Goal: Task Accomplishment & Management: Manage account settings

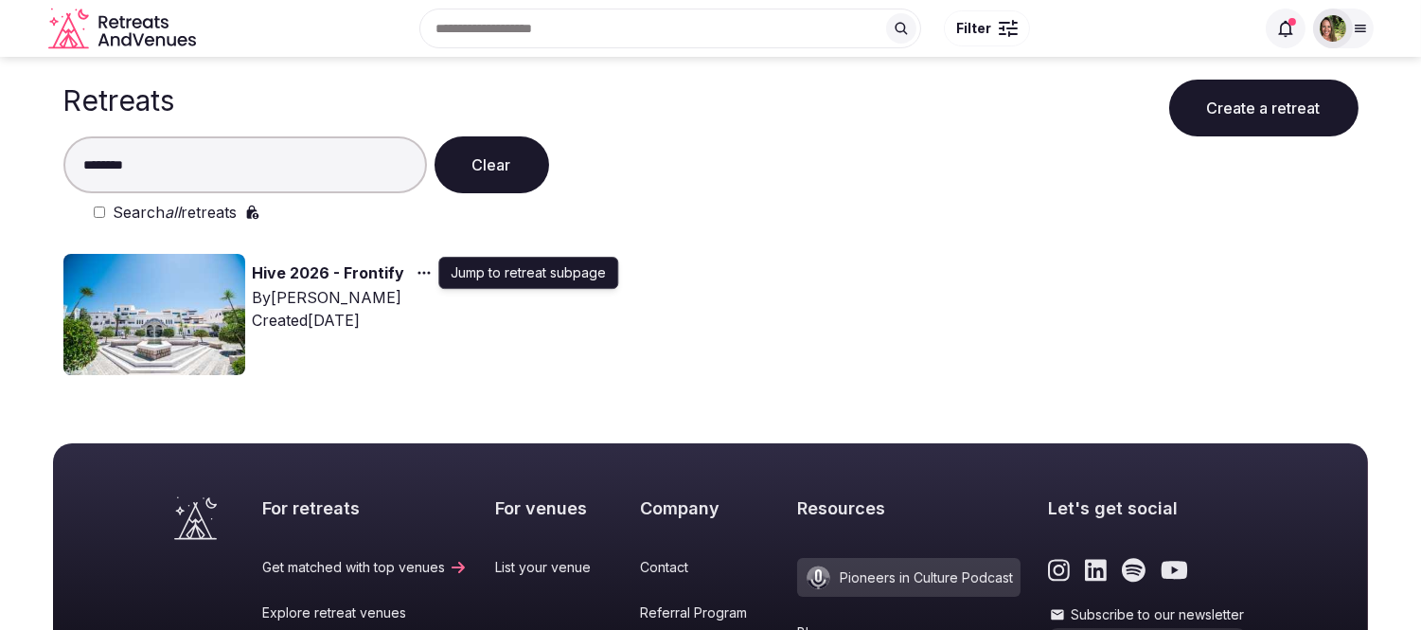
type input "********"
click at [422, 272] on circle "button" at bounding box center [423, 273] width 3 height 3
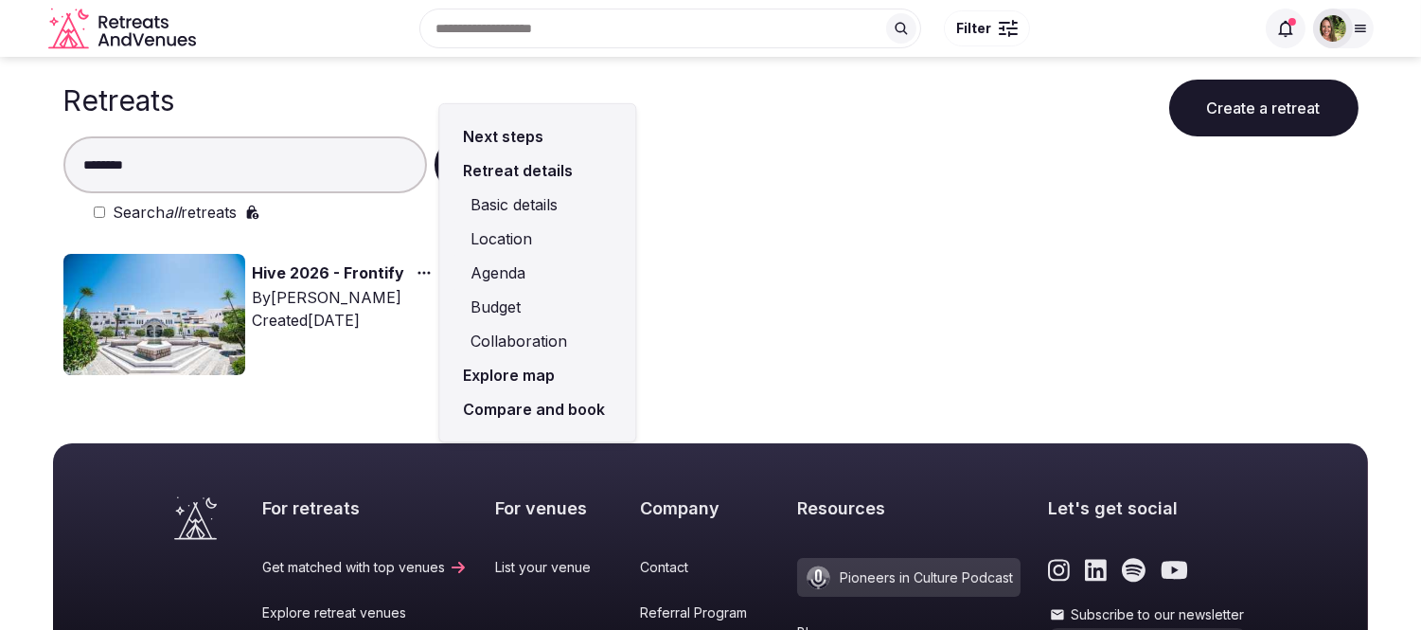
click at [521, 400] on link "Compare and book" at bounding box center [538, 409] width 166 height 34
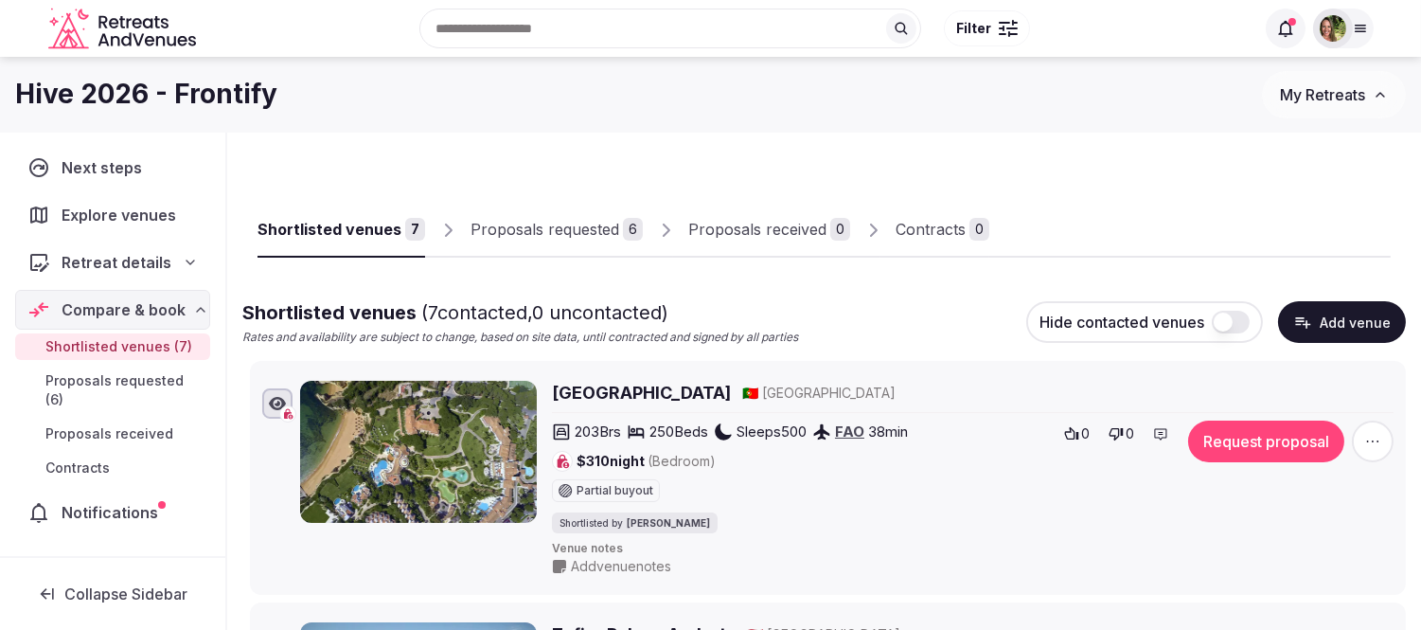
click at [546, 233] on div "Proposals requested" at bounding box center [545, 229] width 149 height 23
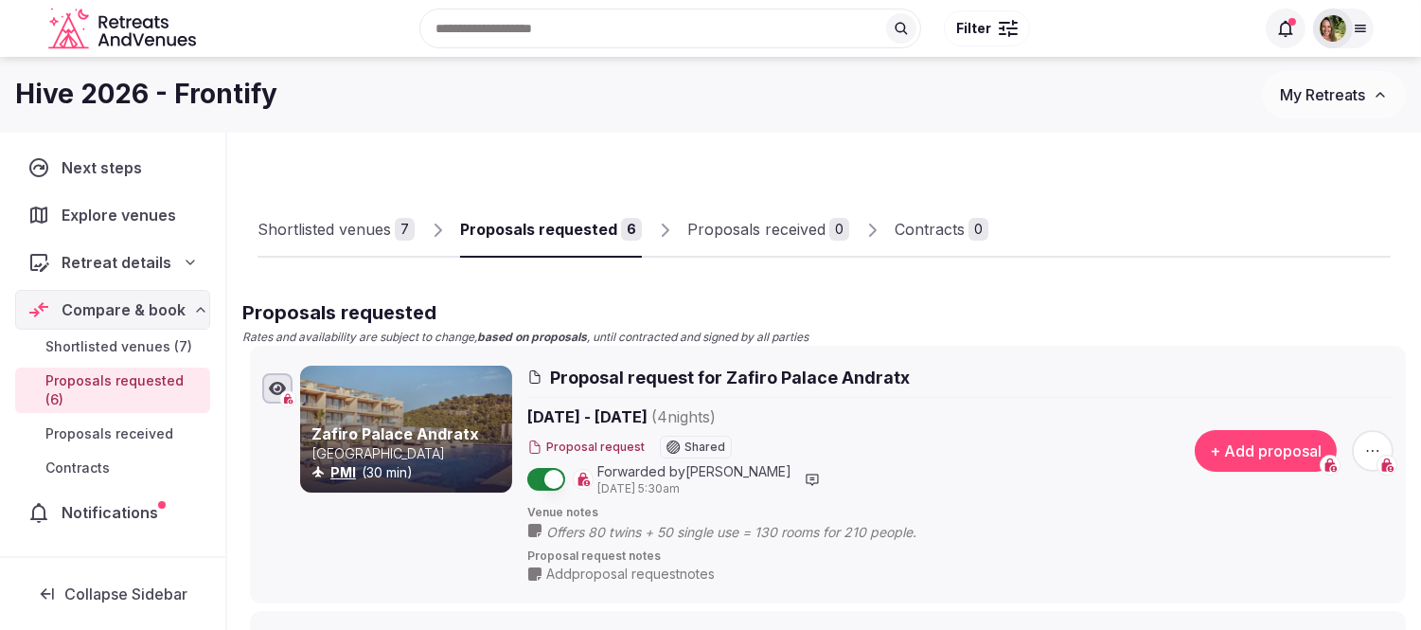
click at [1308, 88] on span "My Retreats" at bounding box center [1322, 94] width 85 height 19
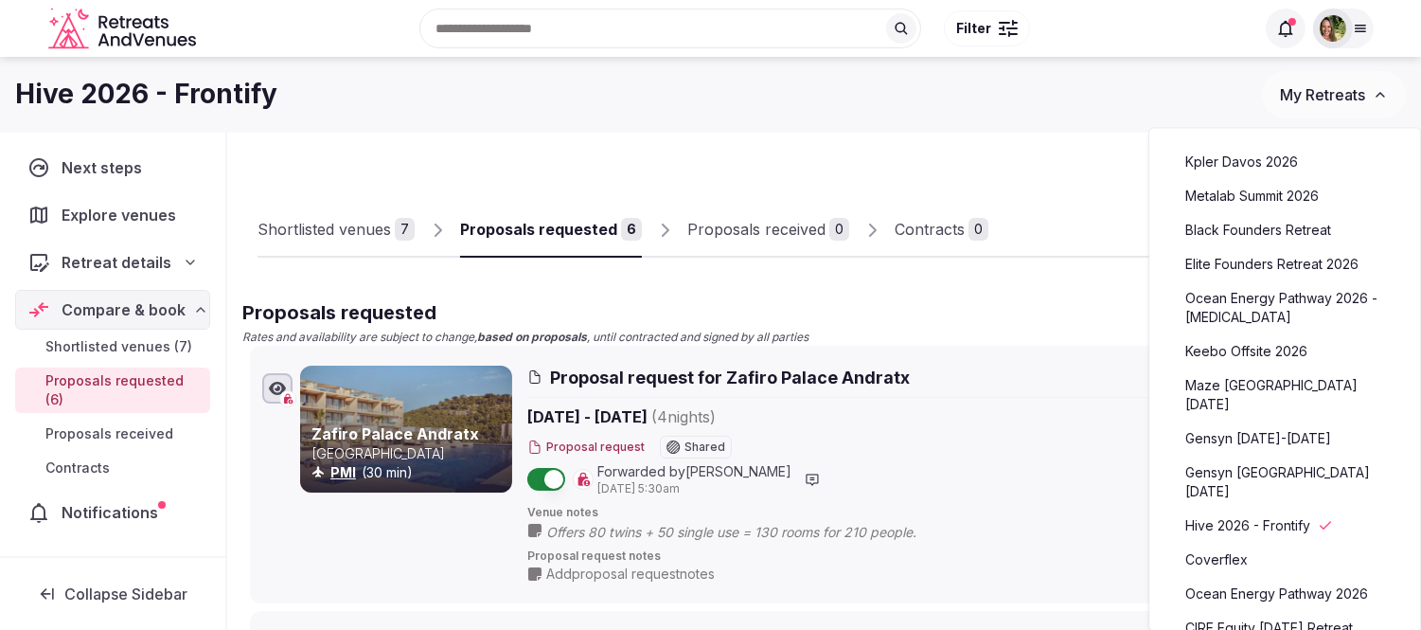
drag, startPoint x: 1263, startPoint y: 158, endPoint x: 1231, endPoint y: 164, distance: 32.7
click at [1263, 158] on link "Kpler Davos 2026" at bounding box center [1285, 162] width 233 height 30
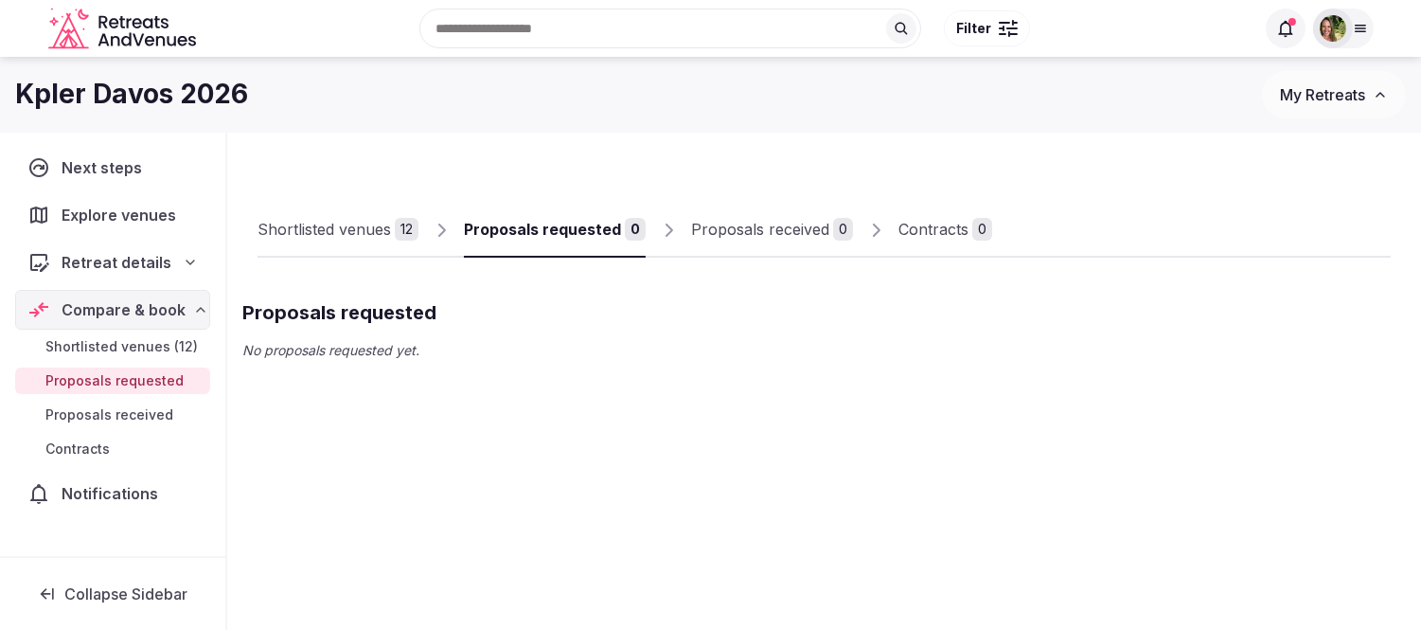
click at [307, 228] on div "Shortlisted venues" at bounding box center [325, 229] width 134 height 23
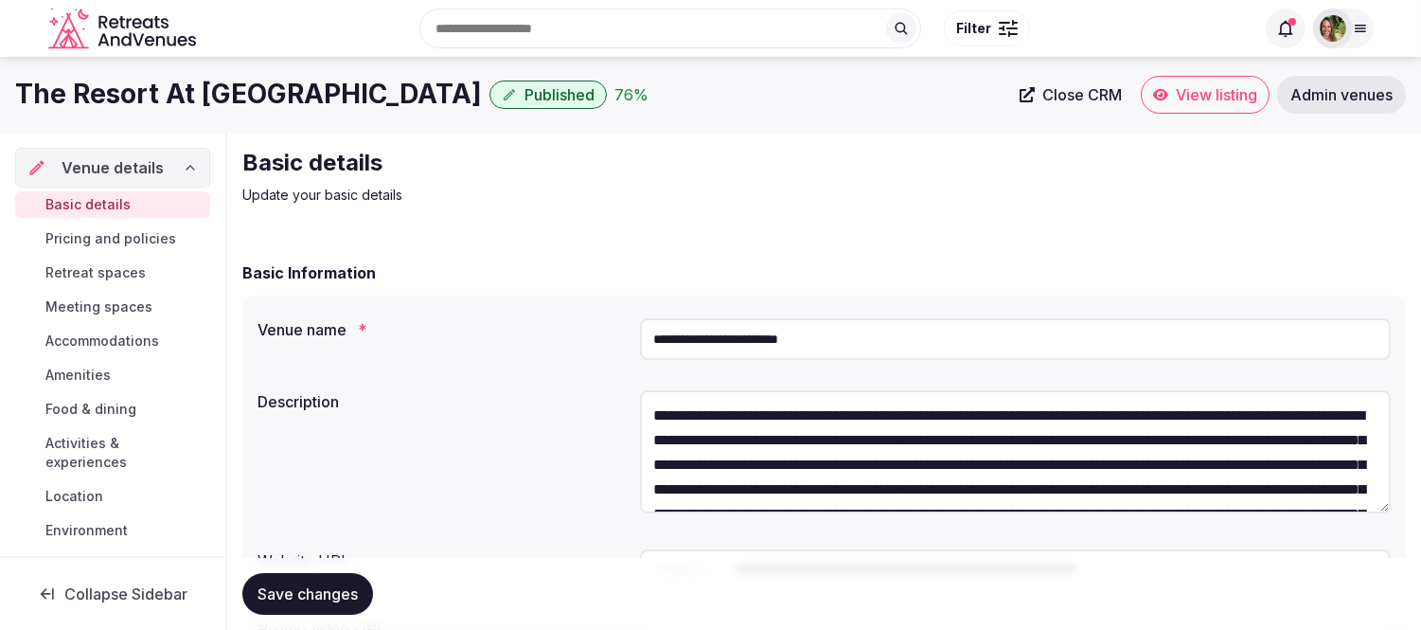
click at [1198, 91] on span "View listing" at bounding box center [1216, 94] width 81 height 19
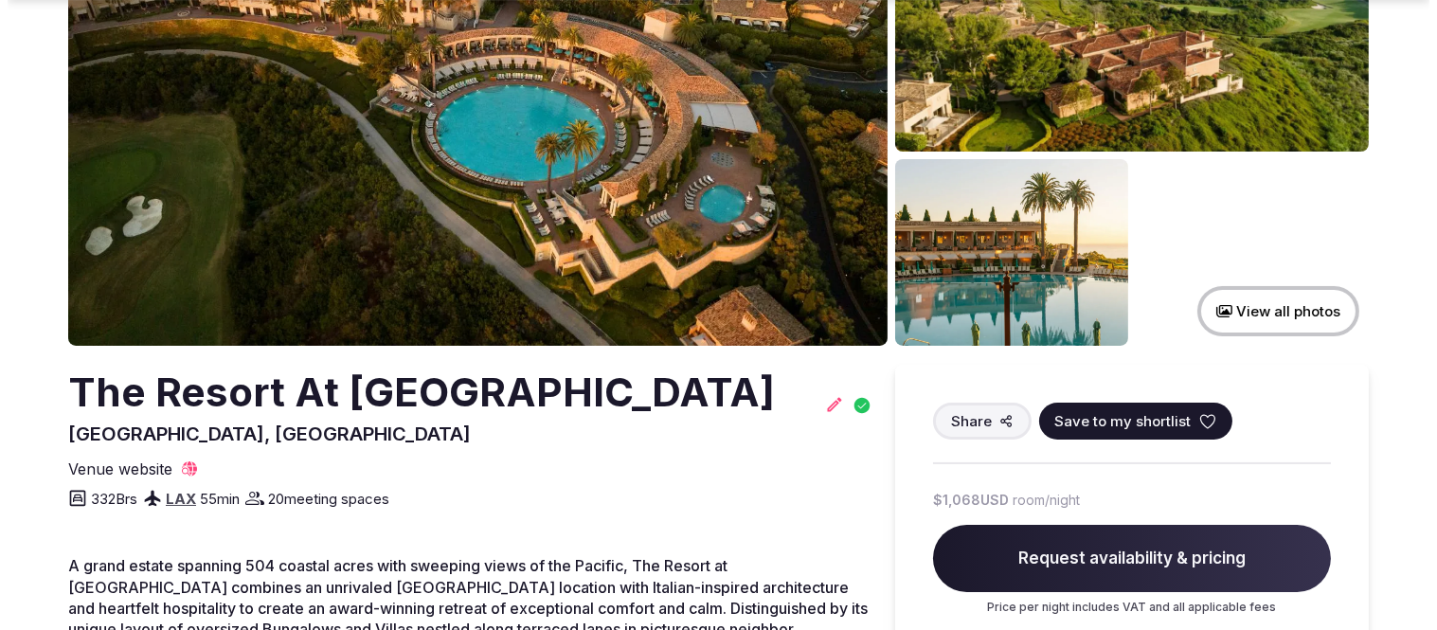
scroll to position [210, 0]
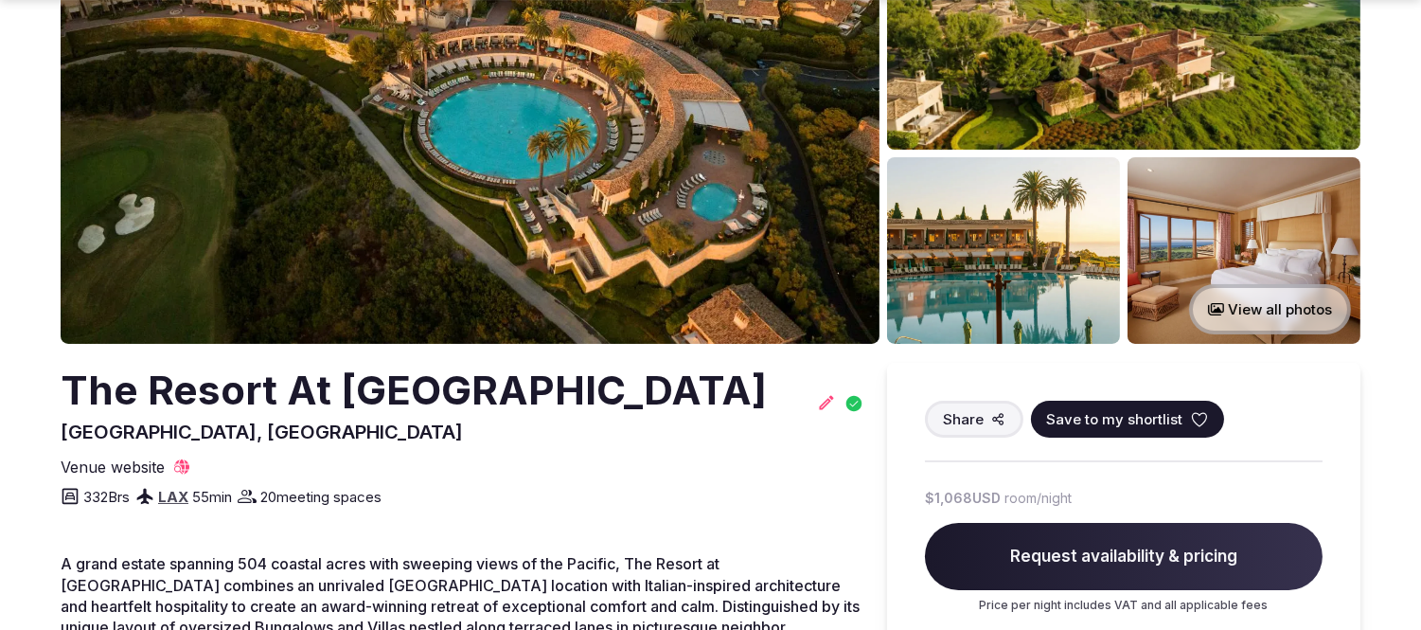
click at [1190, 418] on icon at bounding box center [1199, 419] width 19 height 19
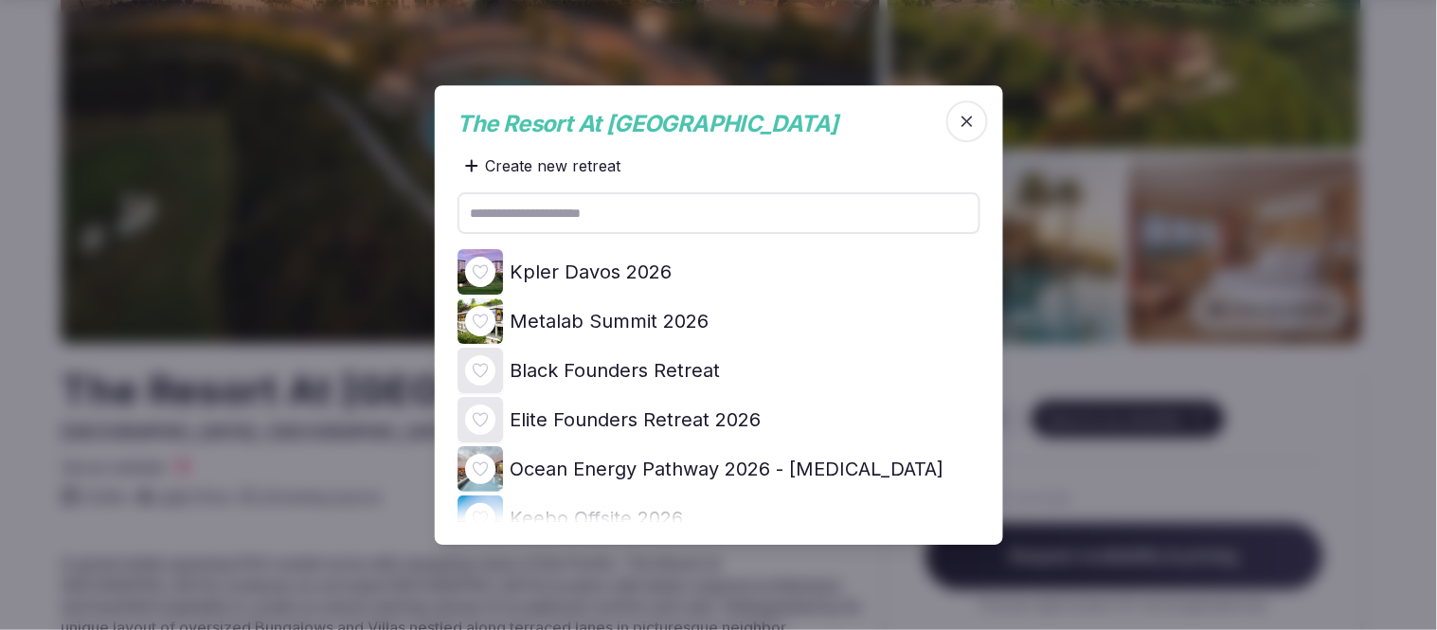
click at [0, 0] on icon at bounding box center [0, 0] width 0 height 0
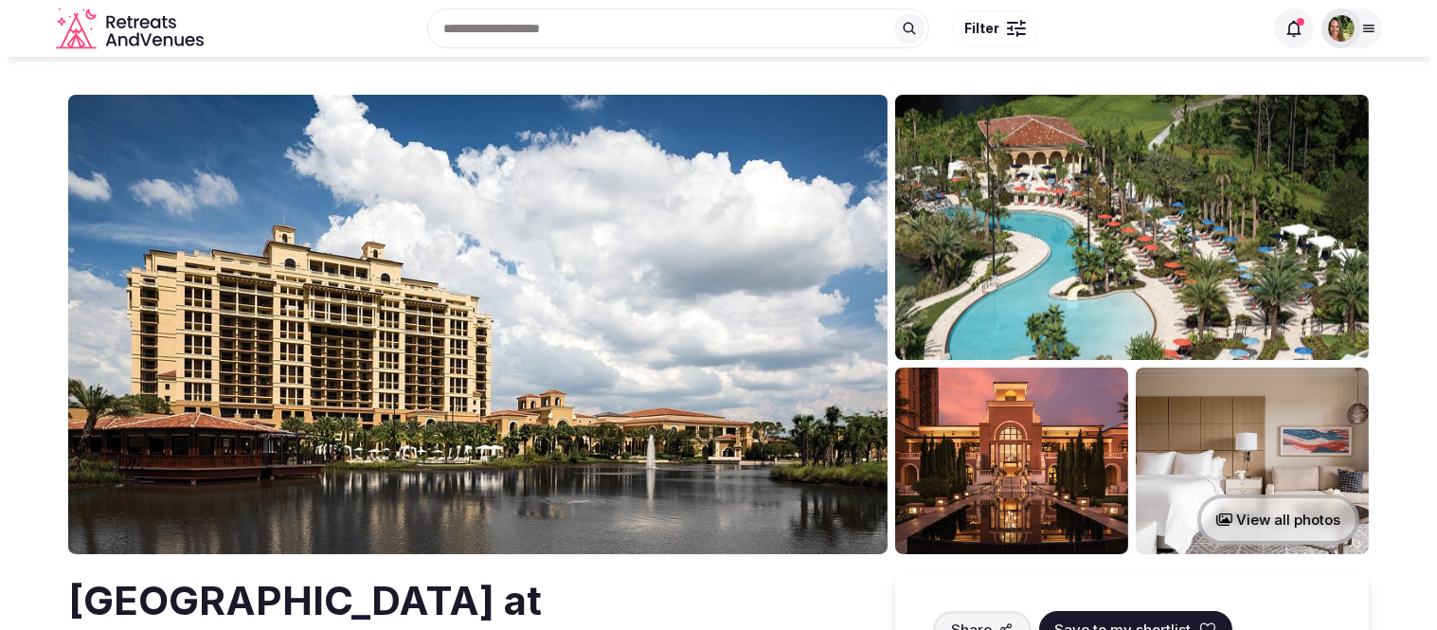
scroll to position [105, 0]
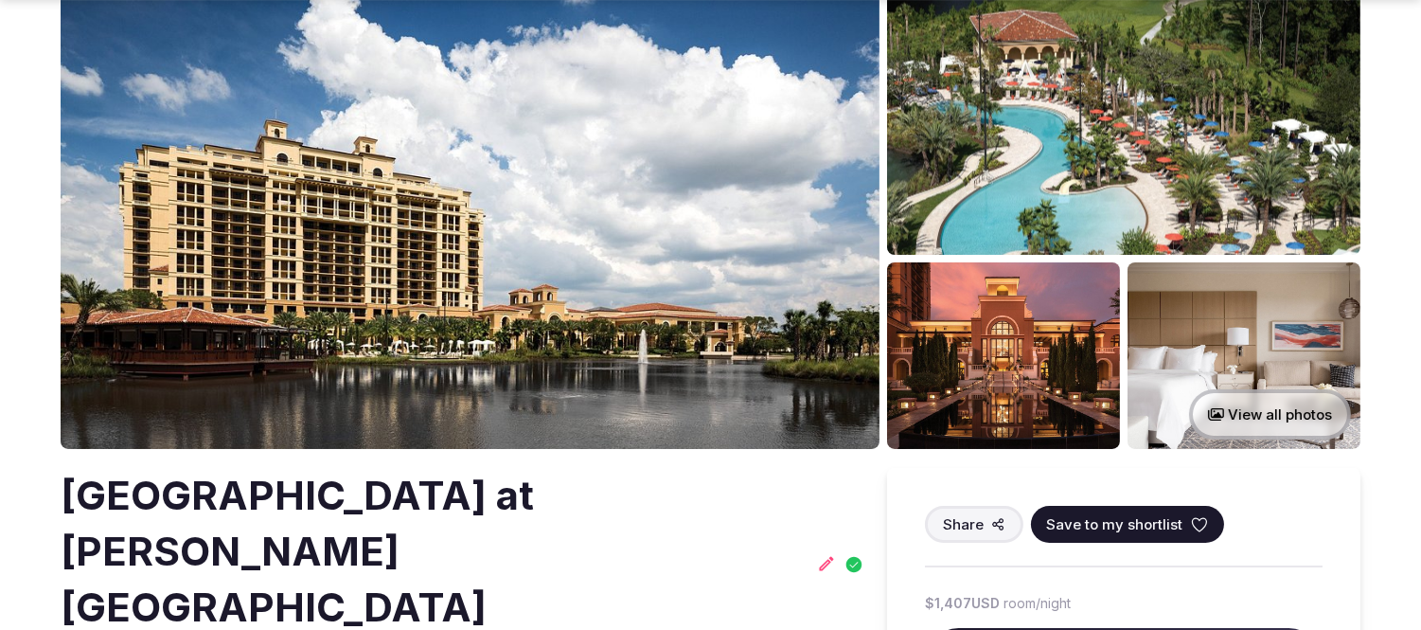
click at [1190, 518] on icon at bounding box center [1199, 524] width 19 height 19
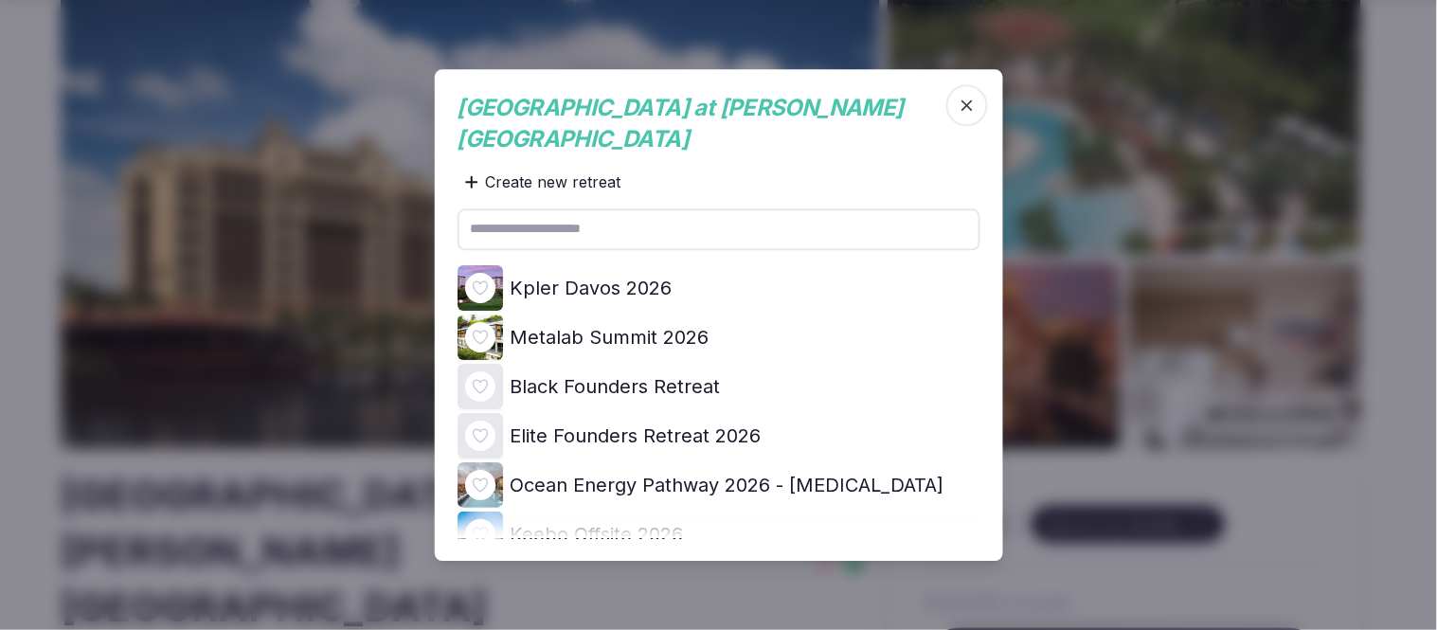
click at [0, 0] on icon at bounding box center [0, 0] width 0 height 0
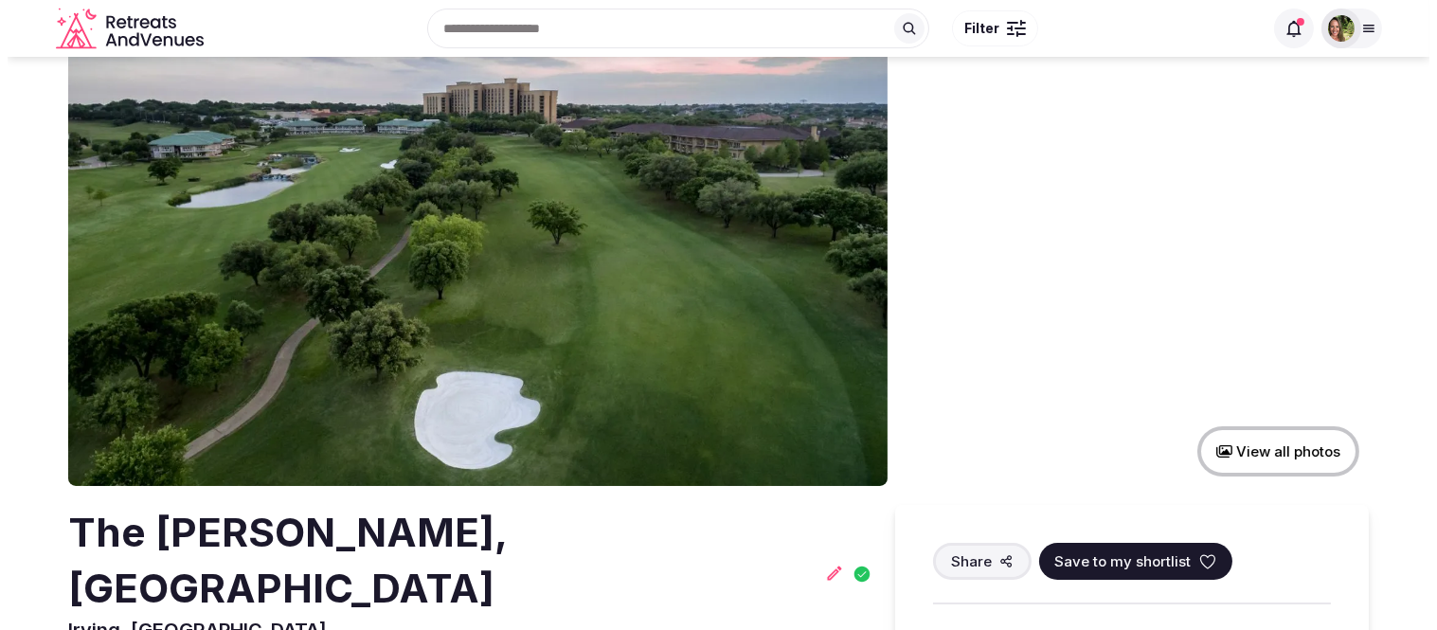
scroll to position [105, 0]
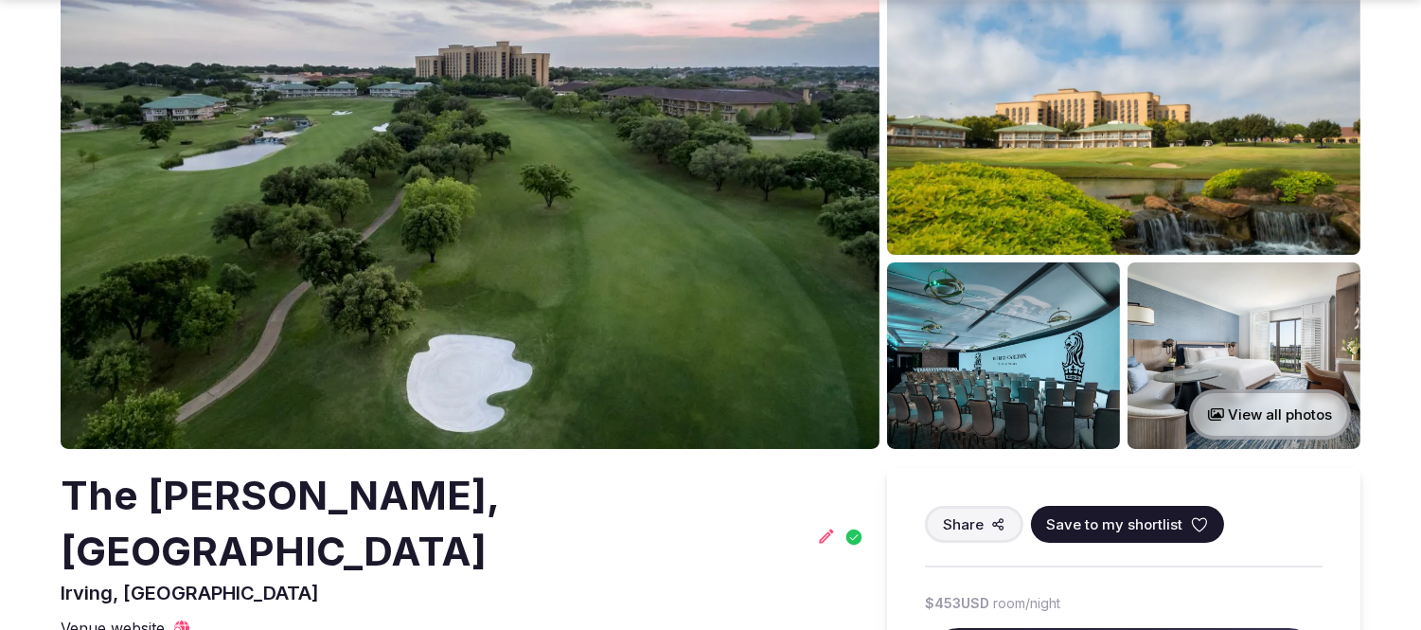
click at [1190, 518] on icon at bounding box center [1199, 524] width 19 height 19
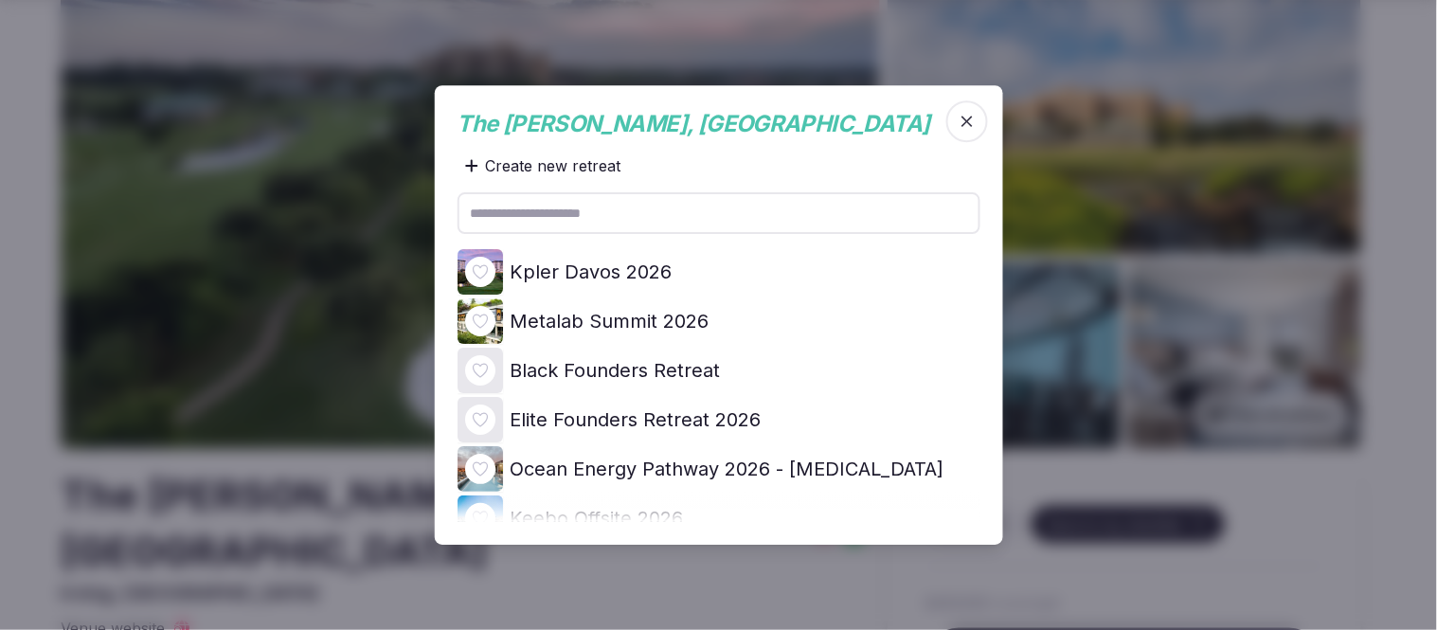
click at [0, 0] on icon at bounding box center [0, 0] width 0 height 0
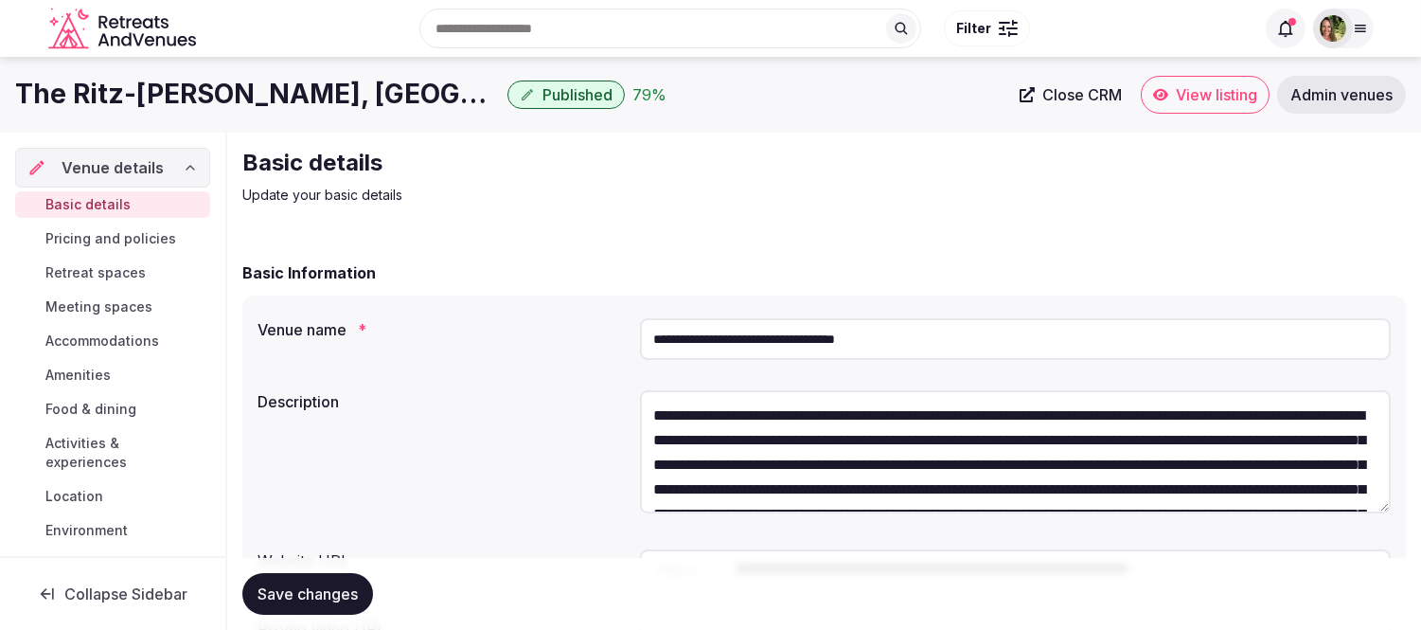
click at [1207, 98] on span "View listing" at bounding box center [1216, 94] width 81 height 19
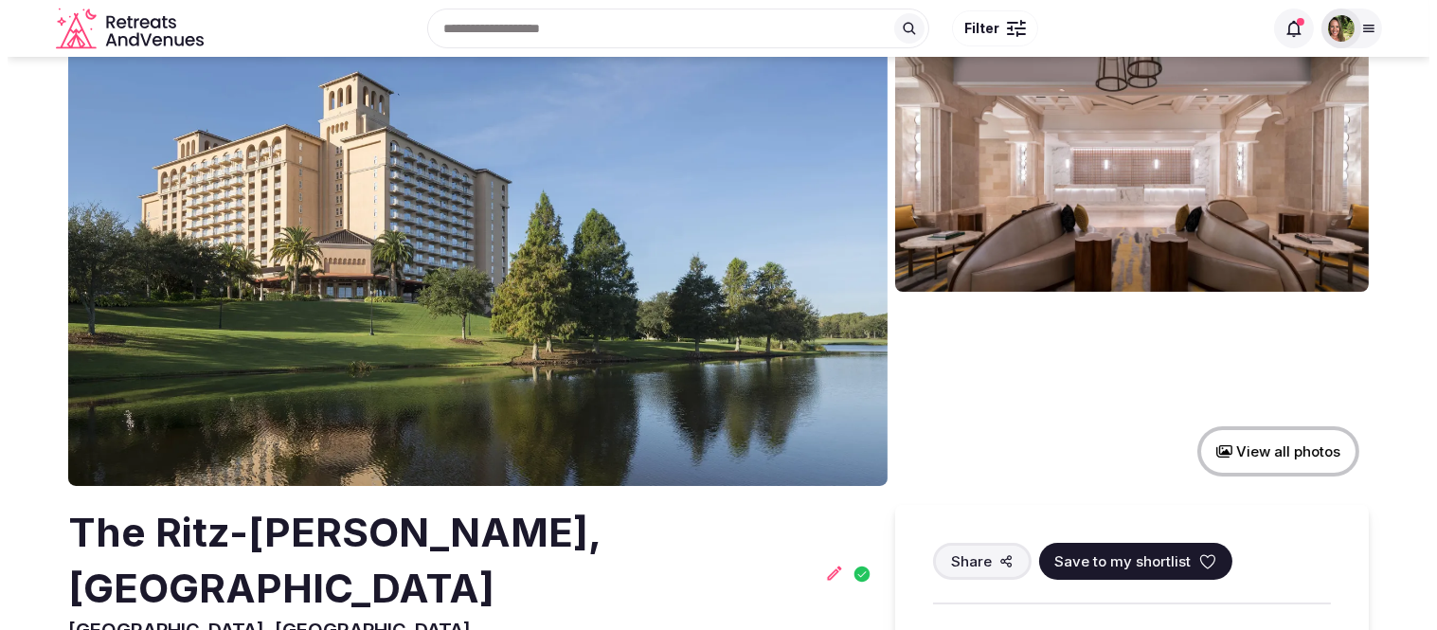
scroll to position [105, 0]
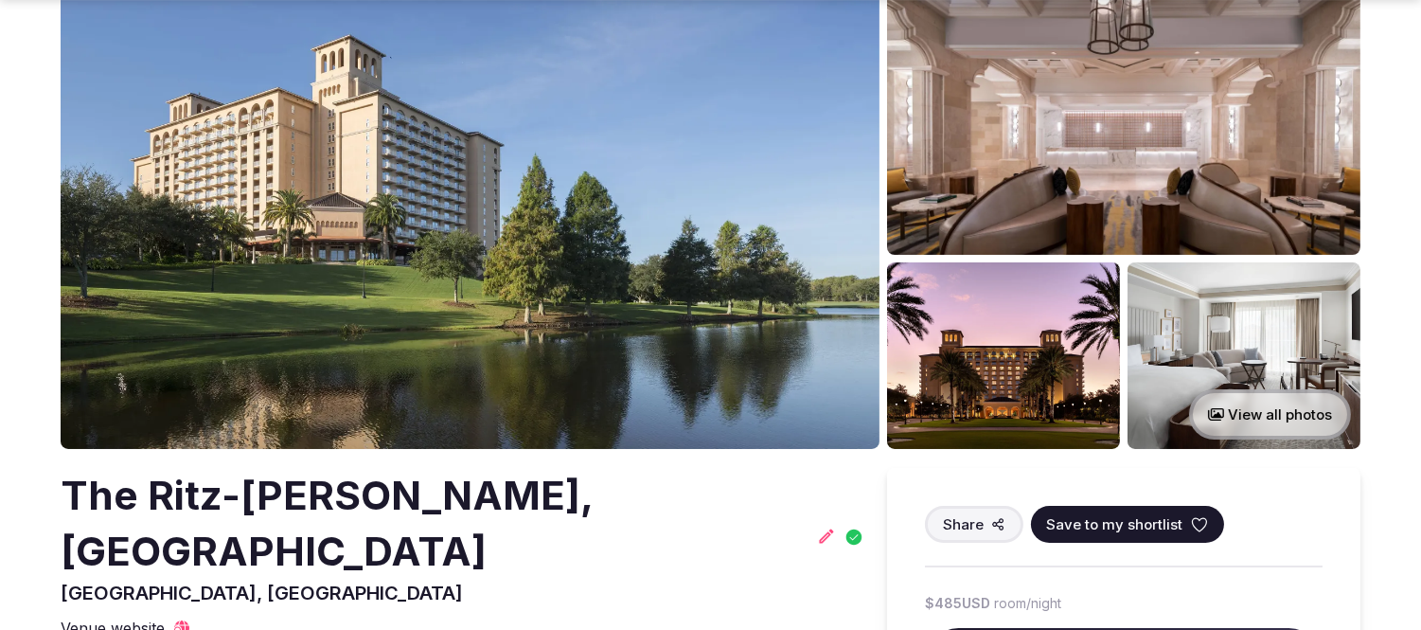
click at [1190, 519] on icon at bounding box center [1199, 524] width 19 height 19
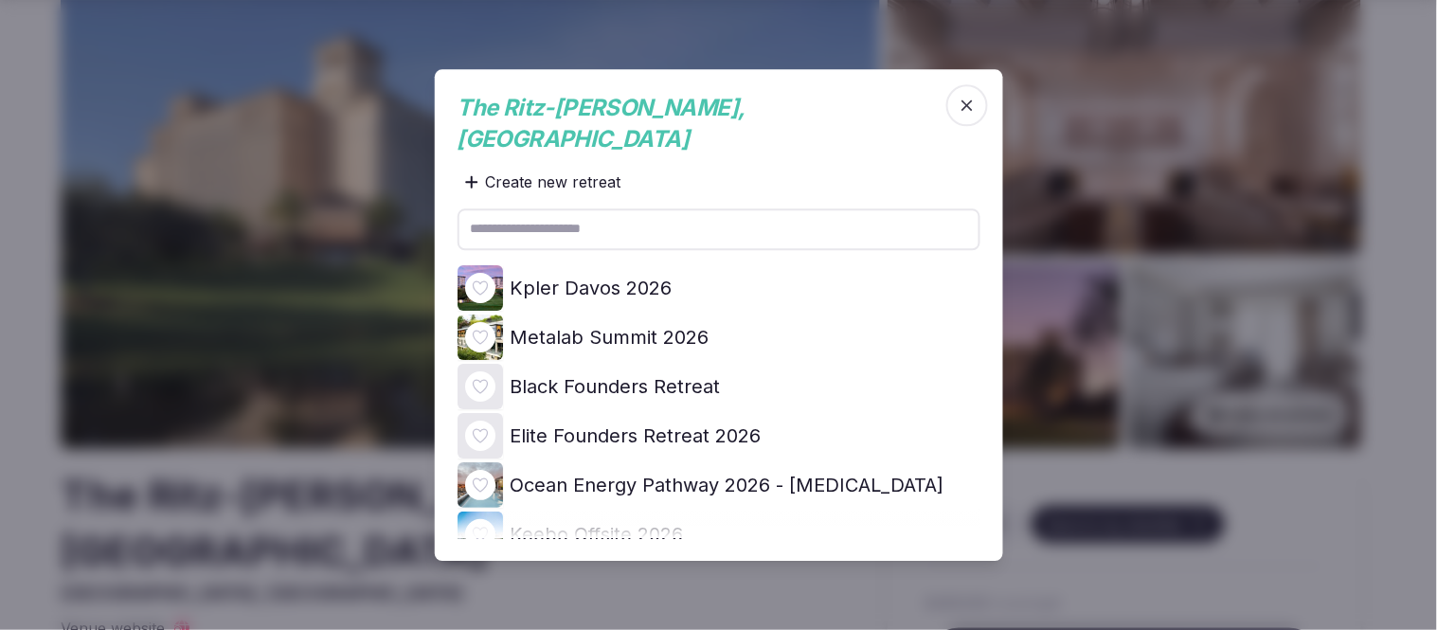
click at [0, 0] on icon at bounding box center [0, 0] width 0 height 0
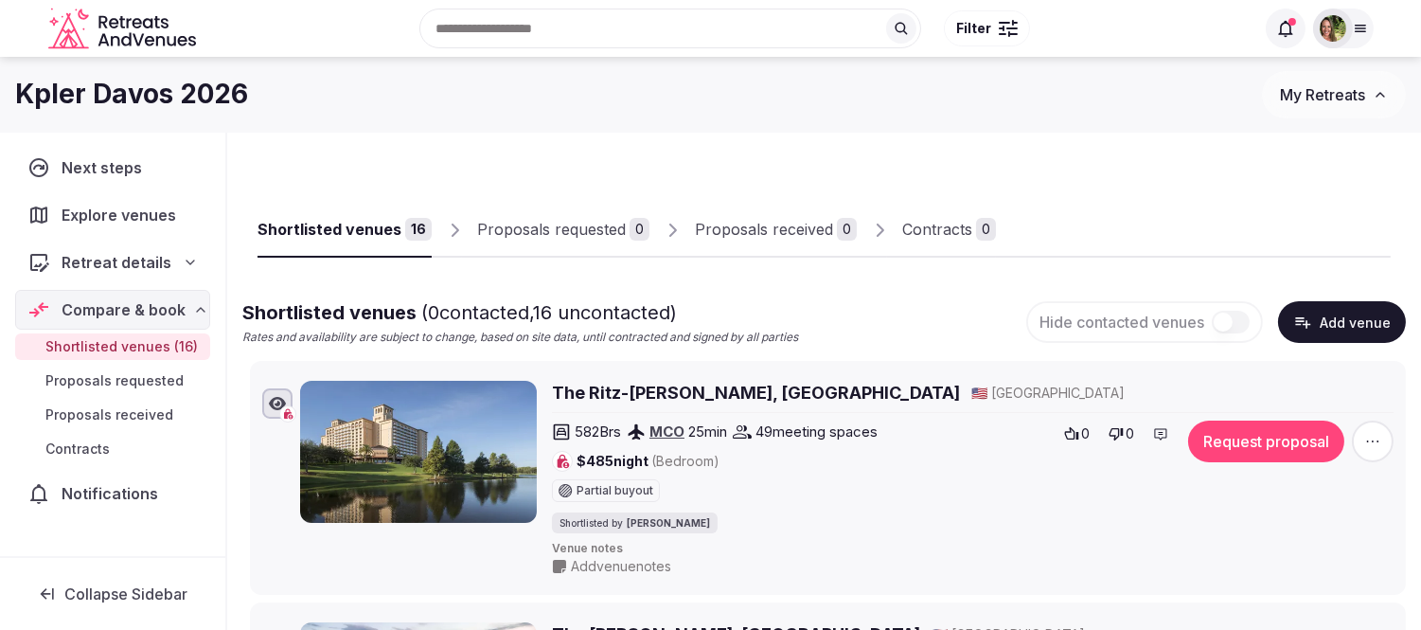
scroll to position [1, 0]
click at [1156, 109] on div "Kpler Davos 2026" at bounding box center [638, 94] width 1247 height 37
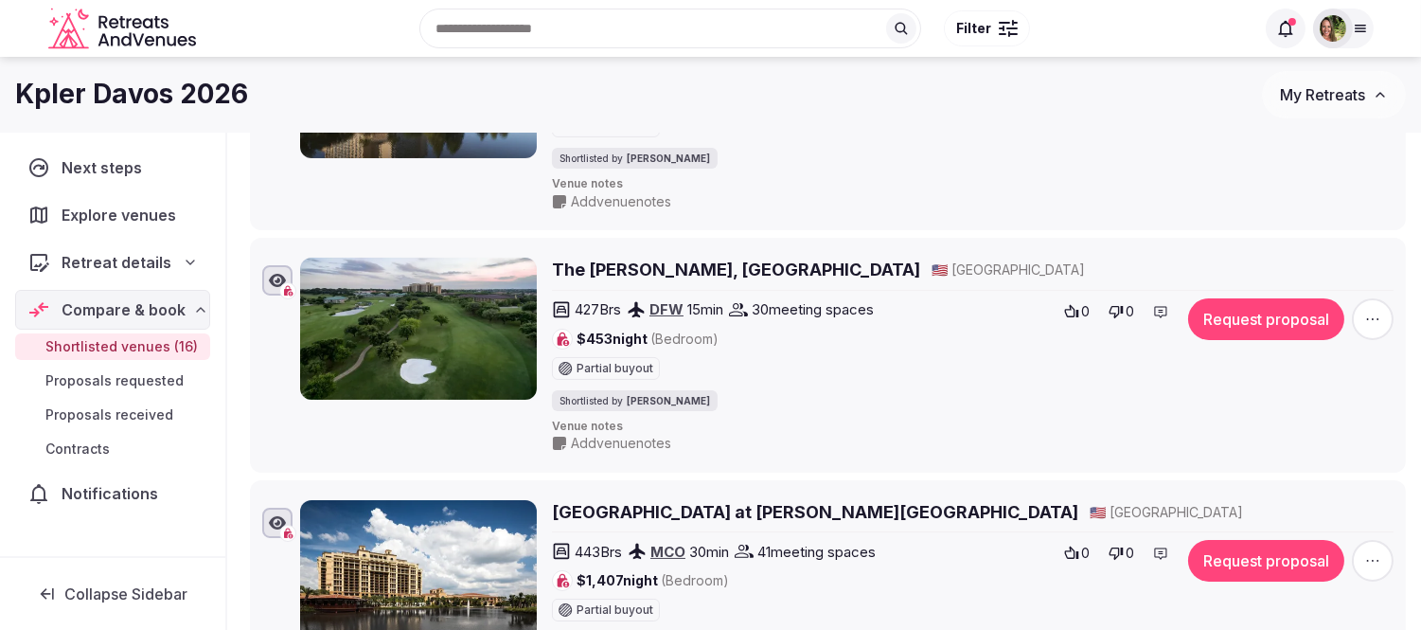
scroll to position [315, 0]
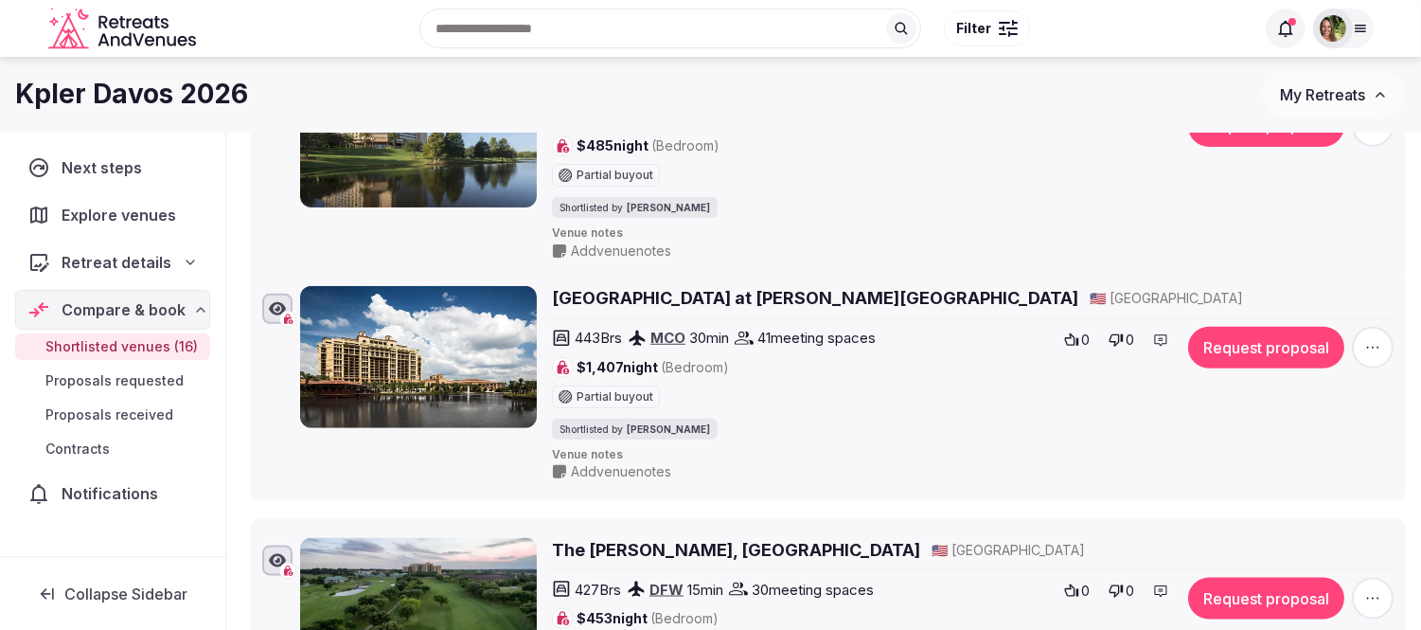
drag, startPoint x: 237, startPoint y: 549, endPoint x: 250, endPoint y: 285, distance: 264.5
click at [250, 285] on icon at bounding box center [236, 282] width 28 height 28
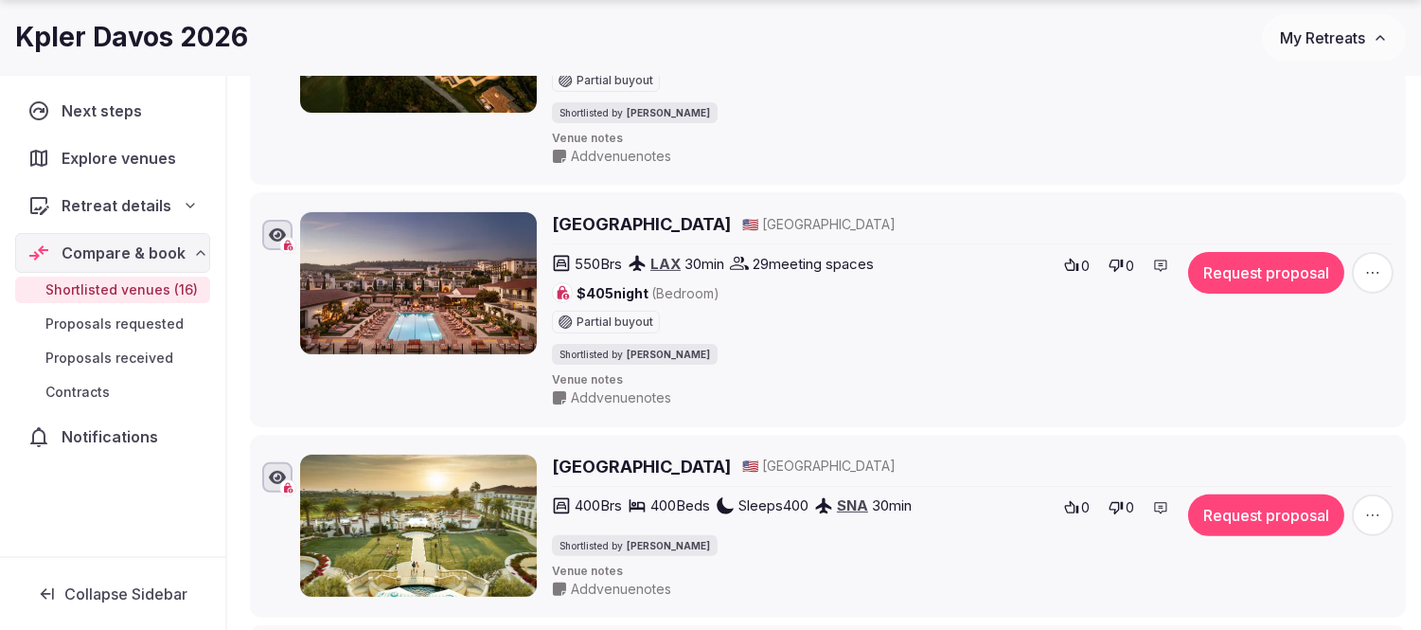
scroll to position [1157, 0]
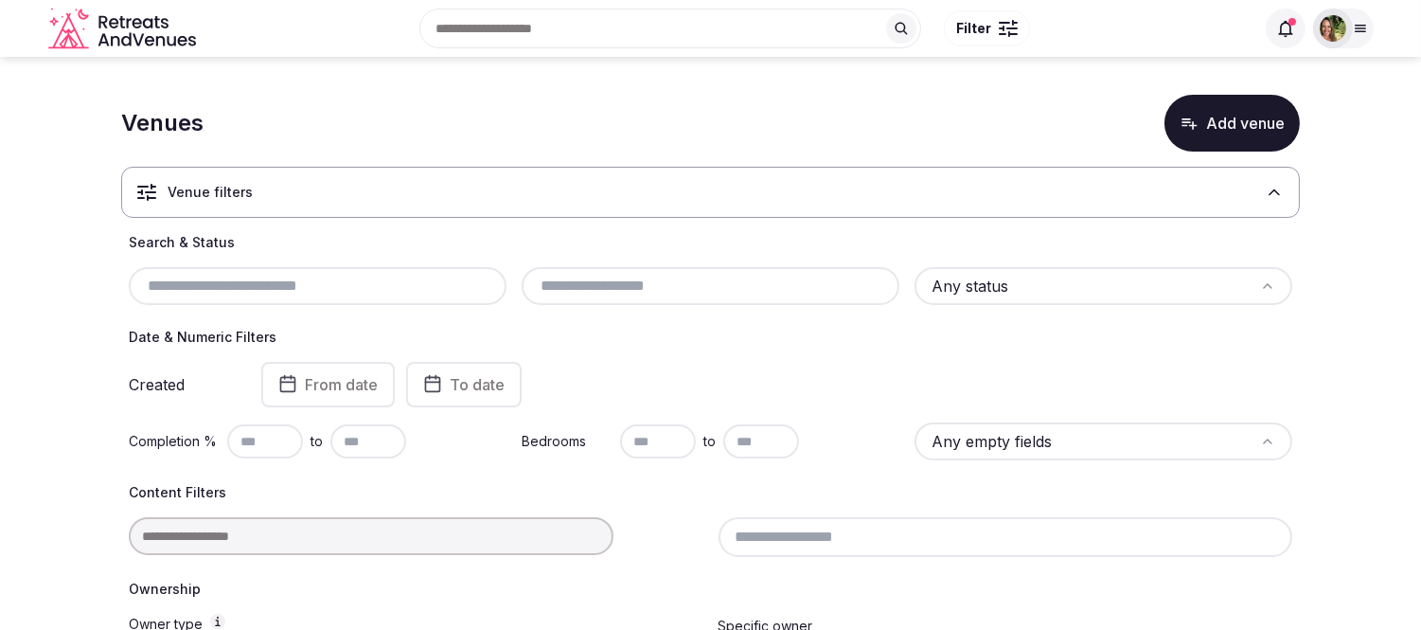
click at [244, 189] on h3 "Venue filters" at bounding box center [210, 192] width 85 height 19
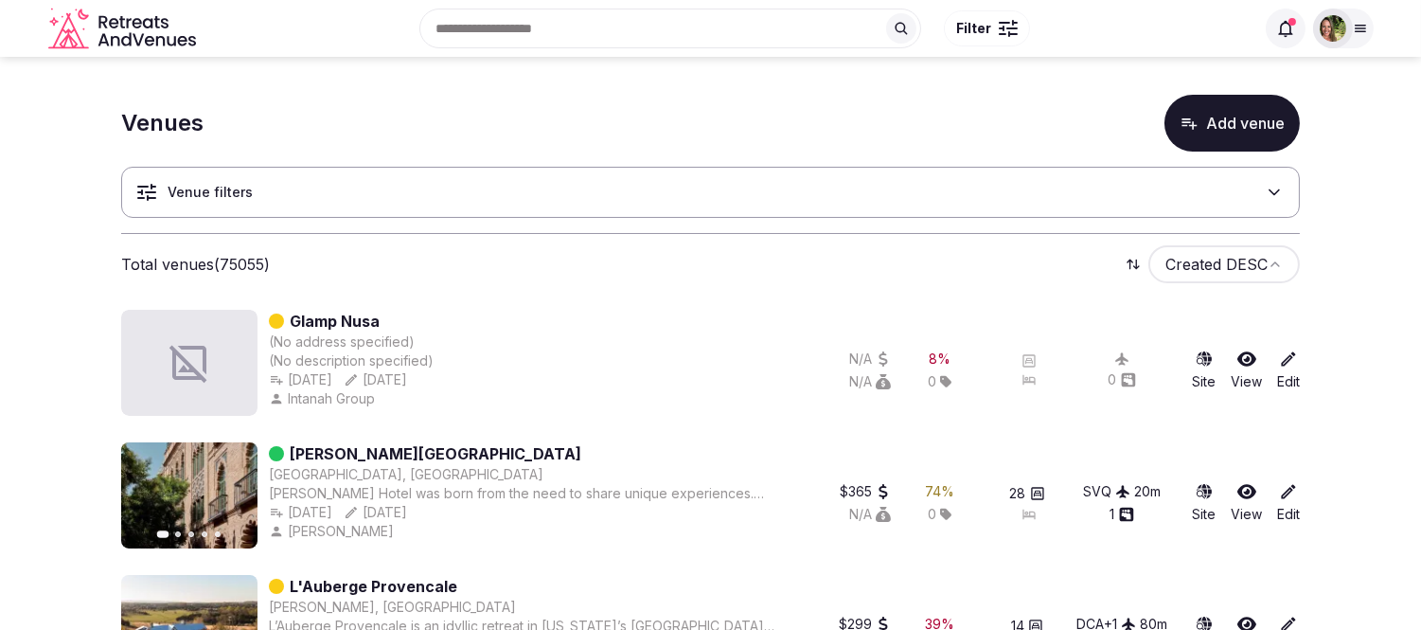
click at [244, 189] on h3 "Venue filters" at bounding box center [210, 192] width 85 height 19
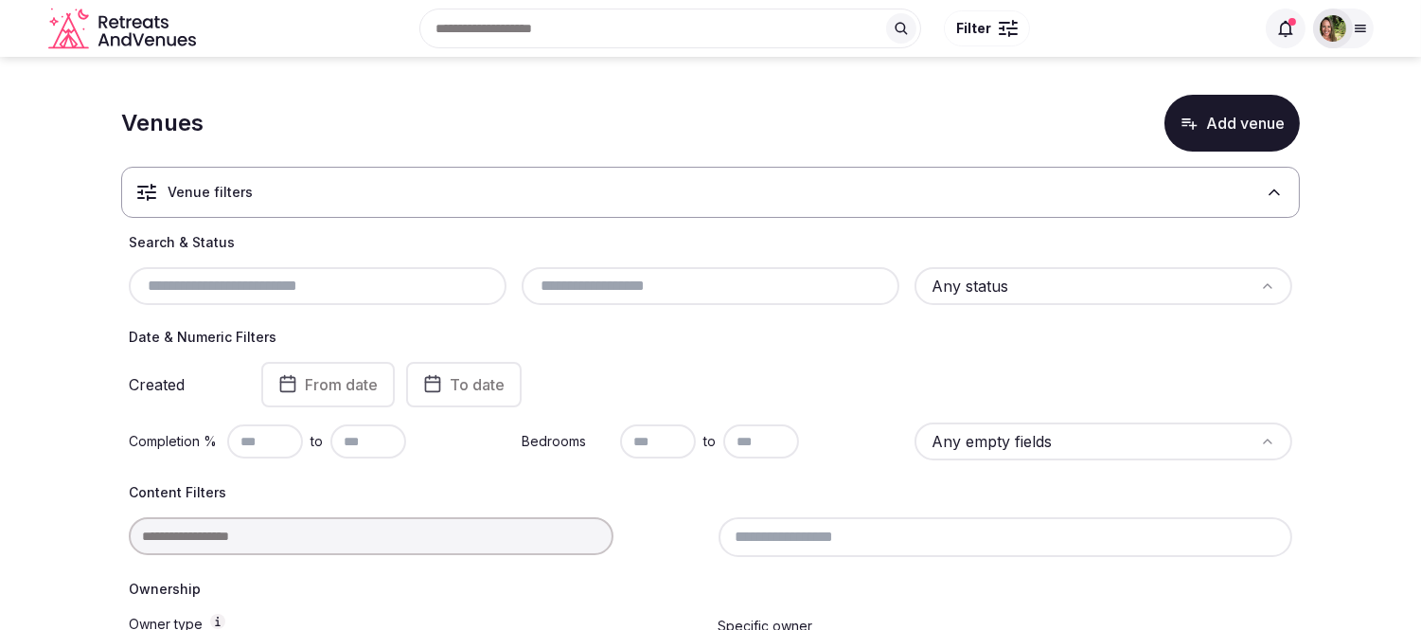
click at [240, 281] on input "text" at bounding box center [317, 286] width 363 height 23
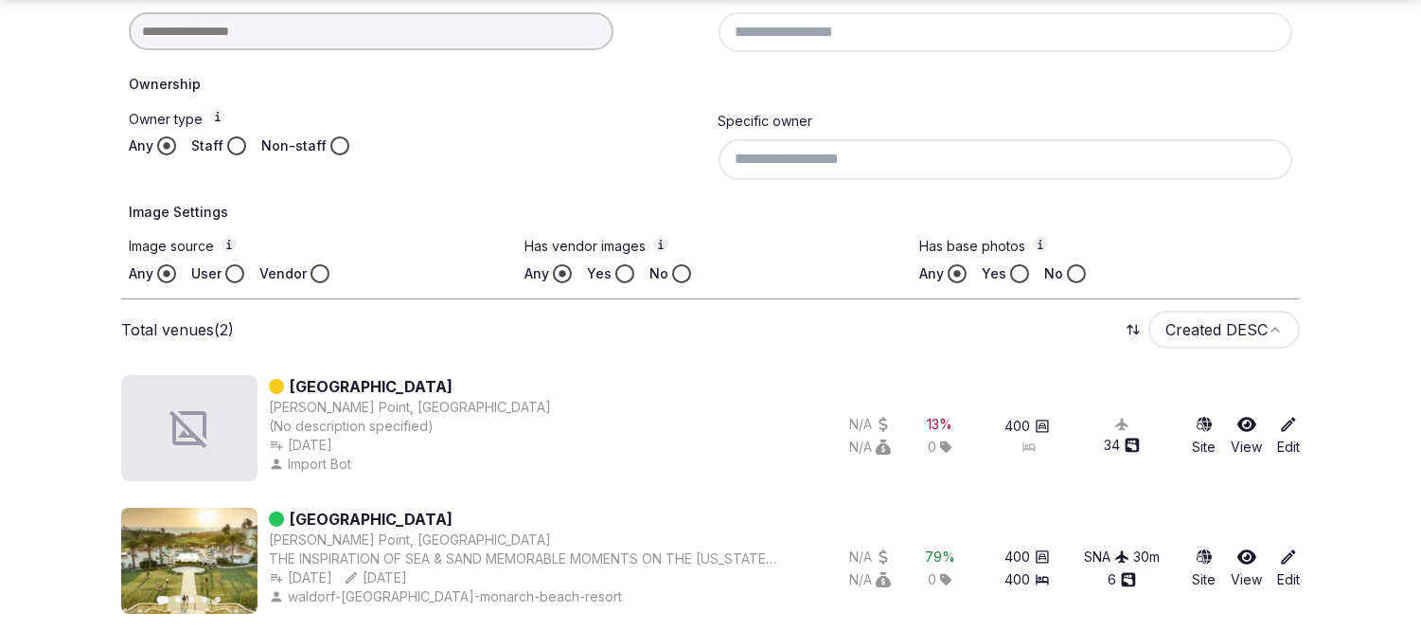
scroll to position [561, 0]
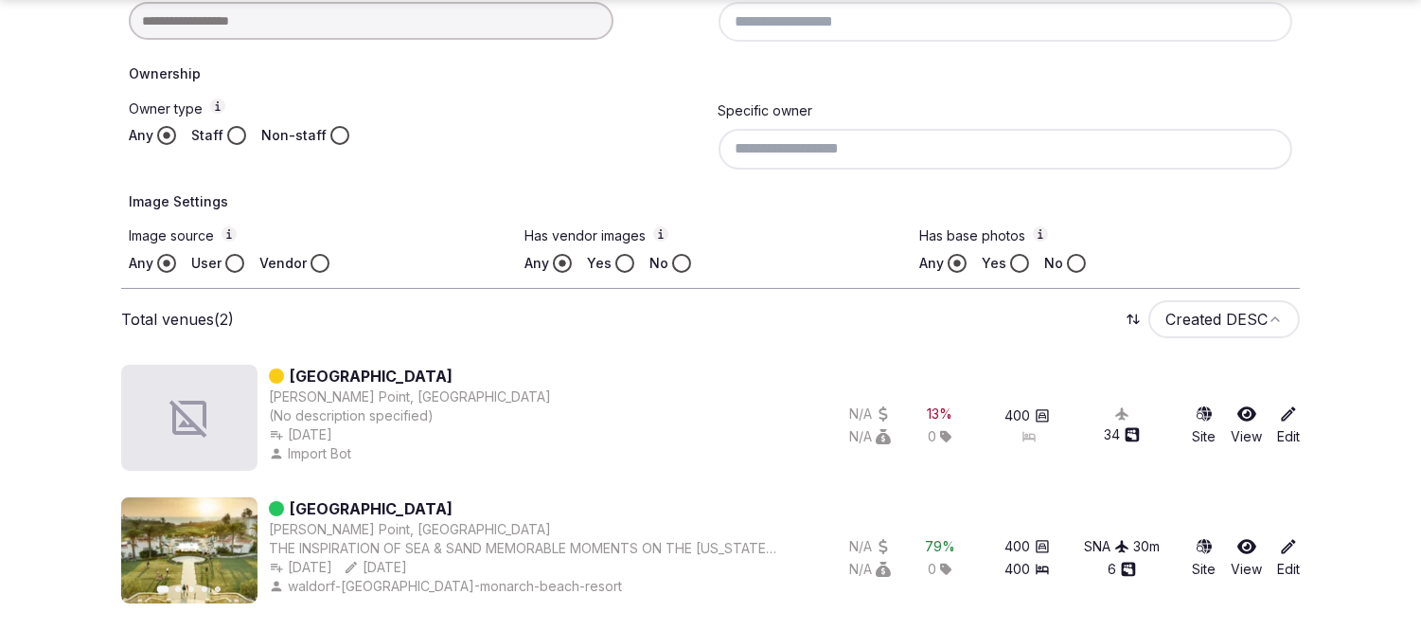
type input "**********"
click at [1293, 544] on icon at bounding box center [1288, 546] width 19 height 19
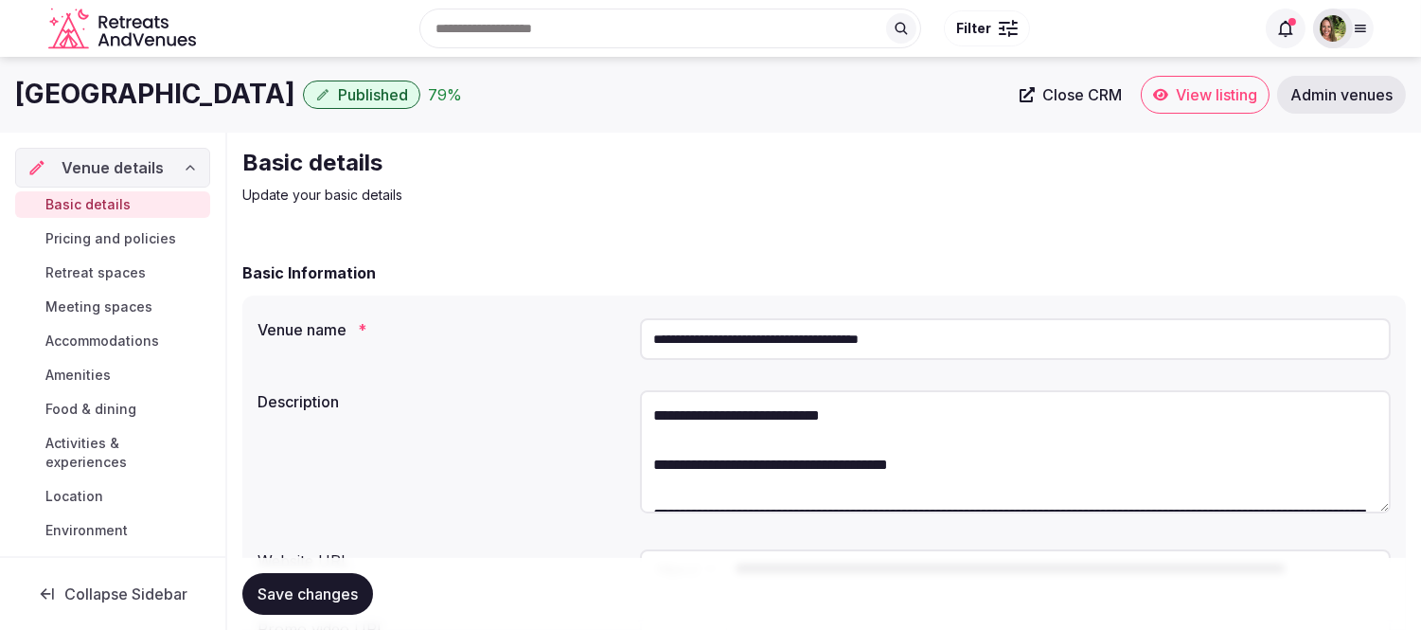
click at [67, 492] on span "Location" at bounding box center [74, 496] width 58 height 19
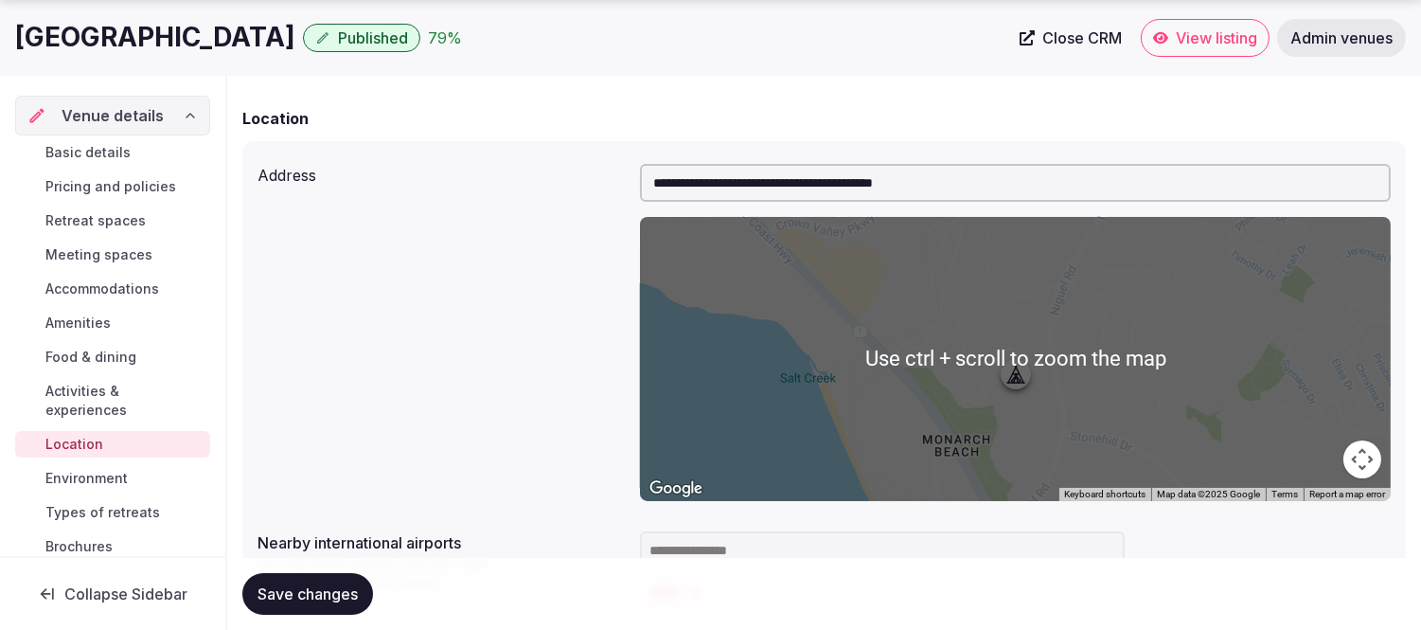
scroll to position [315, 0]
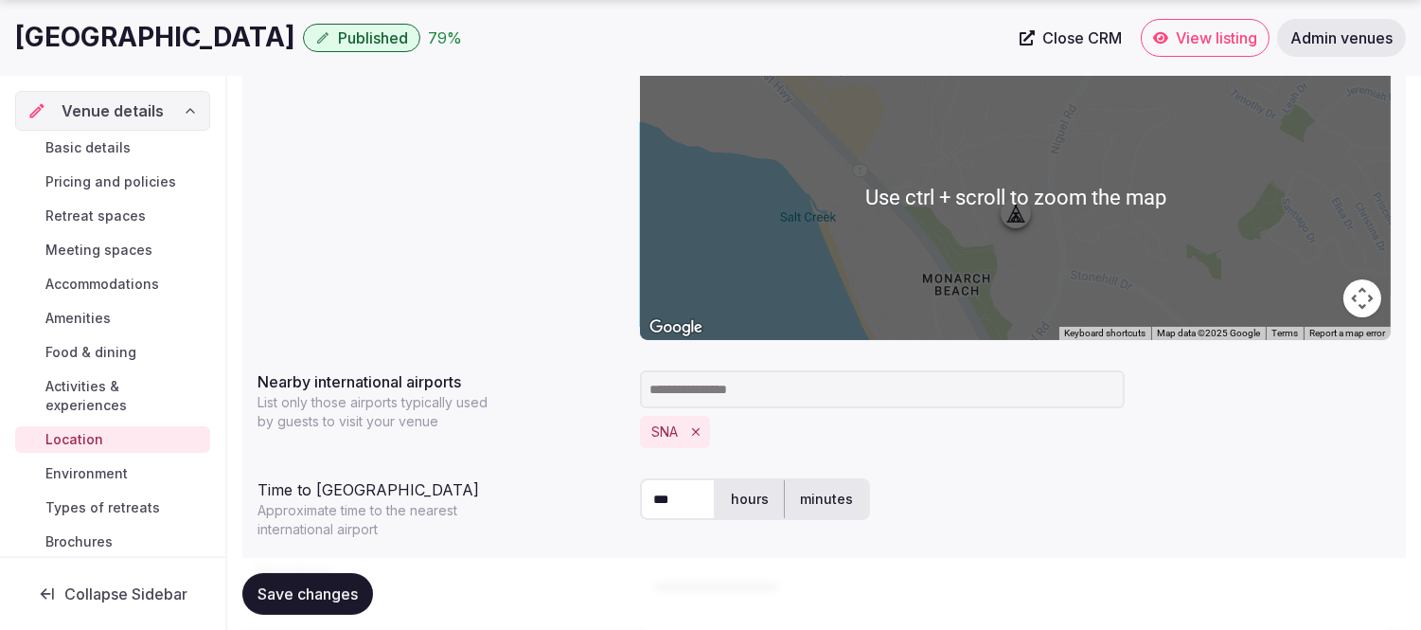
click at [705, 383] on input at bounding box center [882, 389] width 485 height 38
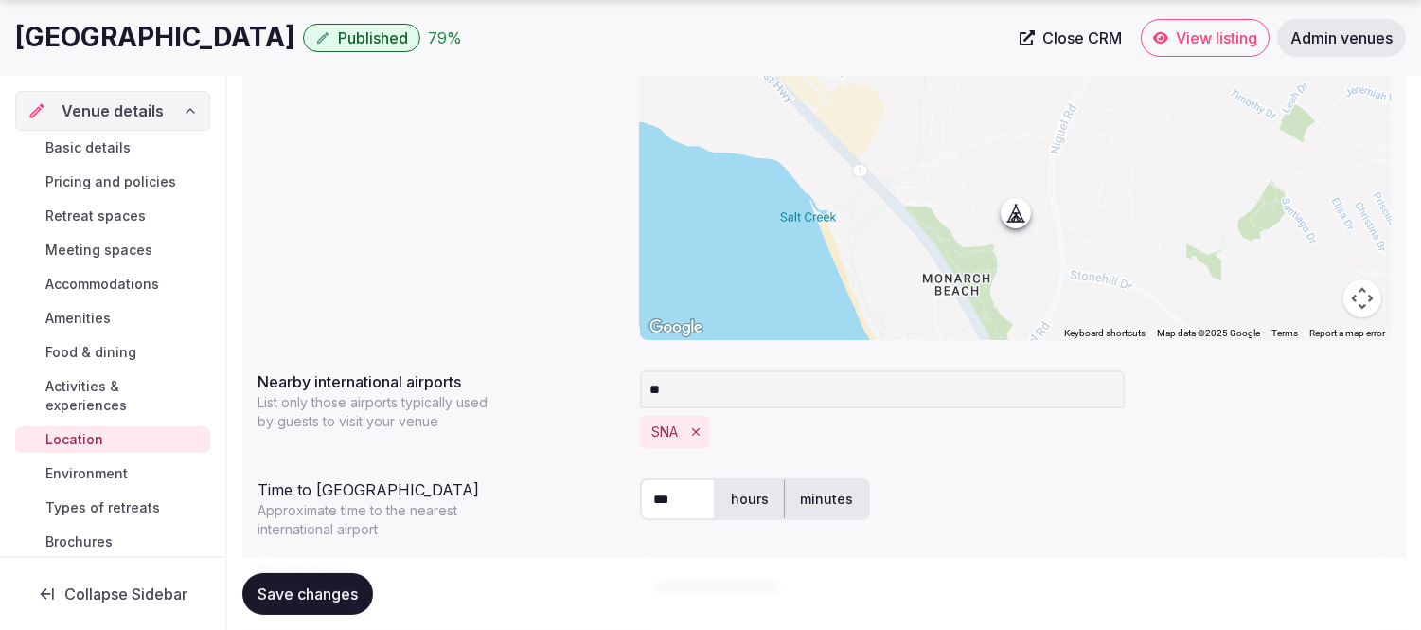
type input "***"
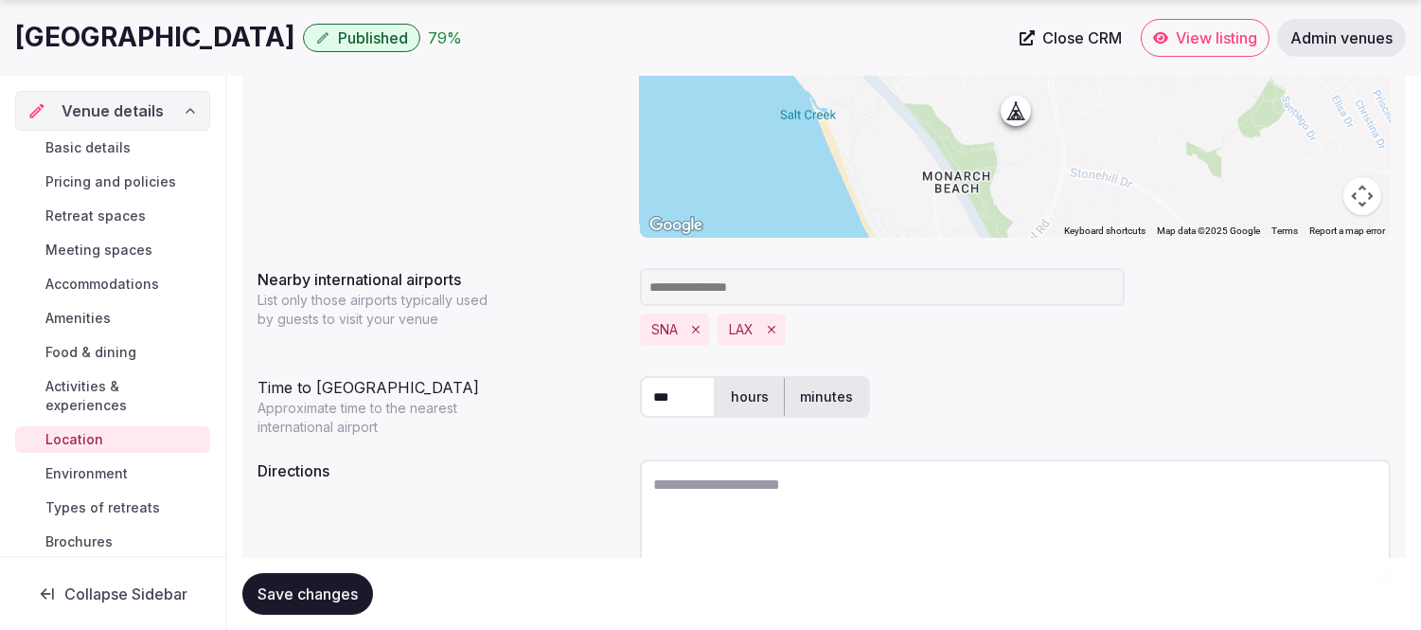
scroll to position [515, 0]
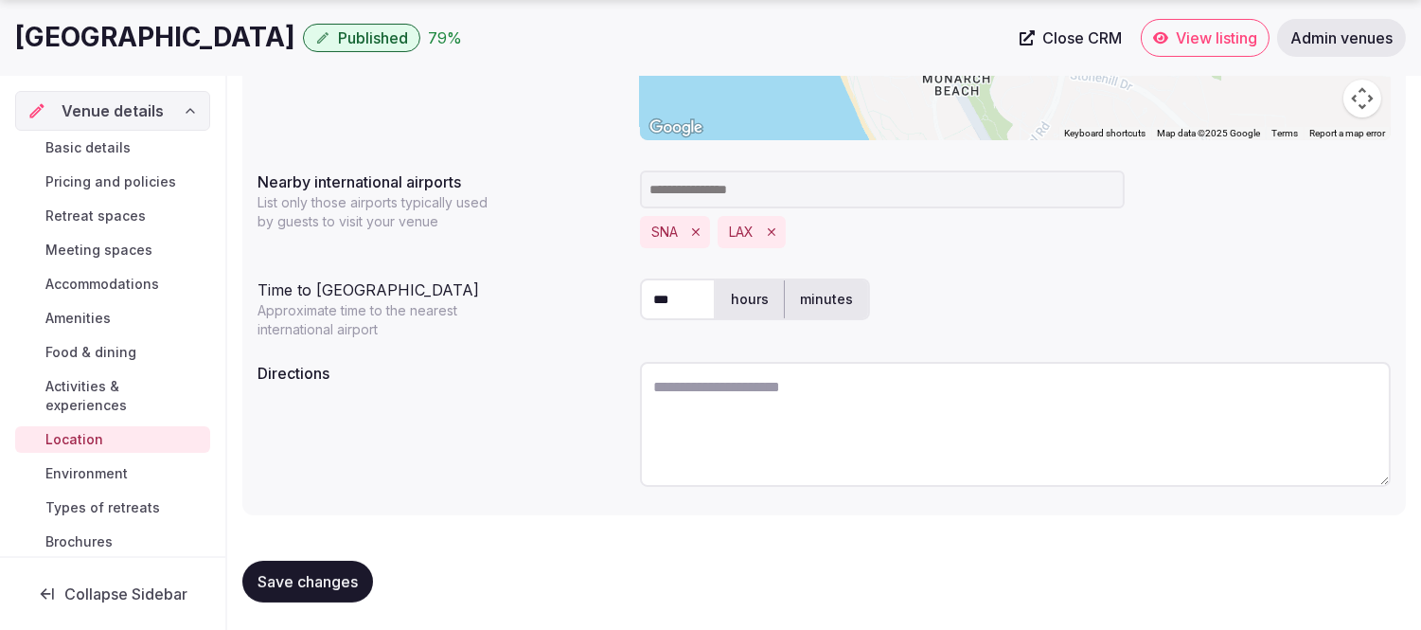
click at [698, 229] on icon "Remove SNA" at bounding box center [695, 231] width 13 height 13
click at [818, 300] on label "minutes" at bounding box center [826, 299] width 83 height 49
click at [657, 300] on input "***" at bounding box center [678, 299] width 76 height 42
click at [657, 301] on input "***" at bounding box center [678, 299] width 76 height 42
drag, startPoint x: 691, startPoint y: 298, endPoint x: 668, endPoint y: 304, distance: 24.3
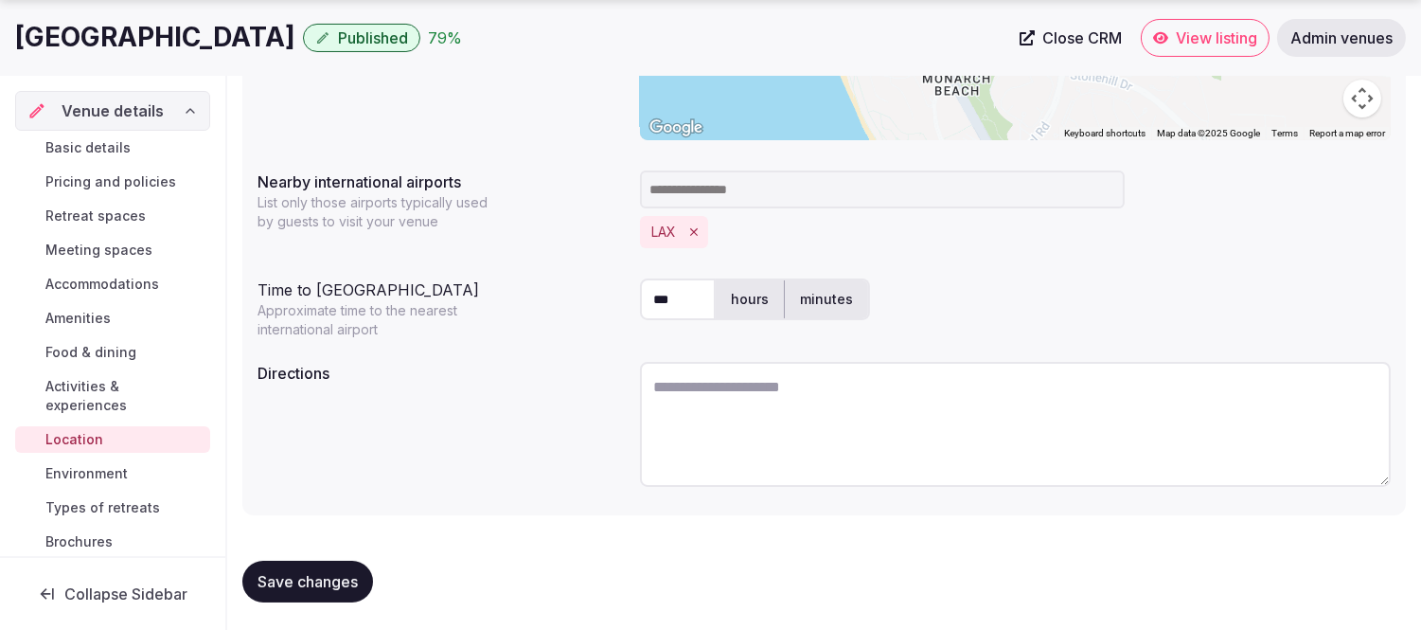
click at [633, 304] on div "Time to international airport Approximate time to the nearest international air…" at bounding box center [825, 305] width 1134 height 68
click at [744, 310] on label "hours" at bounding box center [750, 299] width 68 height 49
click at [1151, 300] on div "* hours minutes" at bounding box center [1015, 299] width 751 height 42
click at [687, 296] on input "*" at bounding box center [678, 299] width 76 height 42
type input "***"
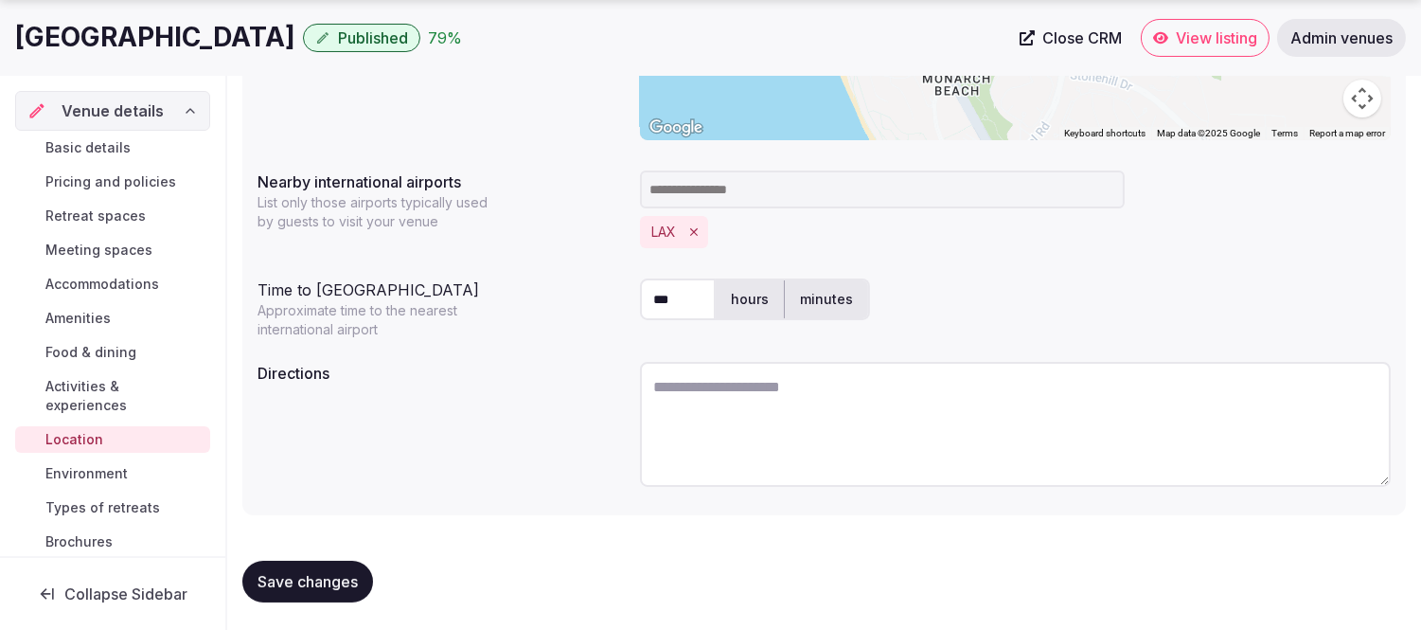
click at [301, 580] on span "Save changes" at bounding box center [308, 581] width 100 height 19
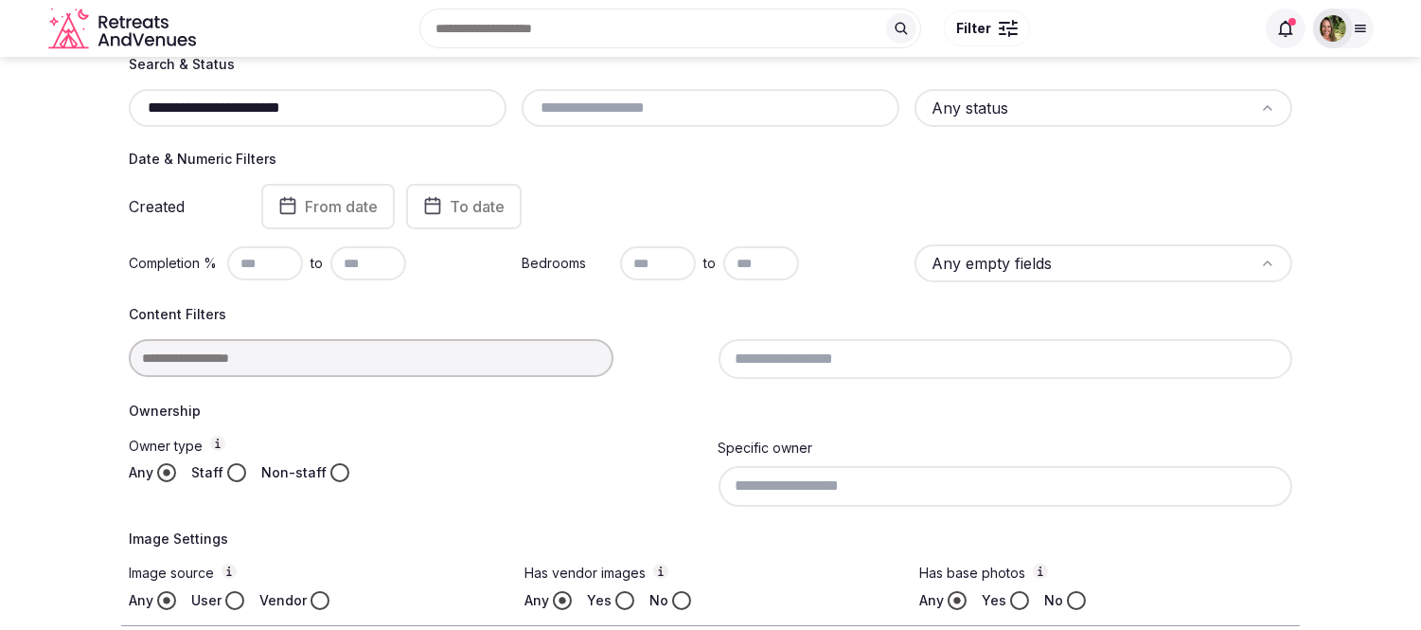
scroll to position [104, 0]
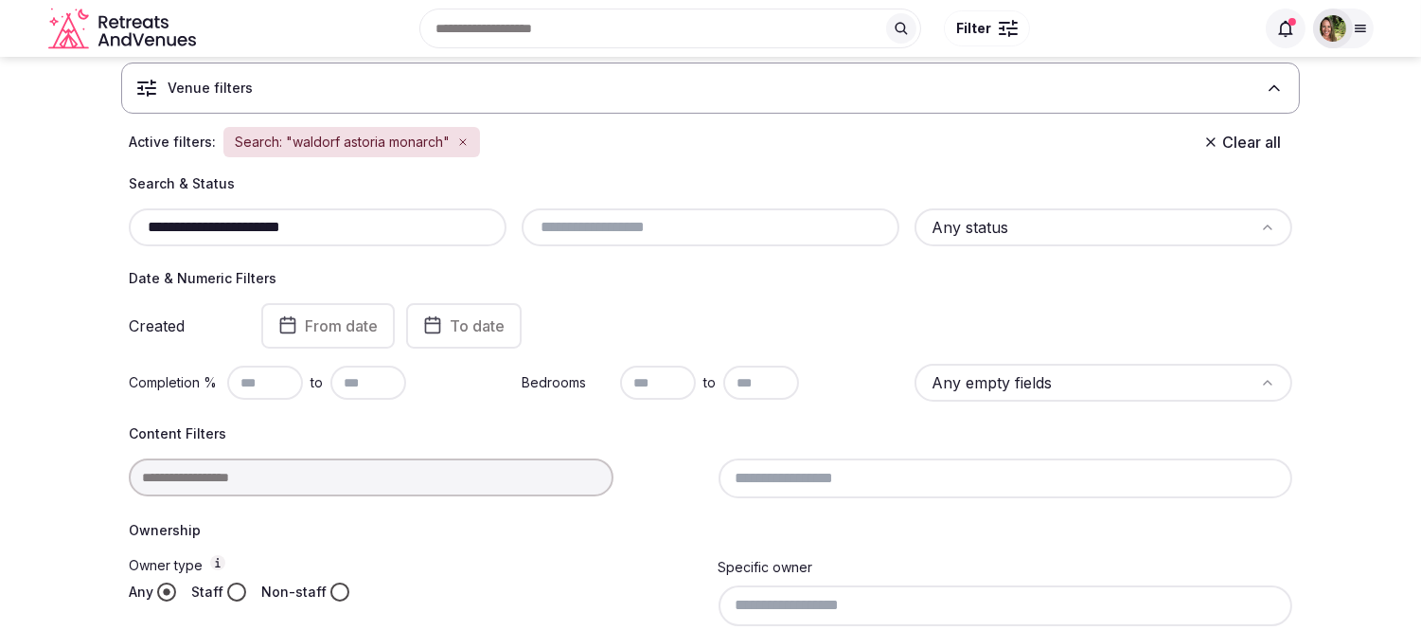
drag, startPoint x: 360, startPoint y: 231, endPoint x: -296, endPoint y: 230, distance: 656.2
click at [0, 230] on html "**********" at bounding box center [710, 211] width 1421 height 630
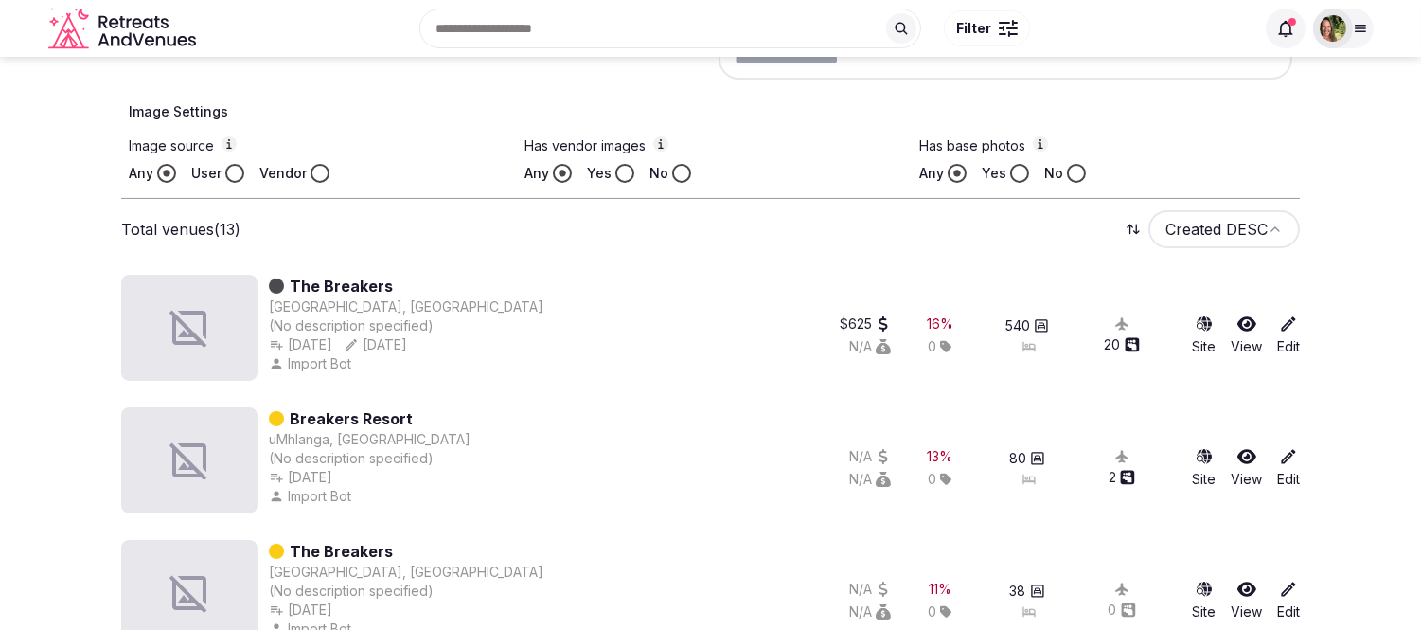
scroll to position [20, 0]
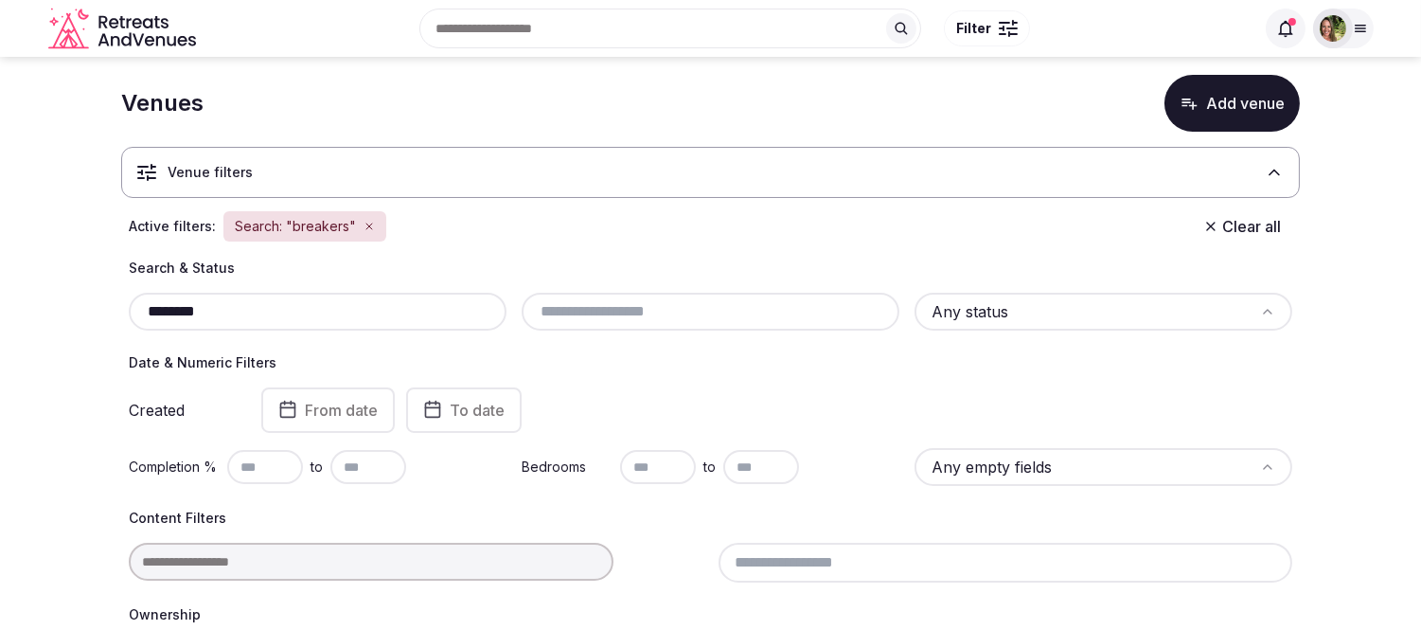
drag, startPoint x: 238, startPoint y: 314, endPoint x: 16, endPoint y: 318, distance: 221.6
type input "**********"
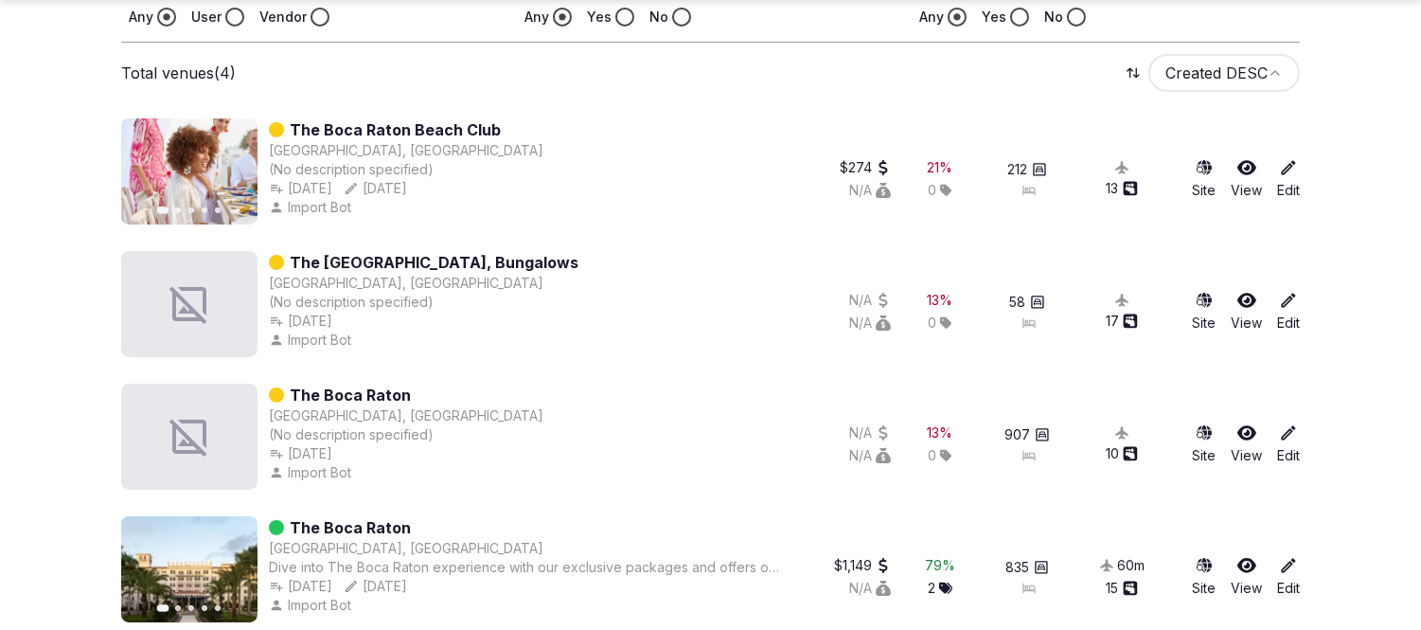
scroll to position [826, 0]
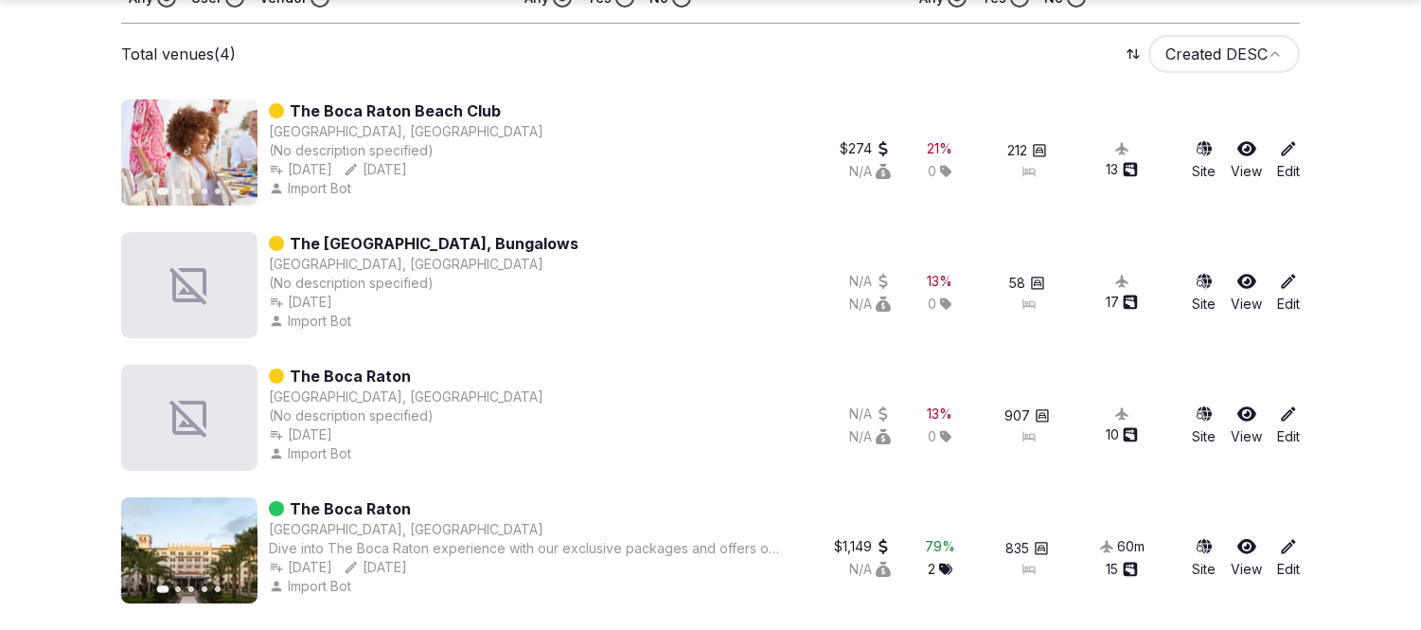
click at [332, 497] on link "The Boca Raton" at bounding box center [350, 508] width 121 height 23
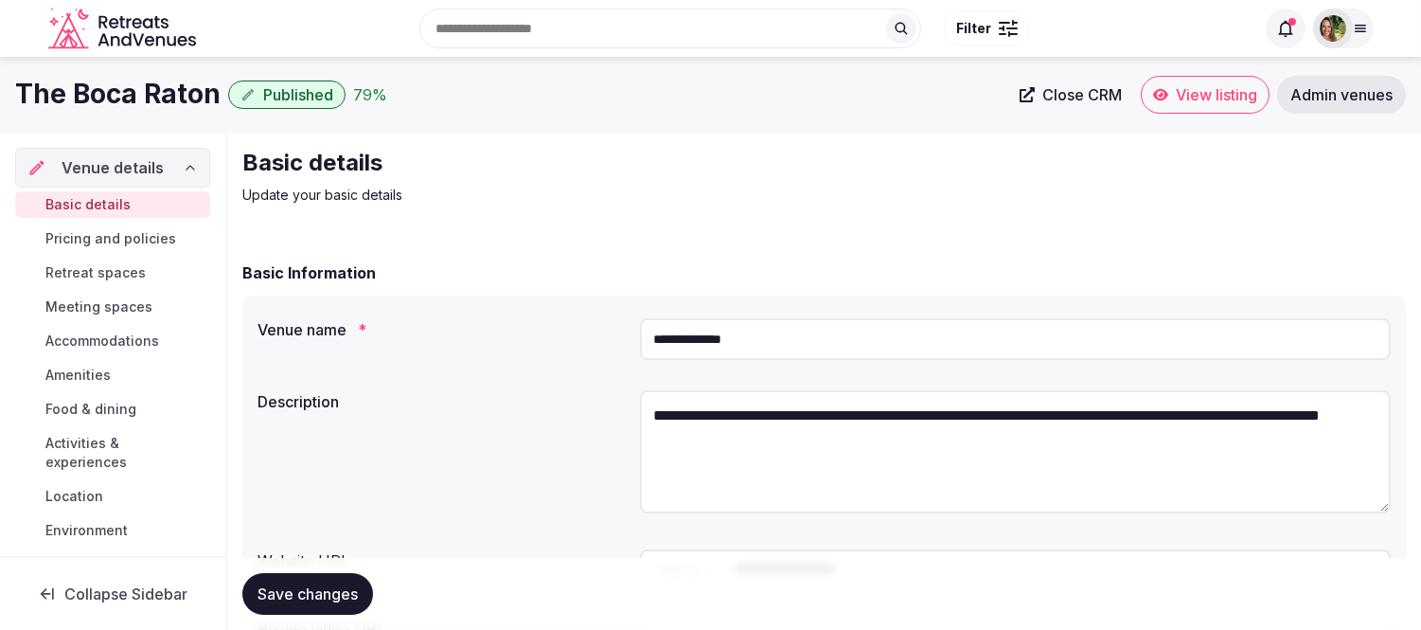
click at [1189, 98] on span "View listing" at bounding box center [1216, 94] width 81 height 19
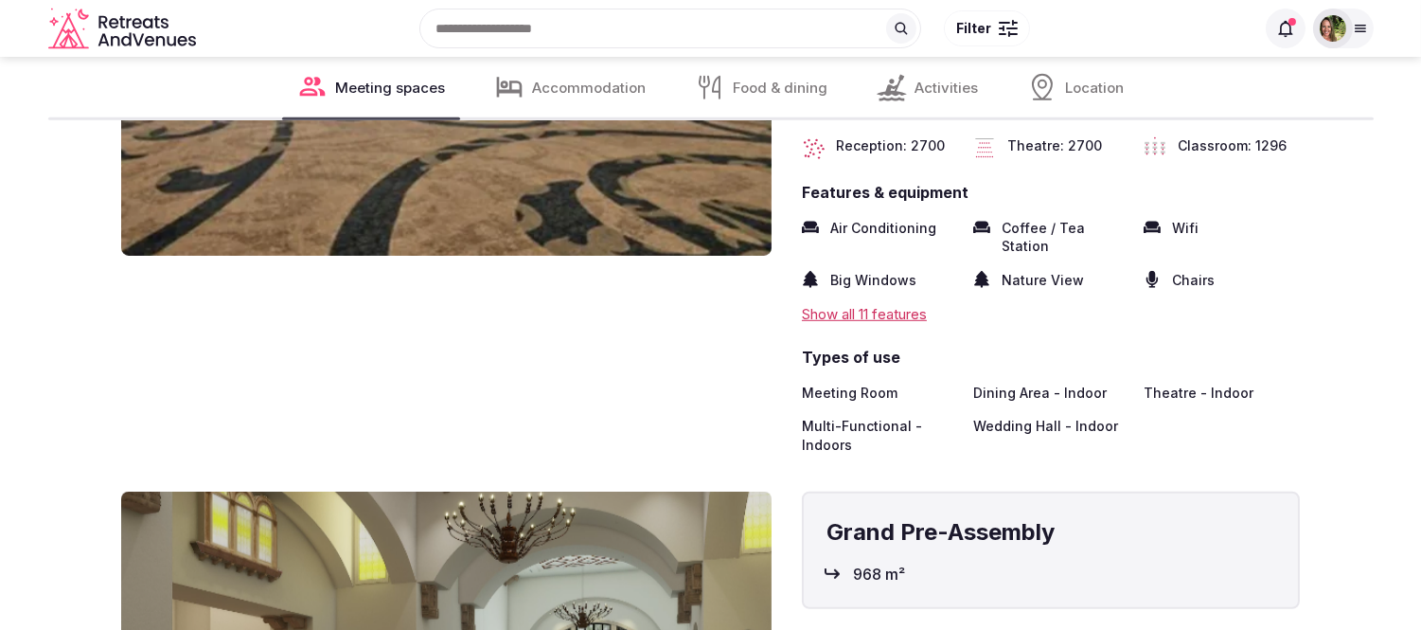
scroll to position [1788, 0]
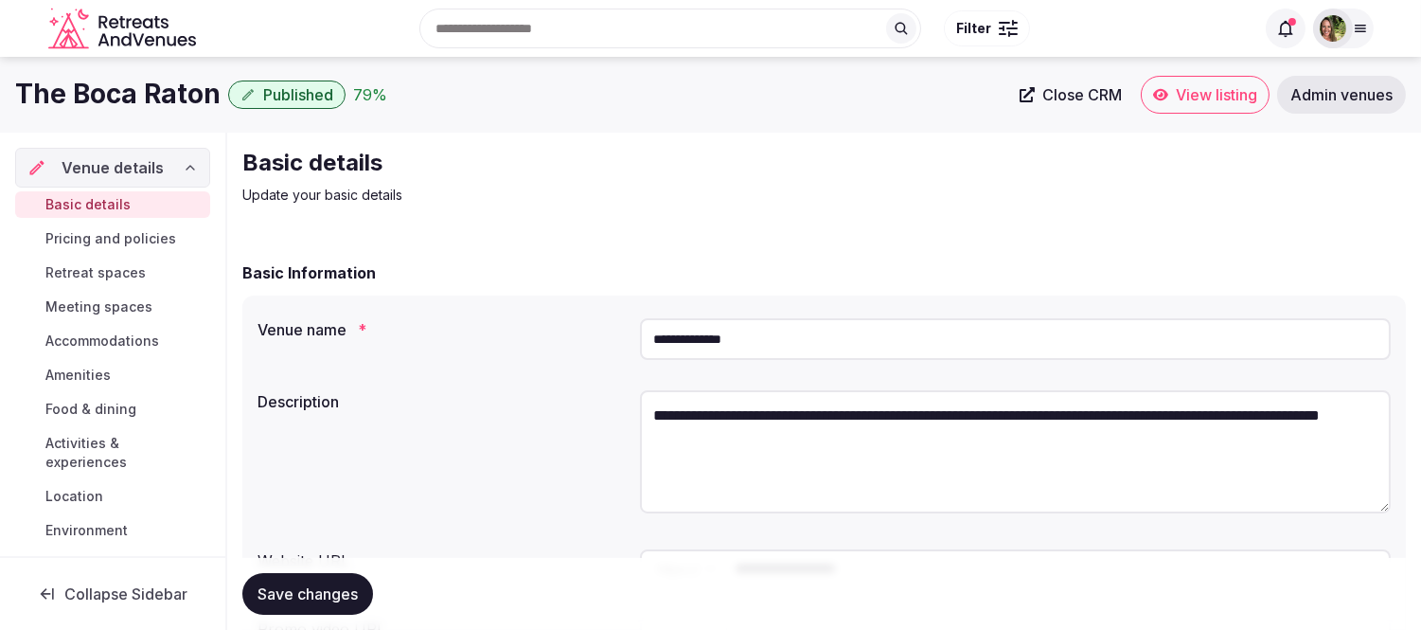
drag, startPoint x: 820, startPoint y: 448, endPoint x: 616, endPoint y: 405, distance: 208.0
click at [616, 405] on div "**********" at bounding box center [825, 455] width 1134 height 144
paste textarea "**********"
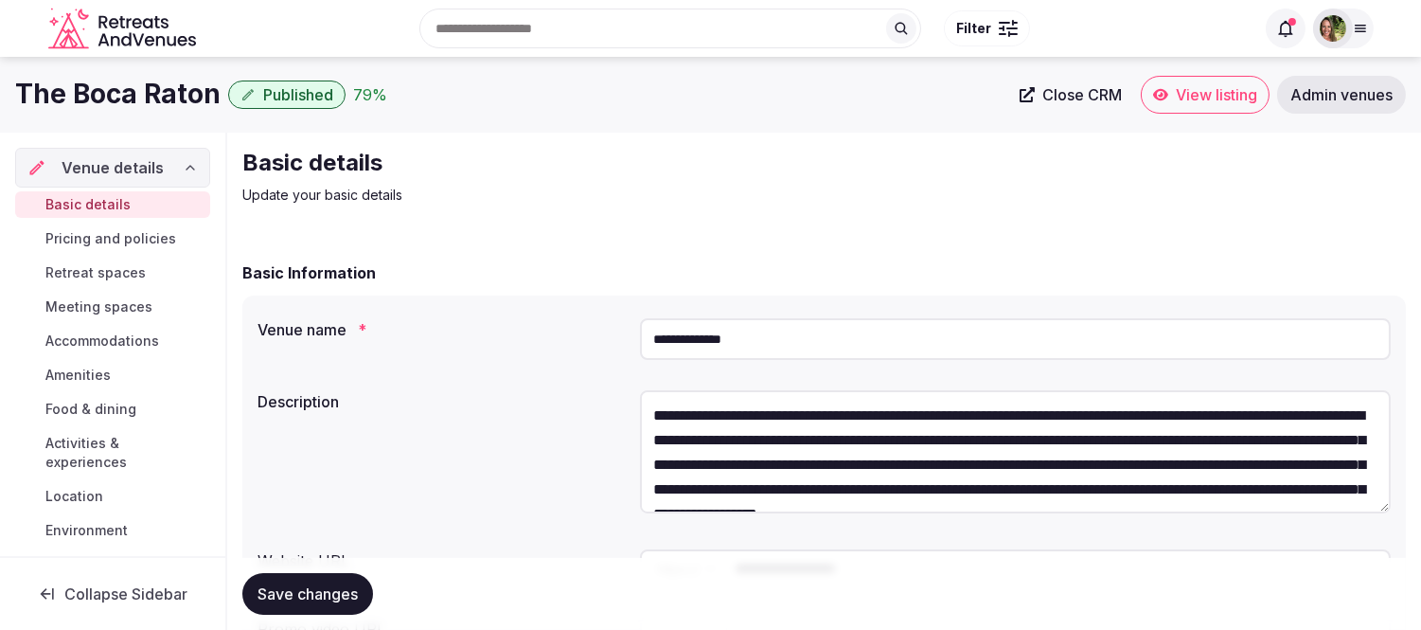
scroll to position [34, 0]
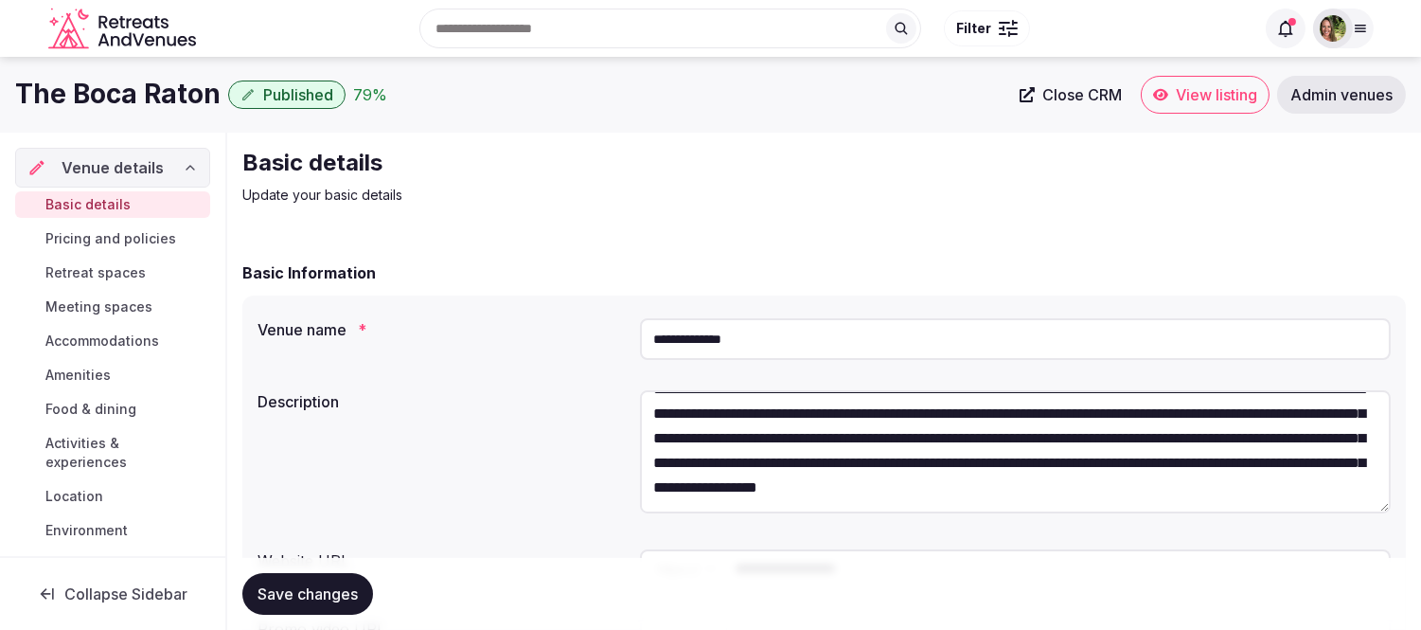
type textarea "**********"
click at [303, 604] on button "Save changes" at bounding box center [307, 594] width 131 height 42
click at [77, 492] on span "Location" at bounding box center [74, 496] width 58 height 19
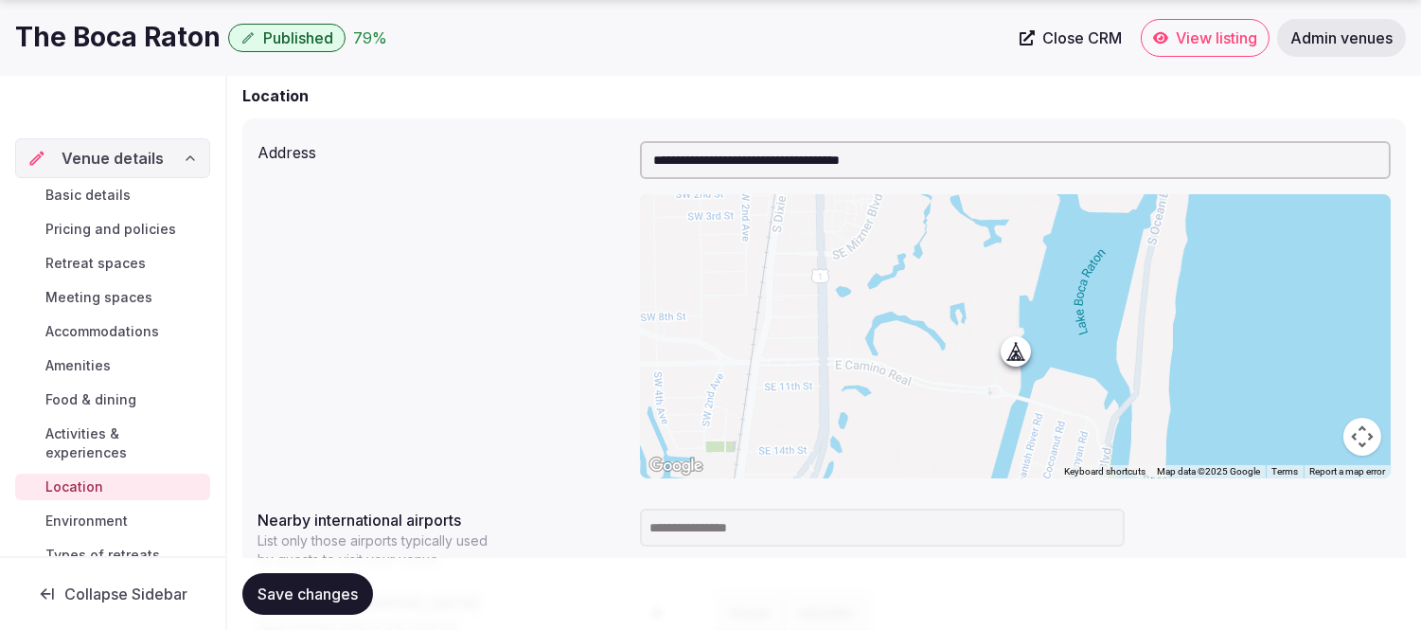
scroll to position [315, 0]
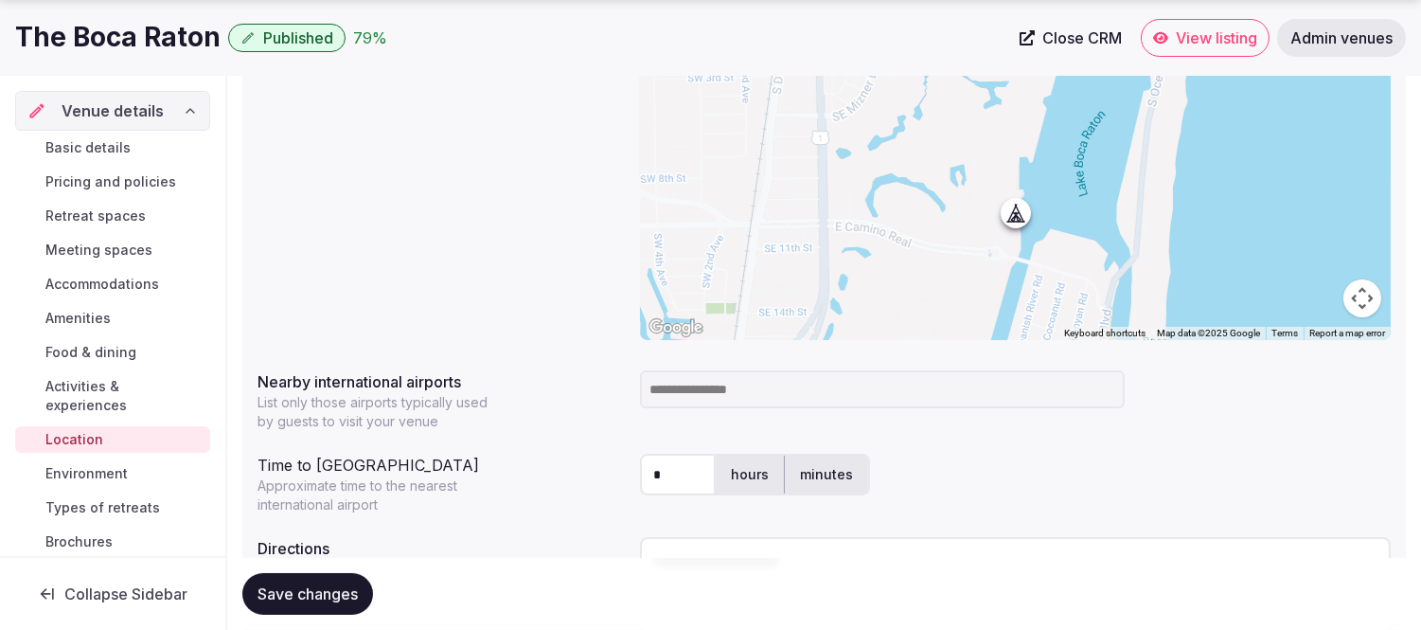
click at [725, 385] on input at bounding box center [882, 389] width 485 height 38
type input "*"
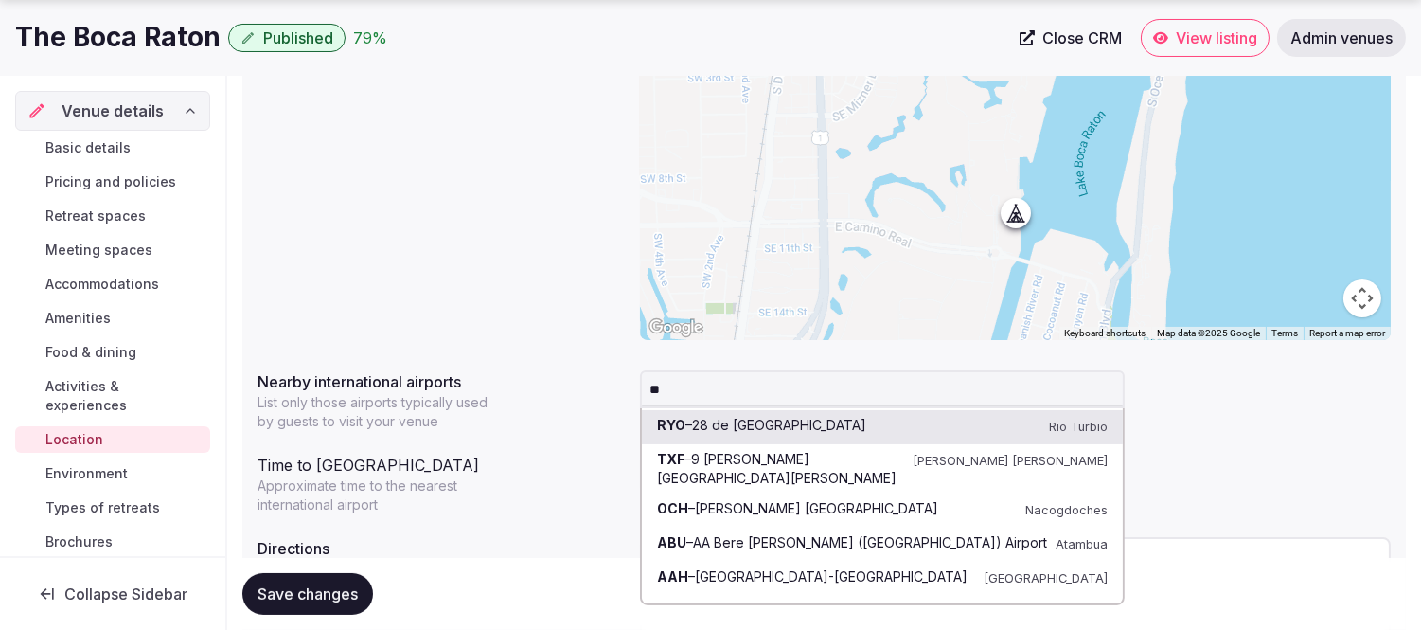
type input "***"
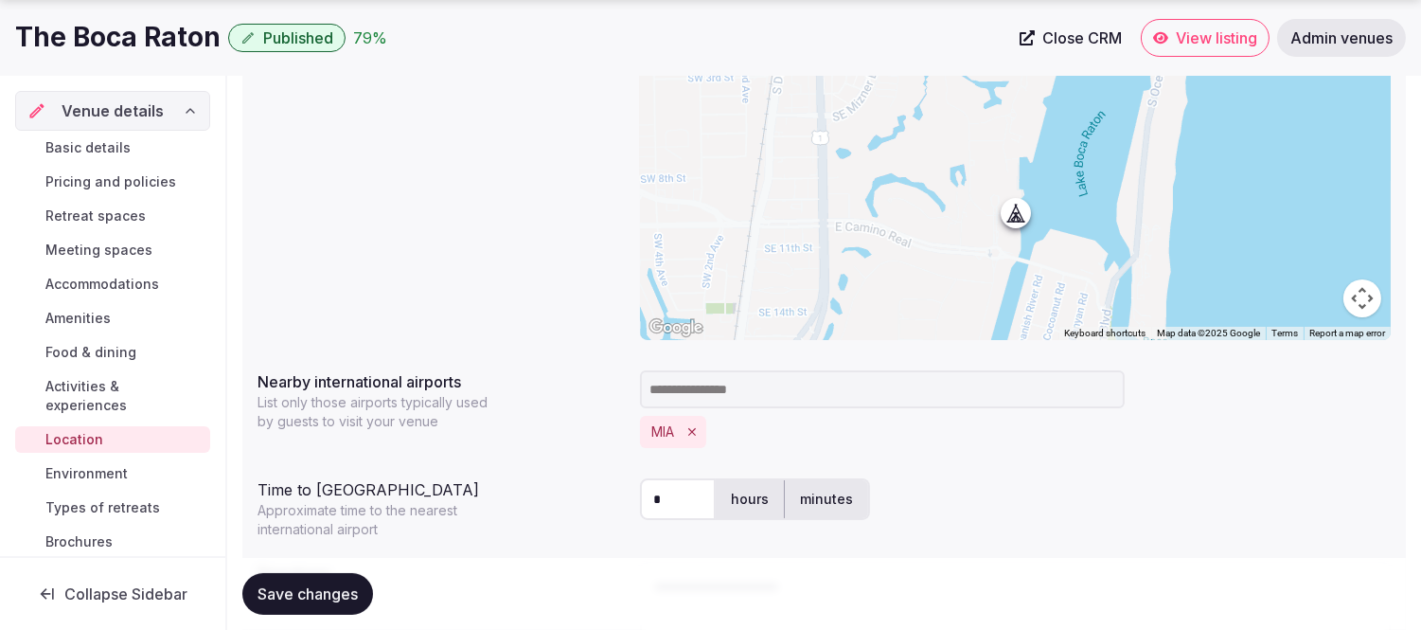
click at [1193, 478] on div "* hours minutes" at bounding box center [1015, 499] width 751 height 42
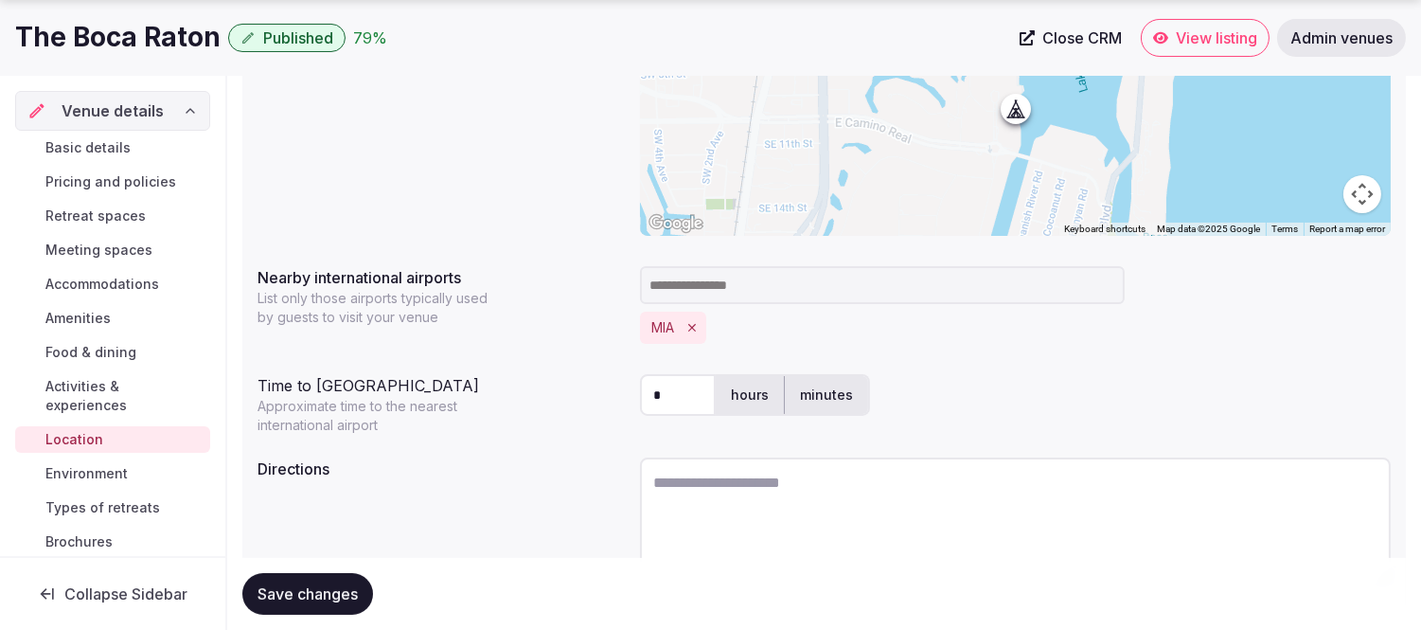
scroll to position [515, 0]
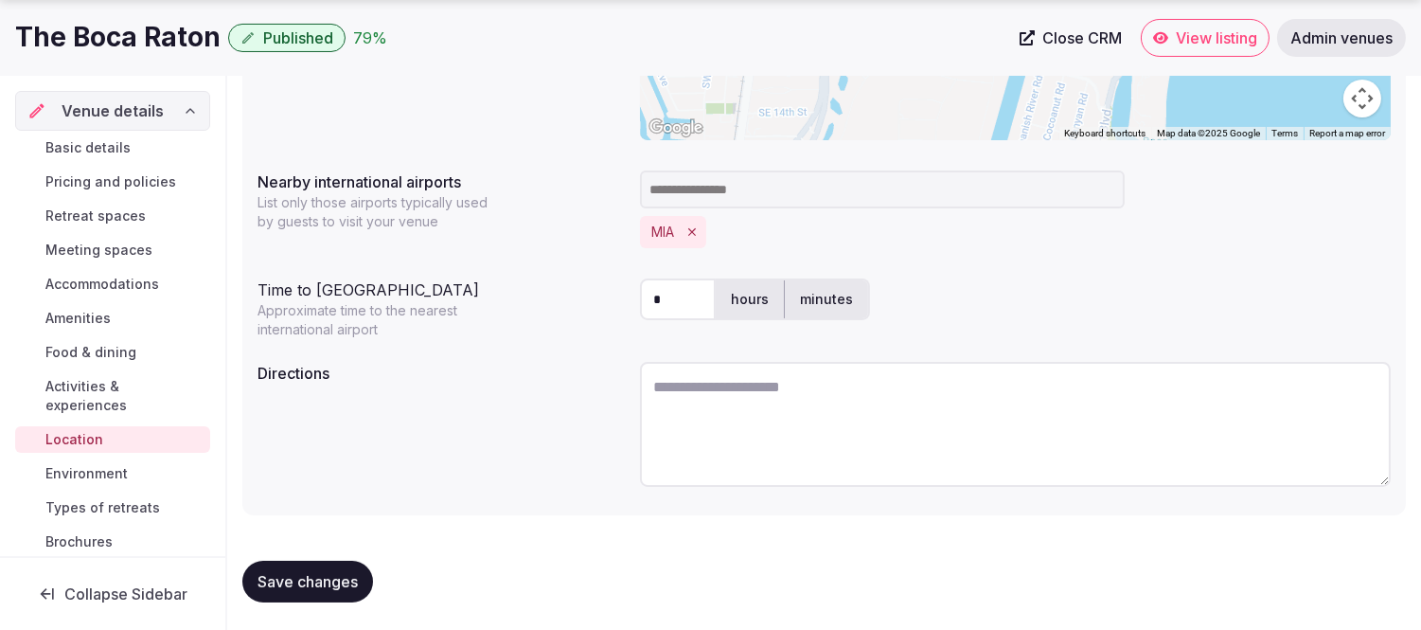
click at [308, 572] on span "Save changes" at bounding box center [308, 581] width 100 height 19
click at [313, 587] on span "Save changes" at bounding box center [308, 581] width 100 height 19
click at [1213, 44] on span "View listing" at bounding box center [1216, 37] width 81 height 19
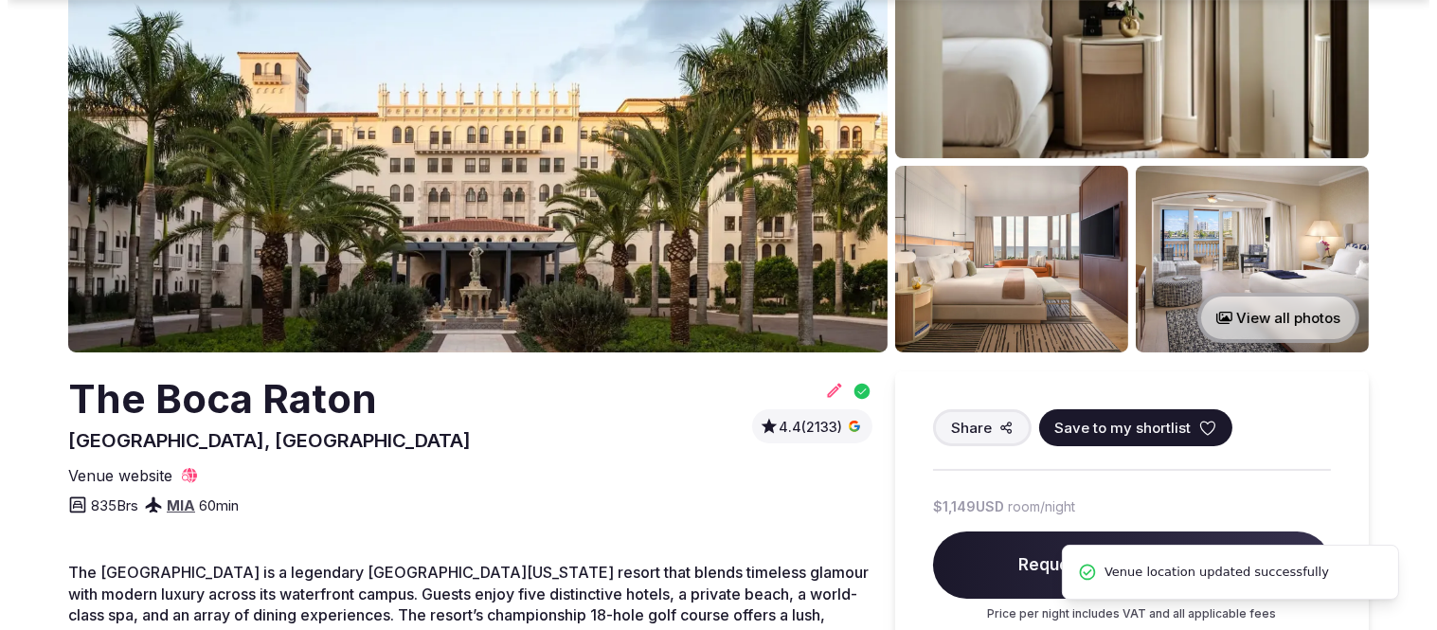
scroll to position [210, 0]
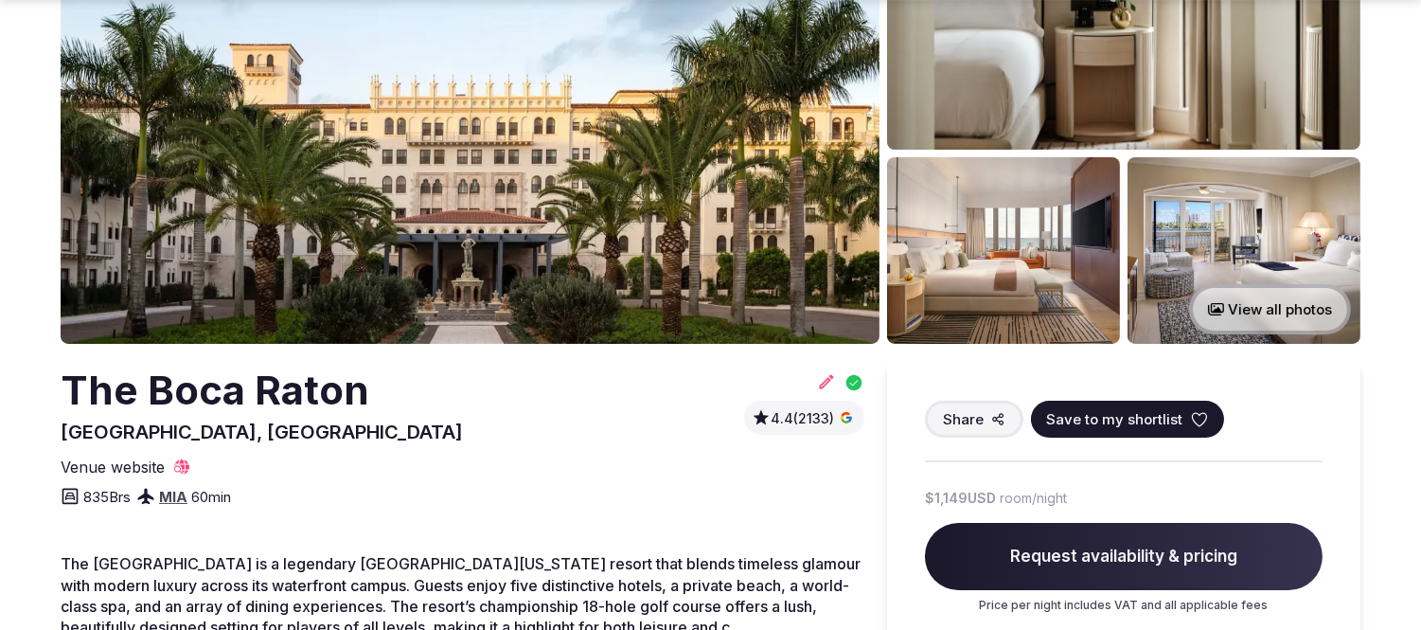
click at [1198, 413] on icon at bounding box center [1199, 419] width 19 height 19
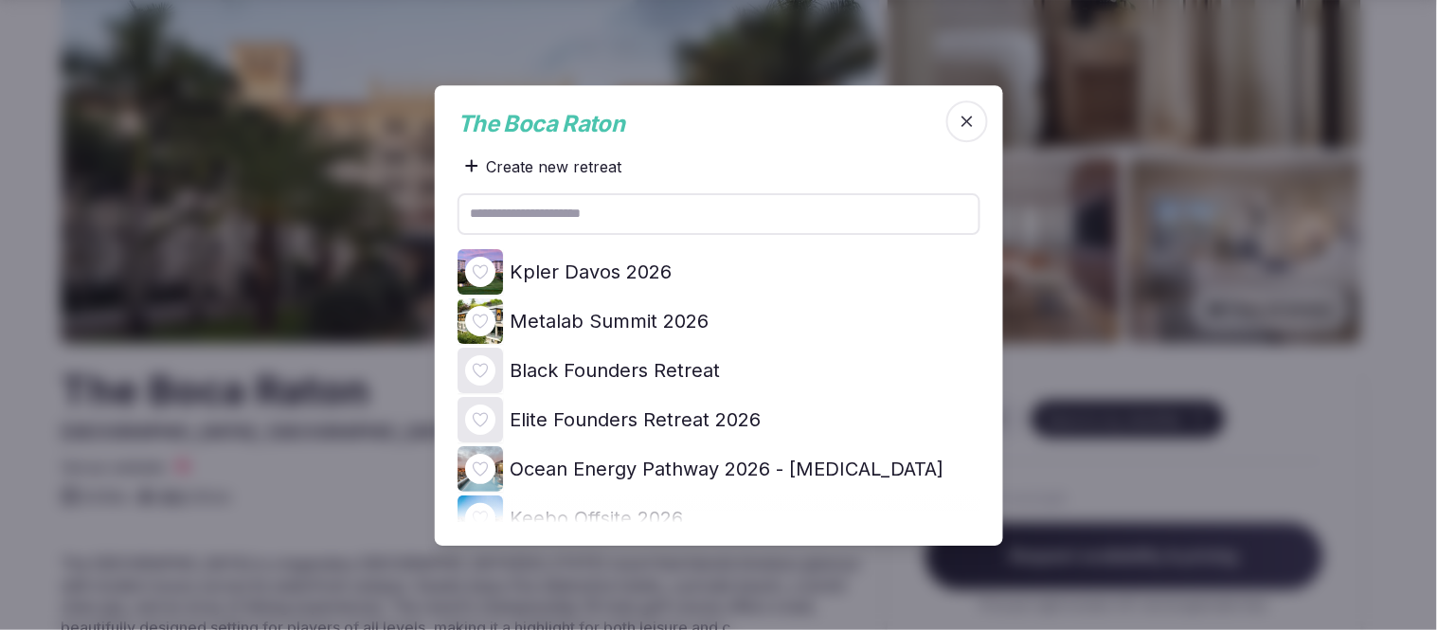
click at [0, 0] on icon at bounding box center [0, 0] width 0 height 0
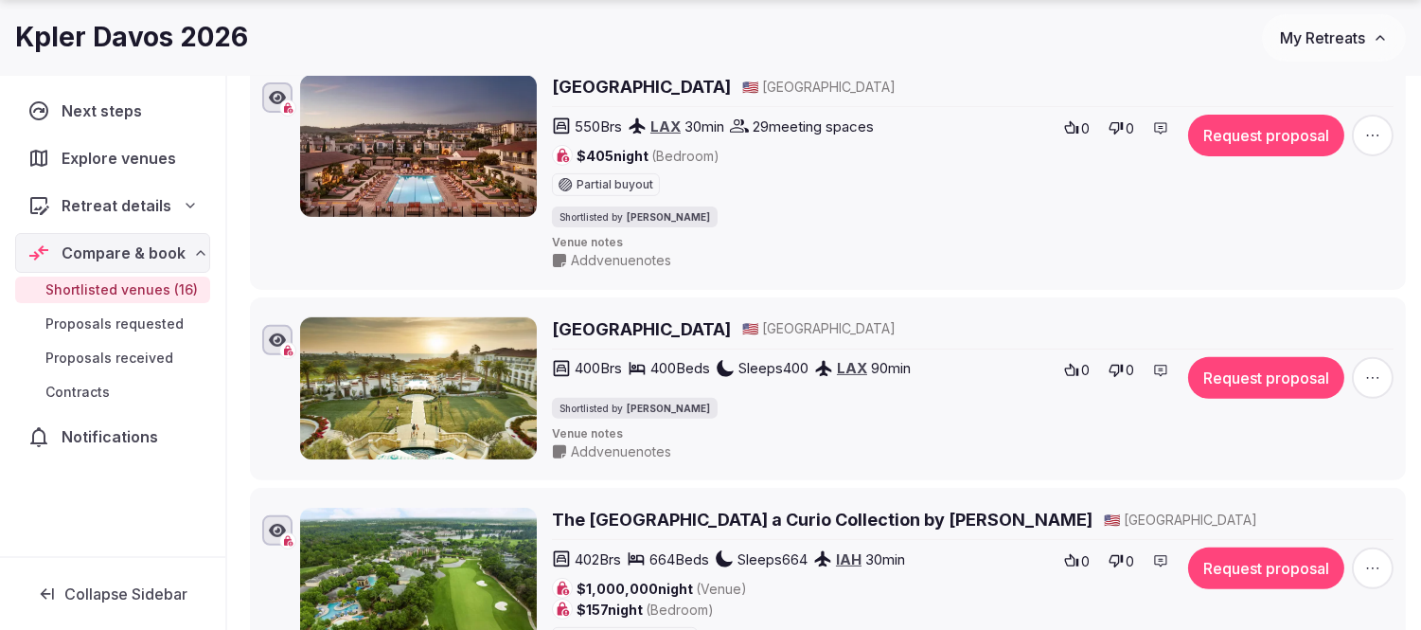
scroll to position [1286, 0]
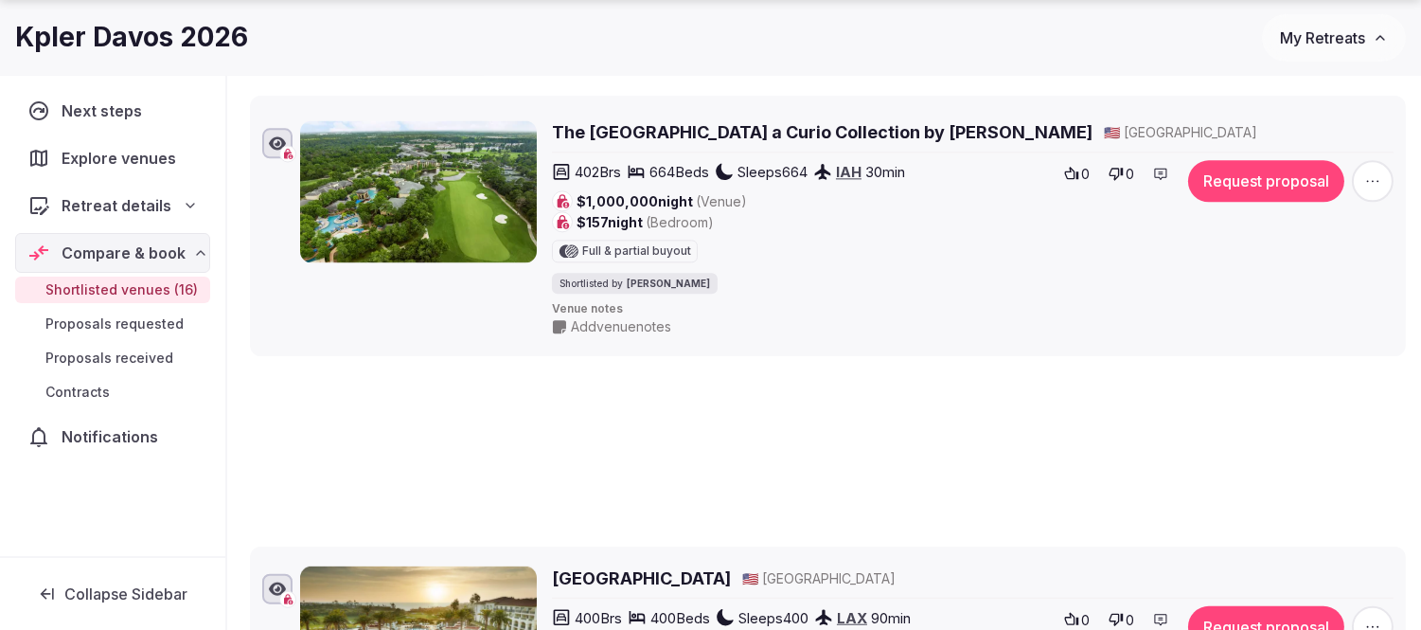
drag, startPoint x: 237, startPoint y: 505, endPoint x: 317, endPoint y: 120, distance: 392.8
click at [317, 120] on li "The Woodlands Resort a Curio Collection by Hilton 🇺🇸 United States 402 Brs 664 …" at bounding box center [828, 229] width 1156 height 256
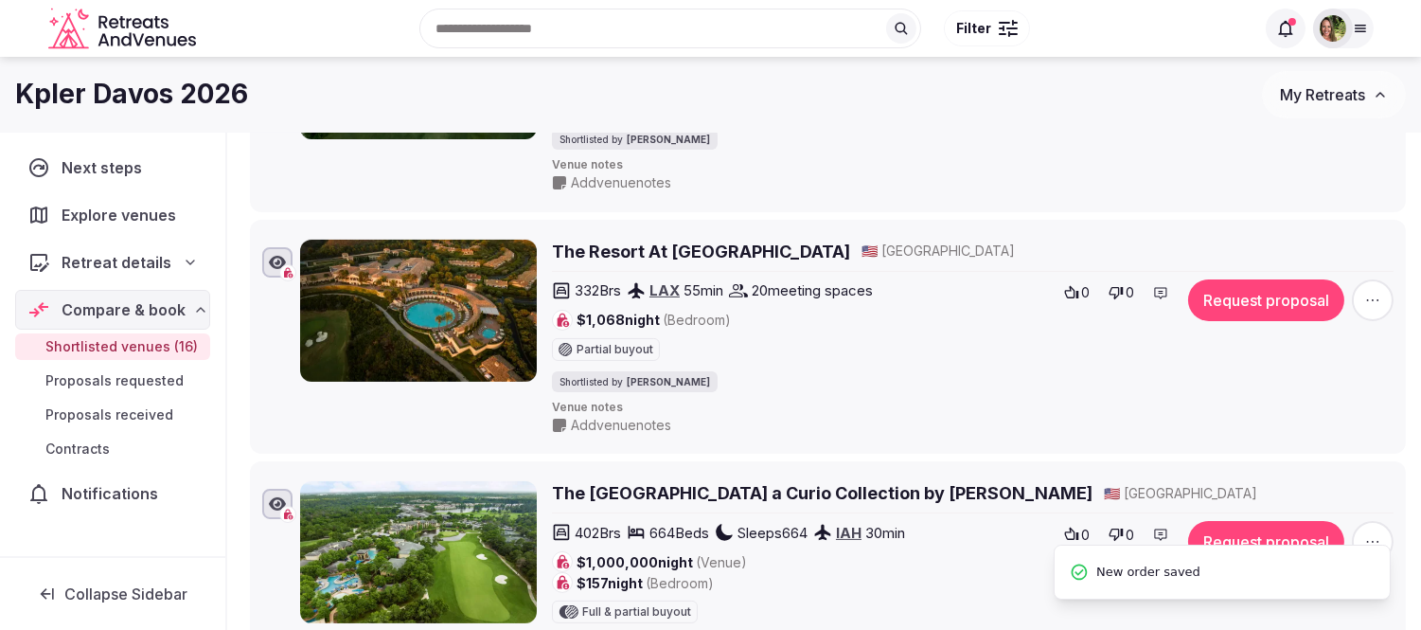
scroll to position [866, 0]
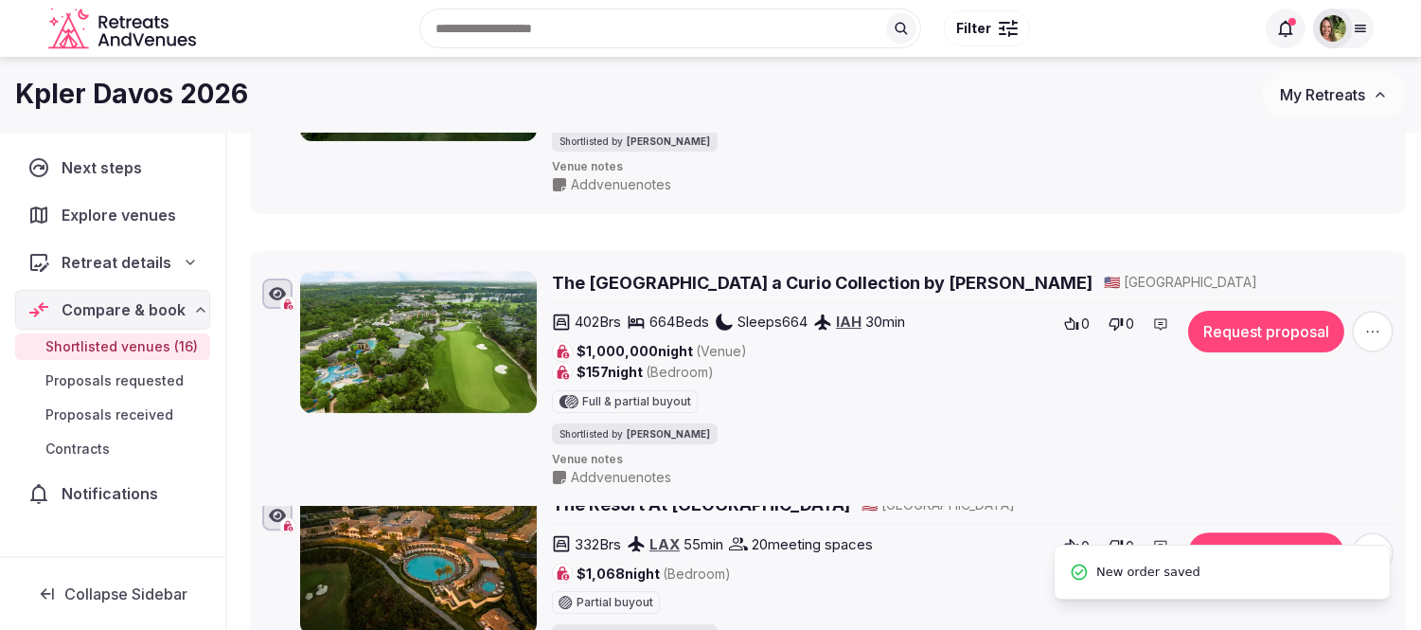
drag, startPoint x: 234, startPoint y: 483, endPoint x: 256, endPoint y: 269, distance: 215.1
click at [256, 269] on li "The Woodlands Resort a Curio Collection by Hilton 🇺🇸 United States 402 Brs 664 …" at bounding box center [828, 379] width 1156 height 256
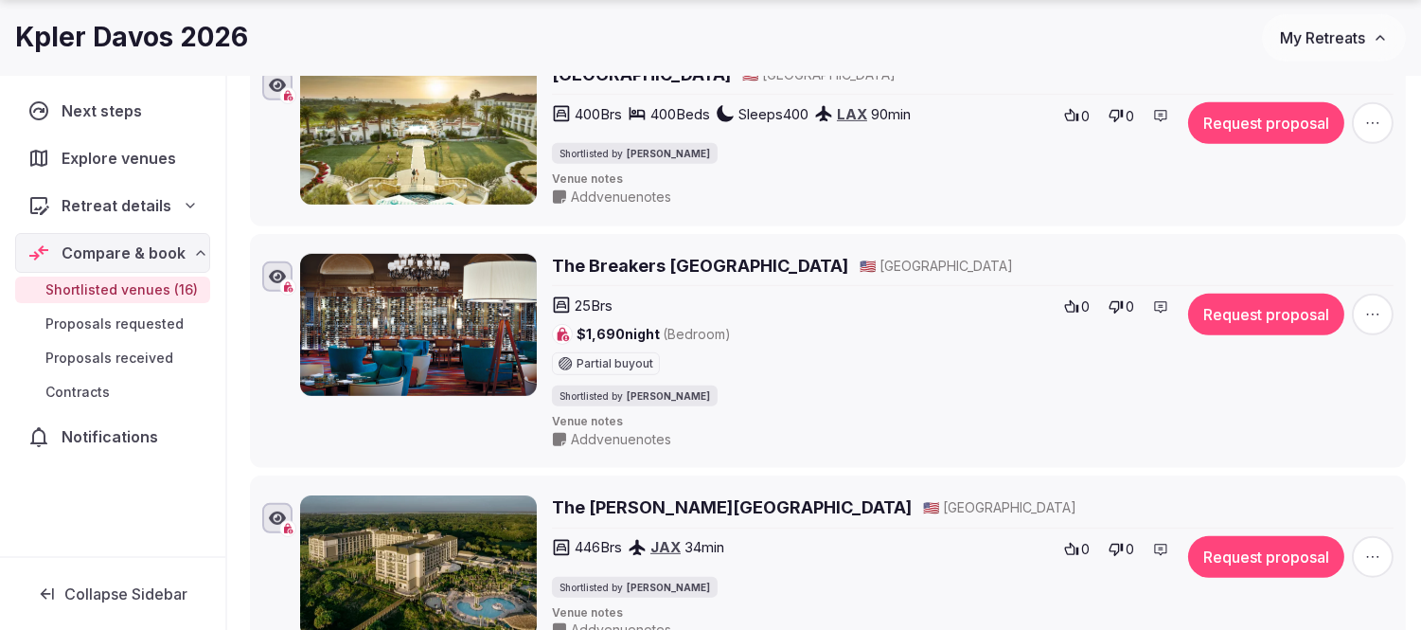
scroll to position [1812, 0]
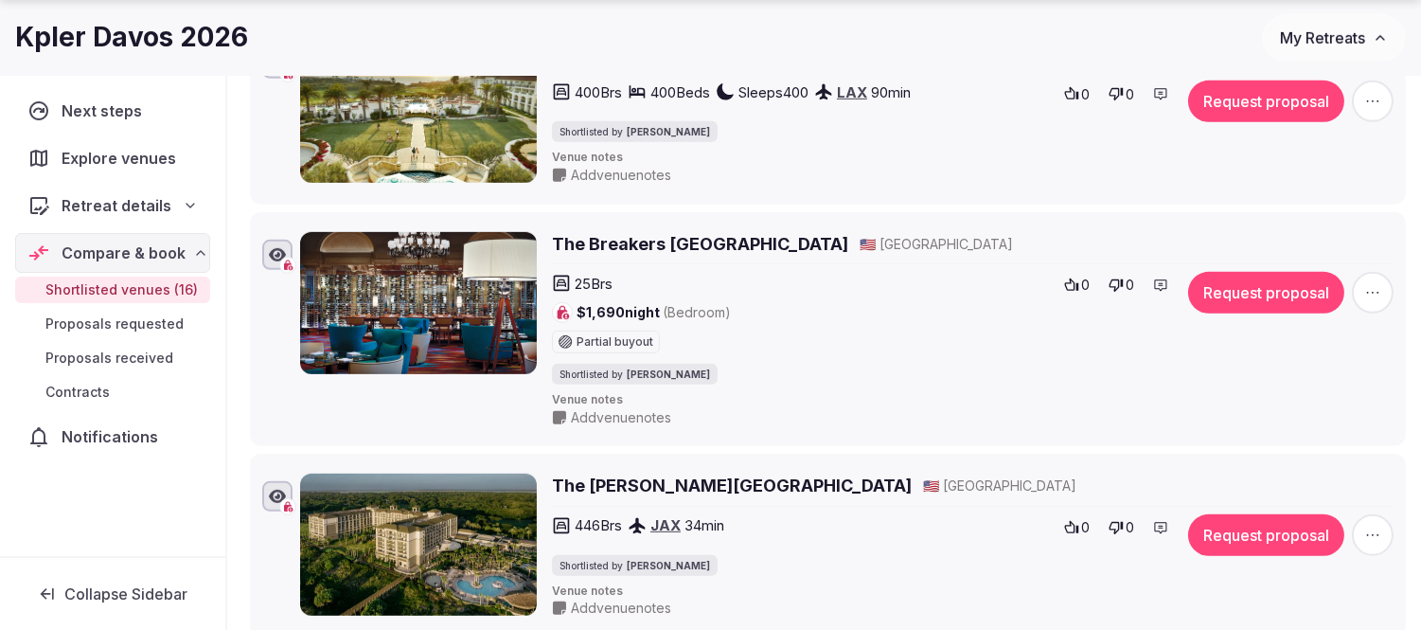
click at [705, 253] on h2 "The Breakers Palm Beach" at bounding box center [700, 244] width 296 height 24
click at [680, 246] on h2 "The Breakers Palm Beach" at bounding box center [700, 244] width 296 height 24
click at [1374, 288] on span "button" at bounding box center [1373, 293] width 42 height 42
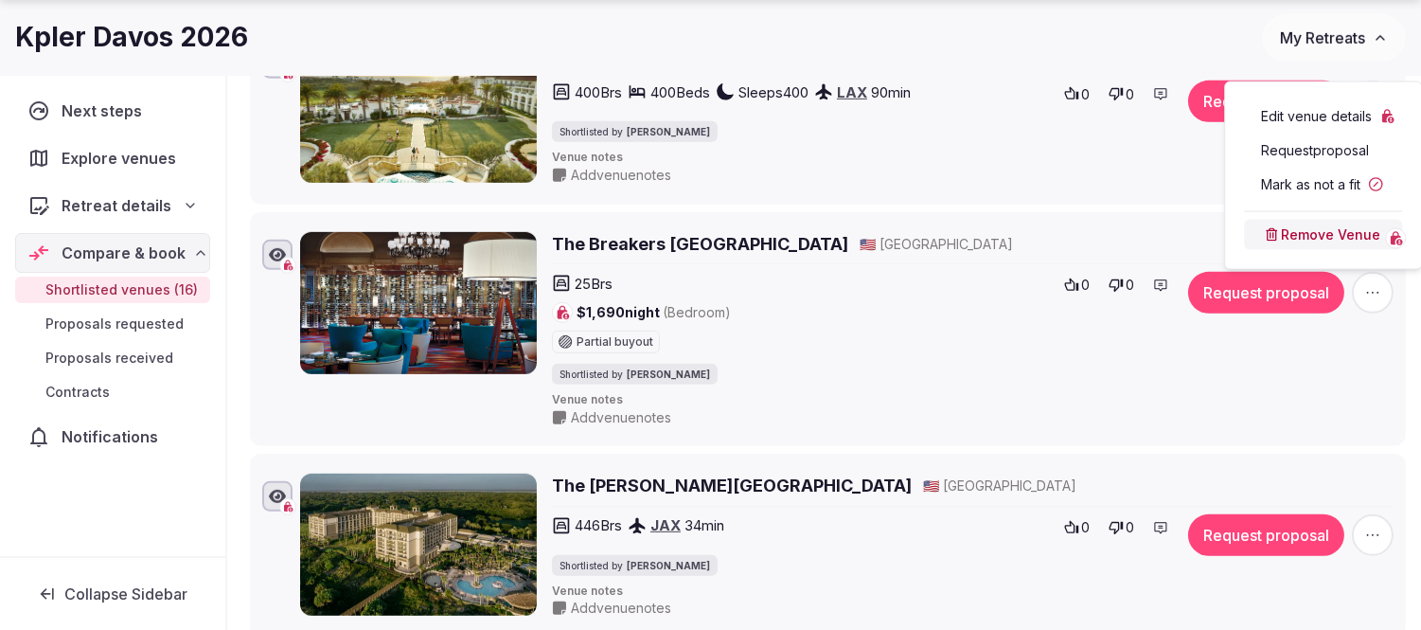
click at [1331, 239] on button "Remove Venue" at bounding box center [1323, 235] width 158 height 30
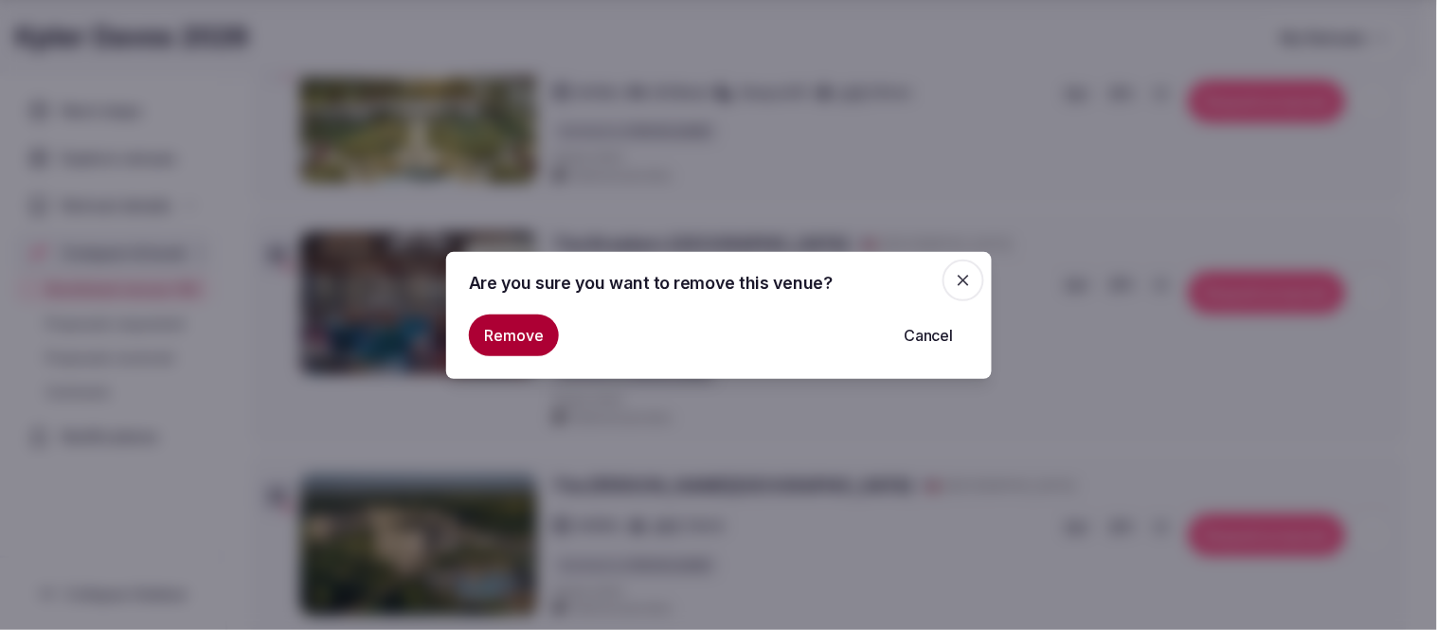
click at [527, 333] on button "Remove" at bounding box center [514, 335] width 90 height 42
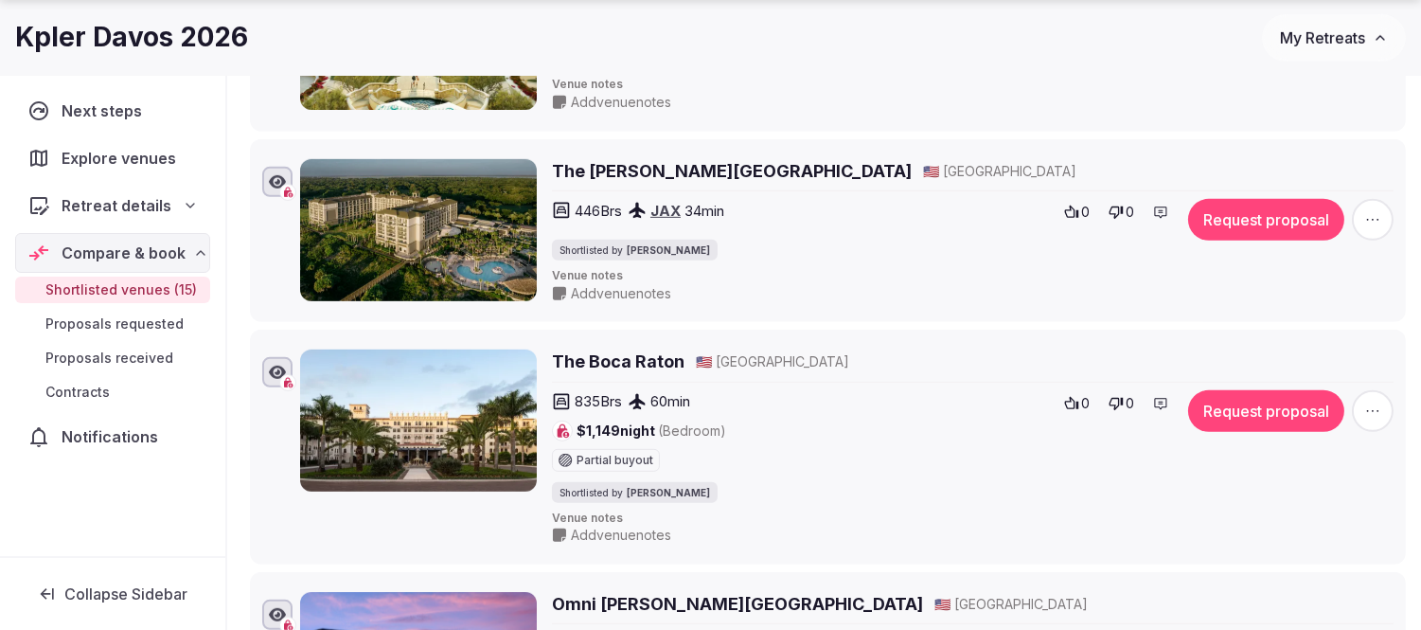
scroll to position [1918, 0]
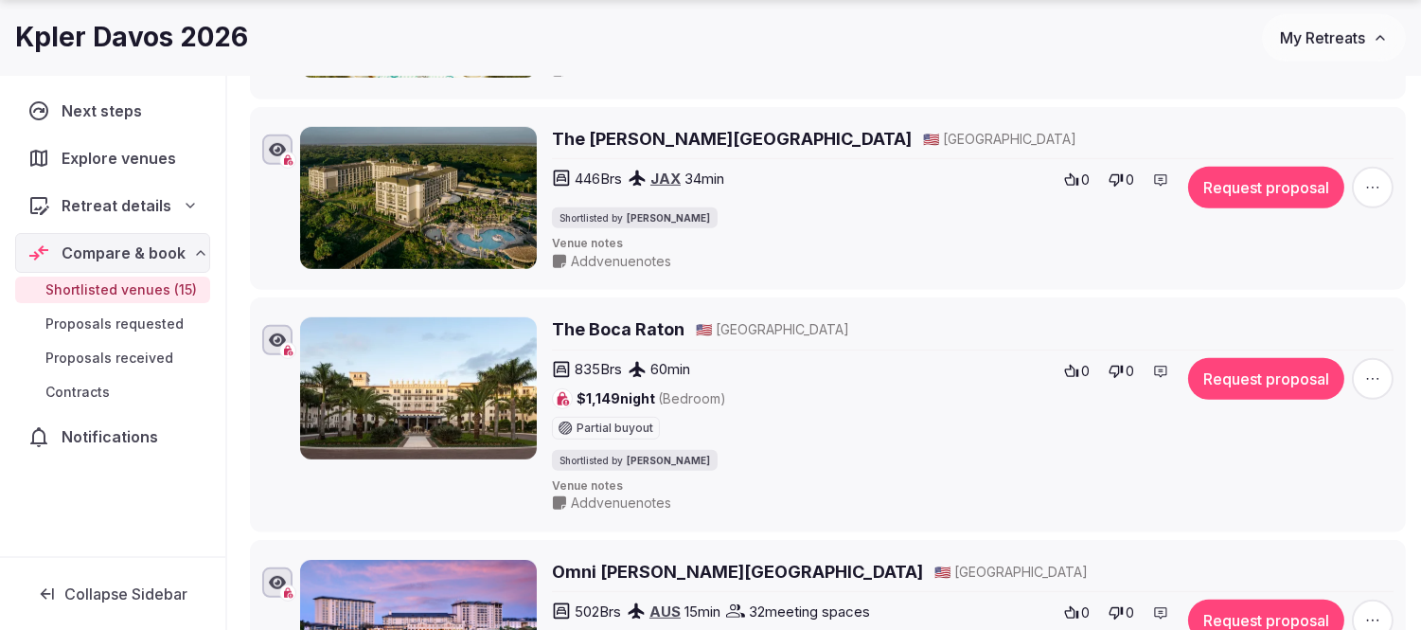
click at [1376, 384] on icon "button" at bounding box center [1373, 378] width 19 height 19
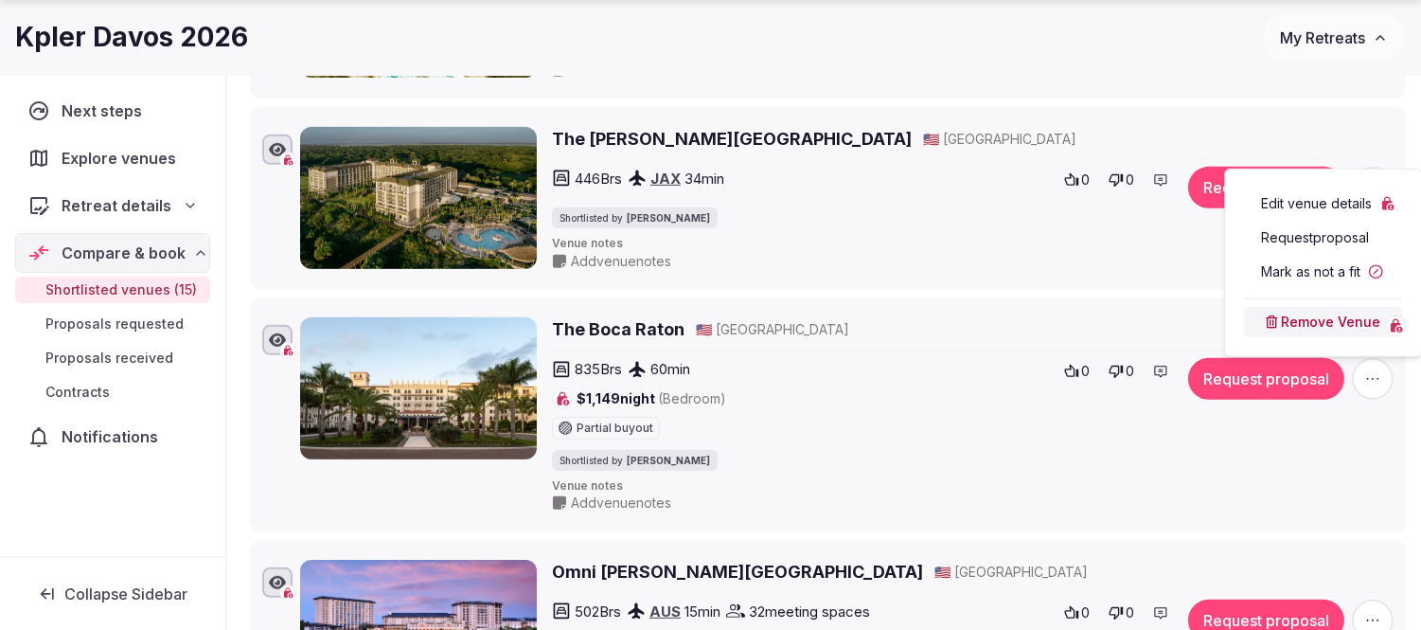
click at [1342, 322] on button "Remove Venue" at bounding box center [1323, 322] width 158 height 30
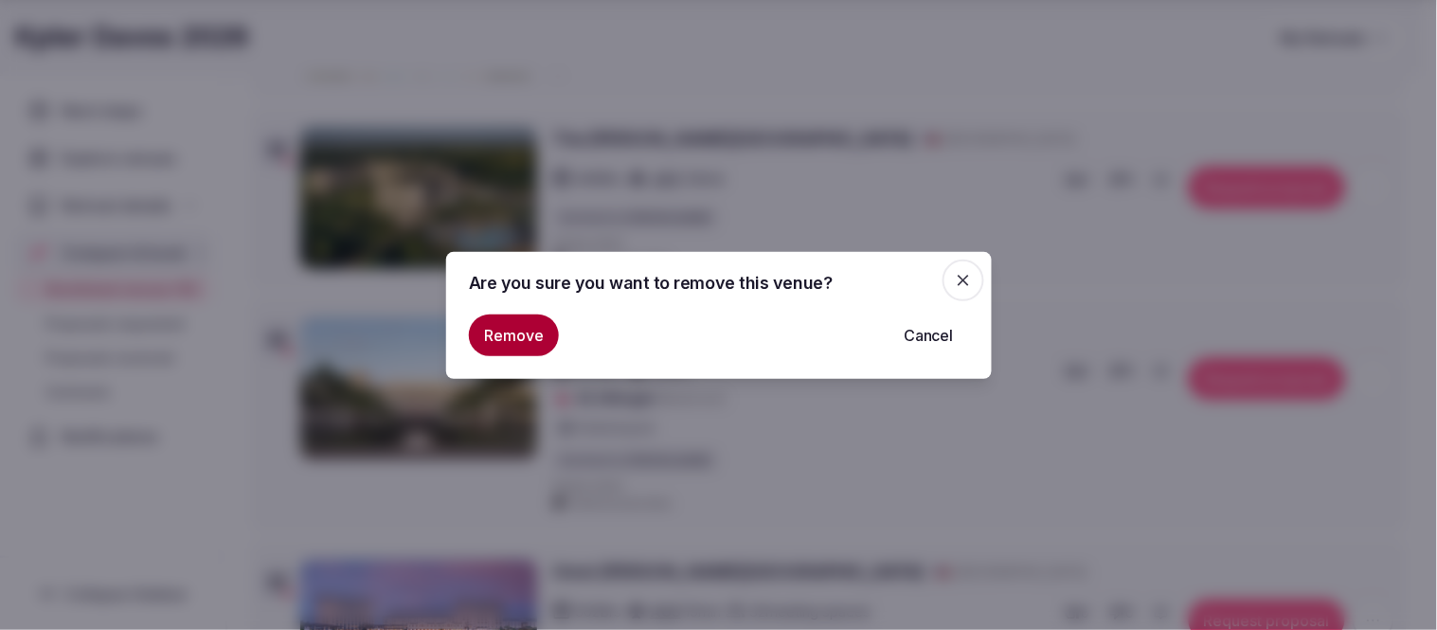
click at [516, 351] on button "Remove" at bounding box center [514, 335] width 90 height 42
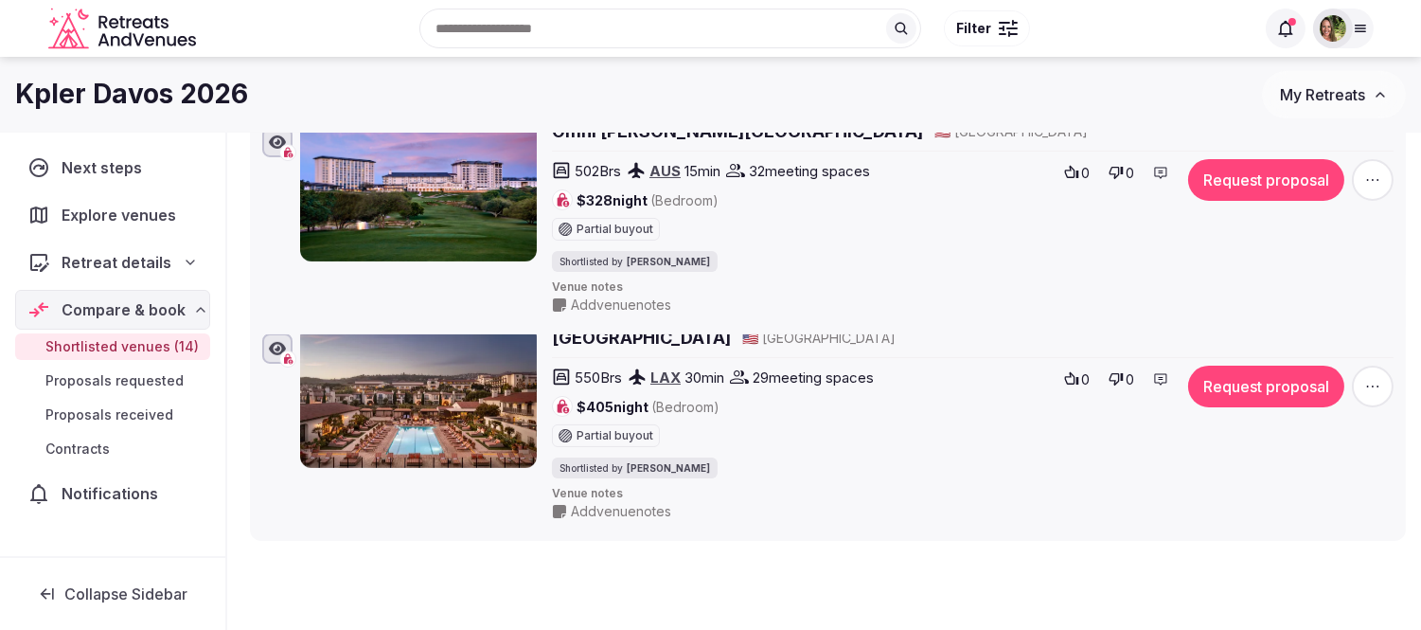
scroll to position [1267, 0]
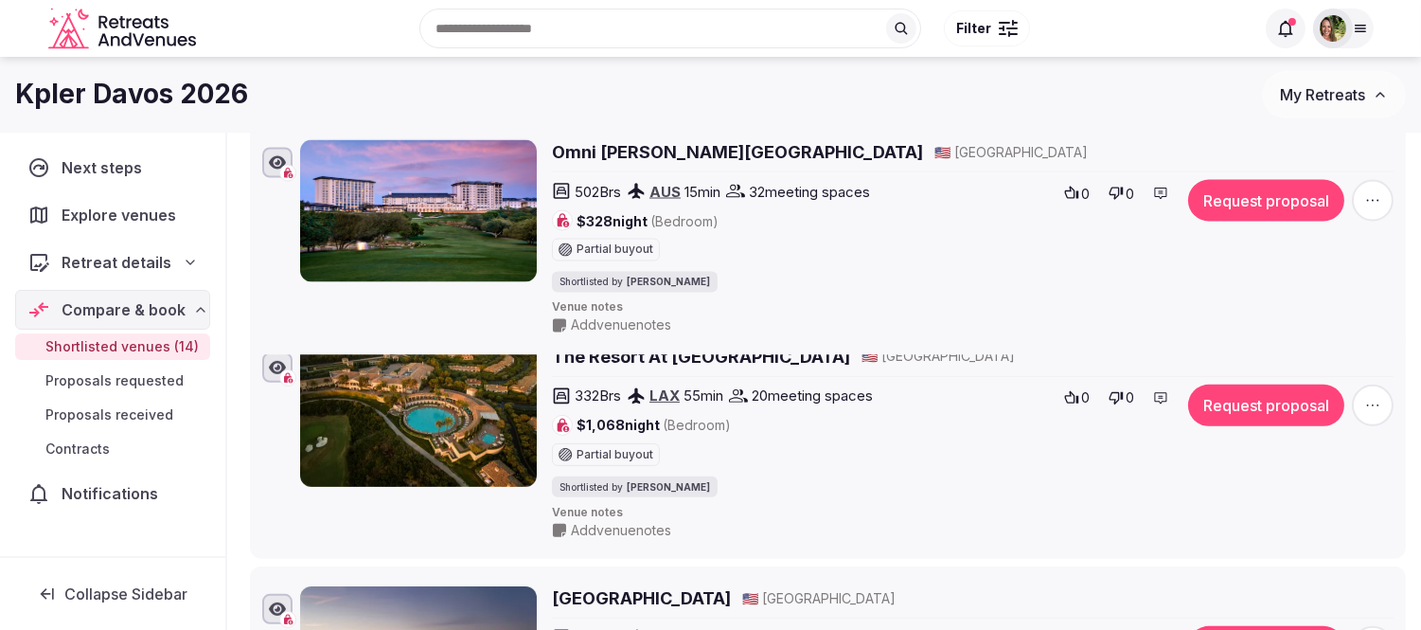
drag, startPoint x: 227, startPoint y: 422, endPoint x: 521, endPoint y: 135, distance: 410.5
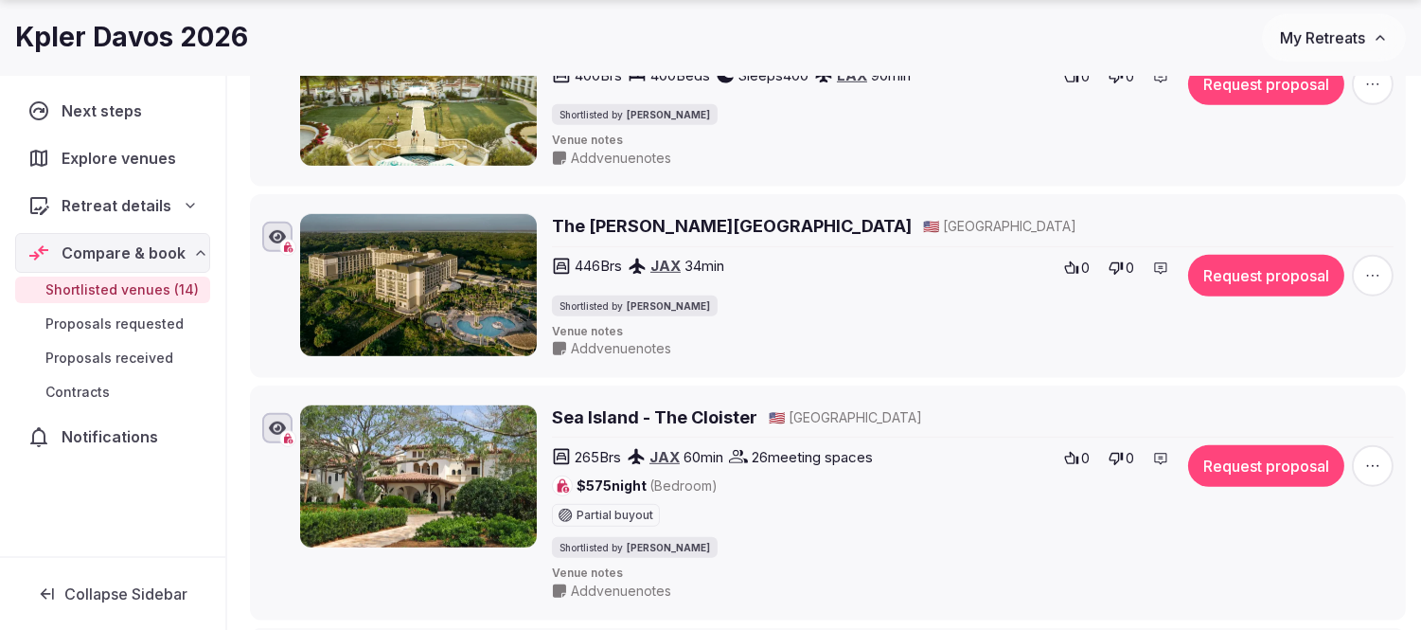
scroll to position [2109, 0]
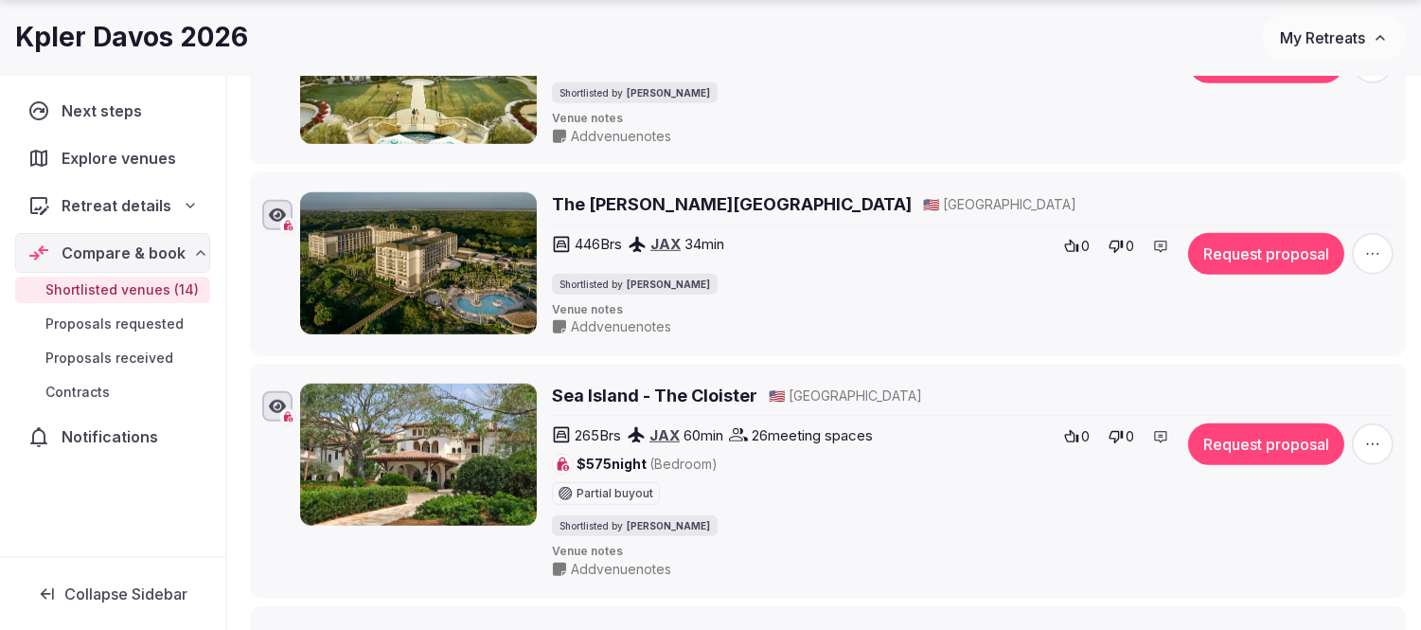
scroll to position [2128, 0]
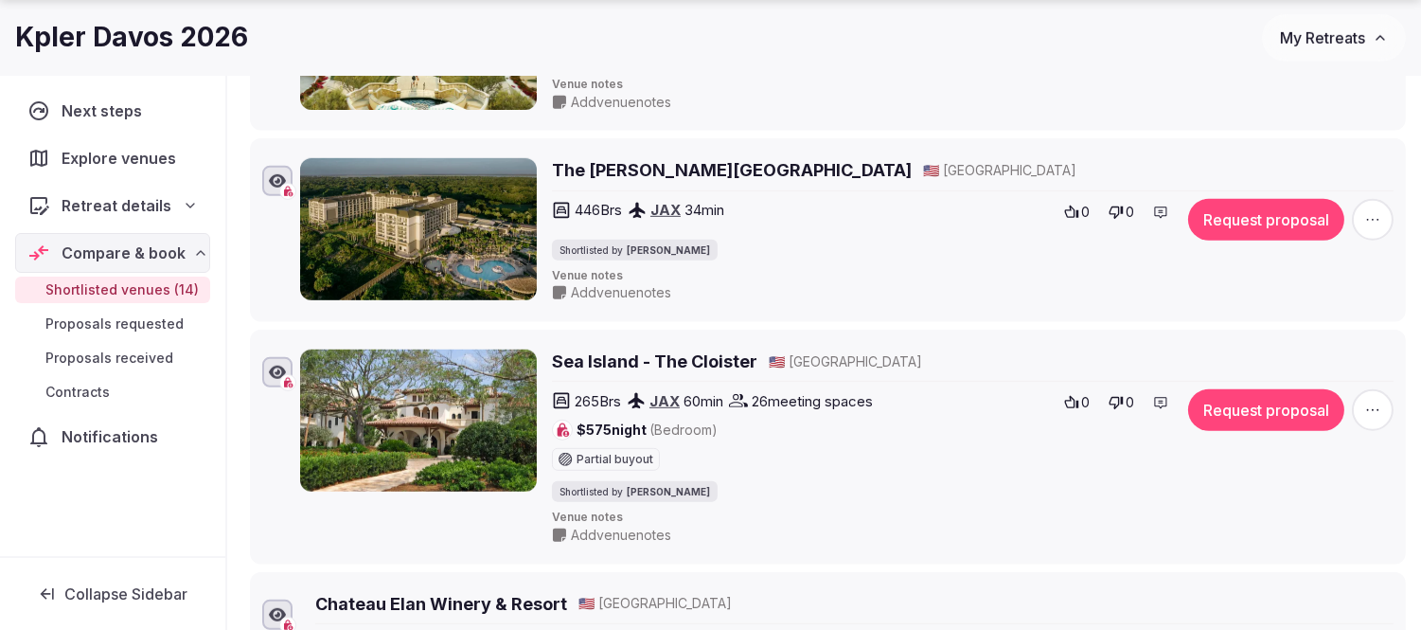
click at [654, 366] on h2 "Sea Island - The Cloister" at bounding box center [654, 361] width 205 height 24
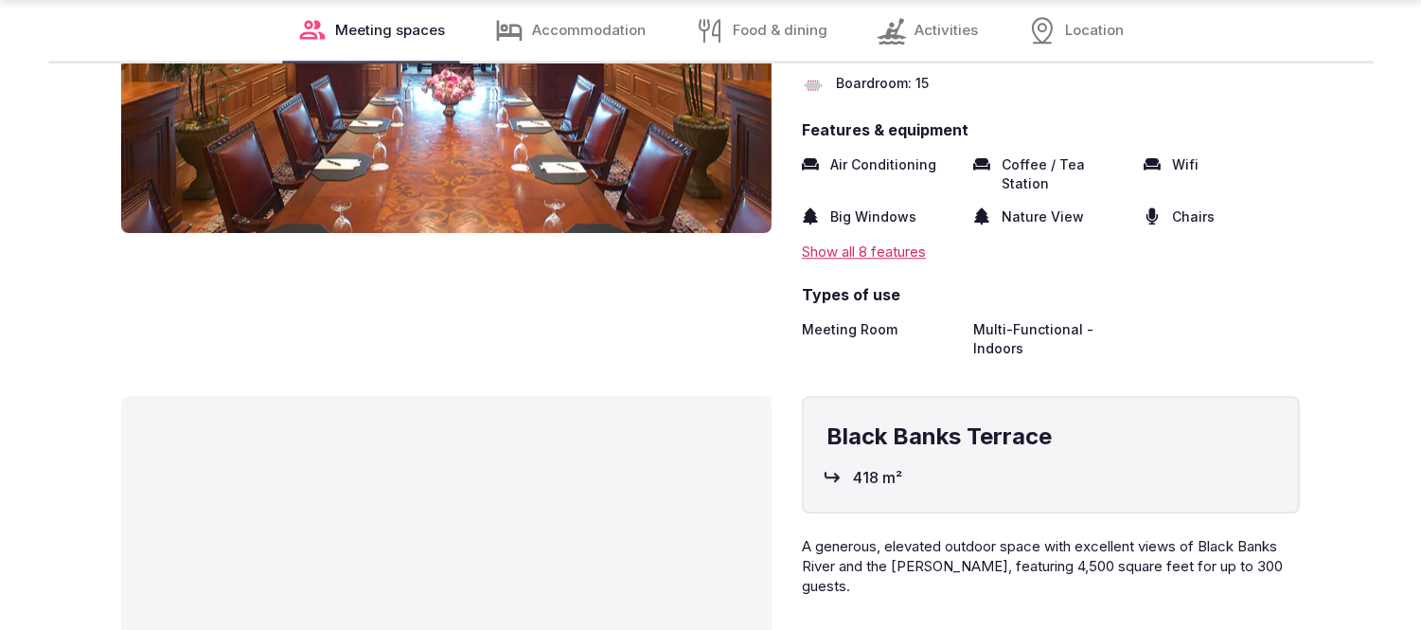
scroll to position [9364, 0]
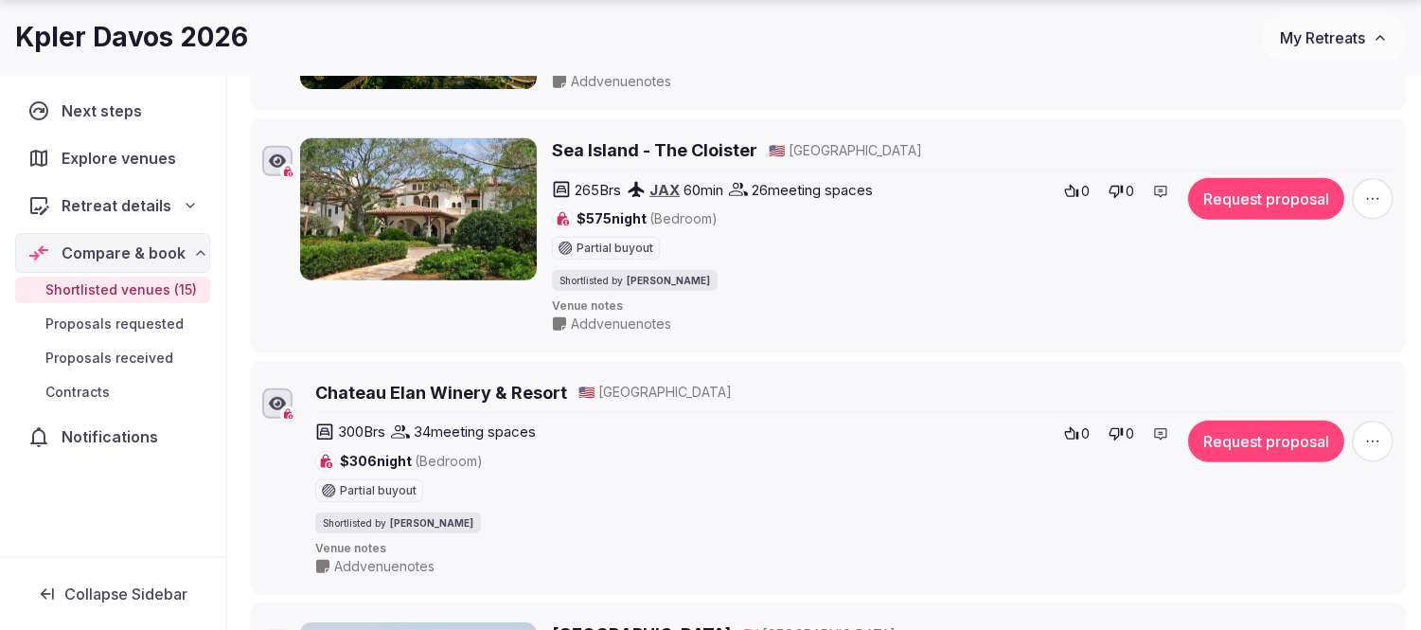
scroll to position [2444, 0]
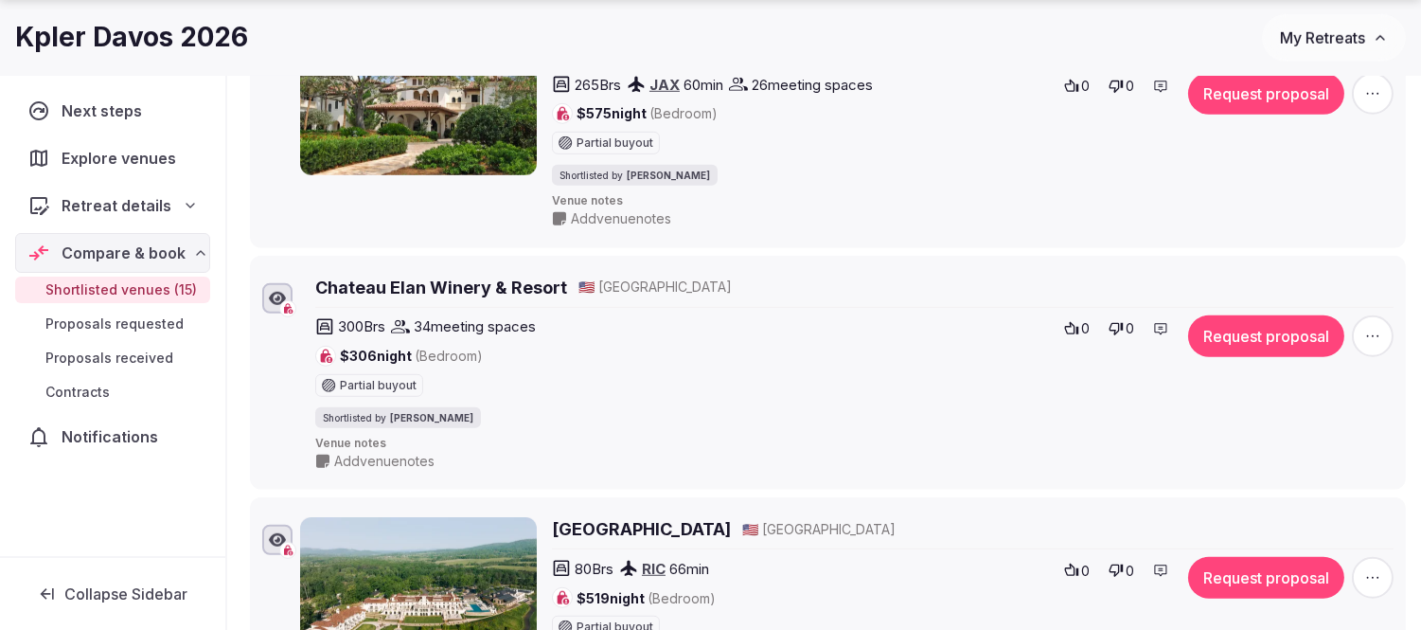
click at [1374, 344] on icon "button" at bounding box center [1373, 336] width 19 height 19
click at [1339, 277] on button "Remove Venue" at bounding box center [1323, 282] width 158 height 30
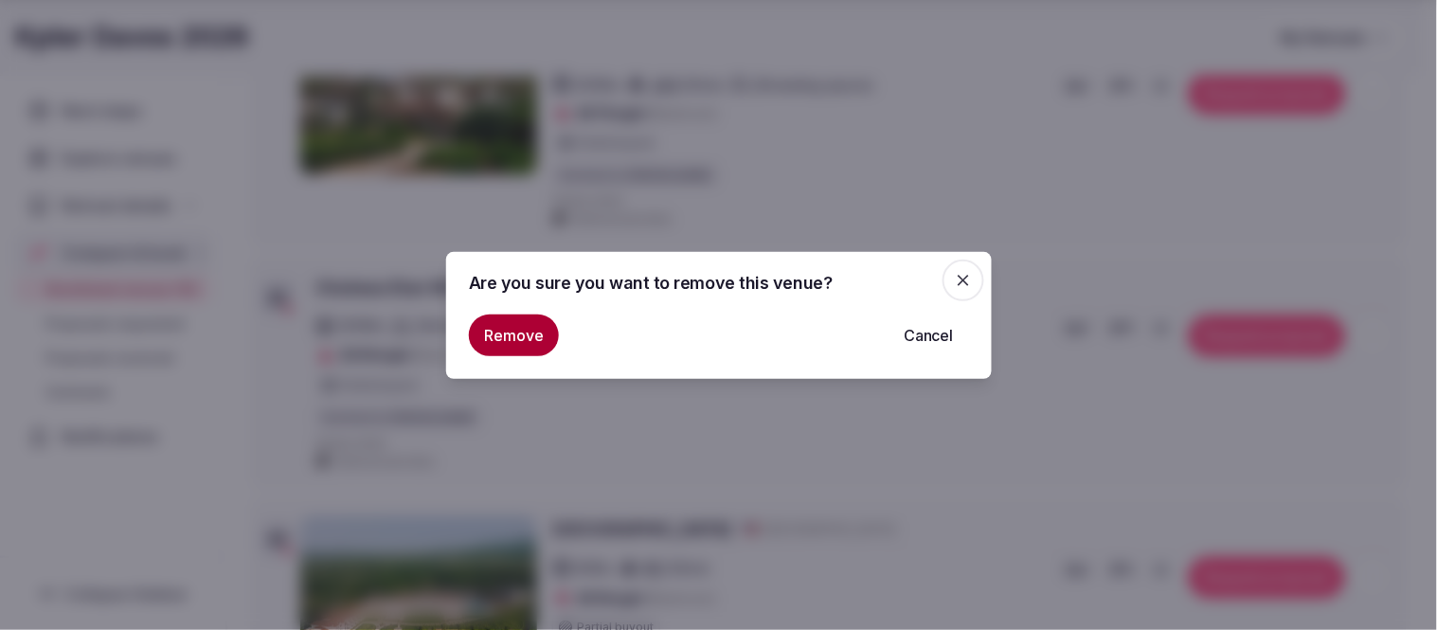
click at [489, 328] on button "Remove" at bounding box center [514, 335] width 90 height 42
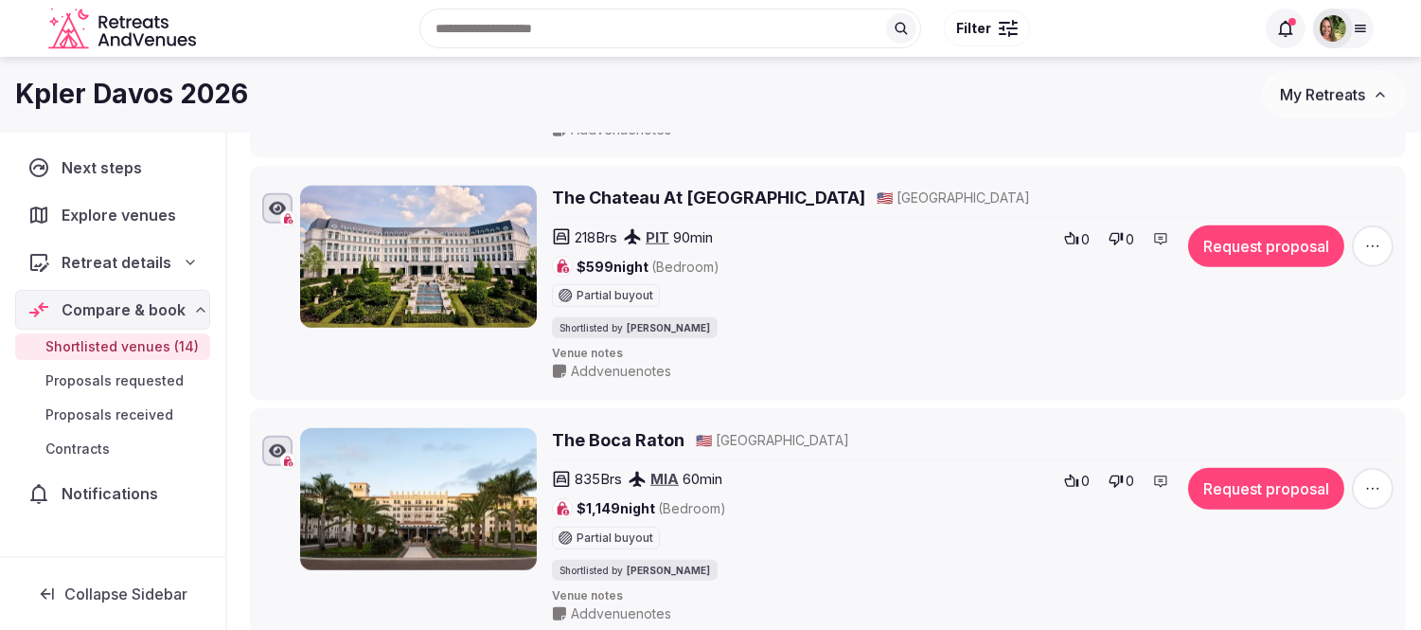
scroll to position [2759, 0]
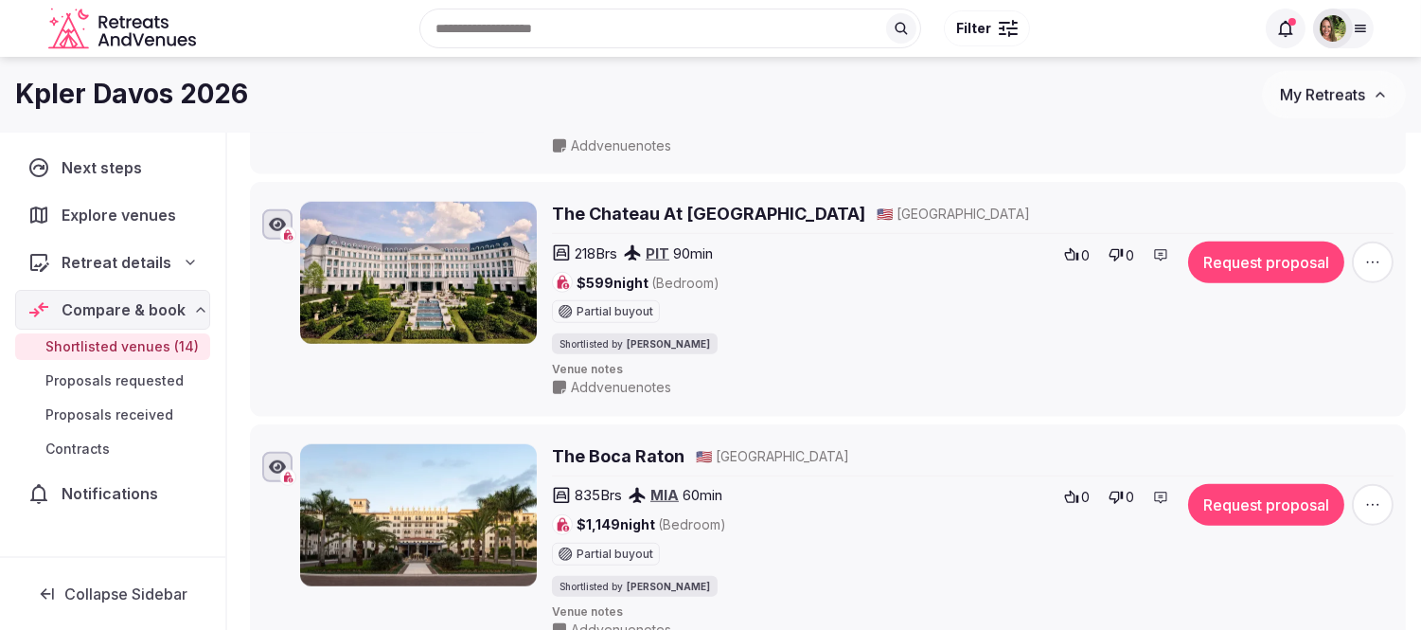
click at [1379, 263] on icon "button" at bounding box center [1373, 262] width 12 height 2
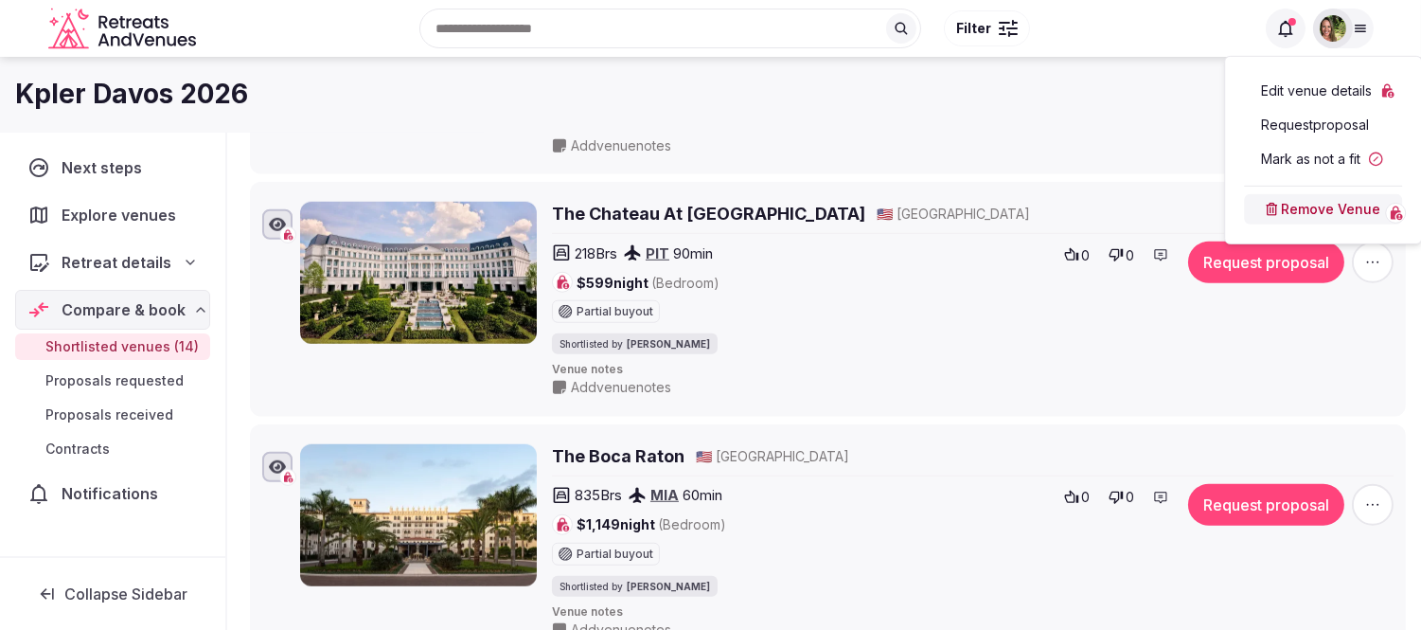
click at [1349, 218] on button "Remove Venue" at bounding box center [1323, 209] width 158 height 30
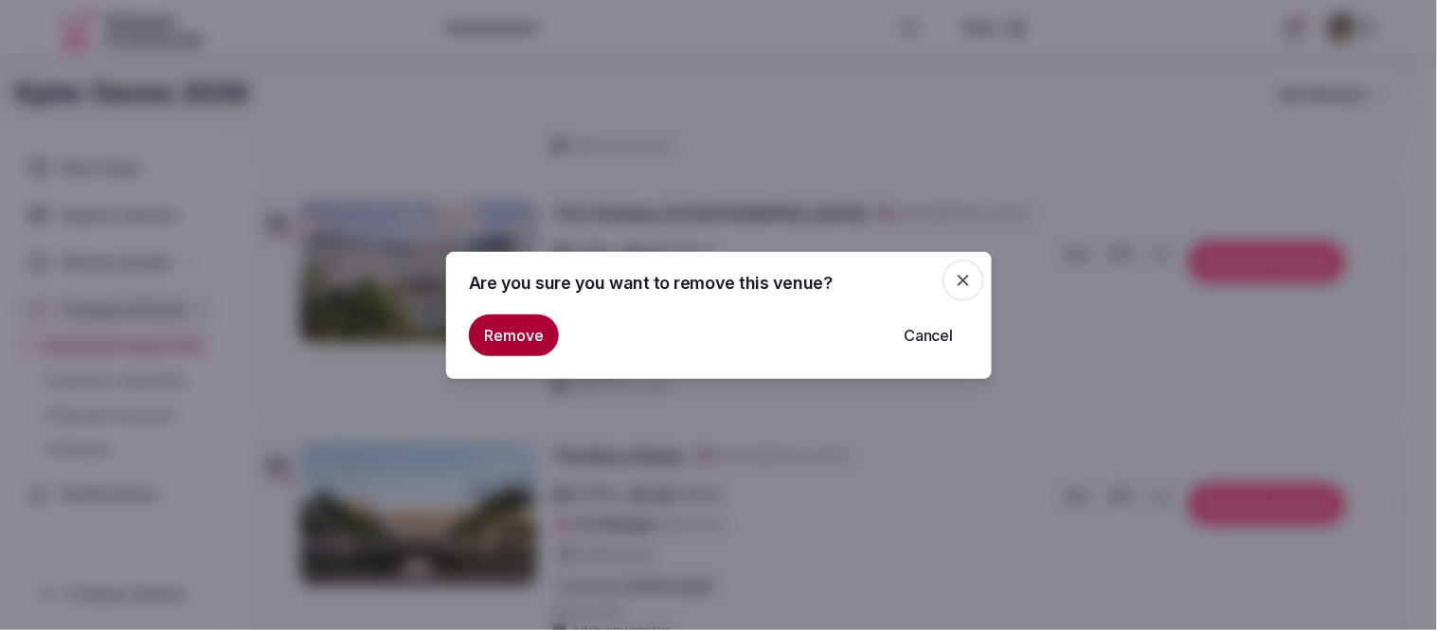
click at [516, 327] on button "Remove" at bounding box center [514, 335] width 90 height 42
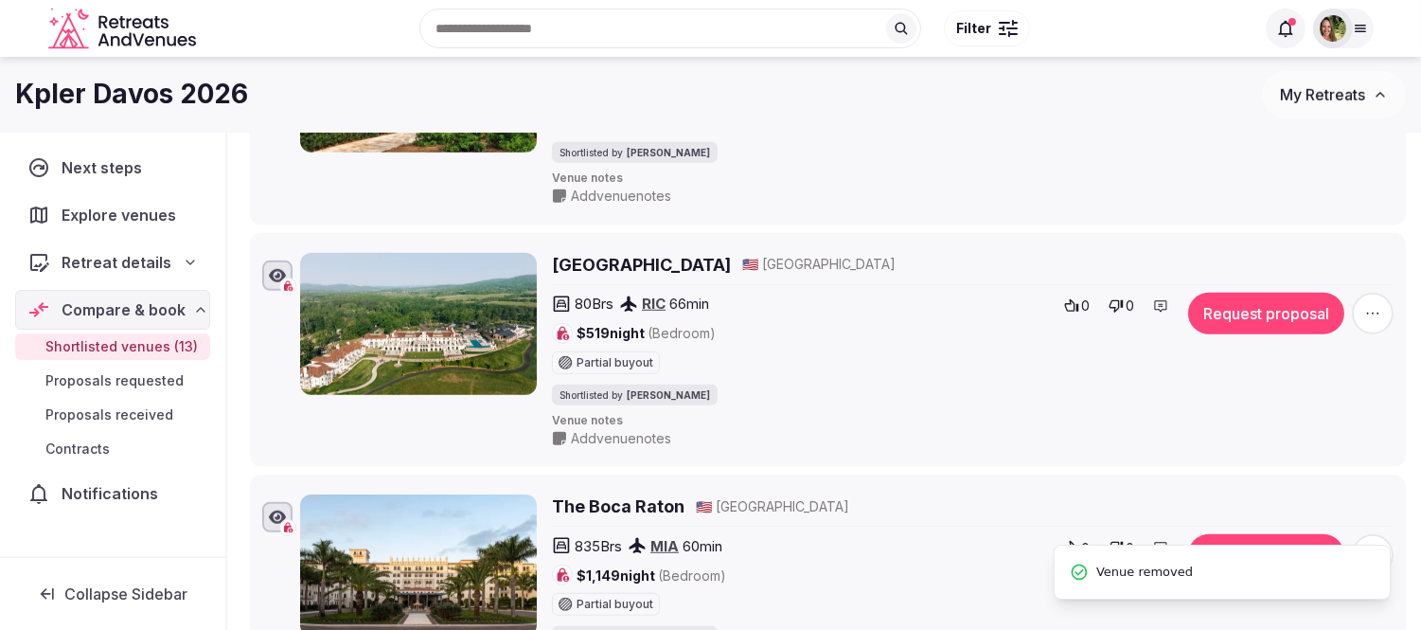
scroll to position [2444, 0]
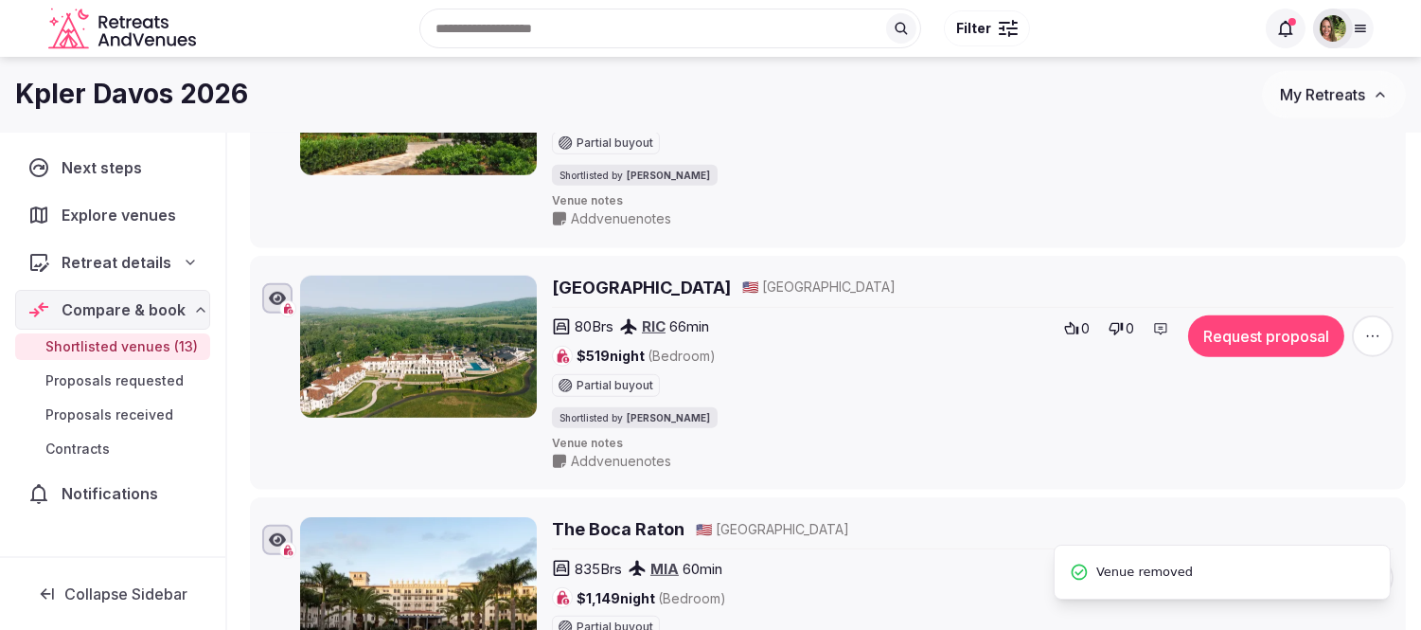
click at [1373, 346] on icon "button" at bounding box center [1373, 336] width 19 height 19
click at [1322, 287] on button "Remove Venue" at bounding box center [1323, 282] width 158 height 30
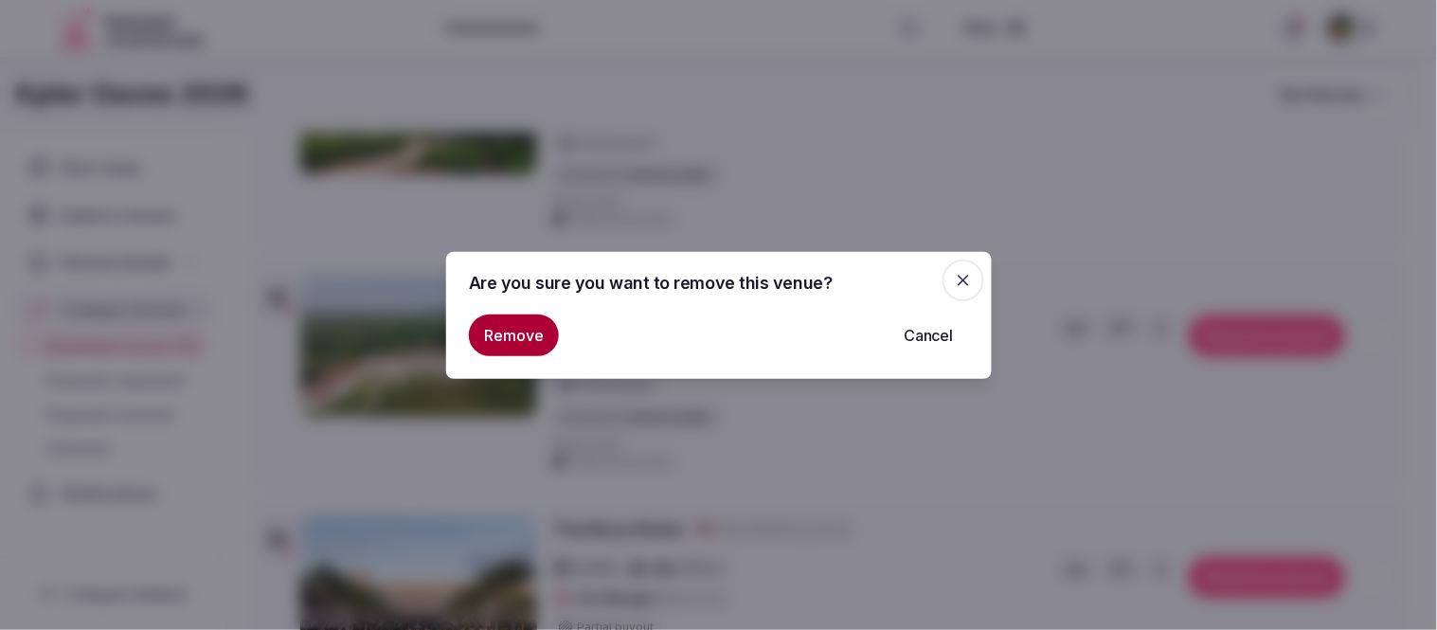
click at [487, 335] on button "Remove" at bounding box center [514, 335] width 90 height 42
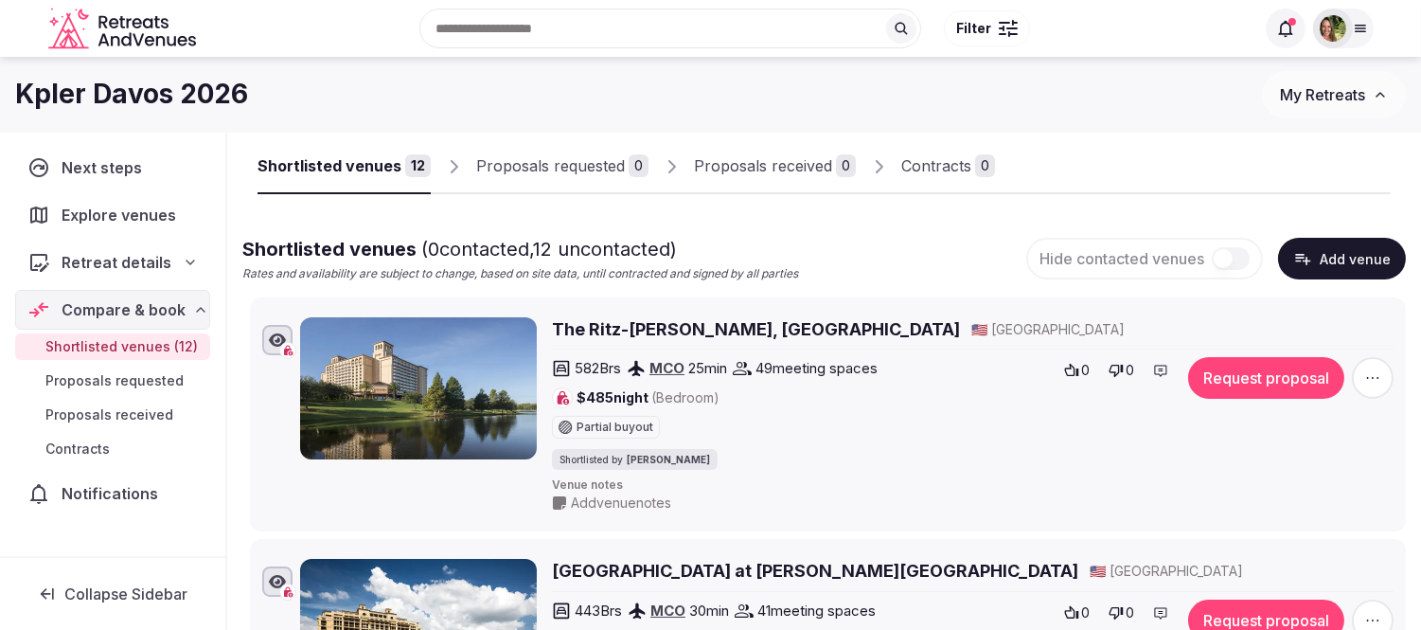
scroll to position [0, 0]
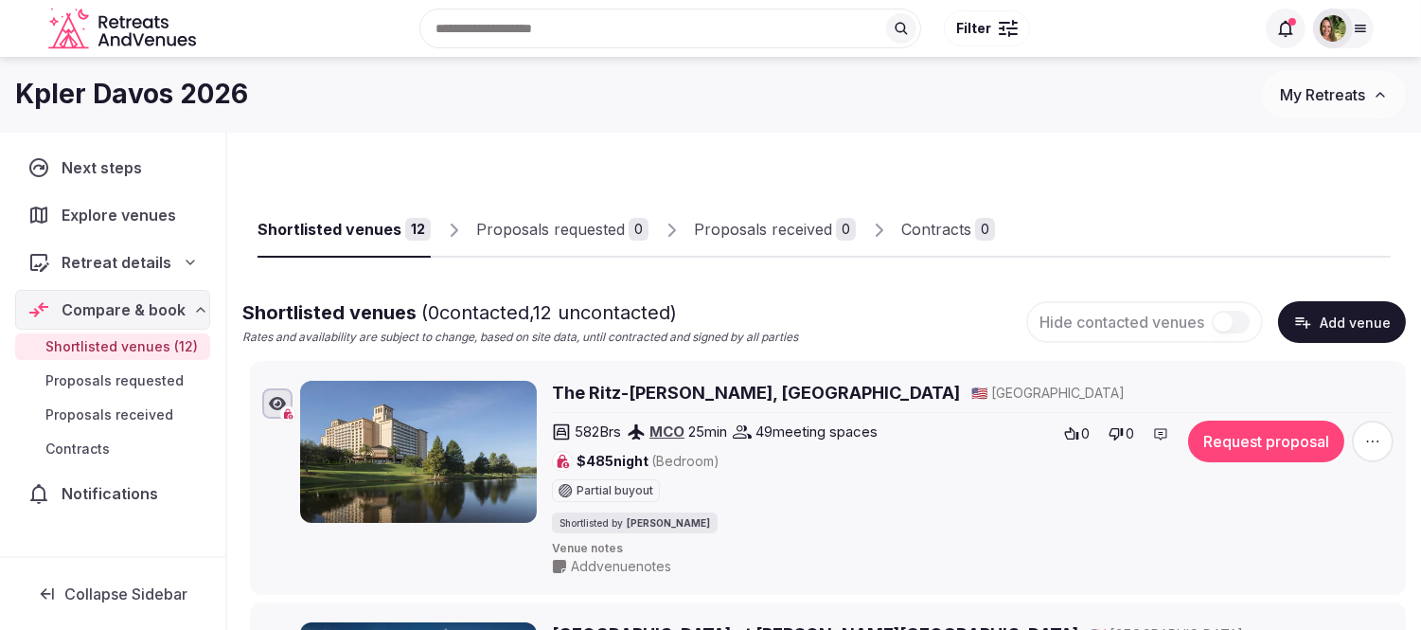
click at [1332, 93] on span "My Retreats" at bounding box center [1322, 94] width 85 height 19
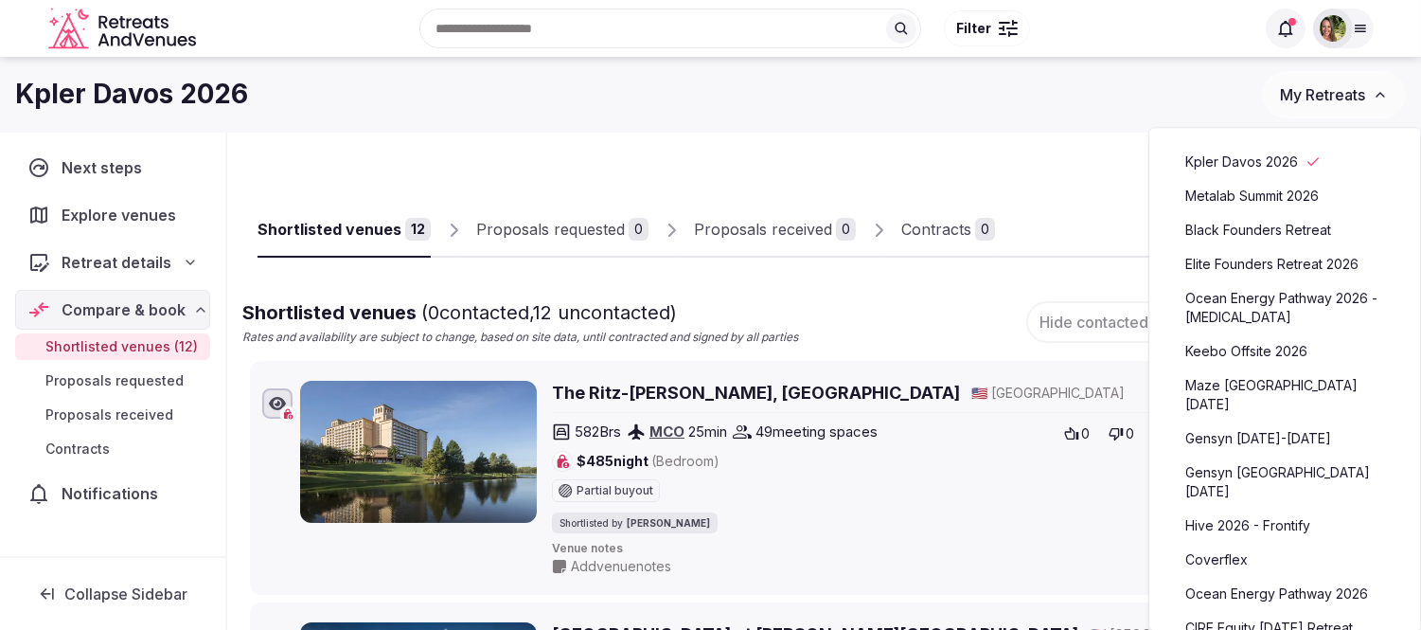
click at [1099, 114] on div "Kpler Davos 2026 My Retreats" at bounding box center [710, 94] width 1421 height 47
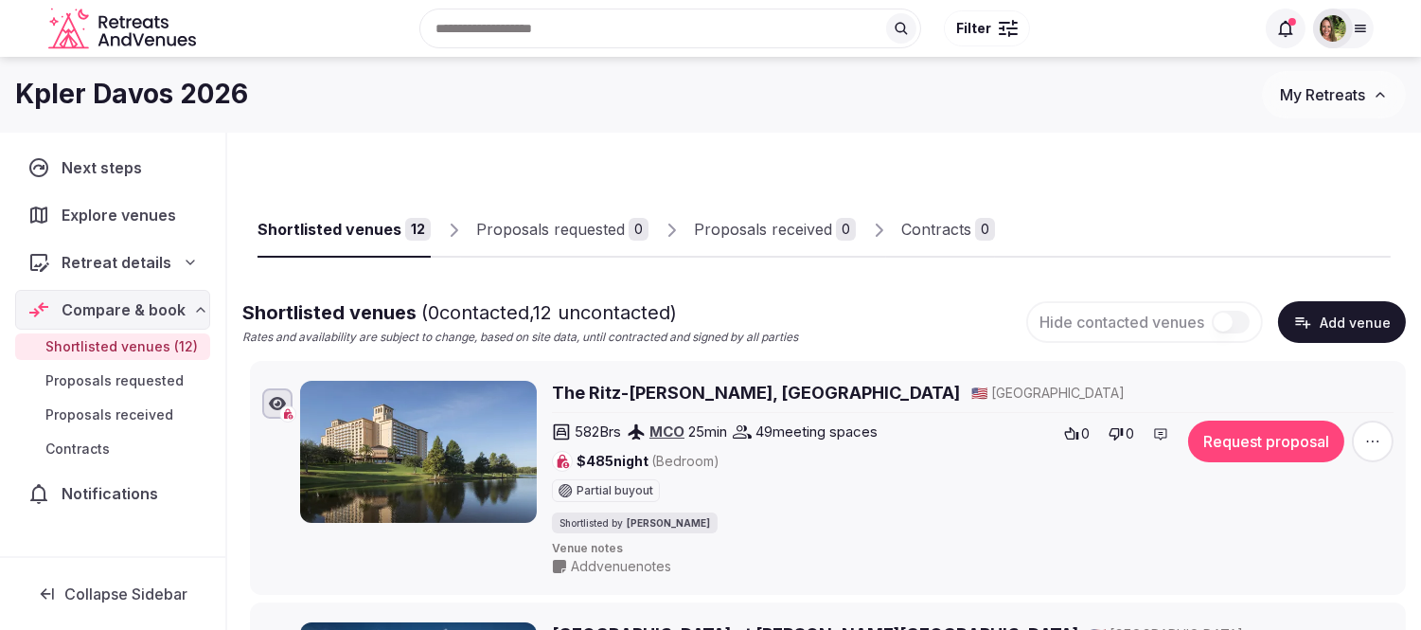
click at [1353, 29] on icon at bounding box center [1360, 28] width 15 height 15
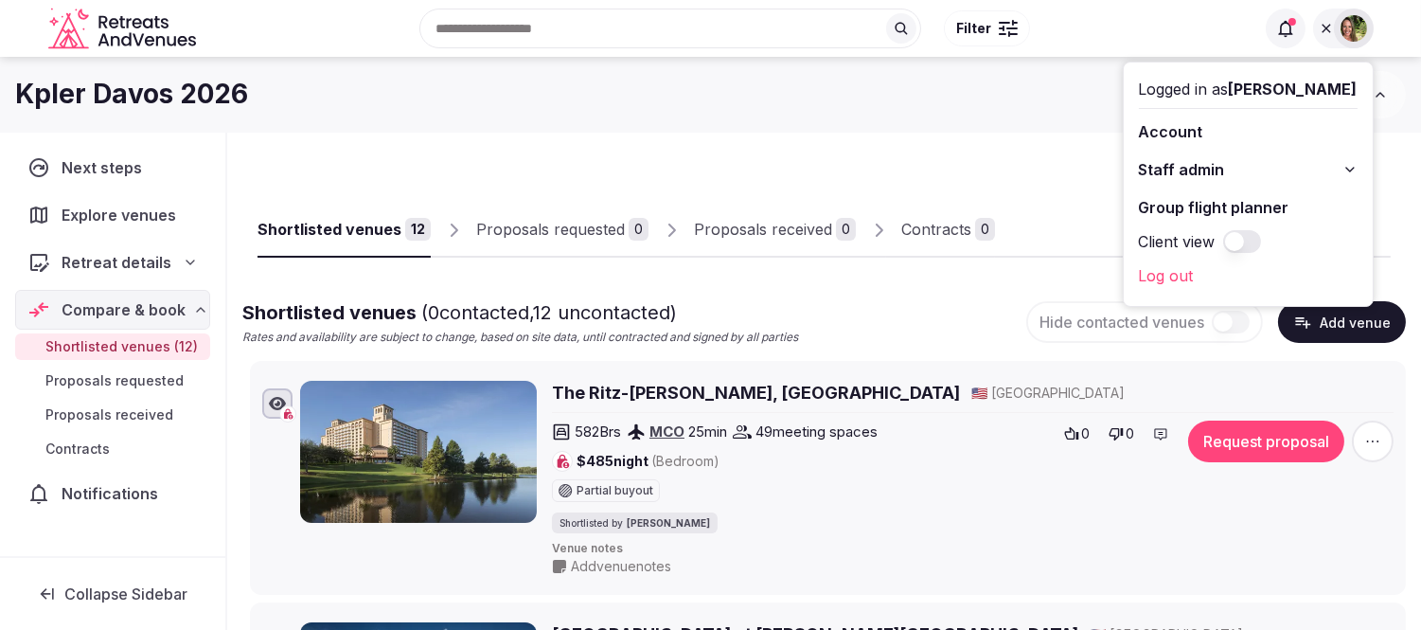
click at [1214, 205] on link "Group flight planner" at bounding box center [1248, 207] width 219 height 30
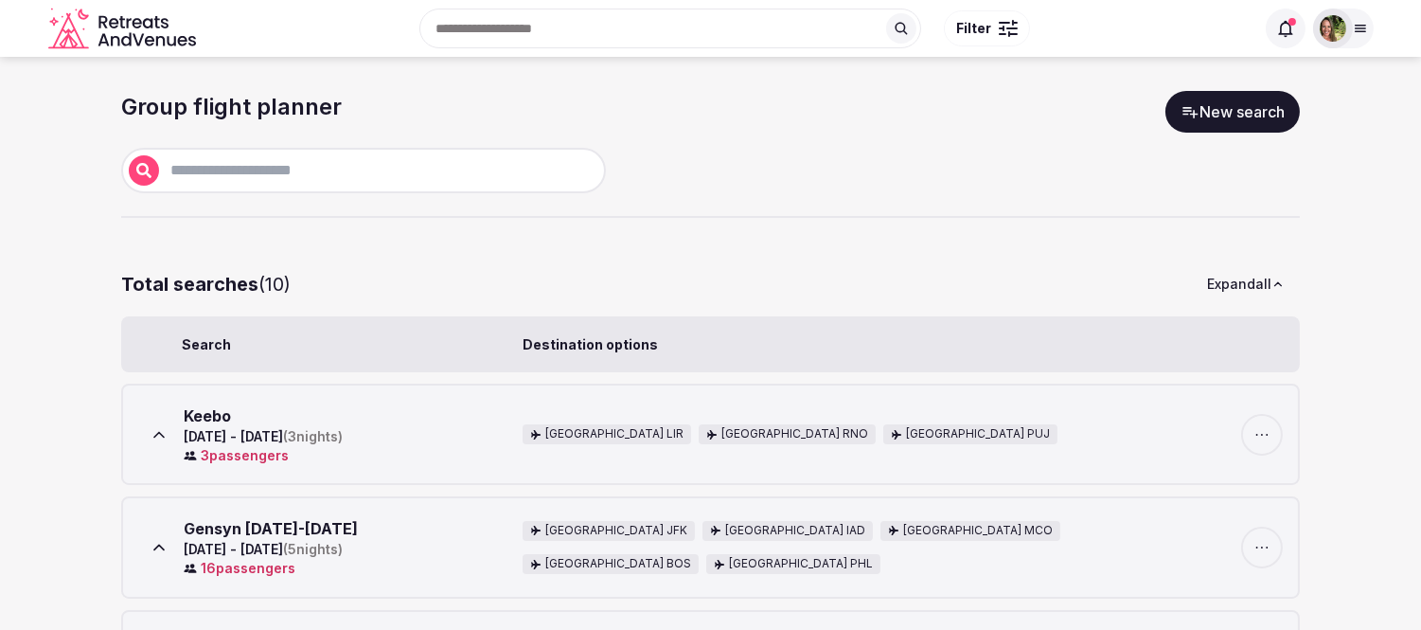
click at [1252, 116] on link "New search" at bounding box center [1233, 112] width 134 height 42
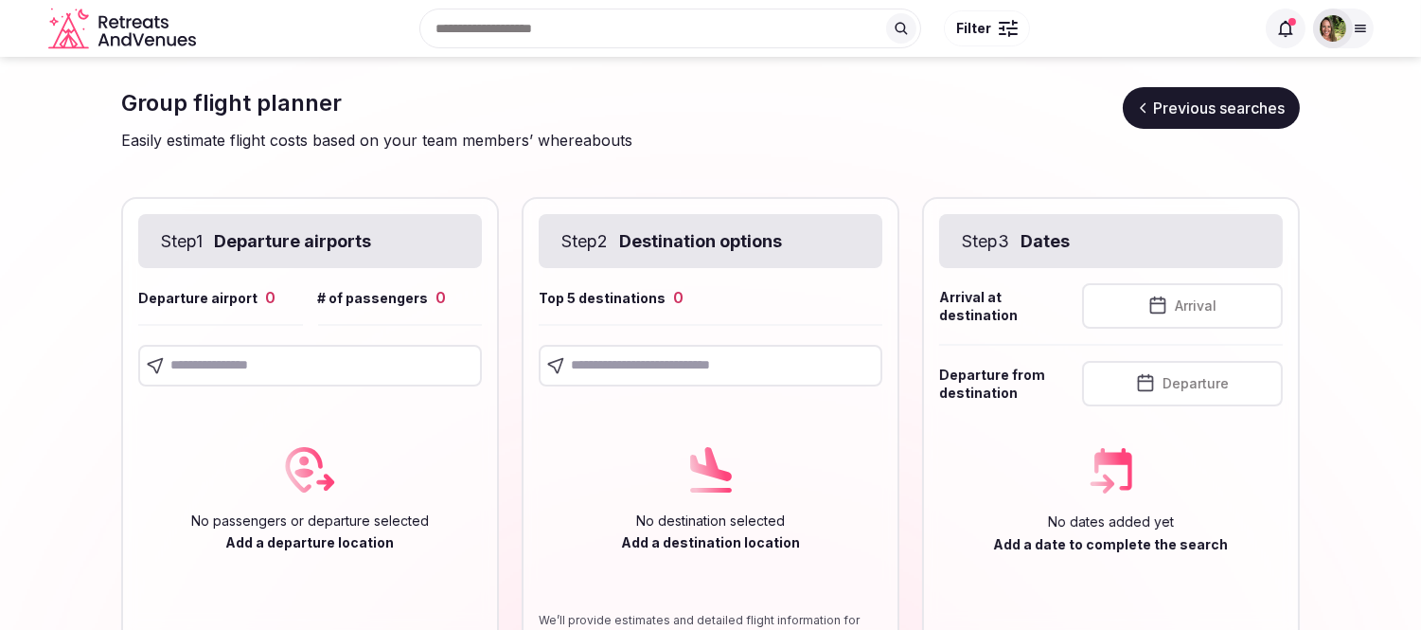
click at [228, 365] on input "text" at bounding box center [310, 366] width 344 height 42
type input "******"
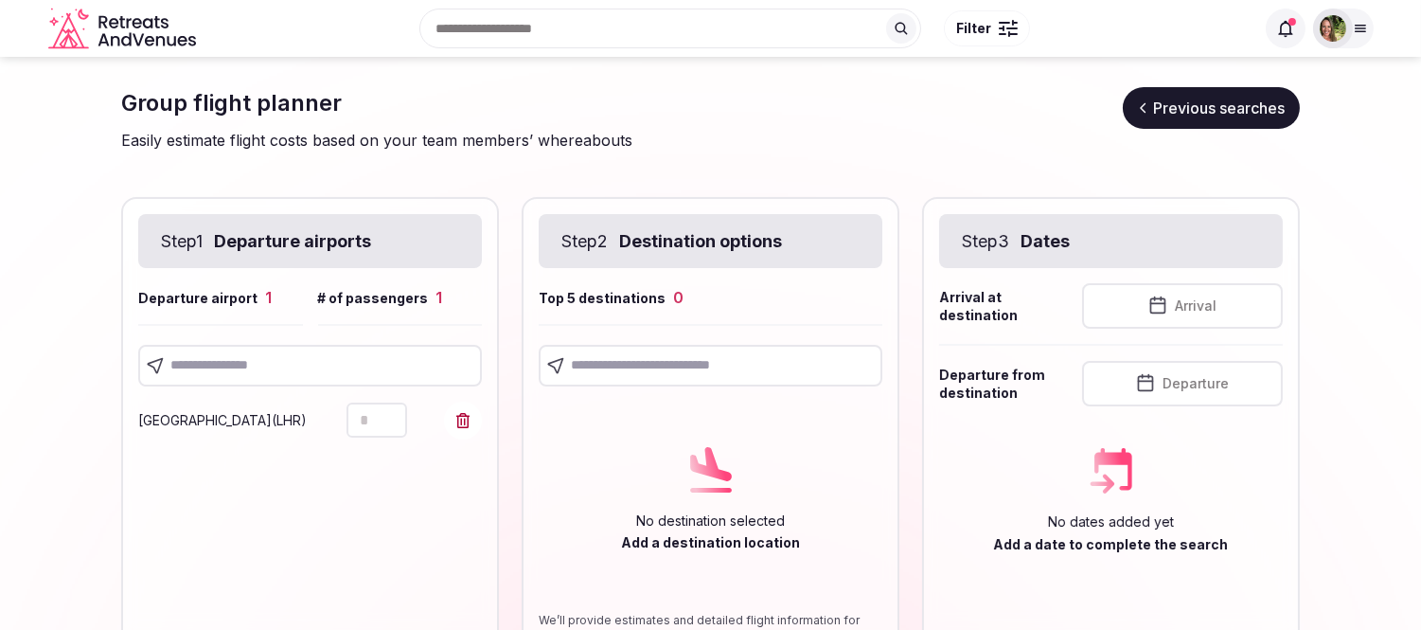
click at [248, 366] on input "text" at bounding box center [310, 366] width 344 height 42
type input "******"
click at [232, 362] on input "text" at bounding box center [310, 366] width 344 height 42
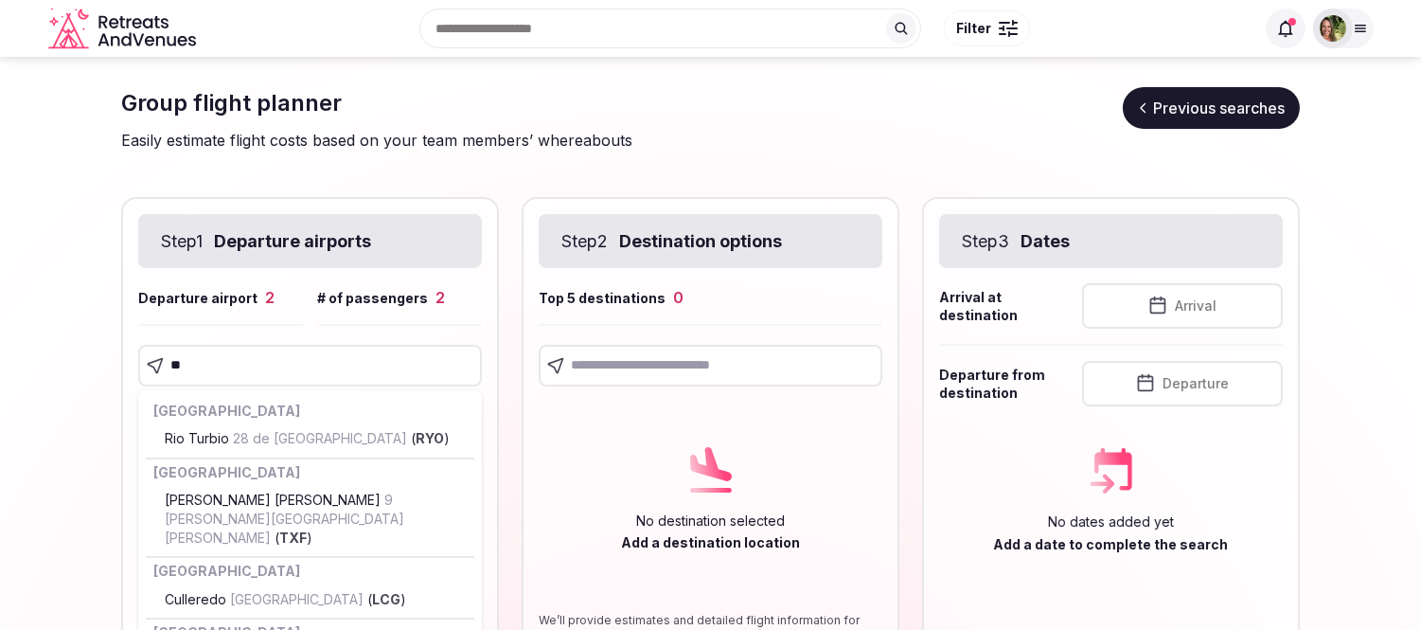
type input "***"
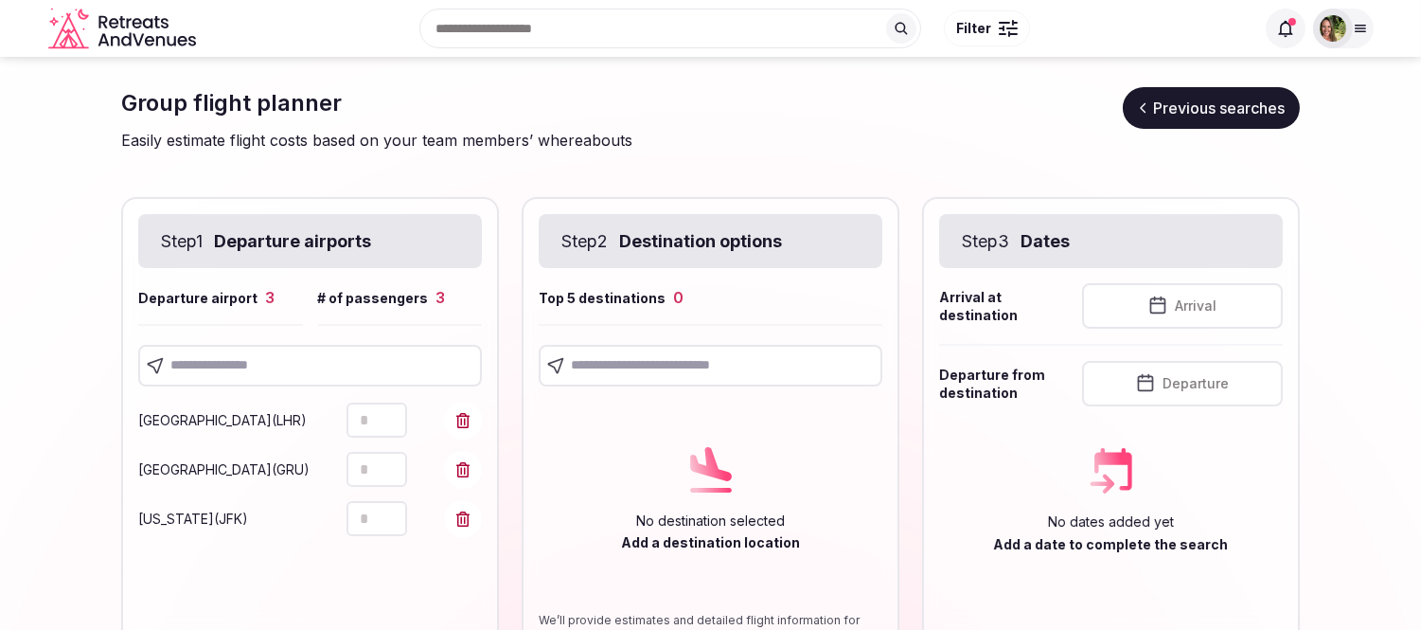
click at [241, 366] on input "text" at bounding box center [310, 366] width 344 height 42
type input "***"
click at [639, 367] on input "text" at bounding box center [711, 366] width 344 height 42
type input "***"
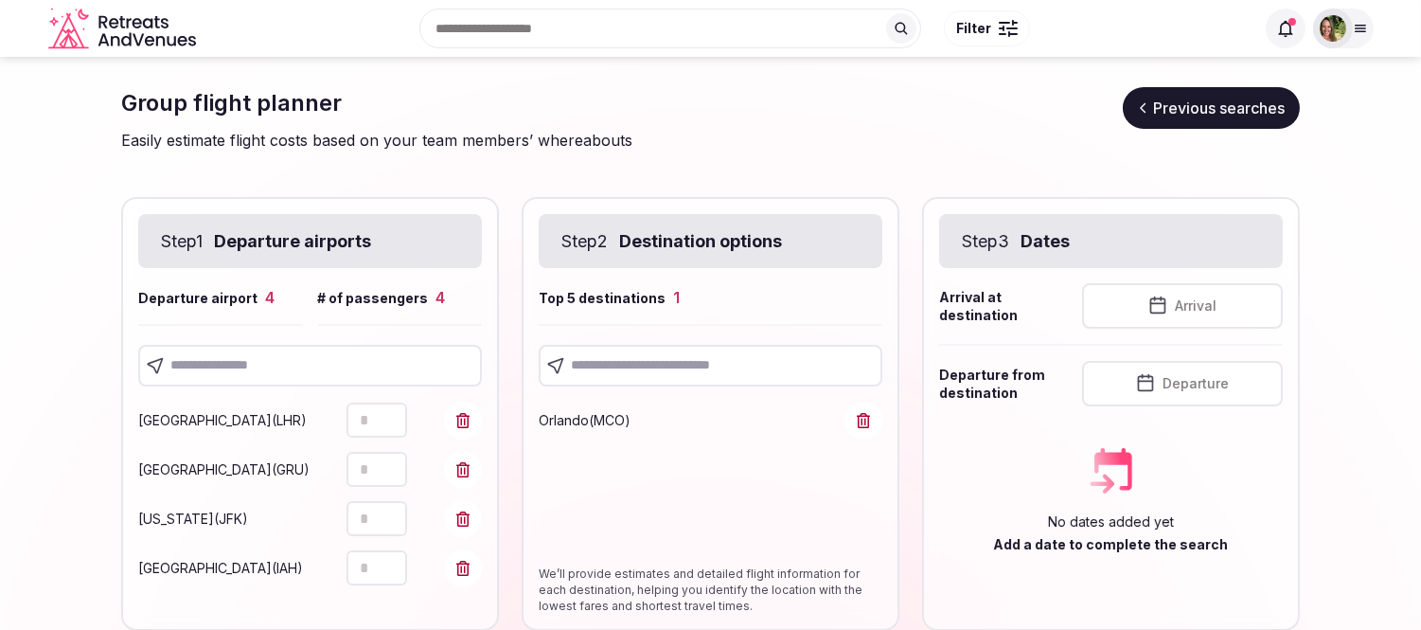
click at [691, 365] on input "text" at bounding box center [711, 366] width 344 height 42
type input "***"
click at [645, 357] on input "text" at bounding box center [711, 366] width 344 height 42
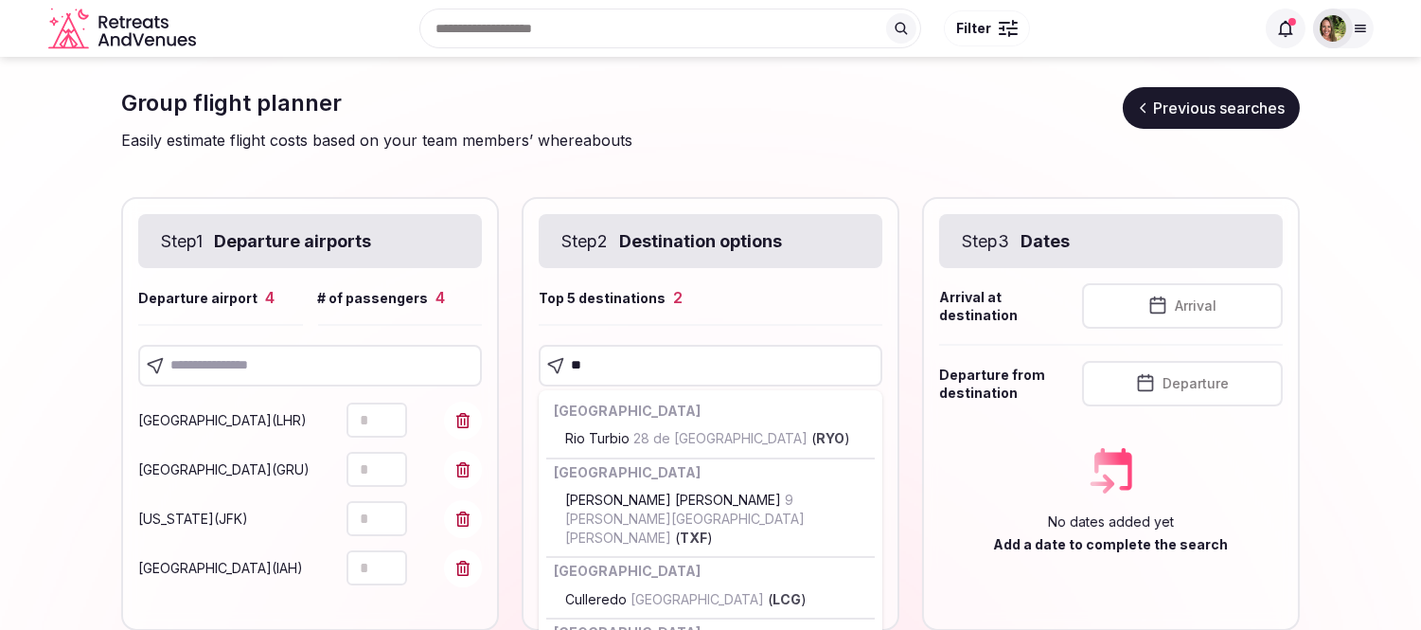
type input "***"
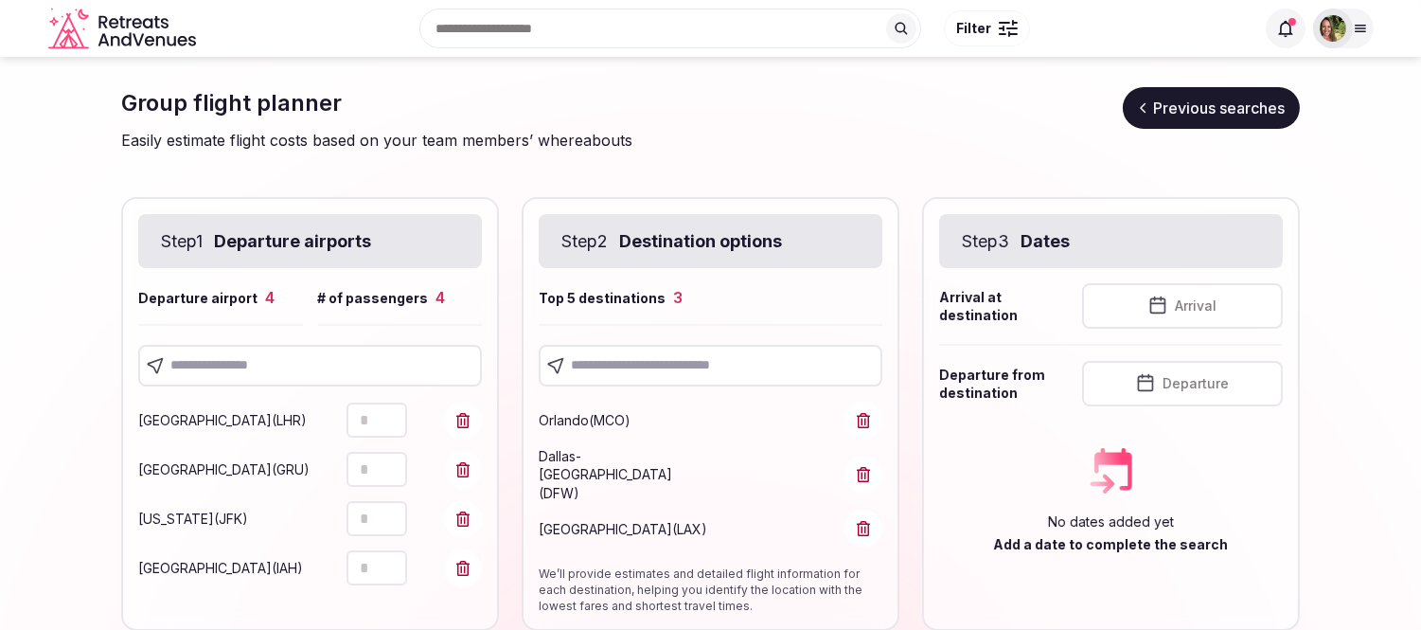
click at [653, 356] on input "text" at bounding box center [711, 366] width 344 height 42
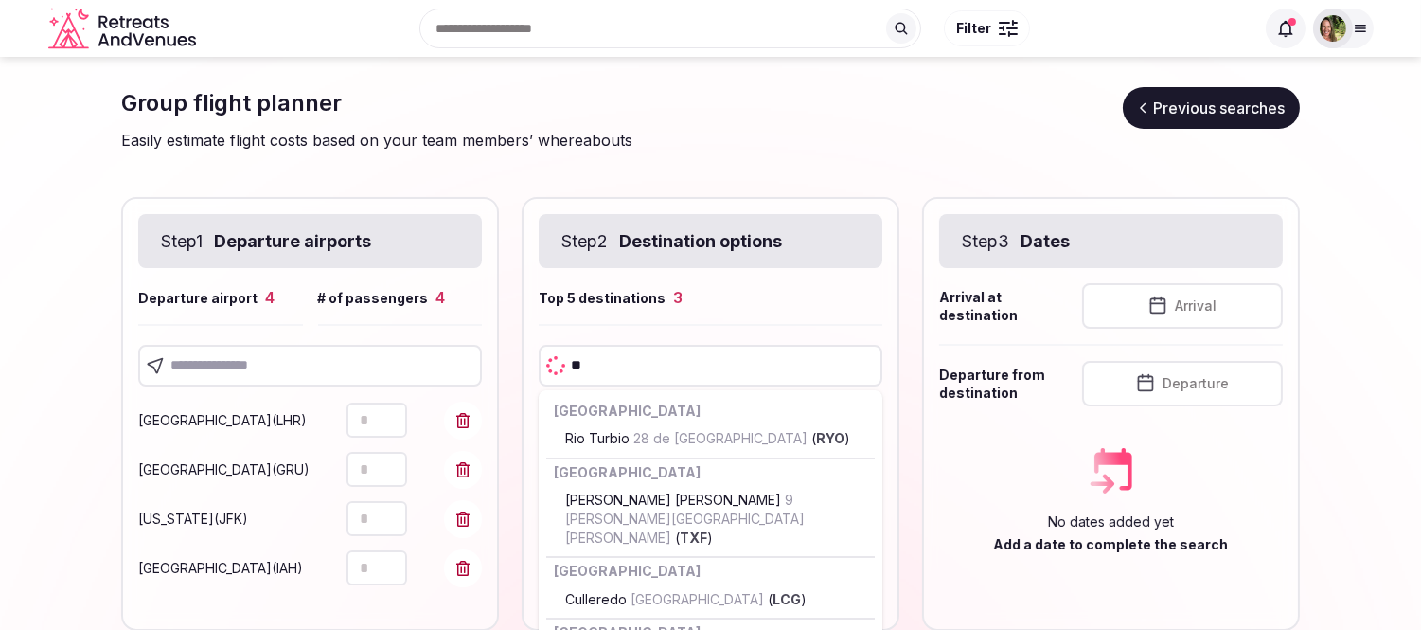
type input "***"
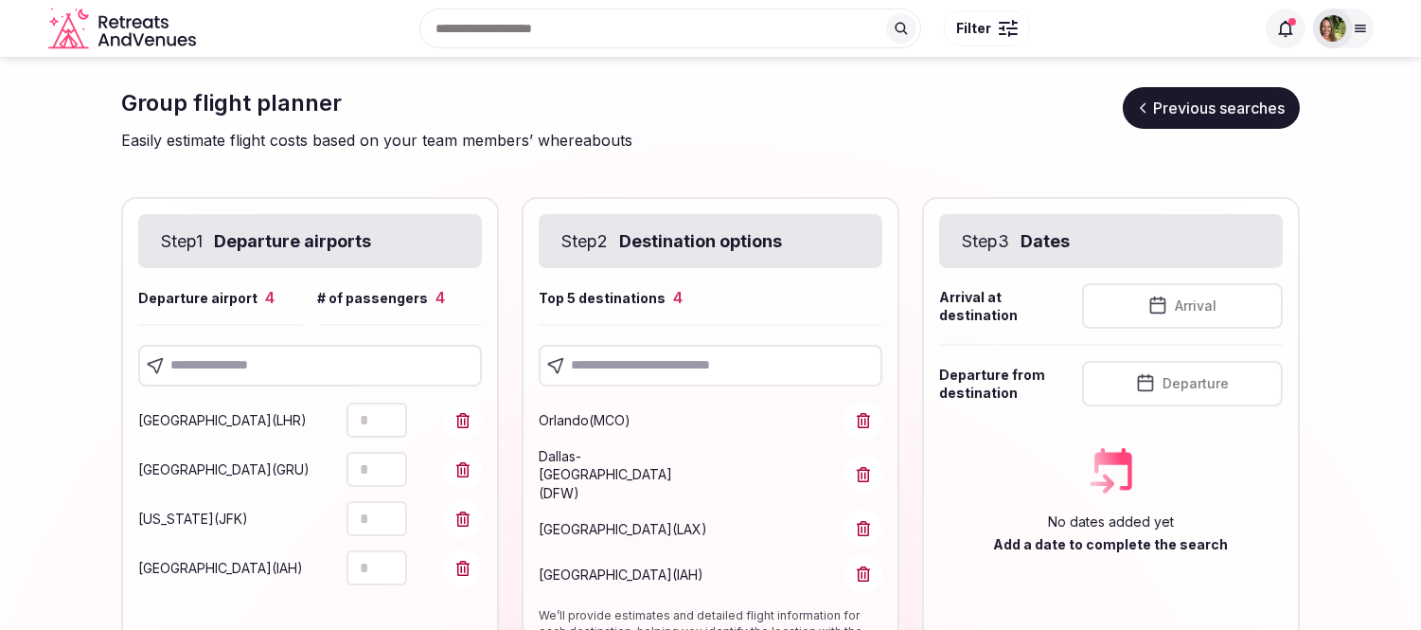
click at [640, 351] on input "text" at bounding box center [711, 366] width 344 height 42
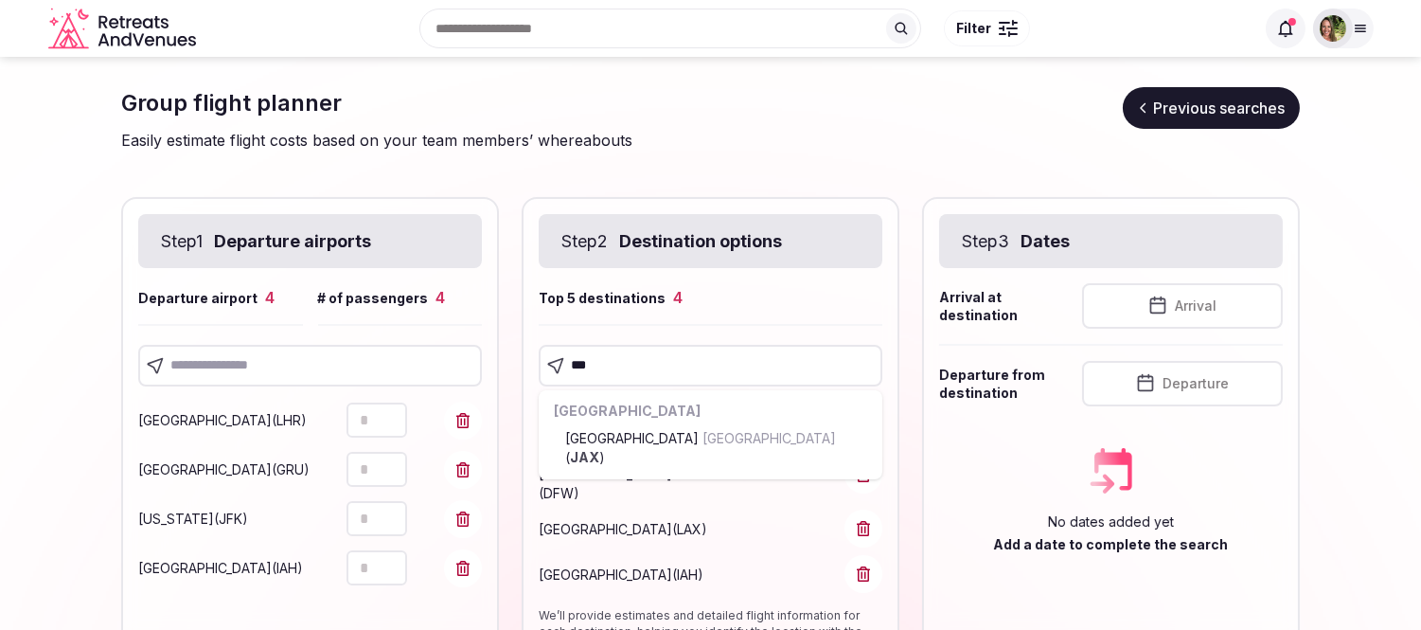
type input "***"
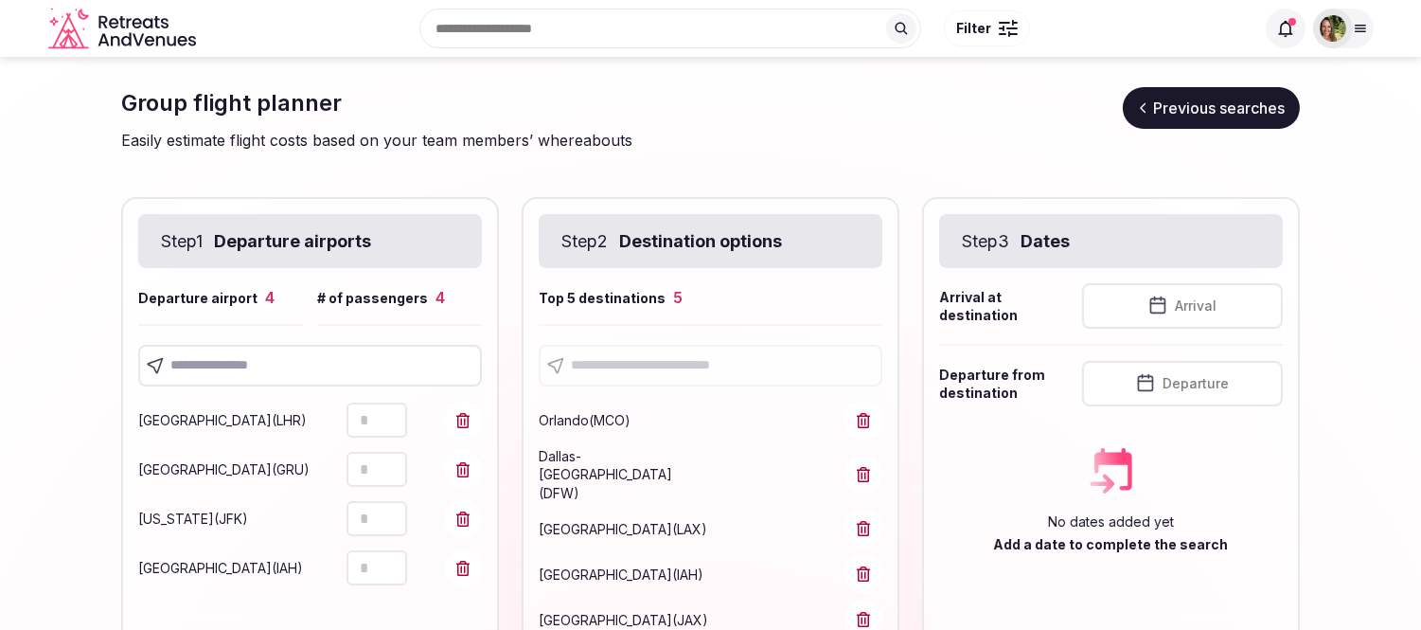
scroll to position [105, 0]
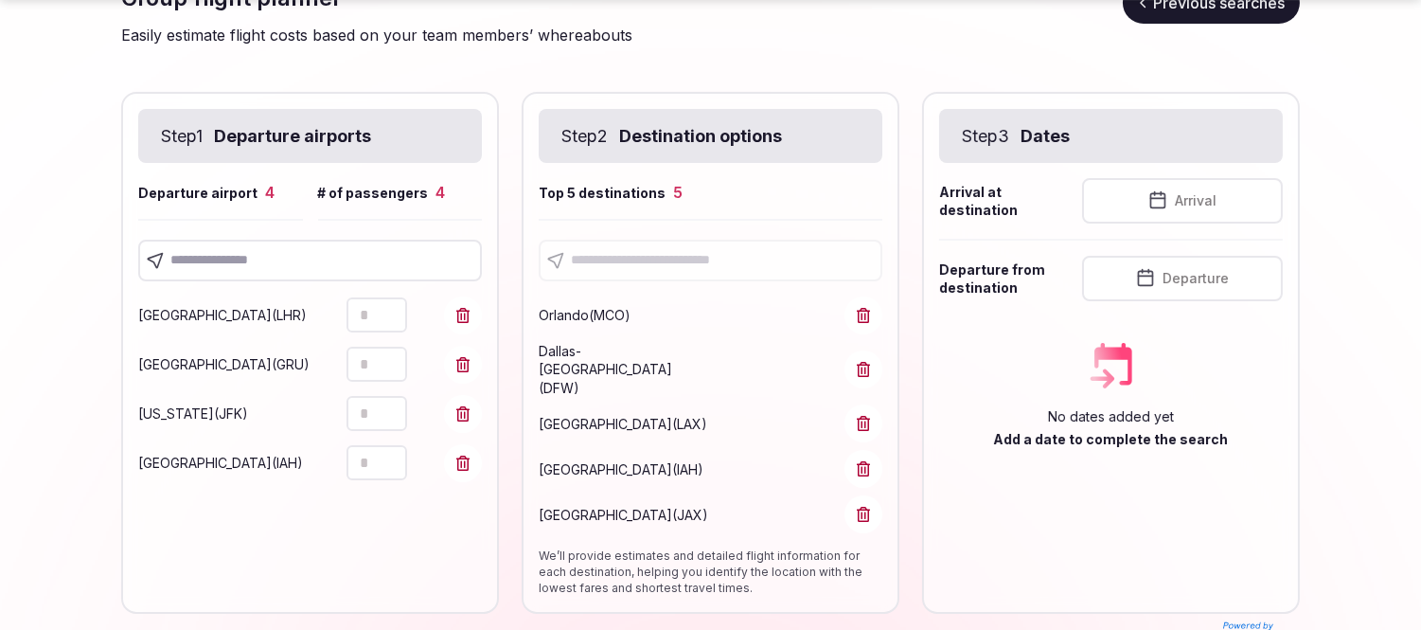
click at [1195, 206] on span "Arrival" at bounding box center [1196, 200] width 42 height 19
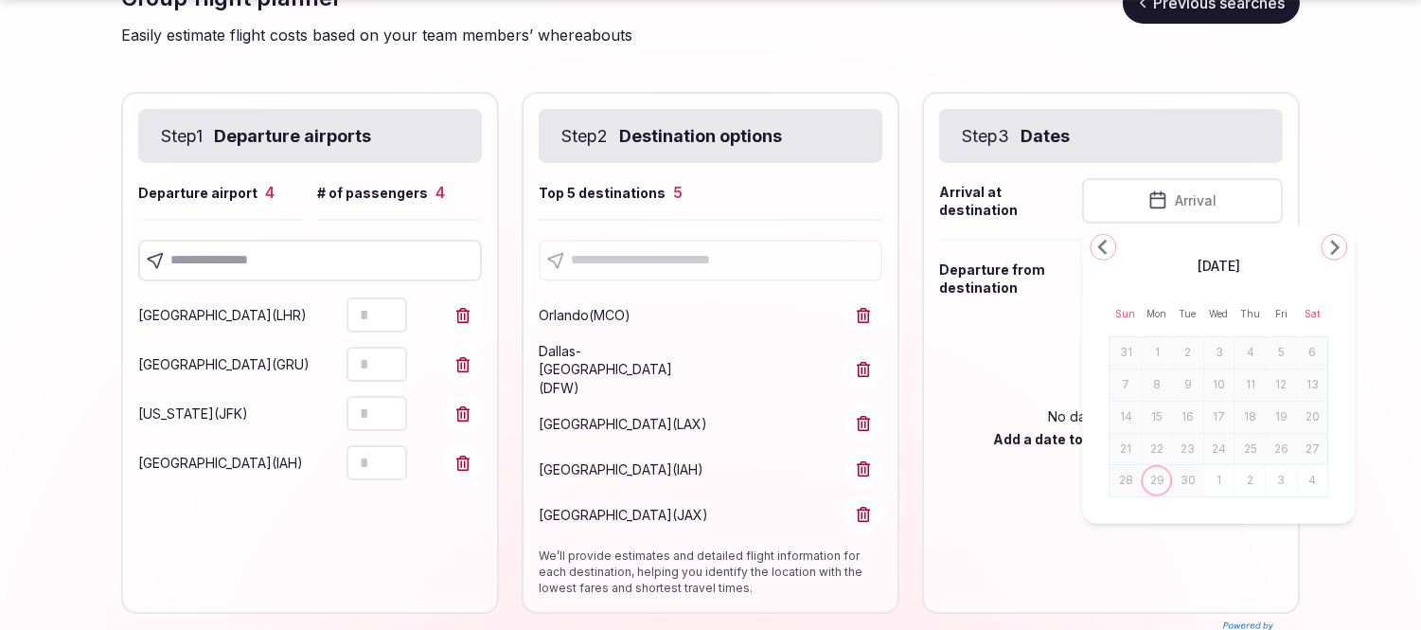
click at [1341, 246] on icon "Go to the Next Month" at bounding box center [1334, 247] width 23 height 23
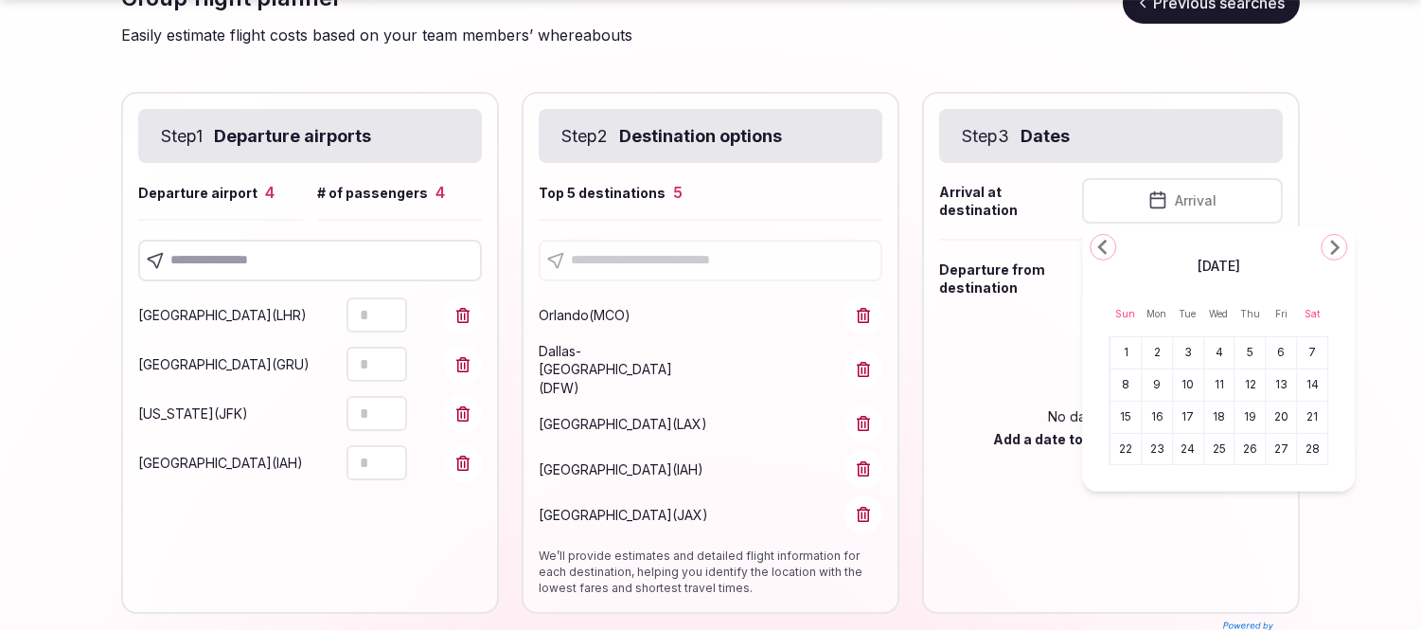
click at [1341, 246] on icon "Go to the Next Month" at bounding box center [1334, 247] width 23 height 23
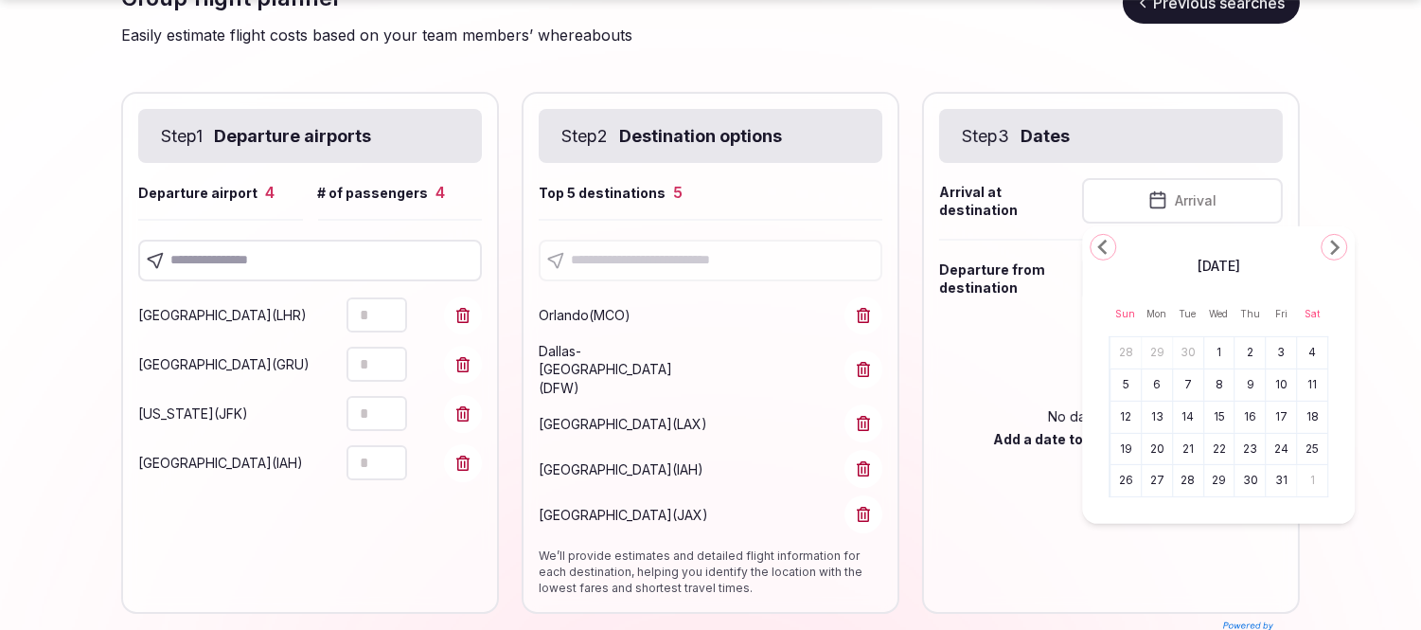
click at [1341, 246] on icon "Go to the Next Month" at bounding box center [1334, 247] width 23 height 23
click at [1110, 249] on icon "Go to the Previous Month" at bounding box center [1103, 247] width 23 height 23
click at [1336, 248] on polygon "Go to the Next Month" at bounding box center [1334, 247] width 9 height 15
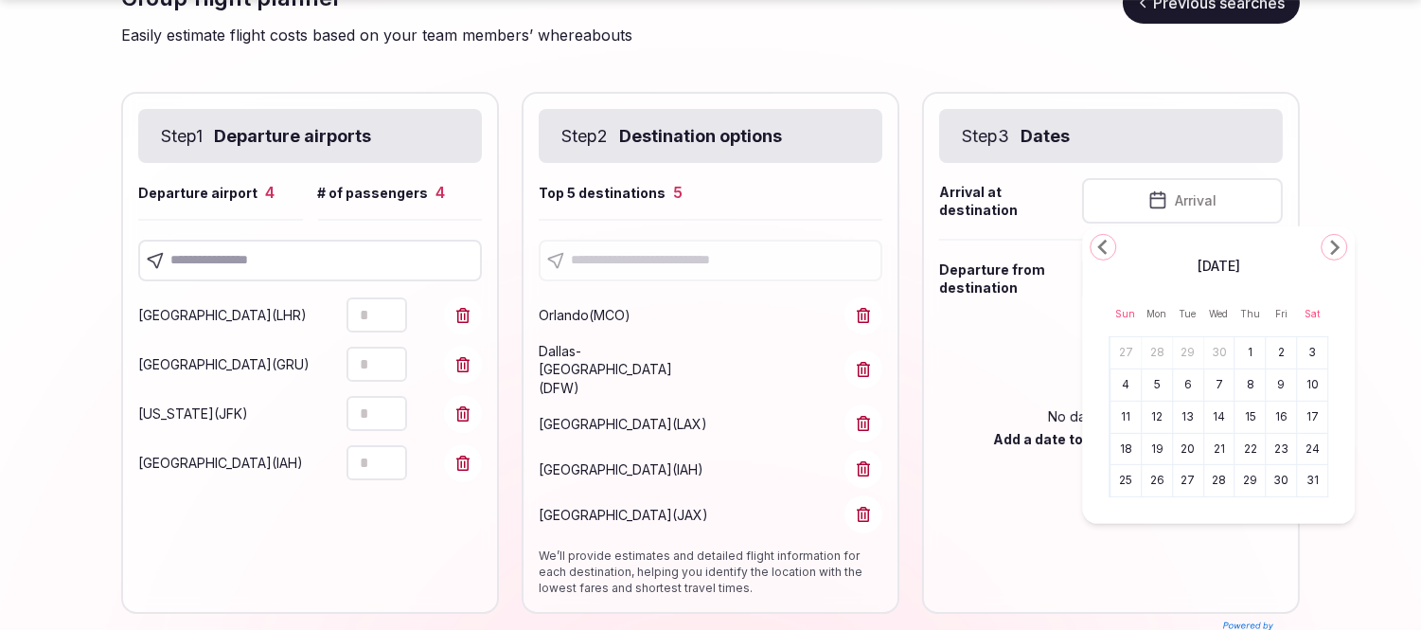
click at [1159, 449] on button "19" at bounding box center [1157, 448] width 27 height 27
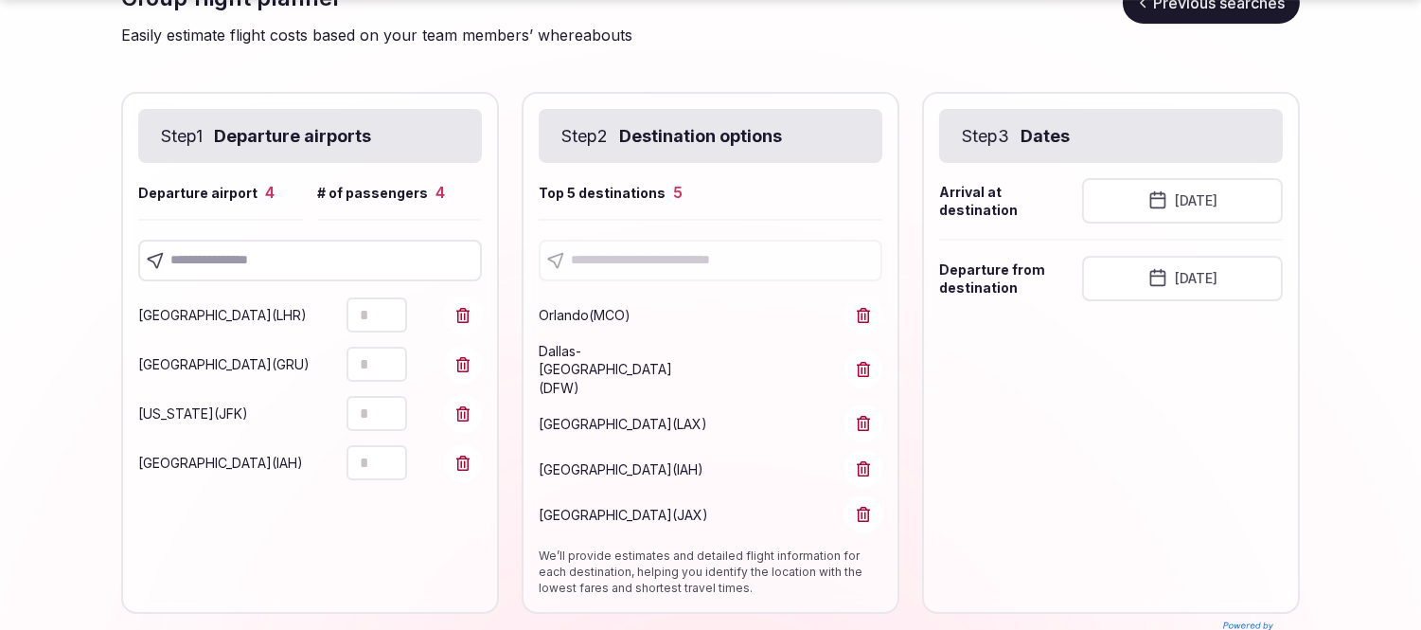
click at [1208, 276] on button "October 19th, 2026" at bounding box center [1182, 278] width 201 height 45
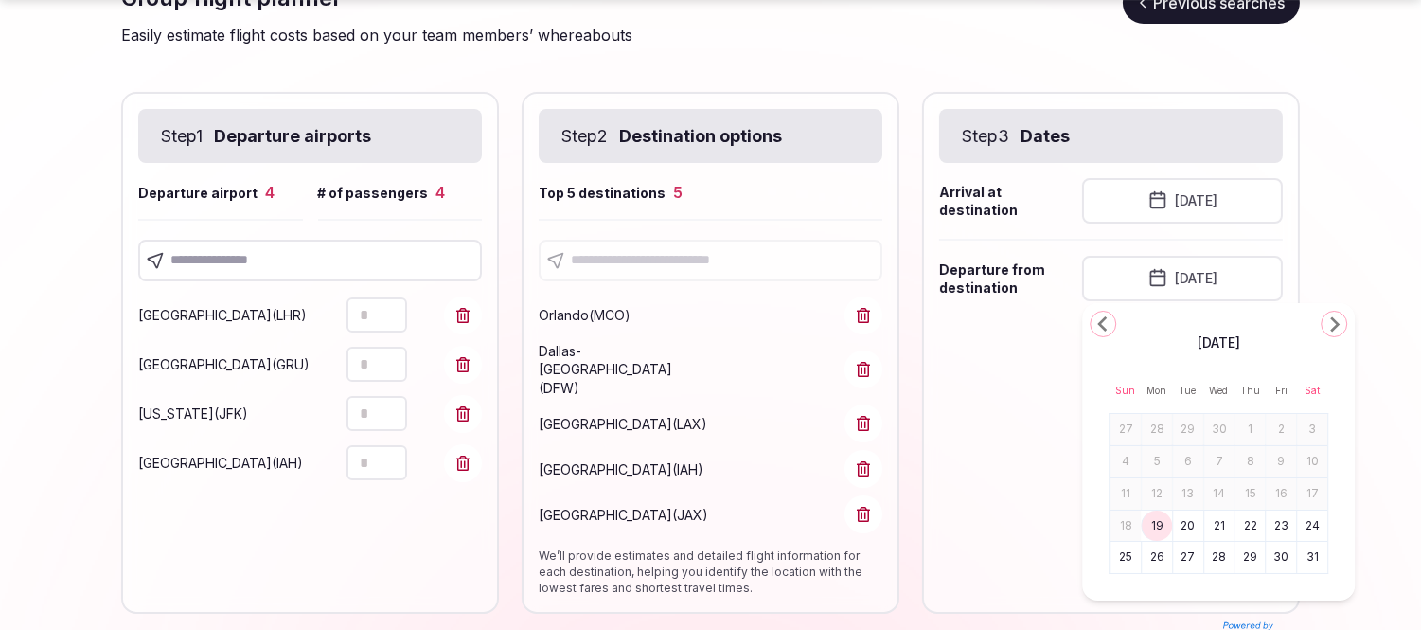
click at [1248, 530] on button "22" at bounding box center [1251, 525] width 27 height 27
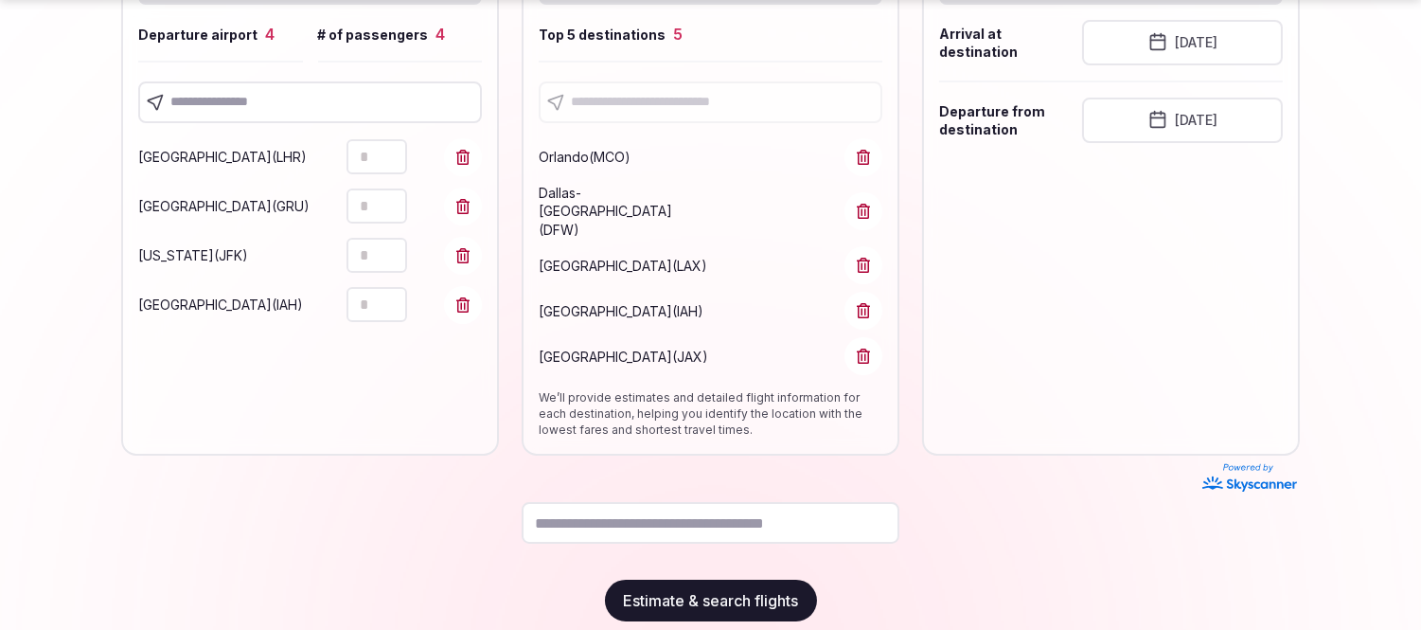
click at [688, 580] on button "Estimate & search flights" at bounding box center [711, 601] width 212 height 42
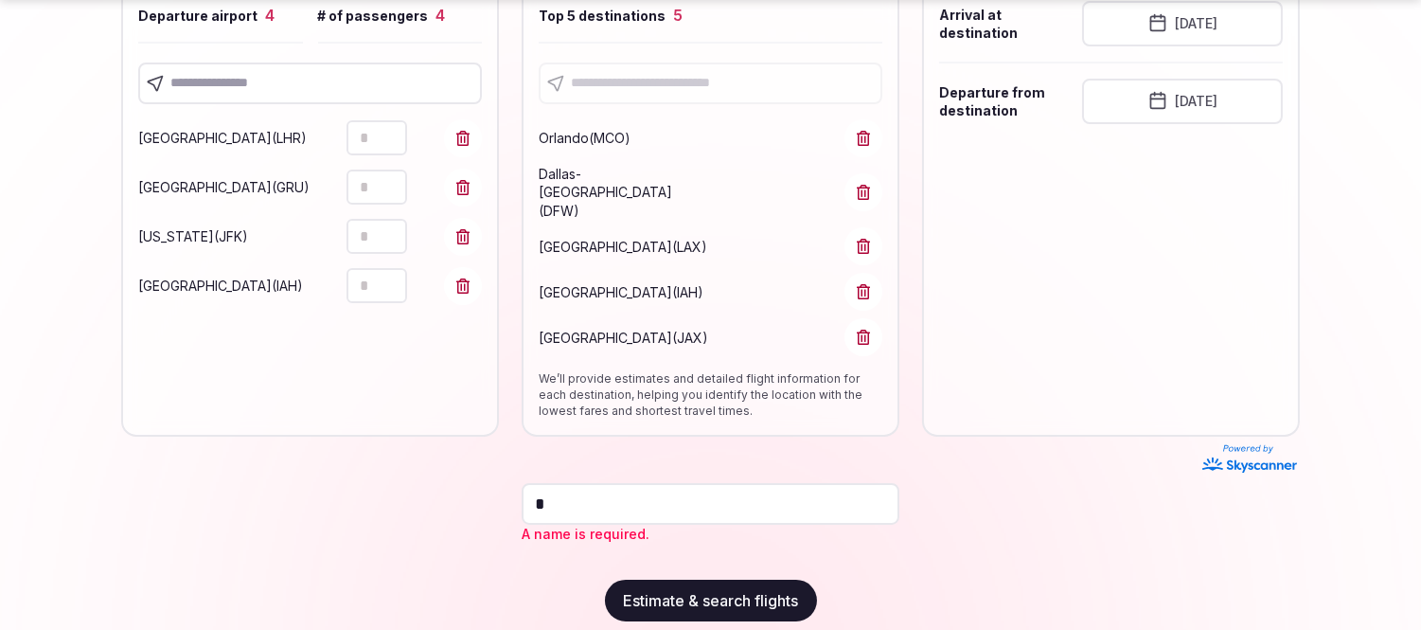
scroll to position [263, 0]
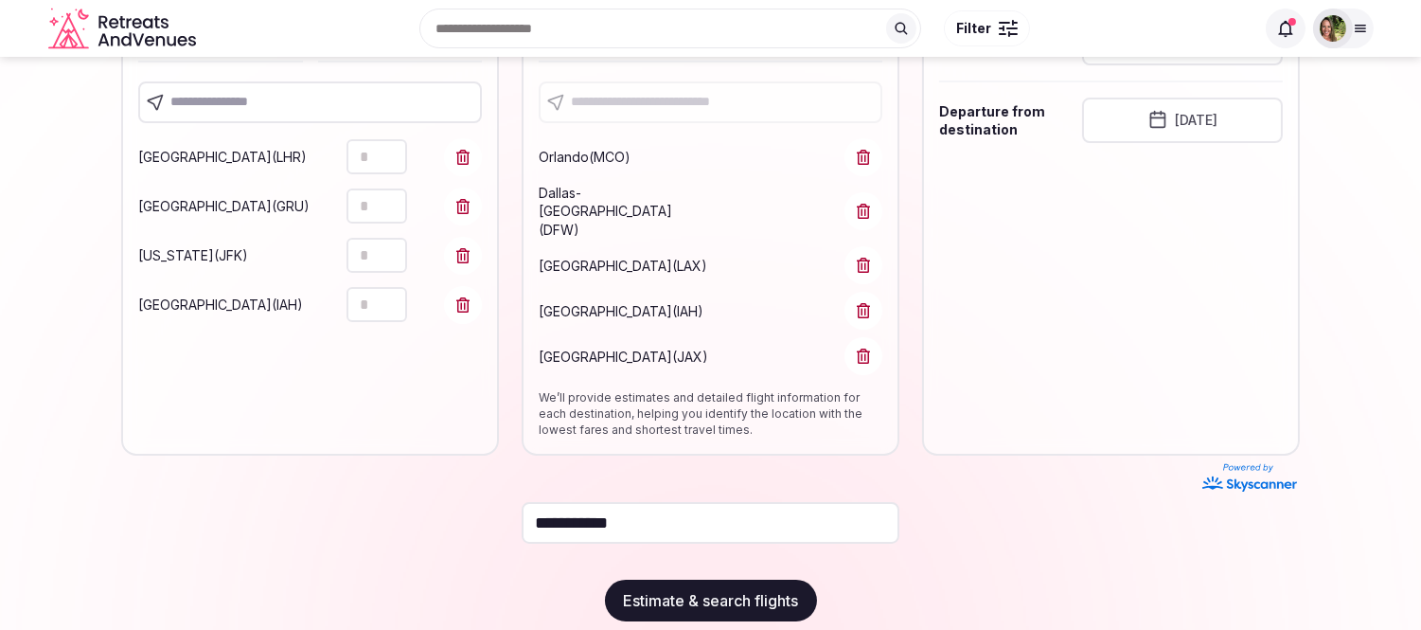
type input "**********"
click at [712, 582] on button "Estimate & search flights" at bounding box center [711, 601] width 212 height 42
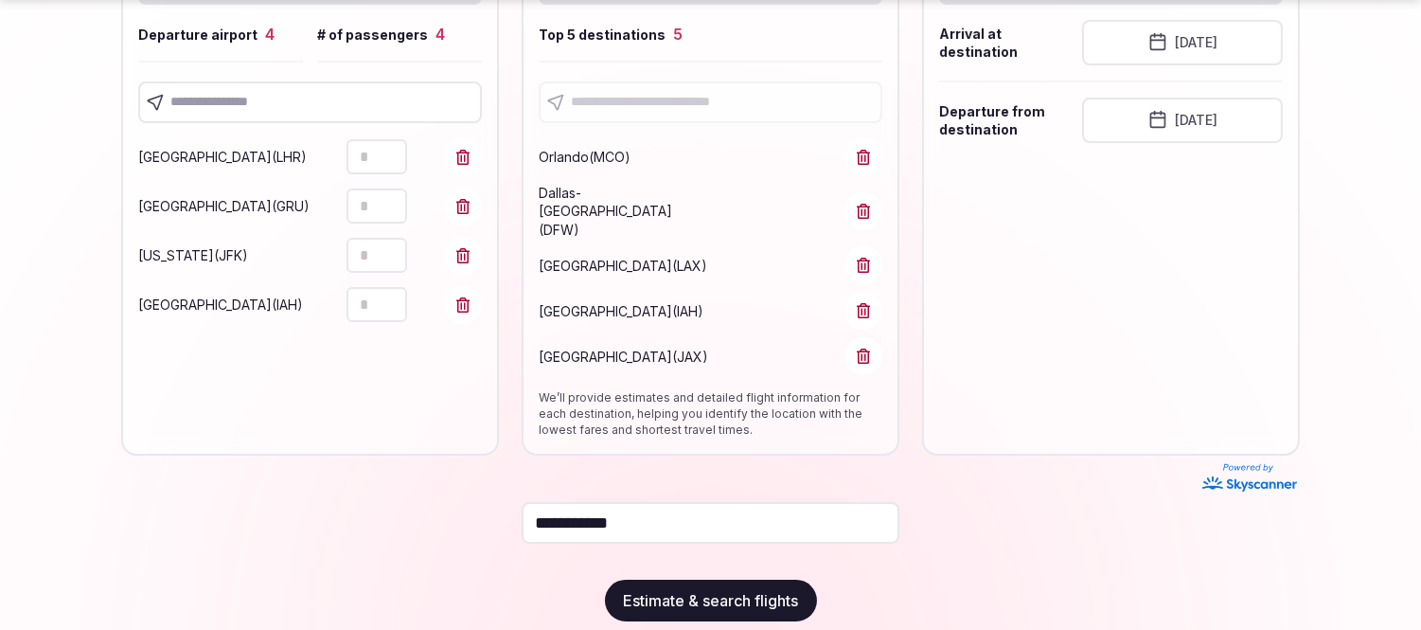
click at [743, 580] on button "Estimate & search flights" at bounding box center [711, 601] width 212 height 42
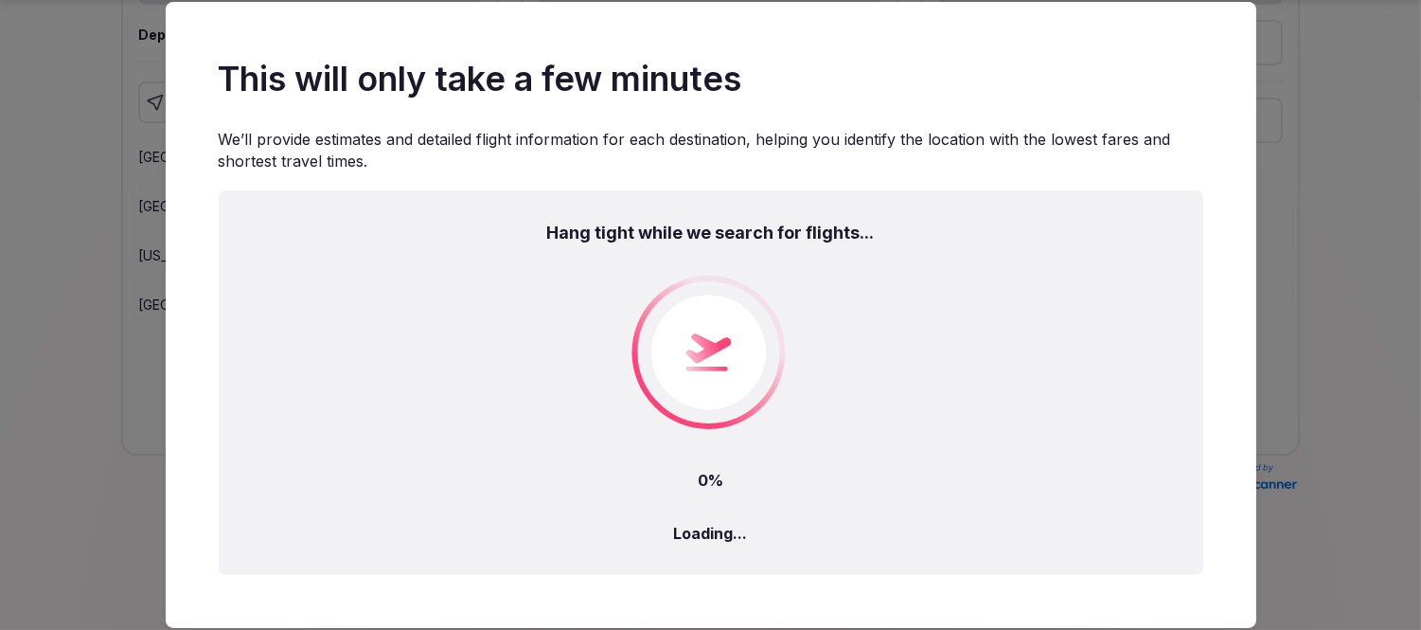
click at [1384, 197] on div "This will only take a few minutes We’ll provide estimates and detailed flight i…" at bounding box center [710, 315] width 1421 height 630
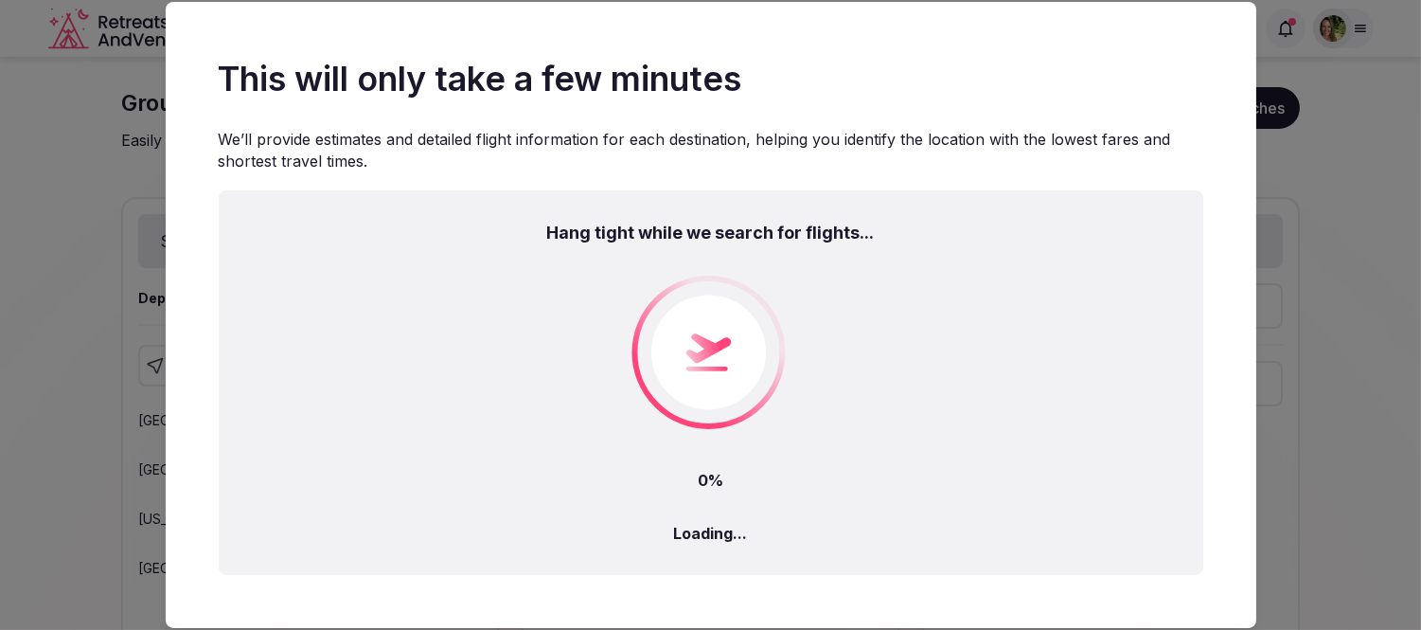
click at [55, 185] on div "This will only take a few minutes We’ll provide estimates and detailed flight i…" at bounding box center [710, 315] width 1421 height 630
click at [1389, 192] on div "This will only take a few minutes We’ll provide estimates and detailed flight i…" at bounding box center [710, 315] width 1421 height 630
drag, startPoint x: 1266, startPoint y: 129, endPoint x: 1316, endPoint y: 123, distance: 50.5
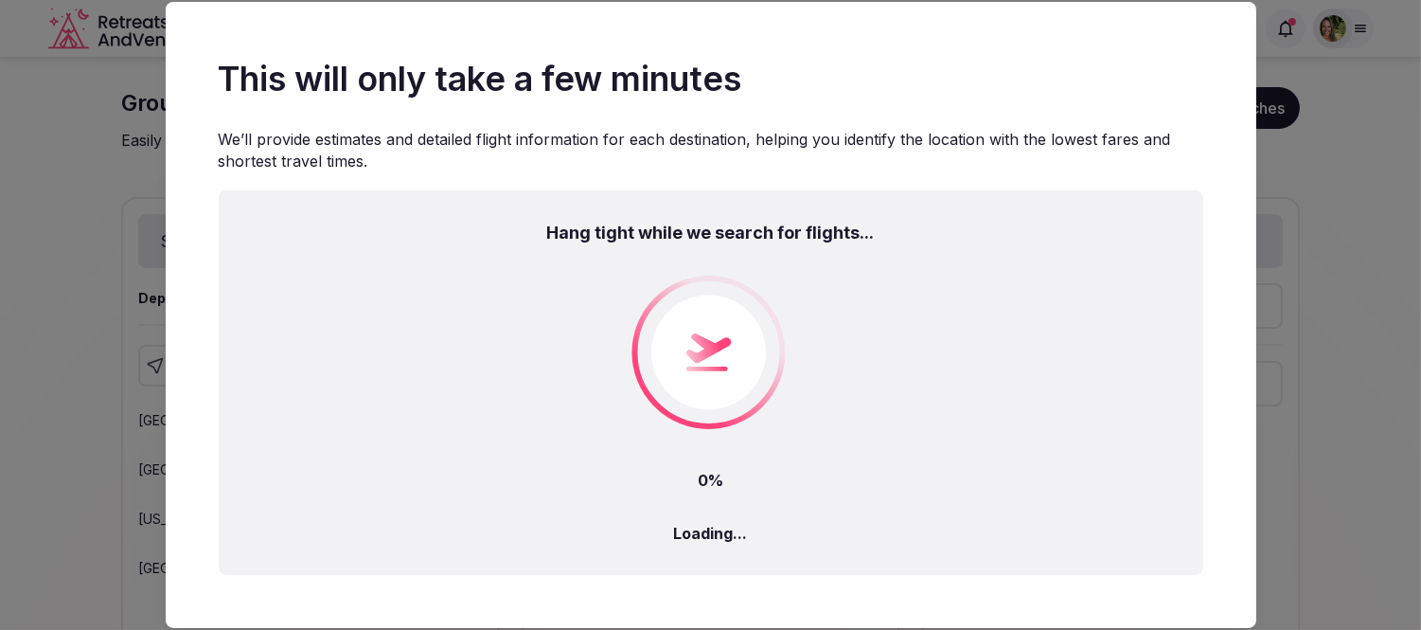
click at [1274, 134] on div "This will only take a few minutes We’ll provide estimates and detailed flight i…" at bounding box center [710, 315] width 1421 height 630
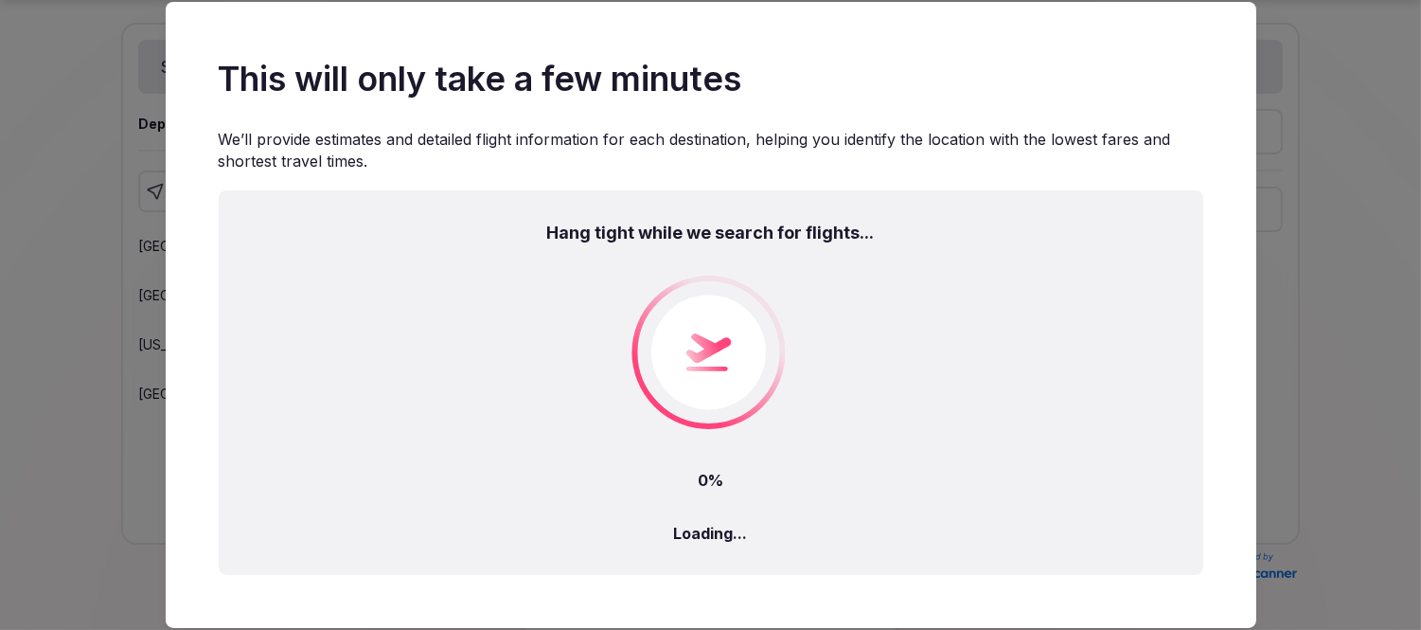
scroll to position [263, 0]
click at [1308, 273] on div "This will only take a few minutes We’ll provide estimates and detailed flight i…" at bounding box center [710, 315] width 1421 height 630
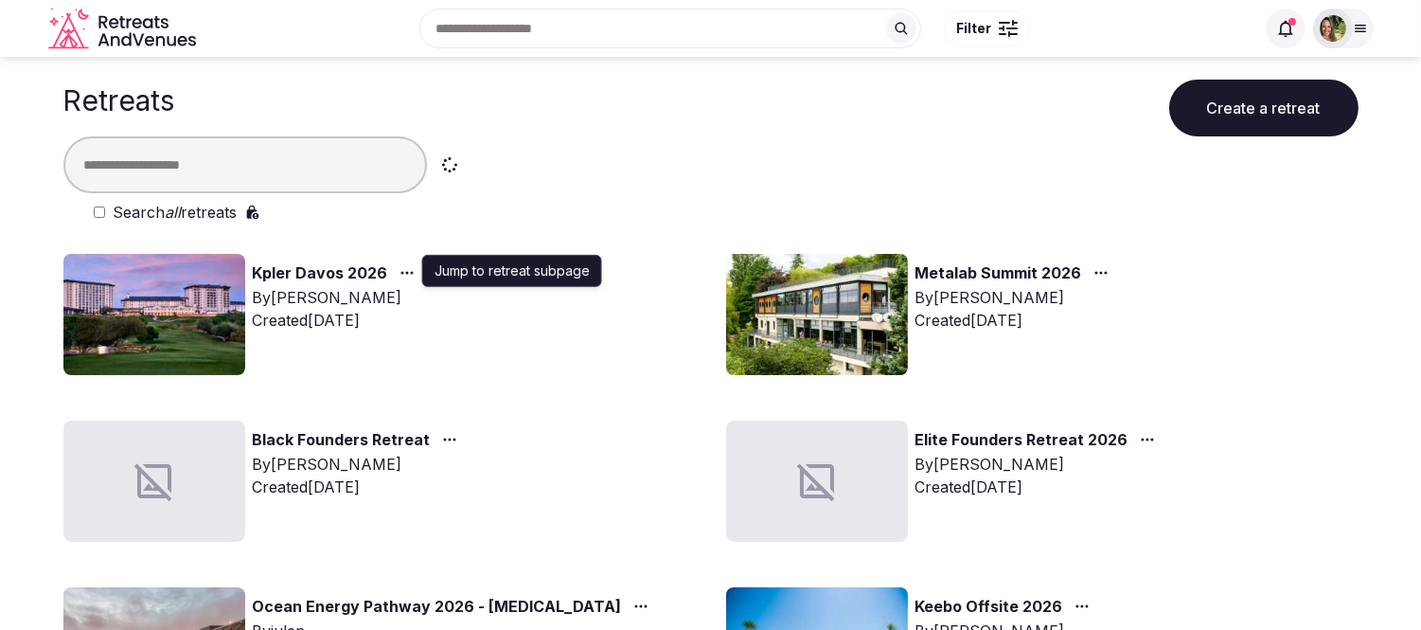
click at [405, 266] on icon "button" at bounding box center [407, 272] width 15 height 15
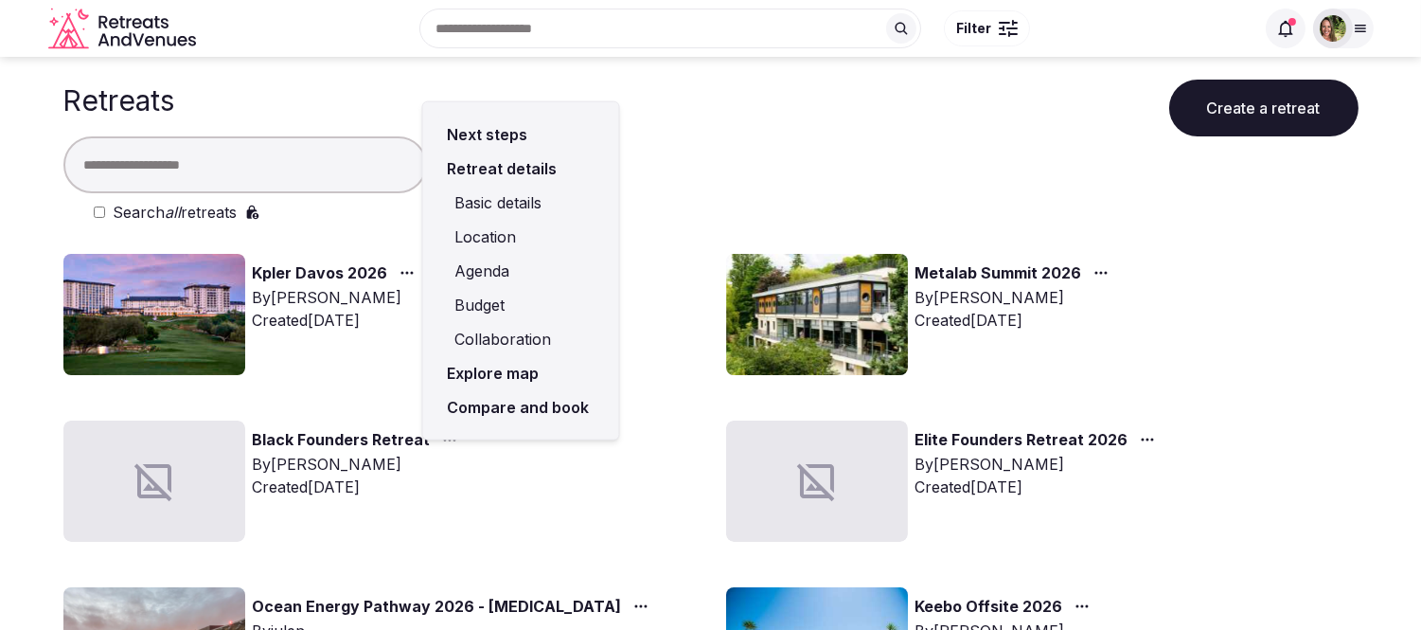
click at [493, 403] on link "Compare and book" at bounding box center [521, 407] width 166 height 34
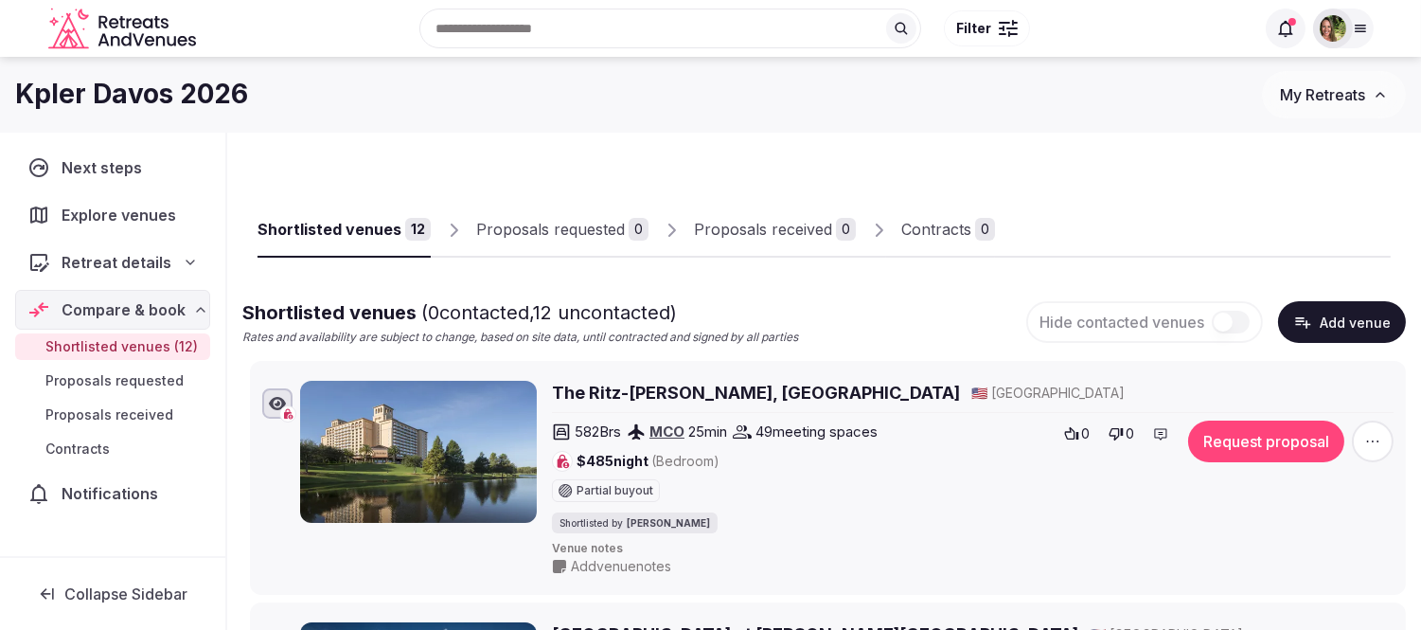
click at [669, 384] on h2 "The Ritz-[PERSON_NAME], [GEOGRAPHIC_DATA]" at bounding box center [756, 393] width 408 height 24
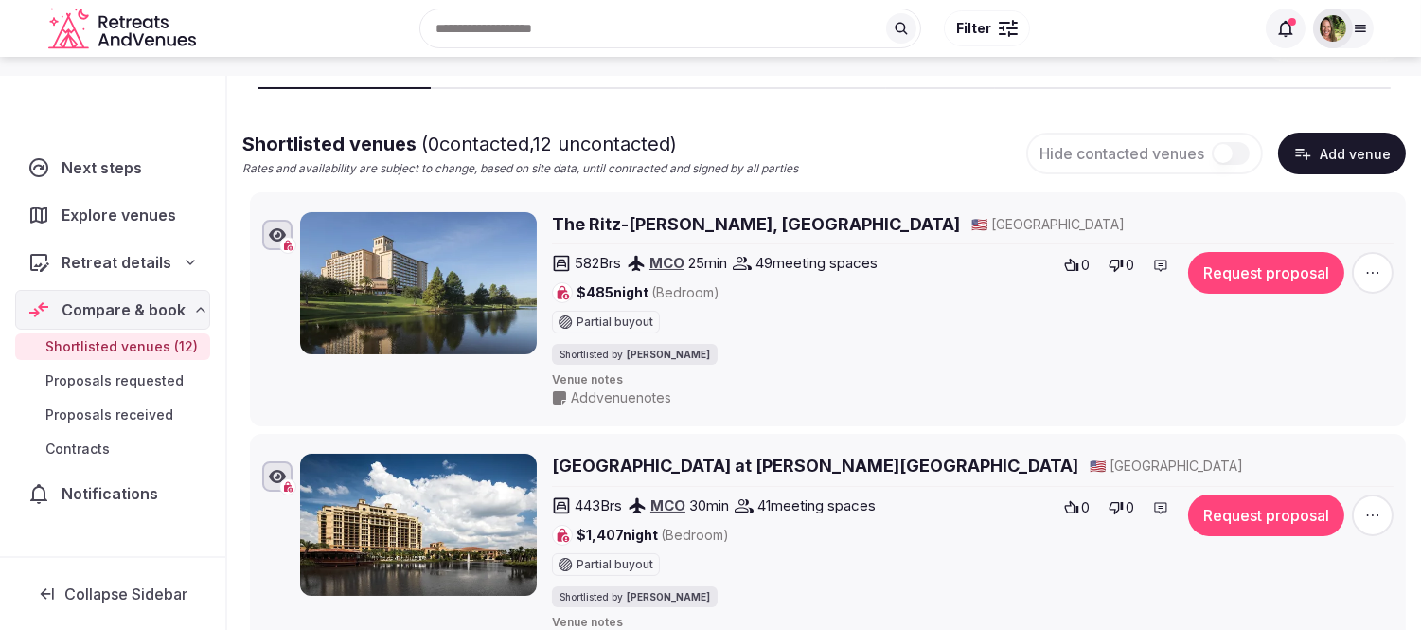
scroll to position [210, 0]
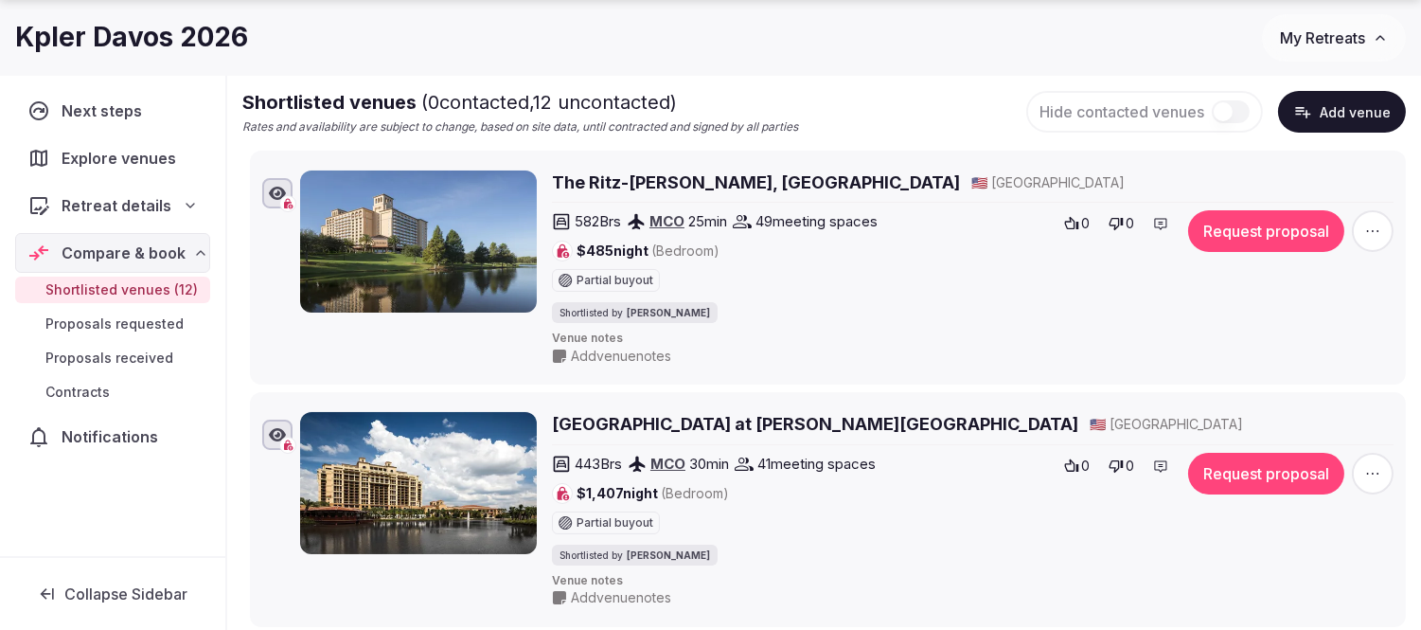
click at [663, 420] on h2 "Four Seasons Resort Orlando at Walt Disney World" at bounding box center [815, 424] width 527 height 24
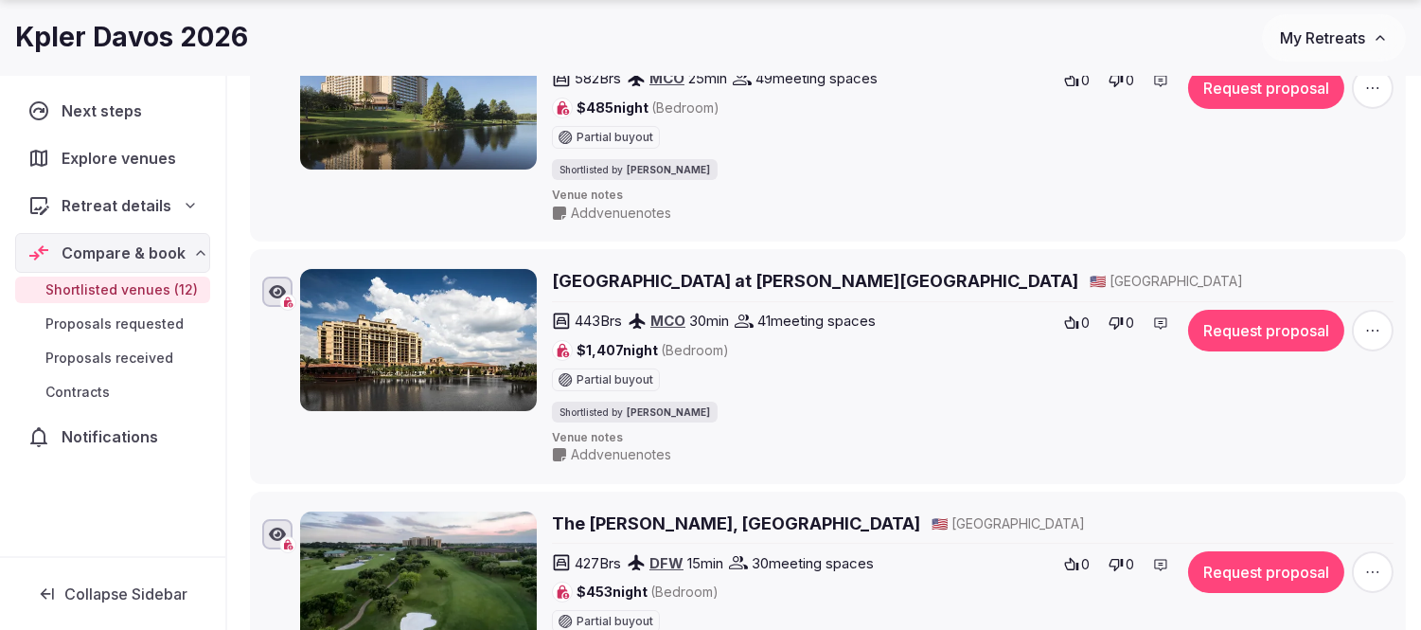
scroll to position [420, 0]
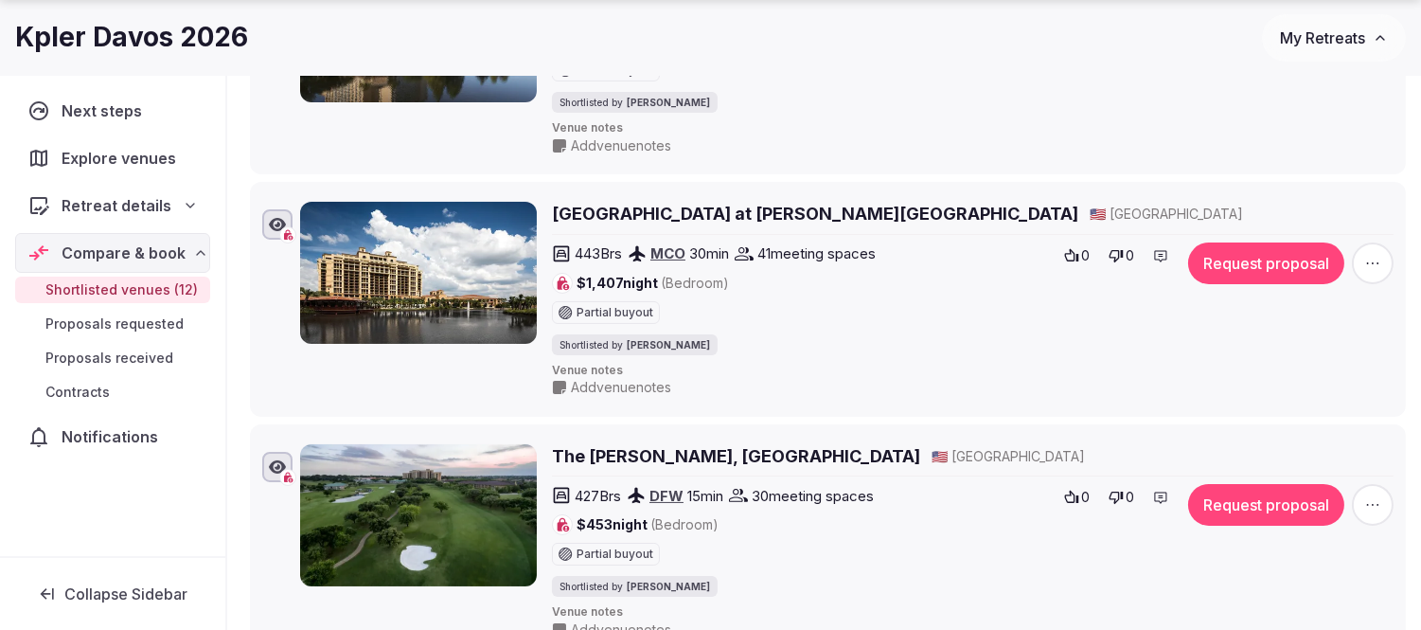
click at [1373, 261] on icon "button" at bounding box center [1373, 263] width 19 height 19
click at [1314, 191] on button "Remove Venue" at bounding box center [1323, 199] width 158 height 30
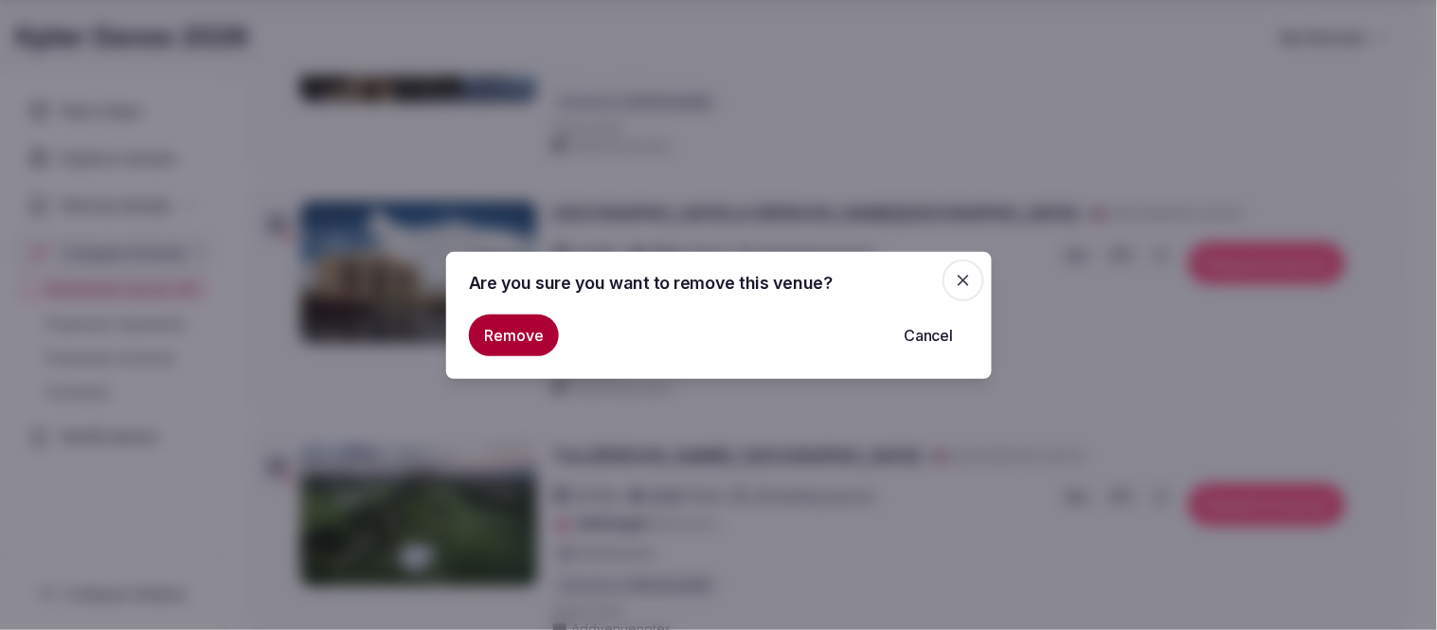
click at [521, 329] on button "Remove" at bounding box center [514, 335] width 90 height 42
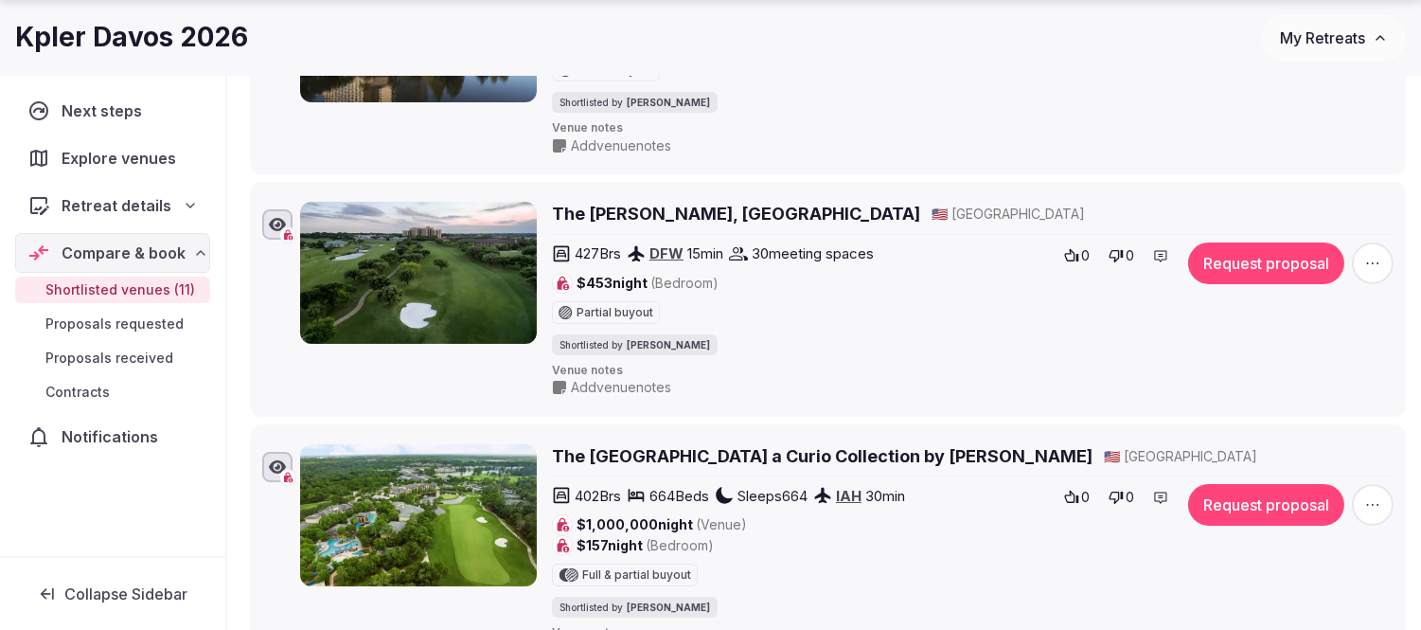
click at [666, 221] on h2 "The Ritz-Carlton Dallas, Las Colinas" at bounding box center [736, 214] width 368 height 24
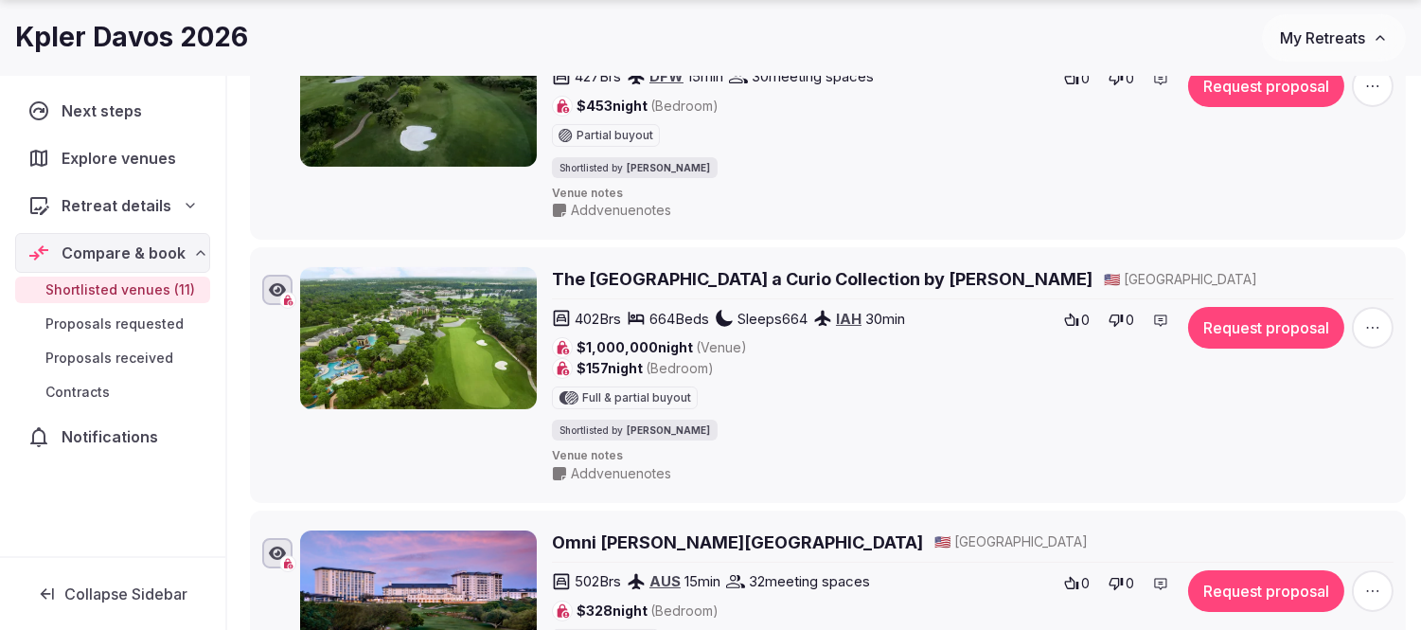
scroll to position [631, 0]
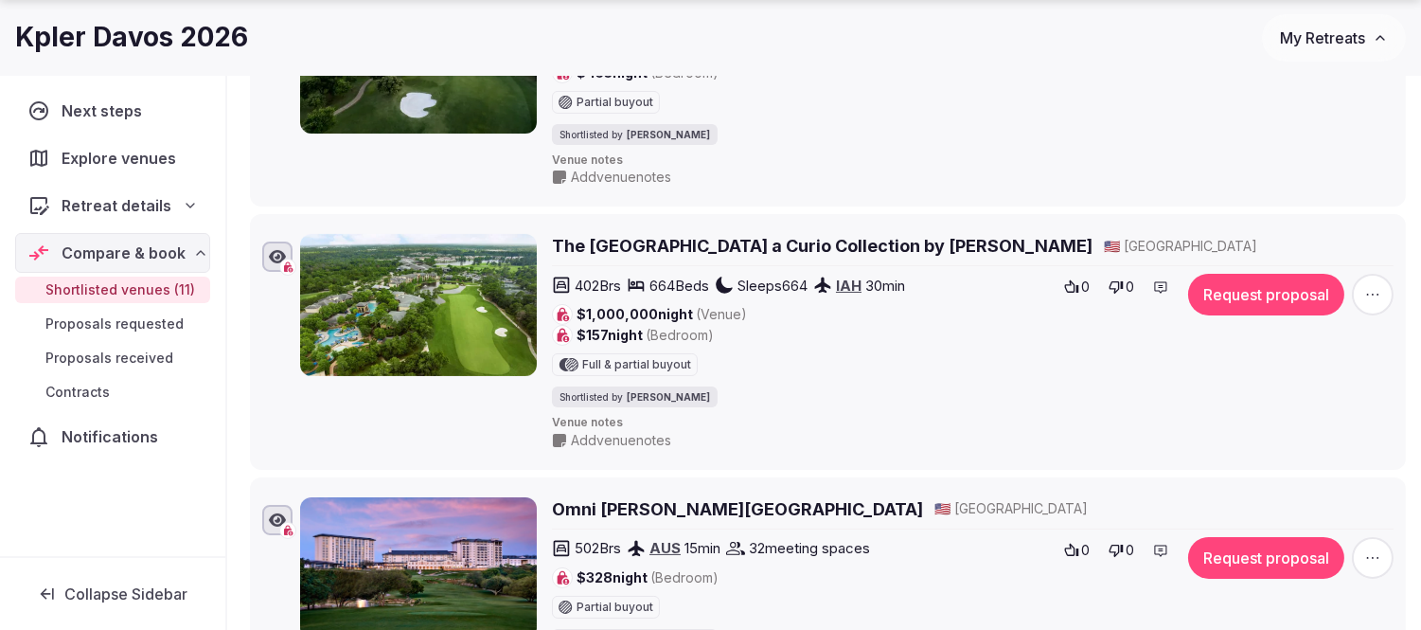
click at [723, 242] on h2 "The Woodlands Resort a Curio Collection by Hilton" at bounding box center [822, 246] width 541 height 24
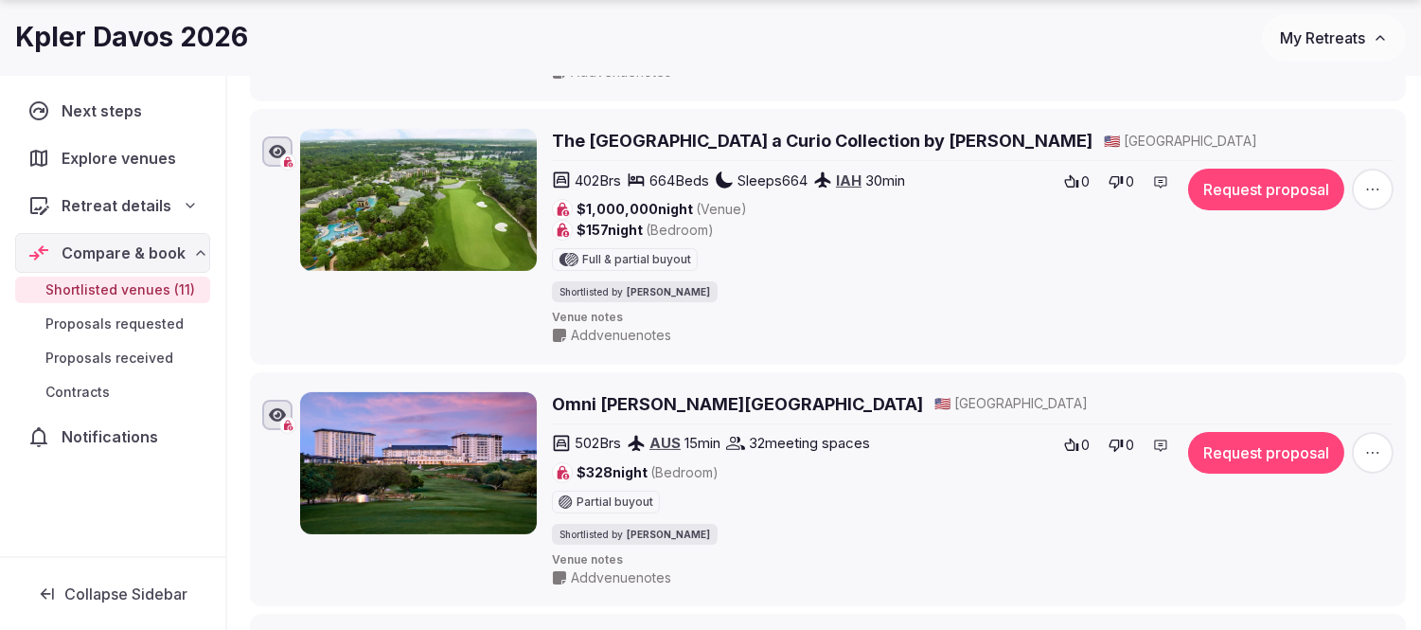
click at [739, 409] on h2 "Omni Barton Creek Resort & Spa Austin" at bounding box center [737, 404] width 371 height 24
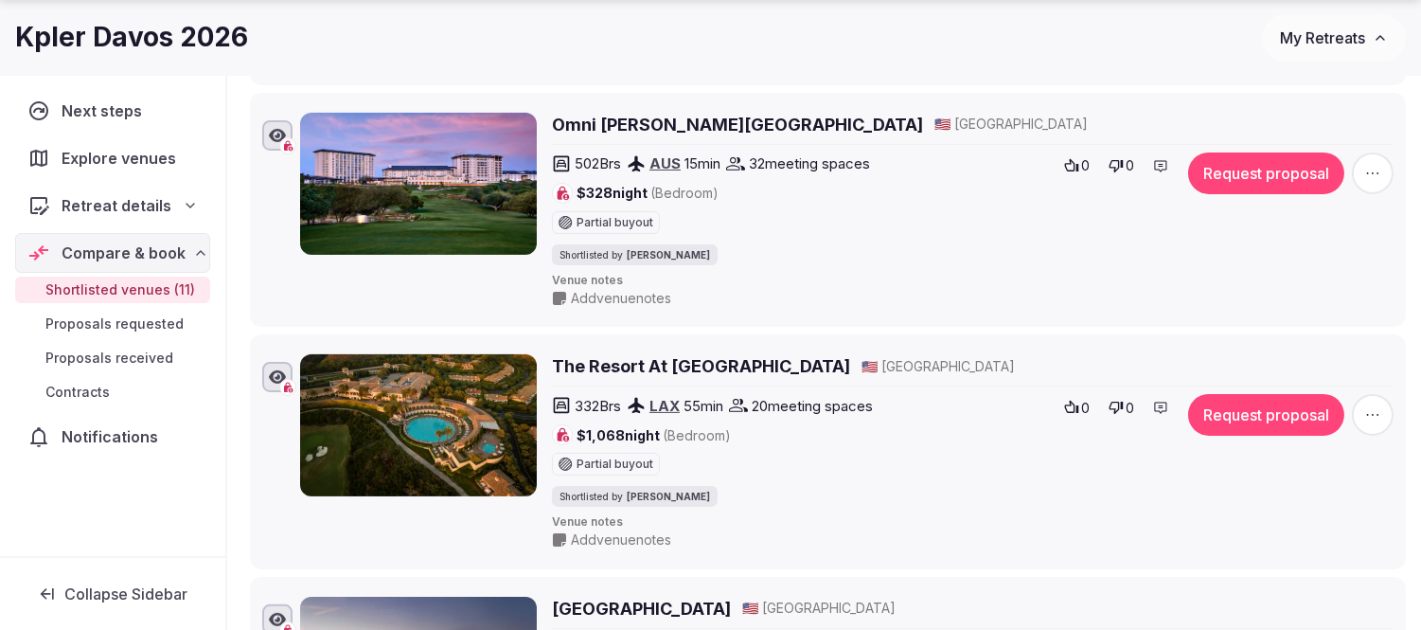
scroll to position [1052, 0]
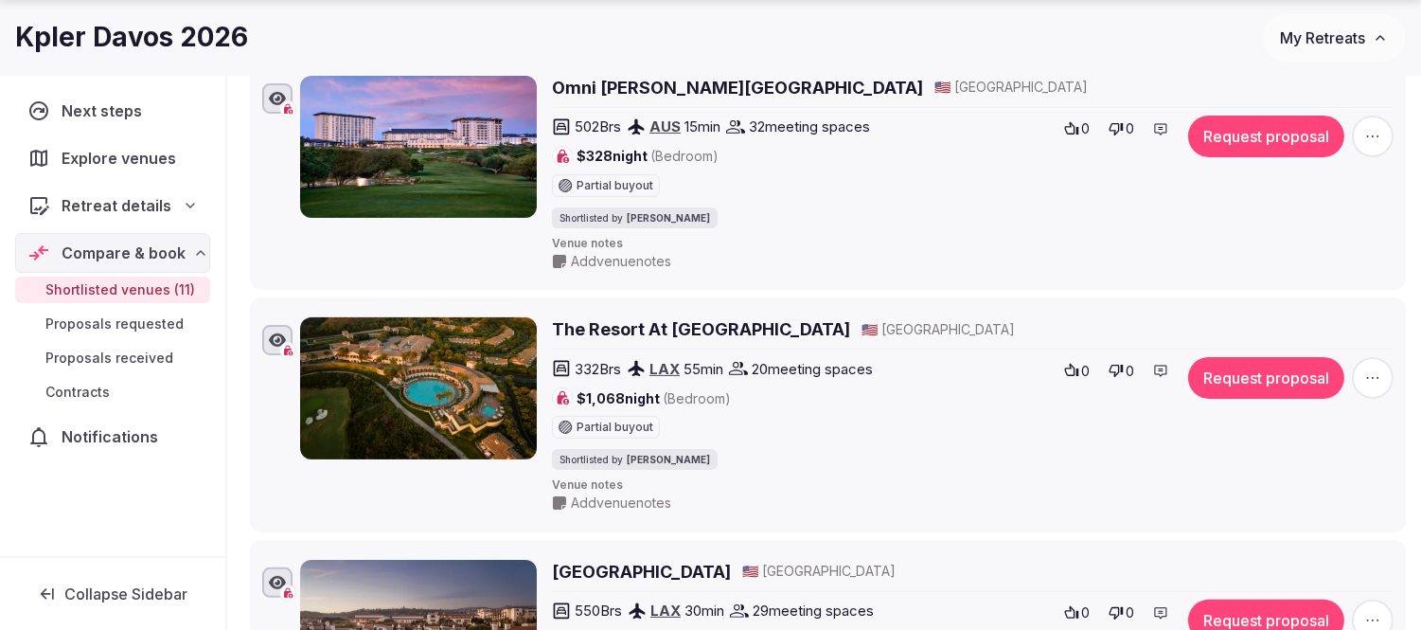
click at [656, 330] on h2 "The Resort At Pelican Hill" at bounding box center [701, 329] width 298 height 24
click at [1374, 379] on icon "button" at bounding box center [1373, 378] width 12 height 2
click at [1360, 314] on button "Remove Venue" at bounding box center [1323, 317] width 158 height 30
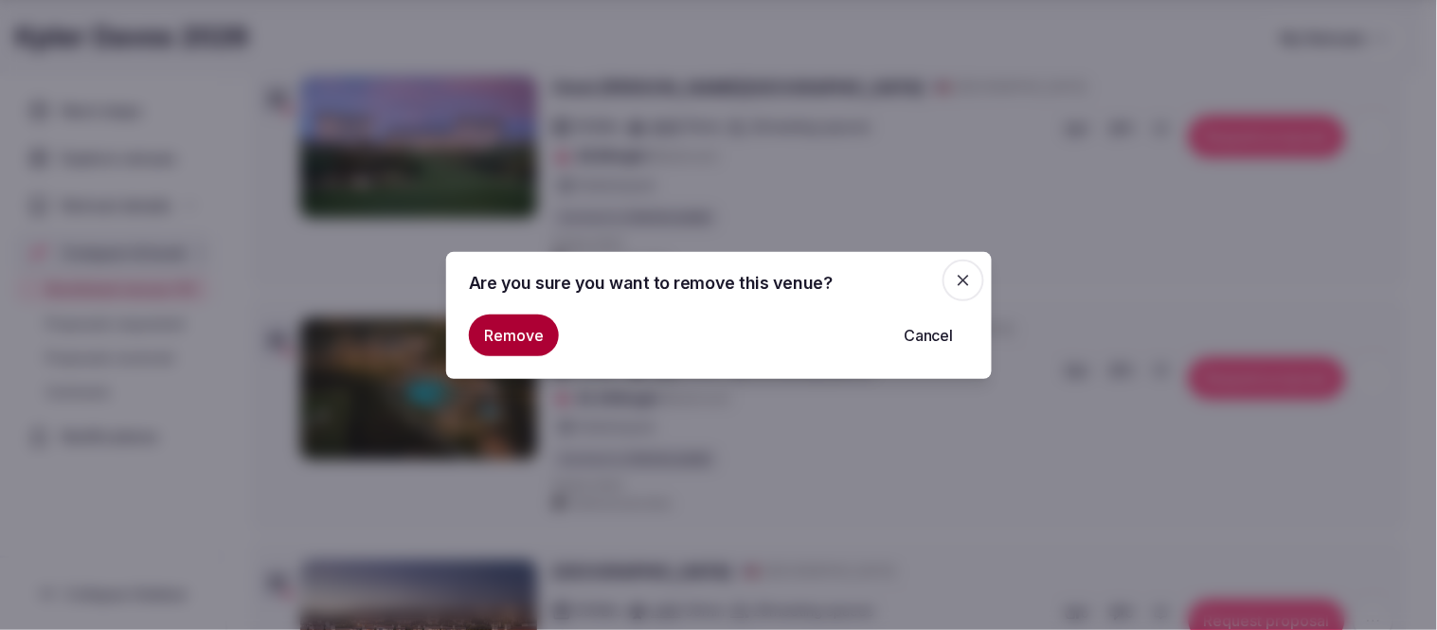
click at [503, 333] on button "Remove" at bounding box center [514, 335] width 90 height 42
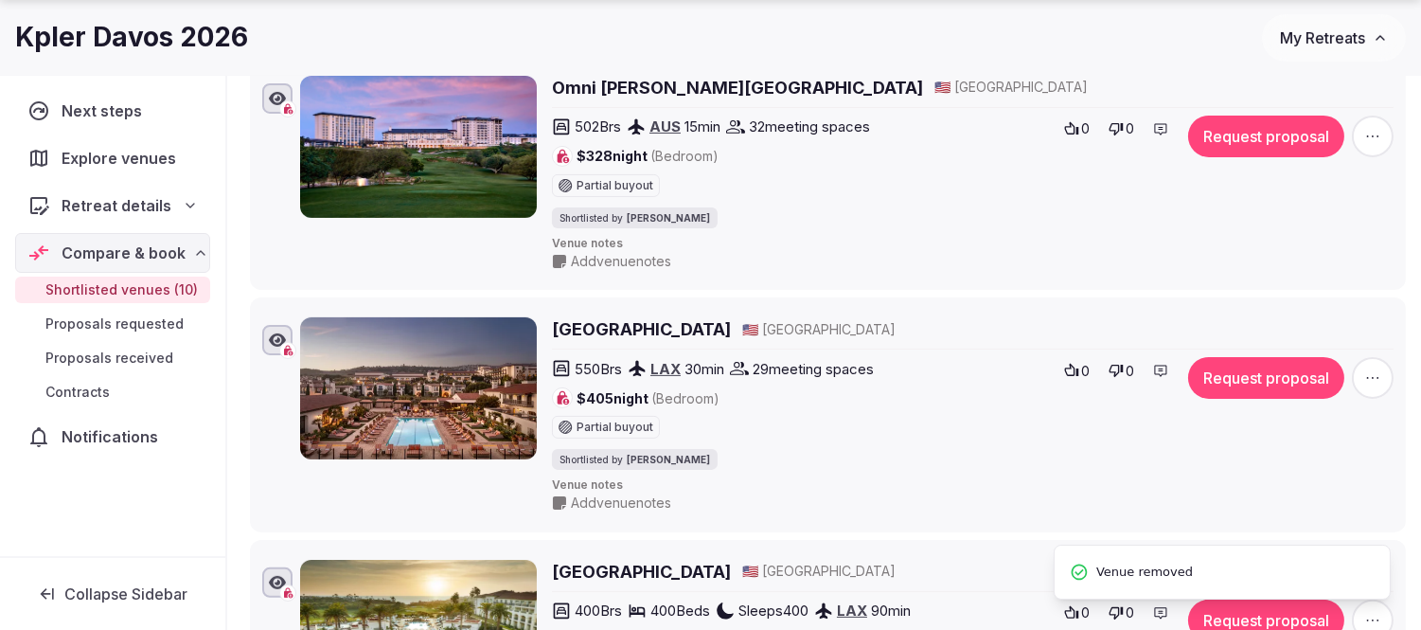
click at [614, 329] on h2 "Terranea Resort" at bounding box center [641, 329] width 179 height 24
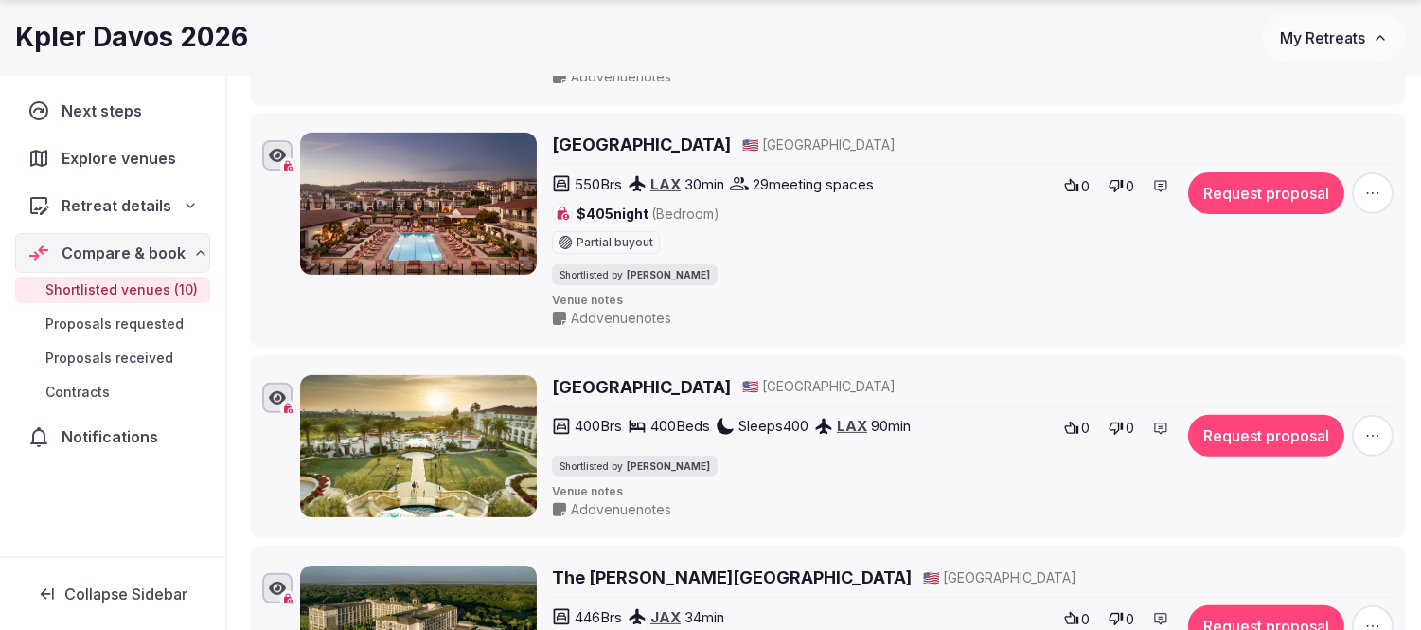
scroll to position [1262, 0]
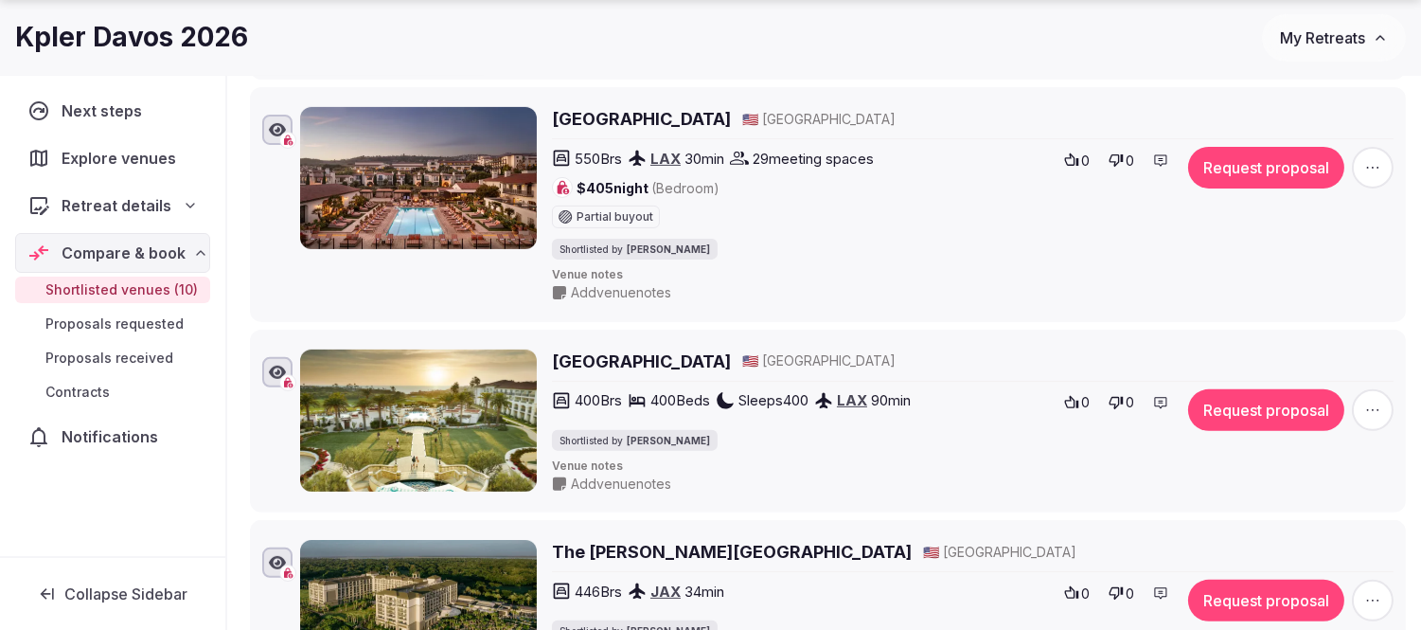
click at [716, 367] on h2 "Waldorf Astoria Monarch Beach Resort & Club" at bounding box center [641, 361] width 179 height 24
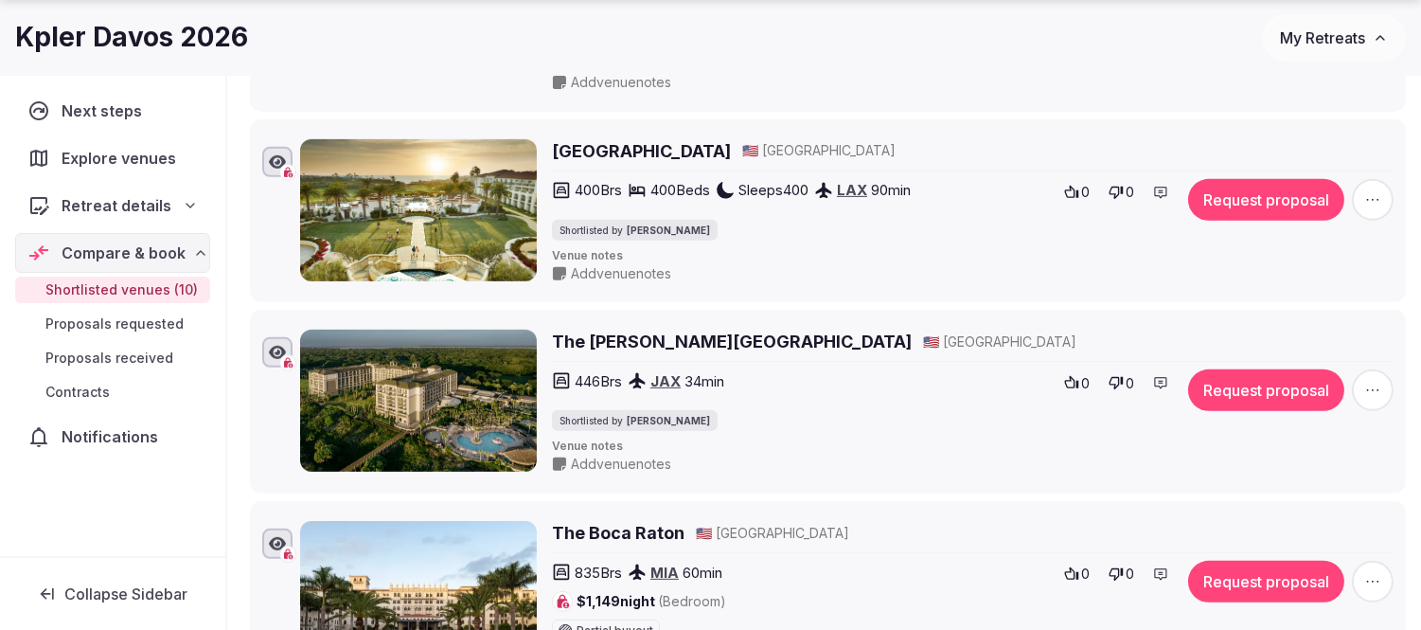
scroll to position [1578, 0]
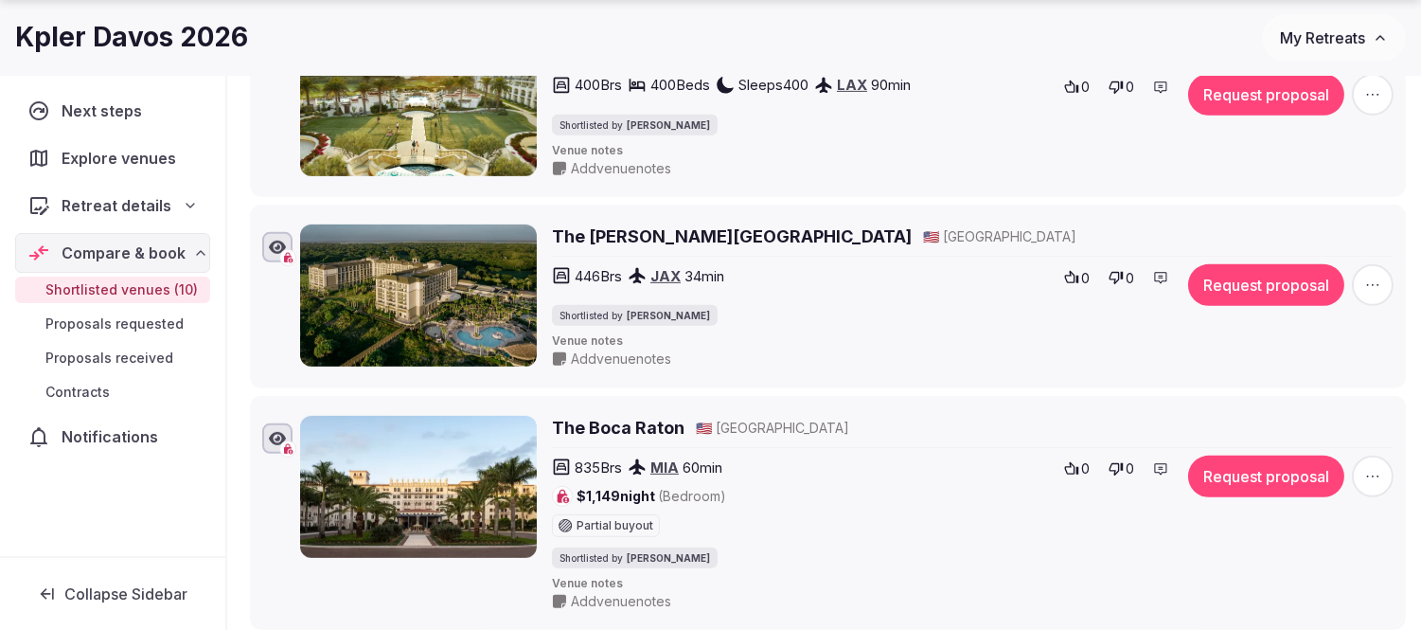
click at [647, 239] on h2 "The Ritz-Carlton Amelia Island" at bounding box center [732, 236] width 360 height 24
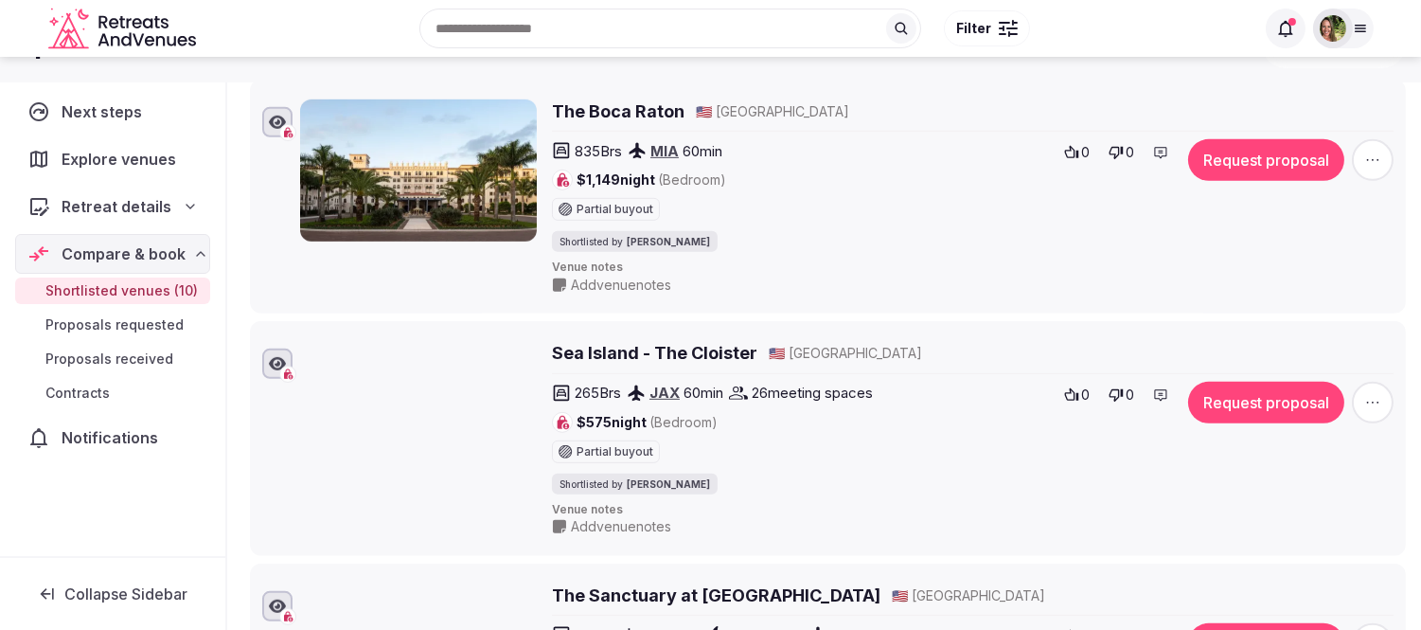
scroll to position [1788, 0]
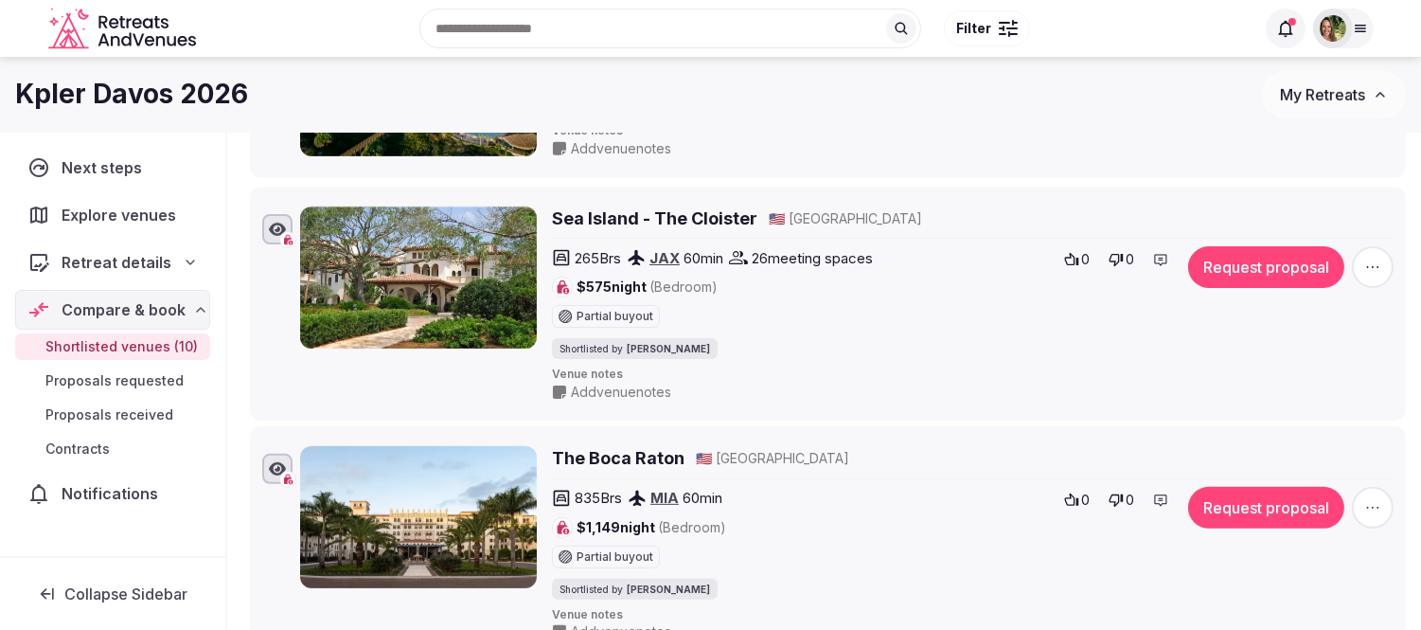
drag, startPoint x: 239, startPoint y: 448, endPoint x: 277, endPoint y: 205, distance: 245.5
click at [277, 205] on li "Sea Island - The Cloister 🇺🇸 United States 265 Brs JAX 60 min 26 meeting spaces…" at bounding box center [828, 304] width 1156 height 235
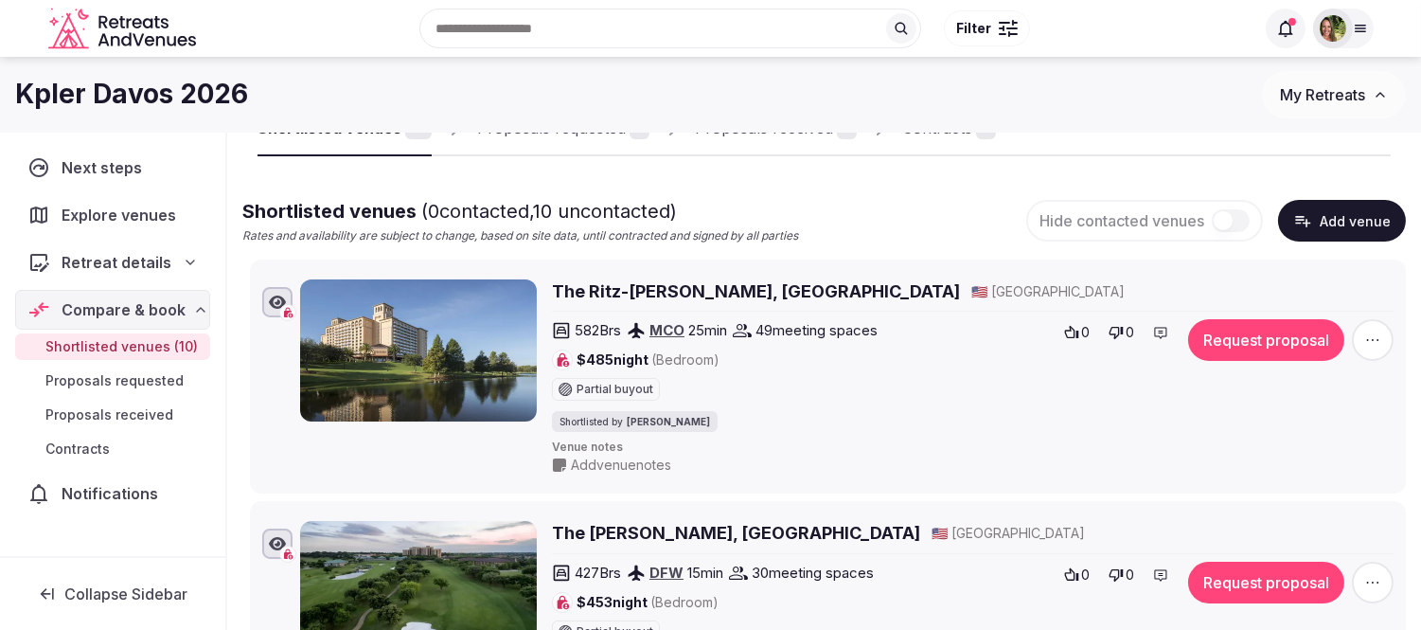
scroll to position [0, 0]
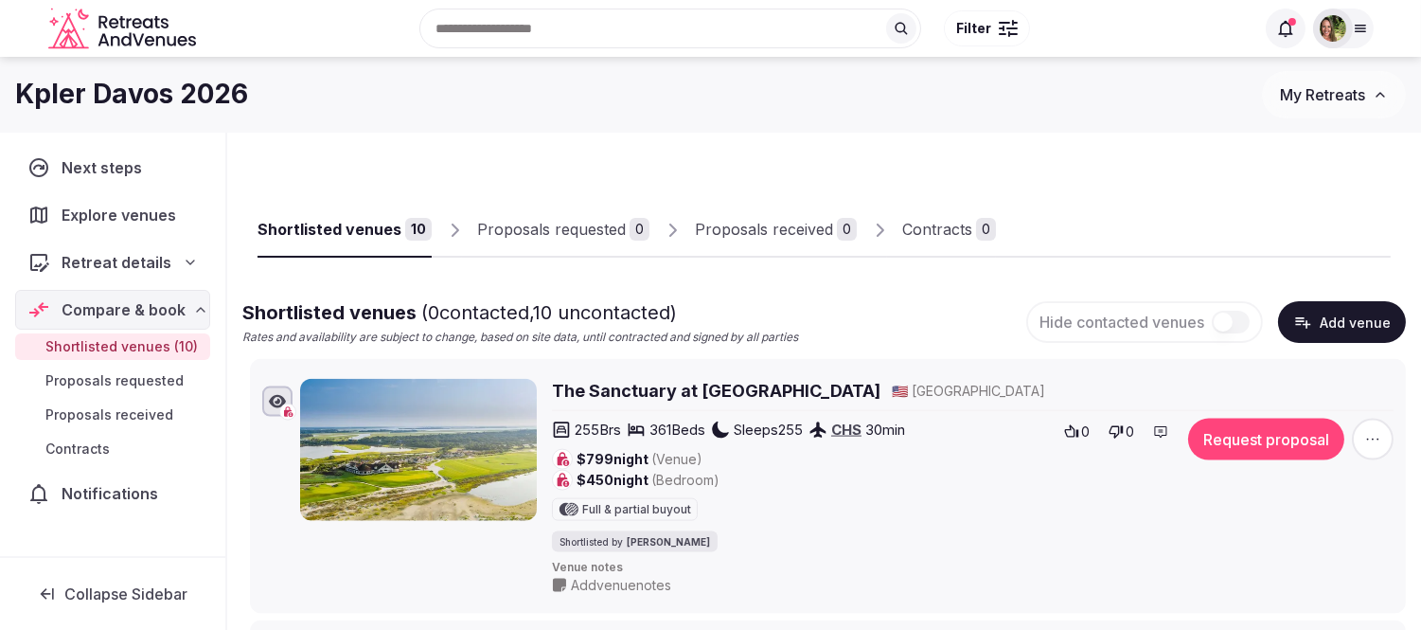
drag, startPoint x: 241, startPoint y: 547, endPoint x: 495, endPoint y: 384, distance: 302.9
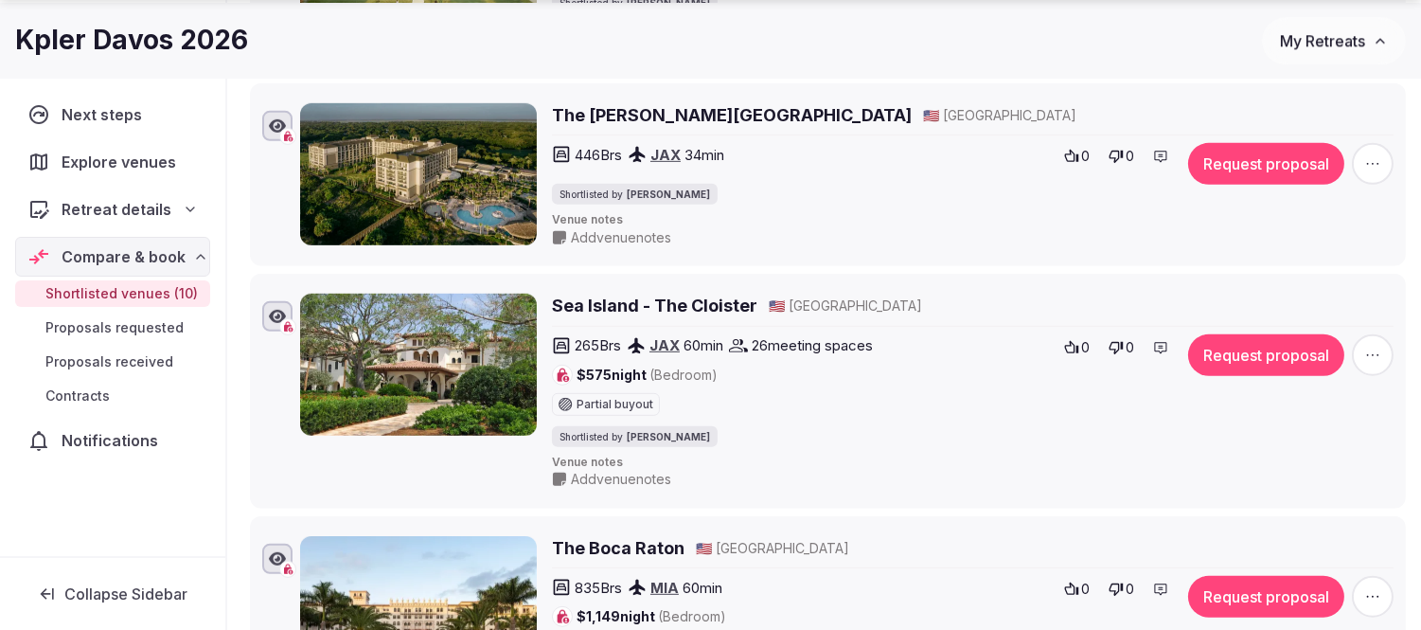
scroll to position [1999, 0]
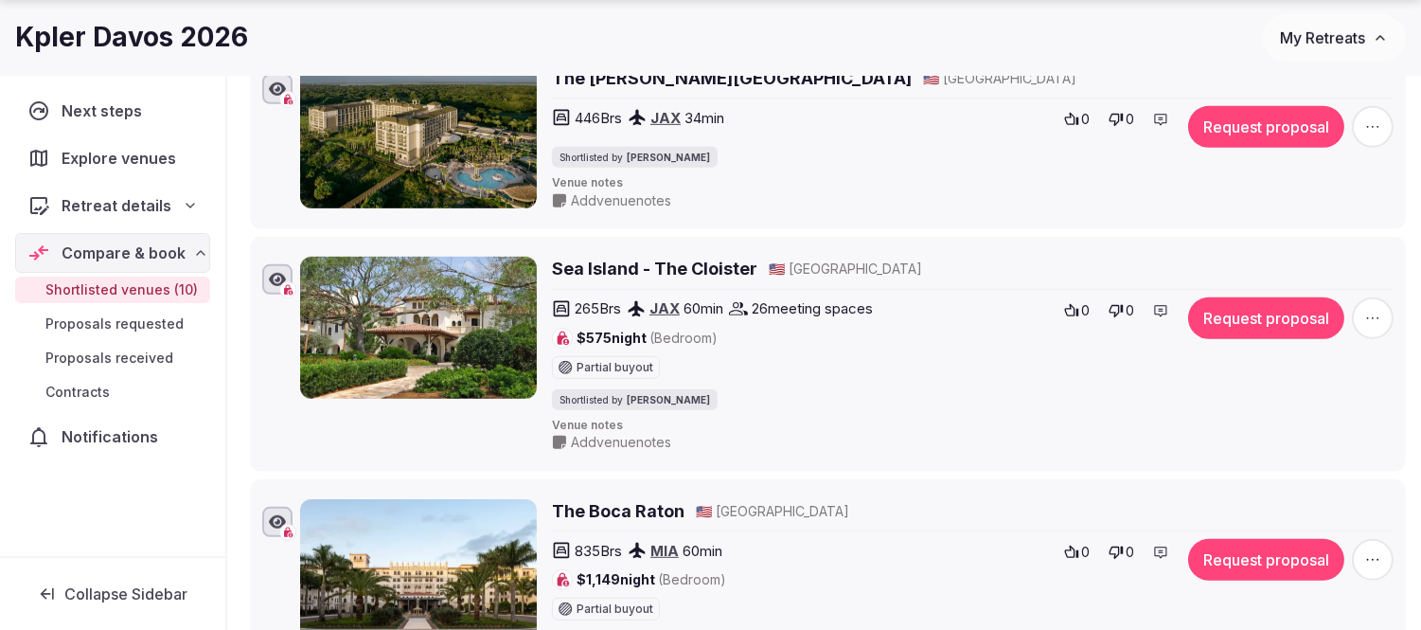
click at [697, 275] on h2 "Sea Island - The Cloister" at bounding box center [654, 269] width 205 height 24
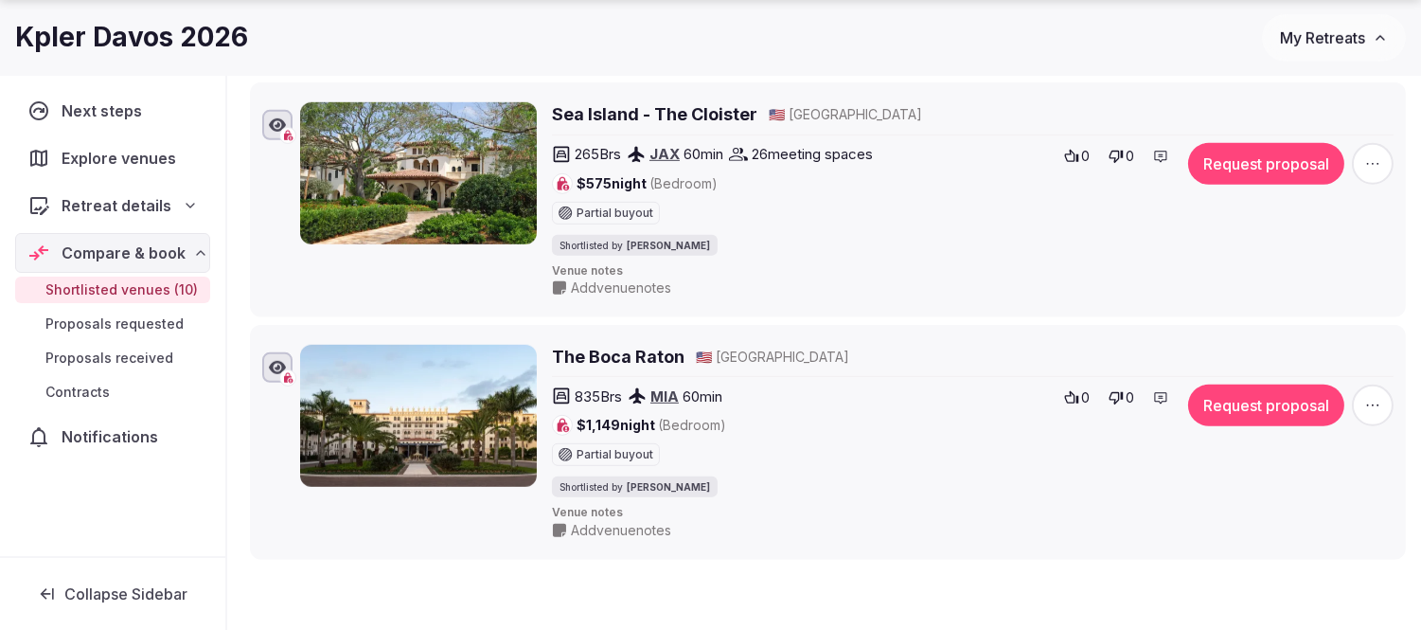
scroll to position [2209, 0]
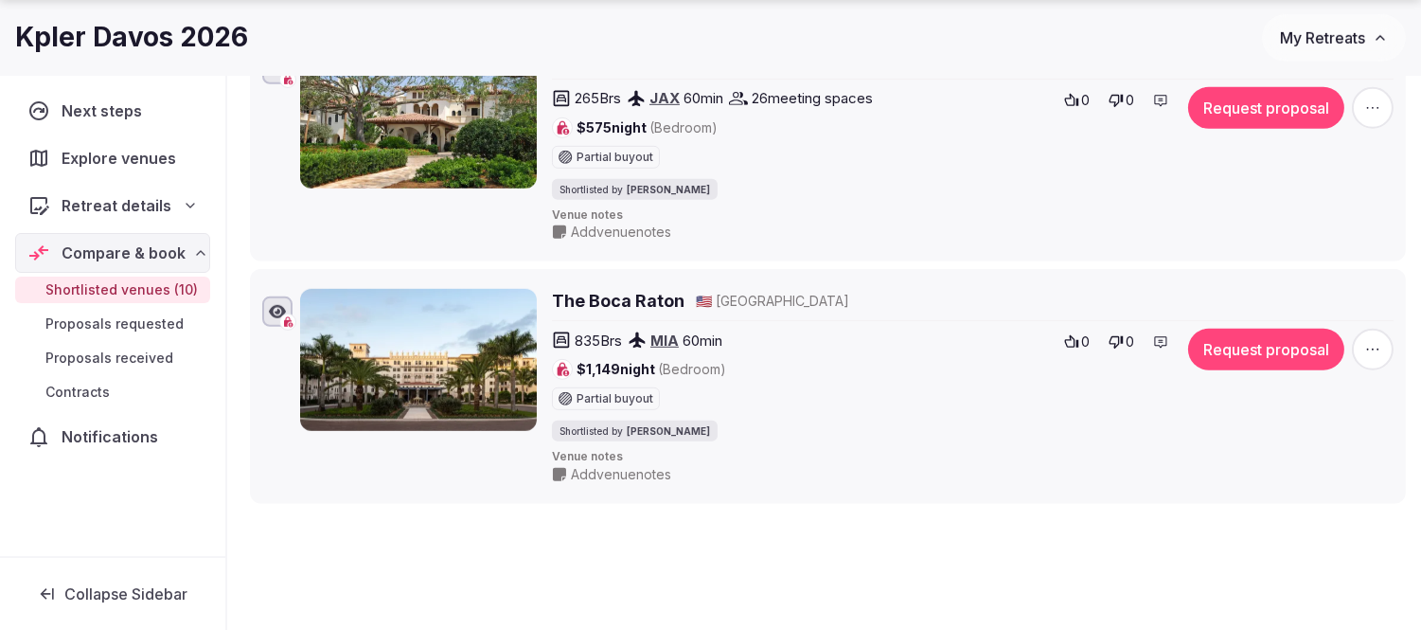
click at [613, 308] on h2 "The Boca Raton" at bounding box center [618, 301] width 133 height 24
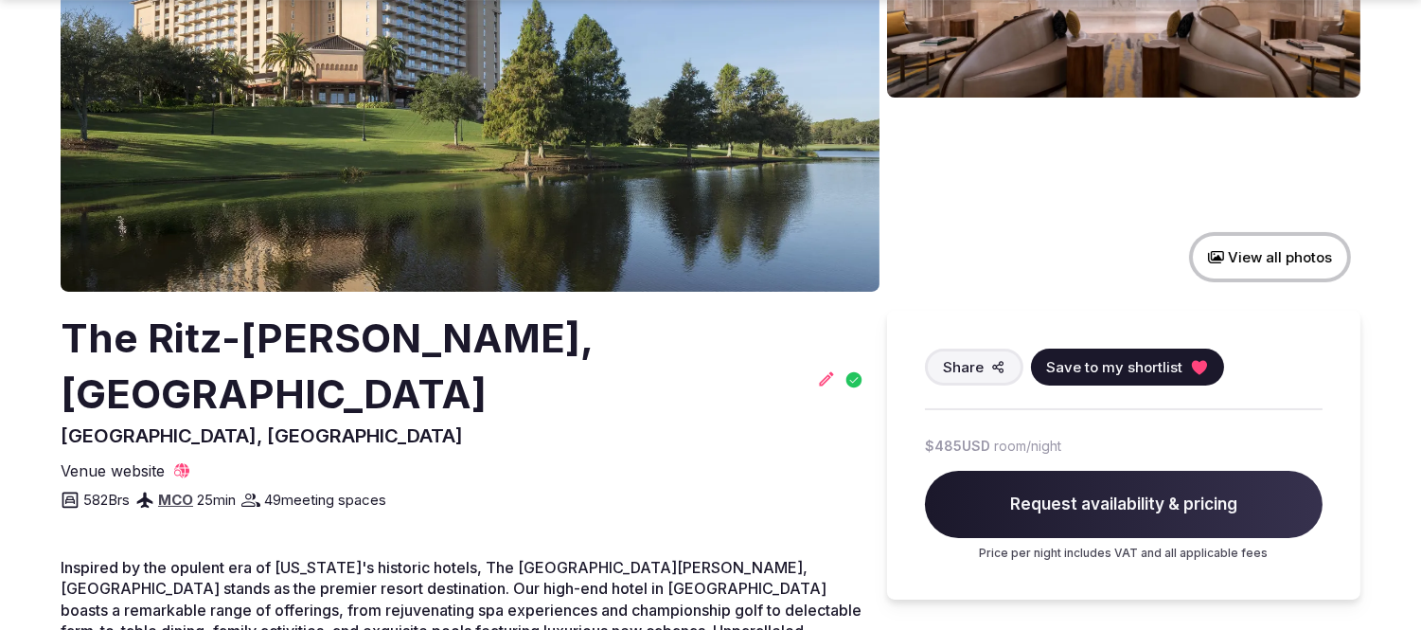
scroll to position [315, 0]
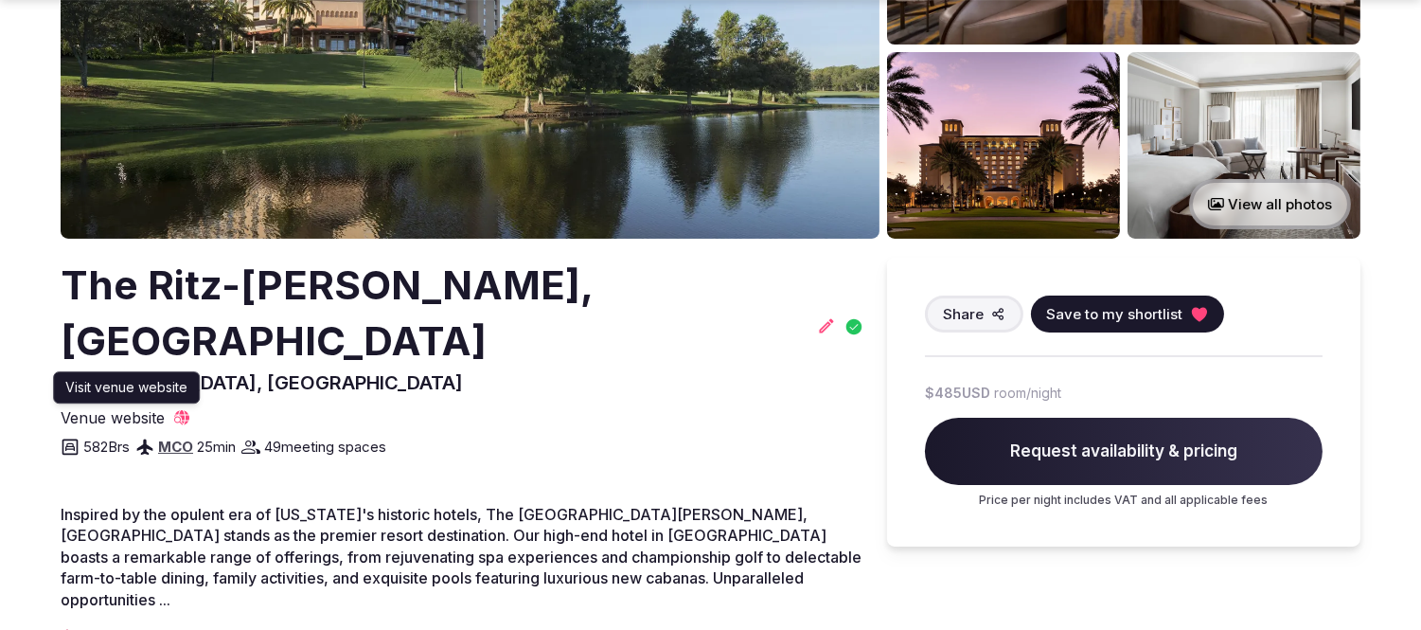
click at [180, 417] on icon at bounding box center [181, 417] width 15 height 15
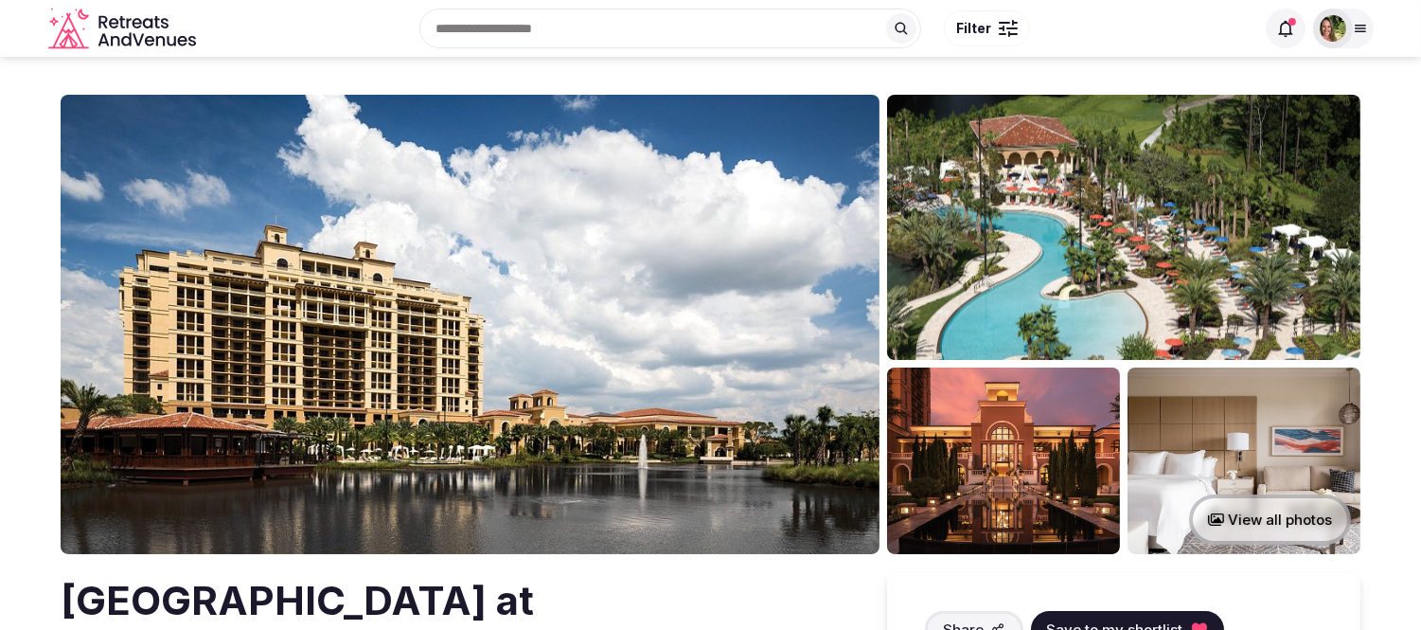
scroll to position [315, 0]
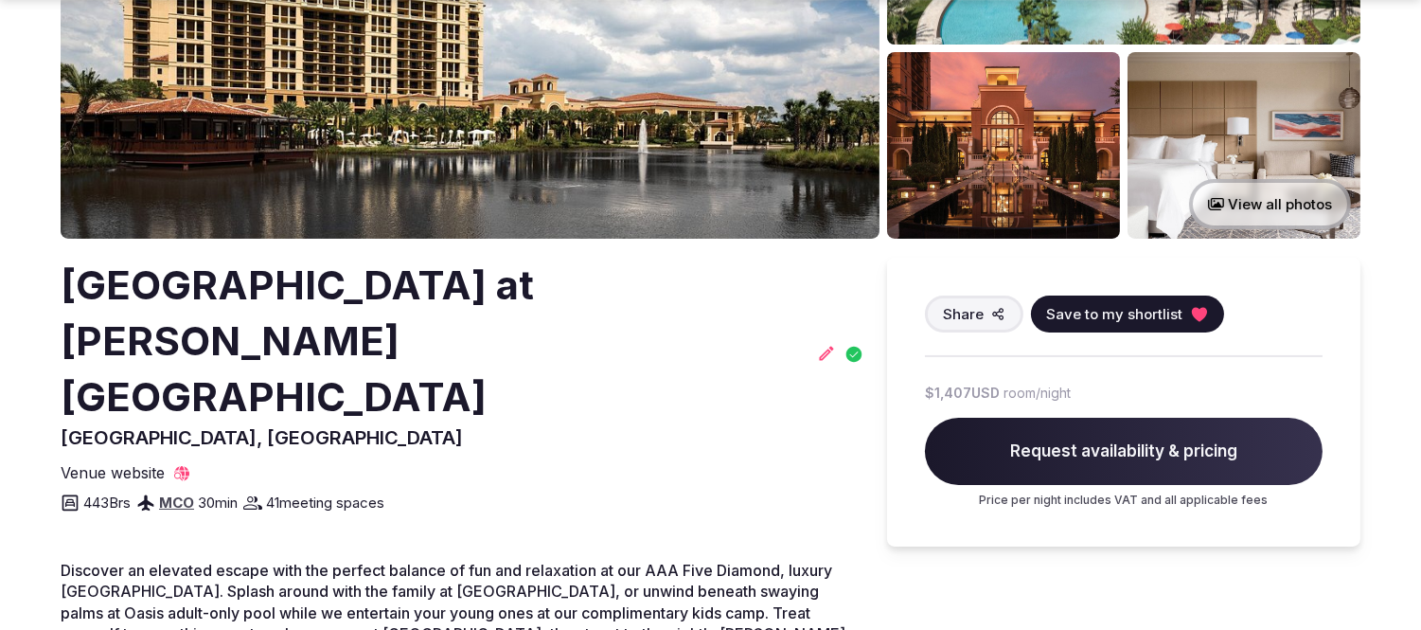
click at [178, 466] on icon at bounding box center [181, 473] width 15 height 15
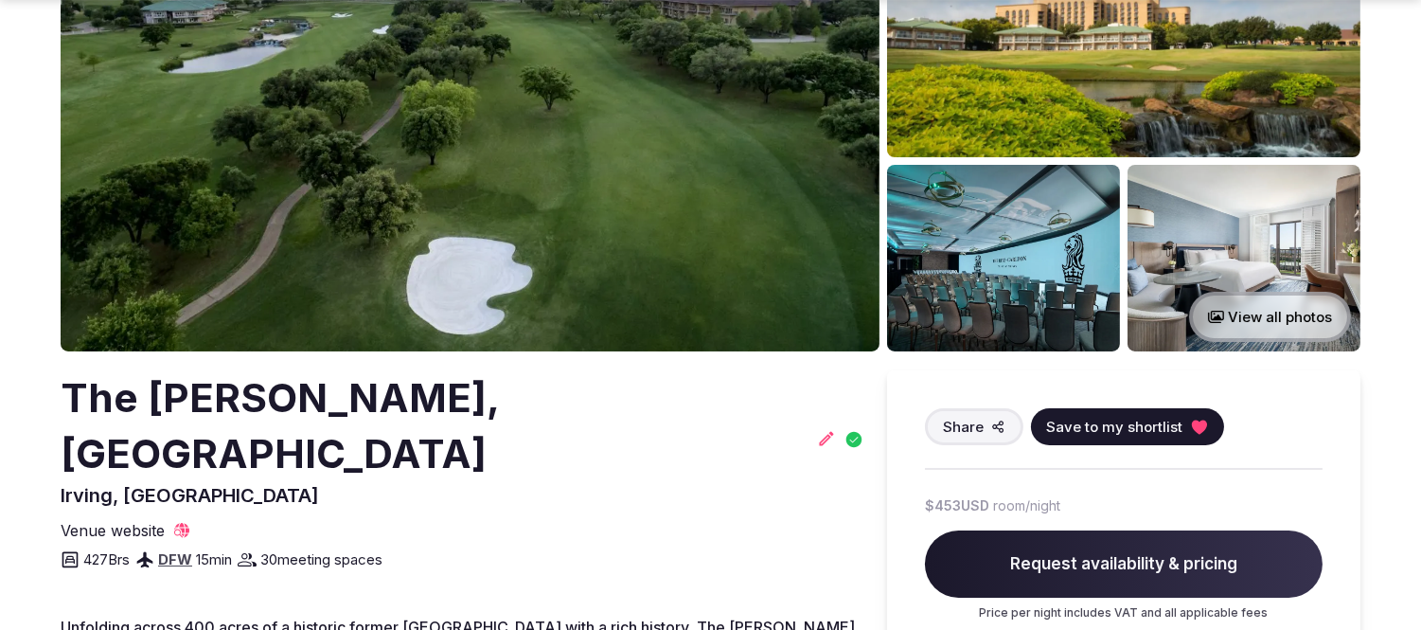
scroll to position [210, 0]
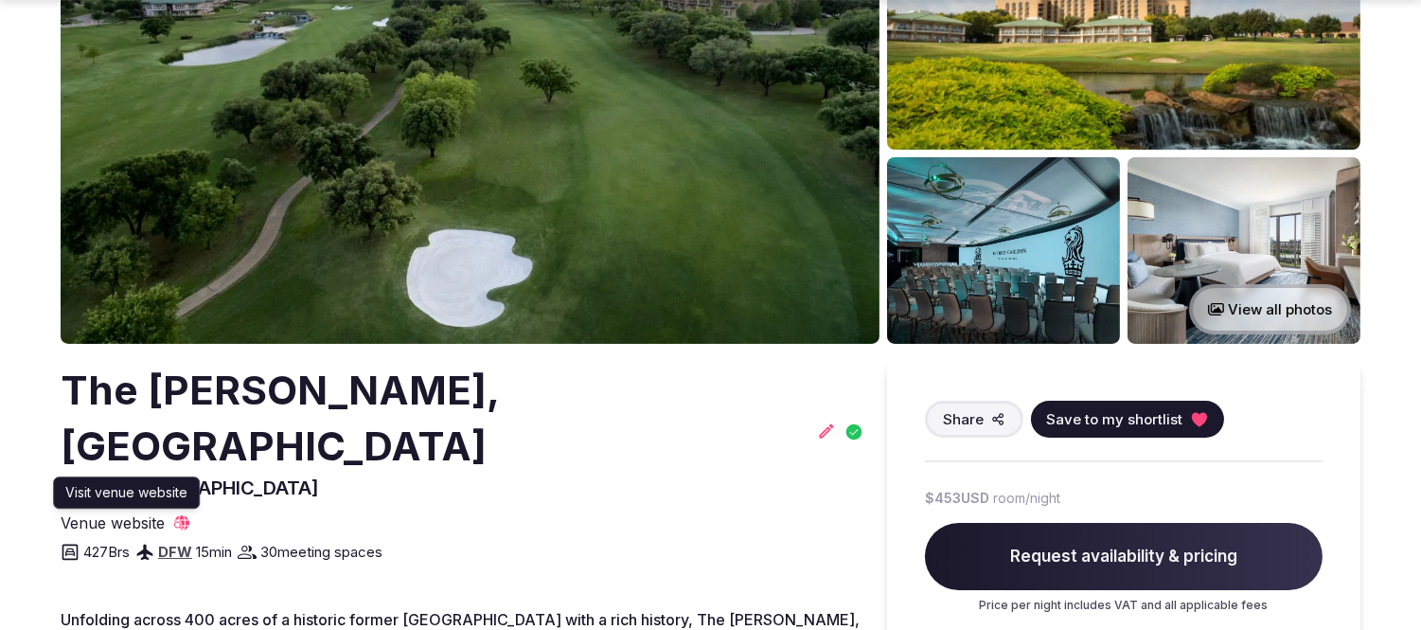
click at [187, 515] on icon at bounding box center [181, 522] width 15 height 15
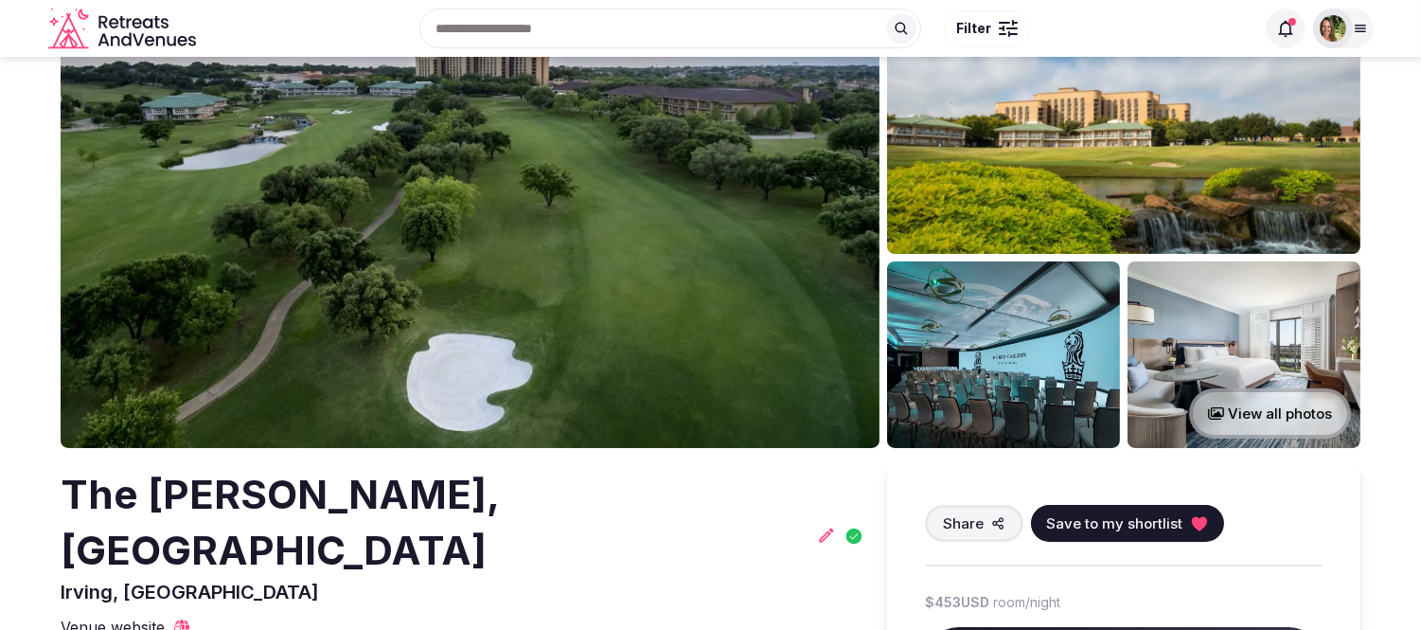
scroll to position [0, 0]
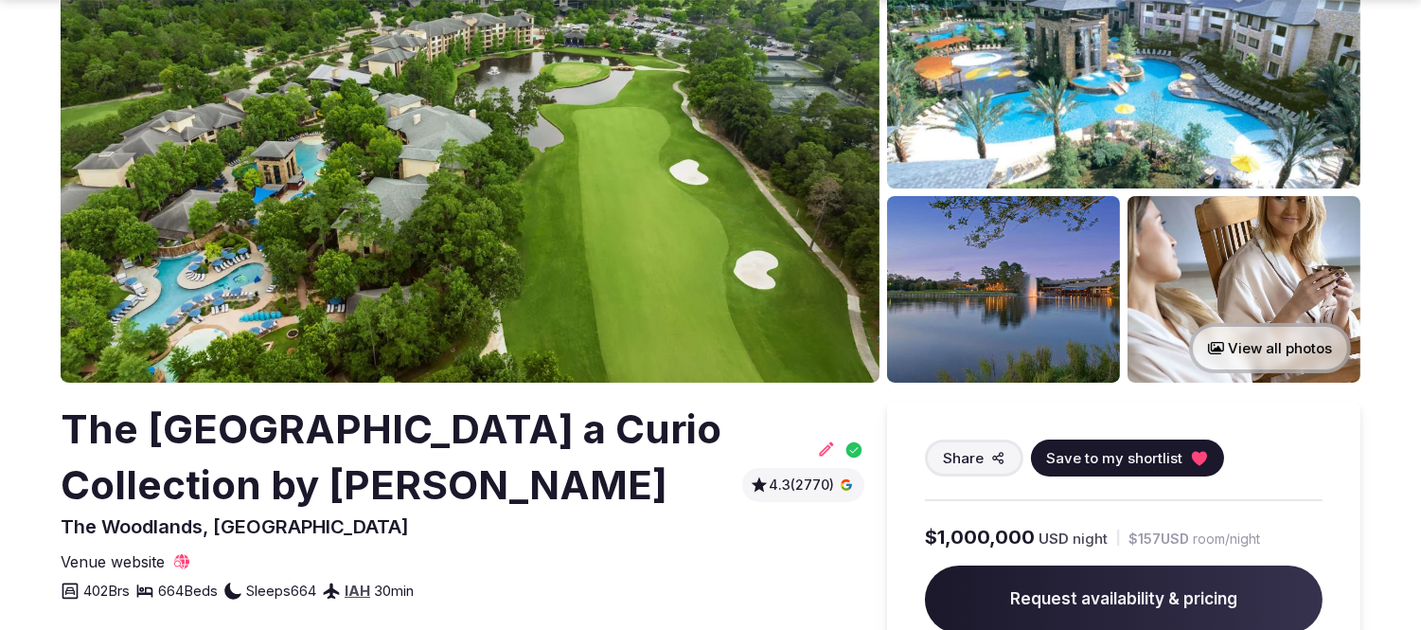
scroll to position [210, 0]
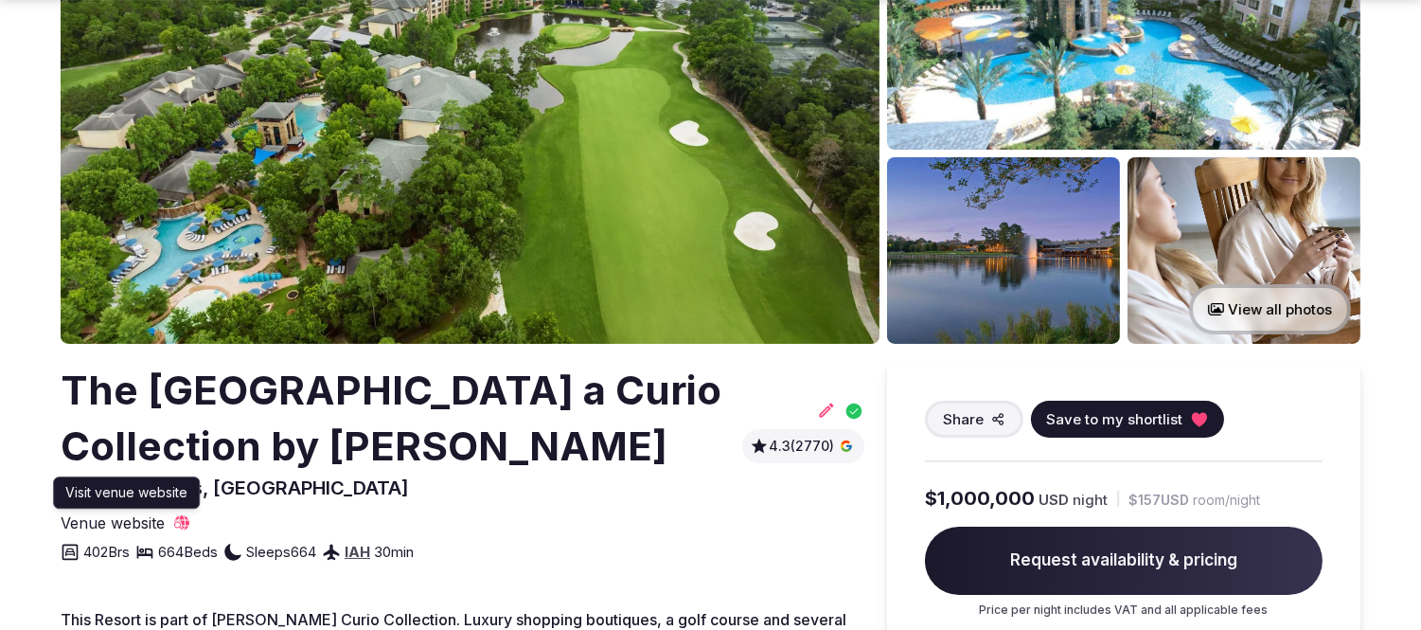
drag, startPoint x: 184, startPoint y: 526, endPoint x: 246, endPoint y: 347, distance: 189.6
click at [184, 526] on icon at bounding box center [181, 522] width 15 height 15
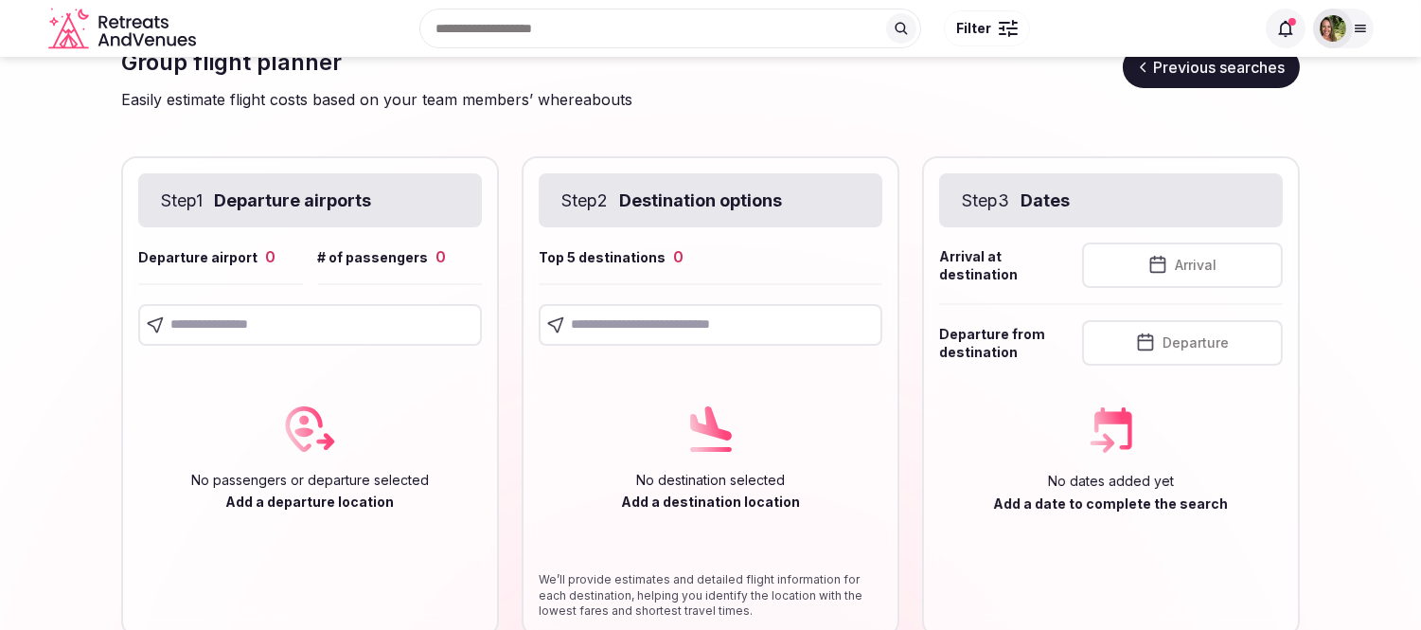
scroll to position [240, 0]
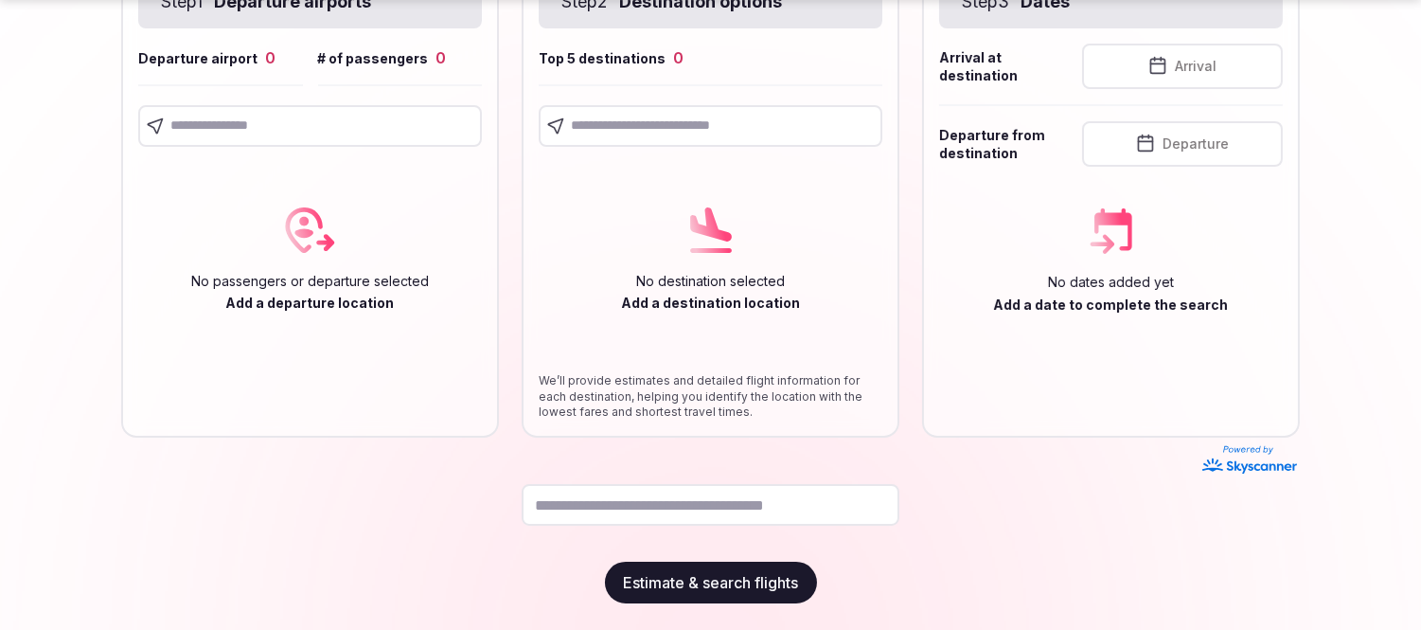
click at [212, 123] on input "text" at bounding box center [310, 126] width 344 height 42
type input "******"
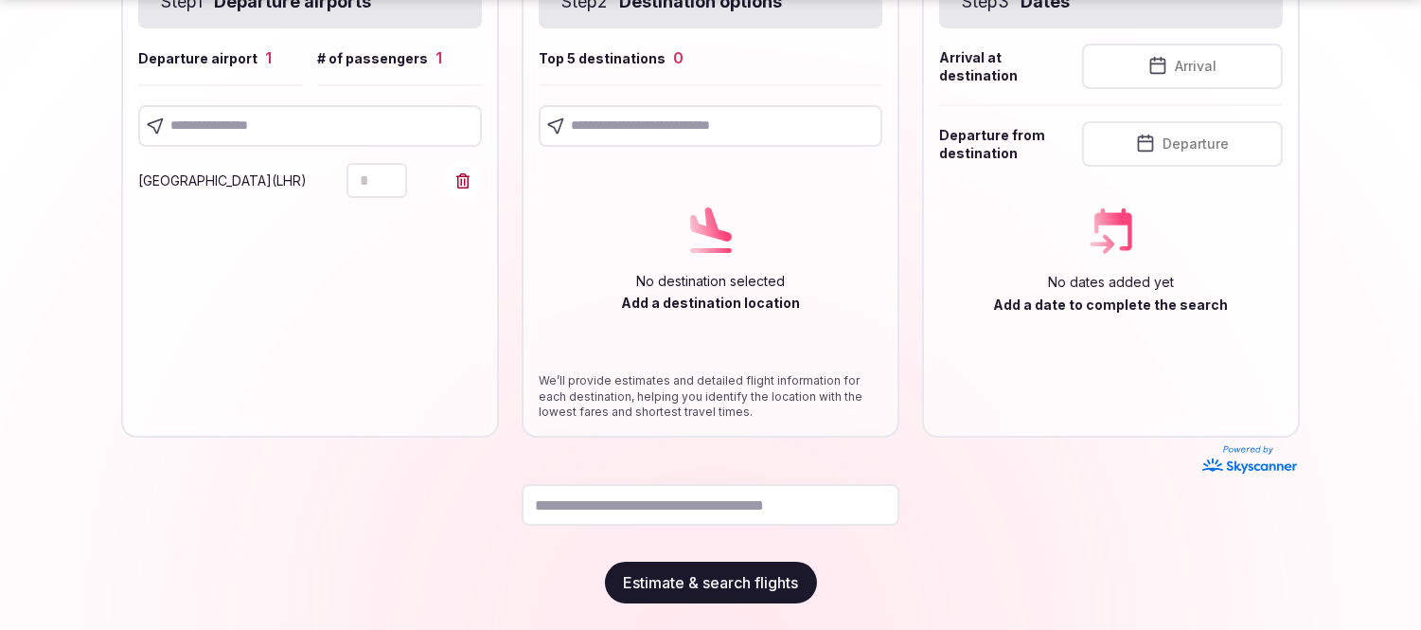
click at [275, 123] on input "text" at bounding box center [310, 126] width 344 height 42
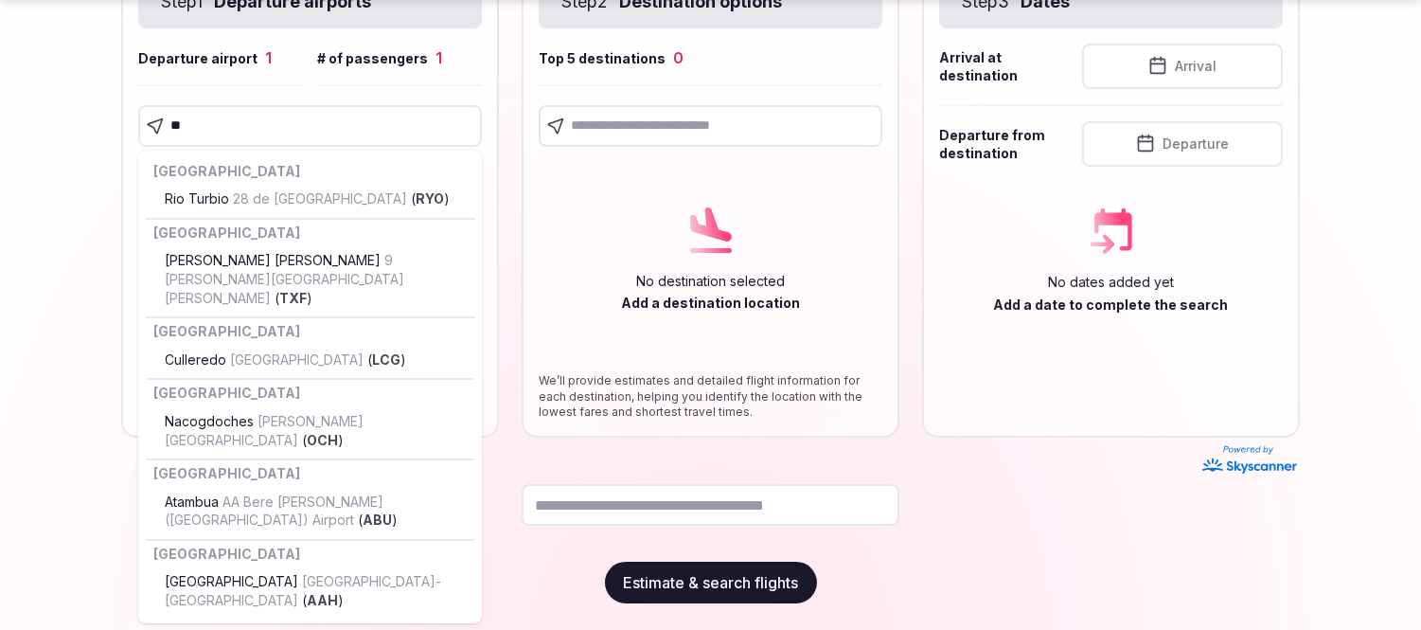
type input "***"
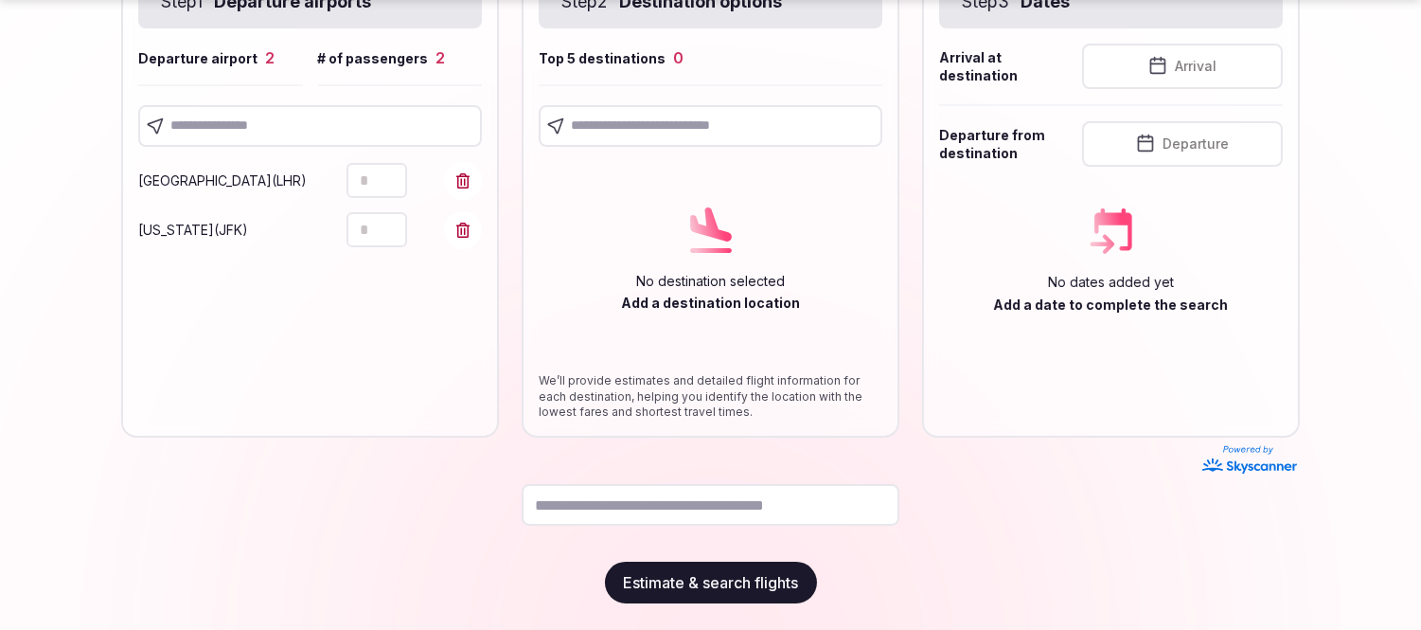
click at [234, 128] on input "text" at bounding box center [310, 126] width 344 height 42
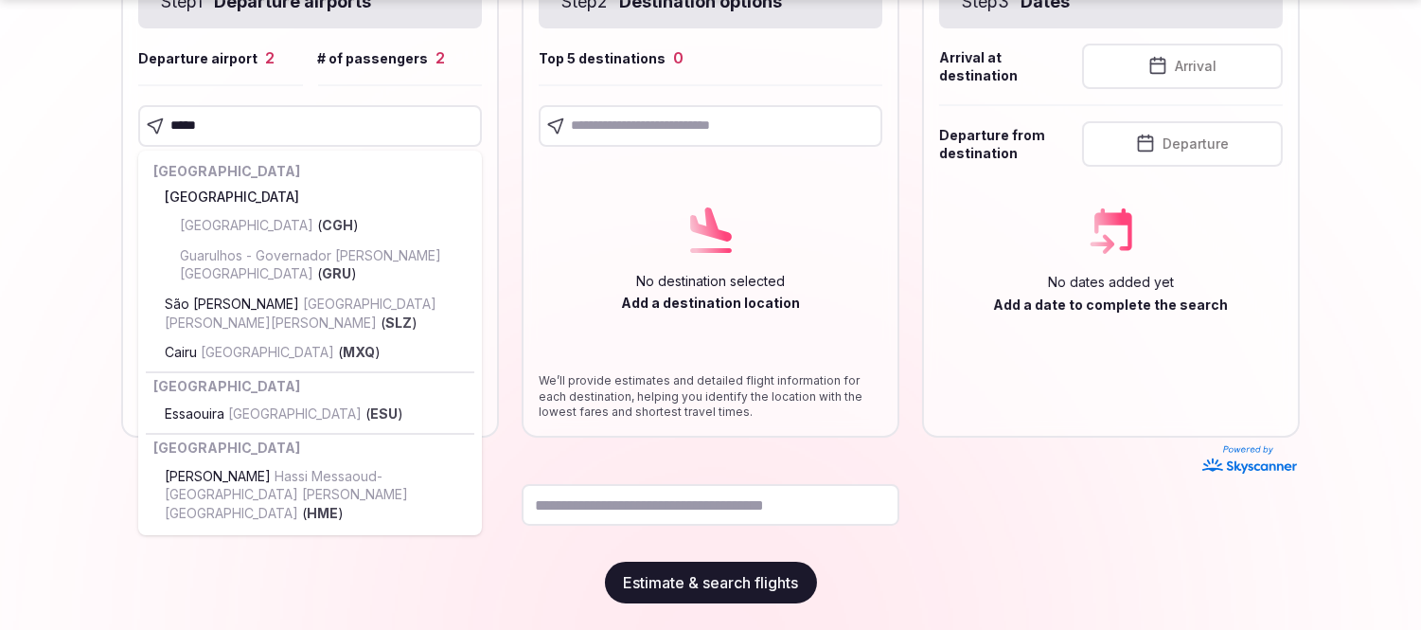
type input "******"
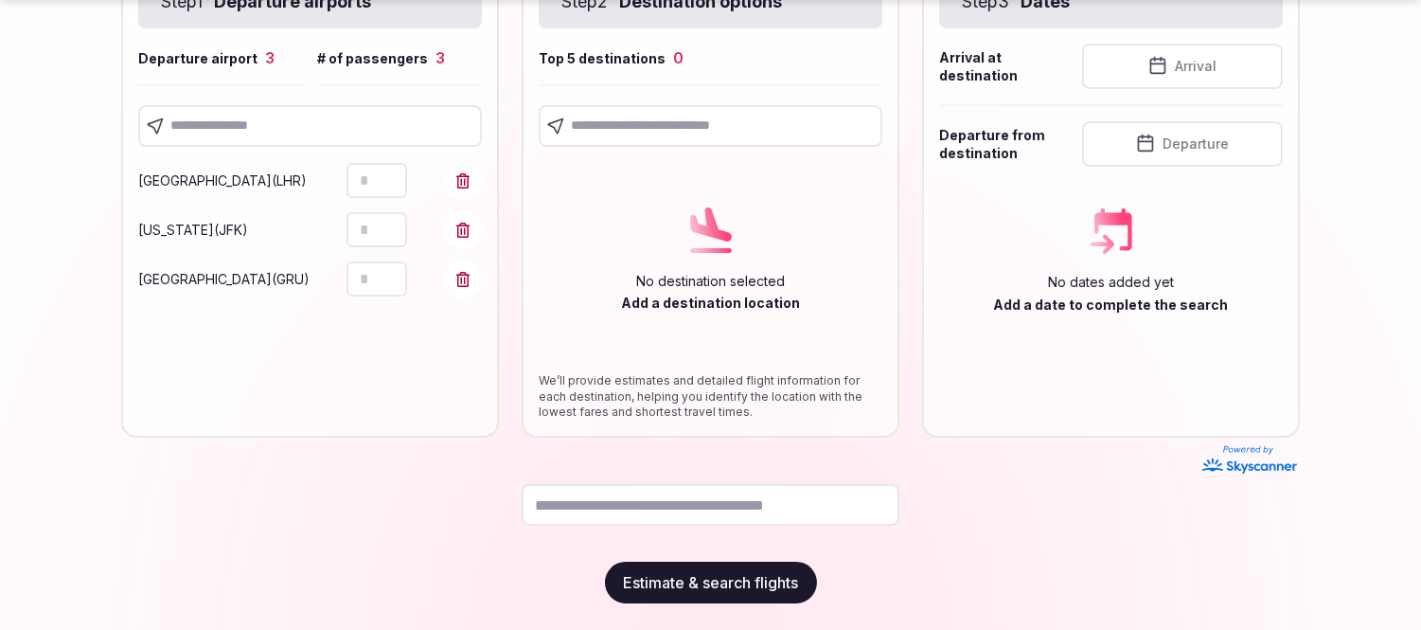
click at [238, 134] on input "text" at bounding box center [310, 126] width 344 height 42
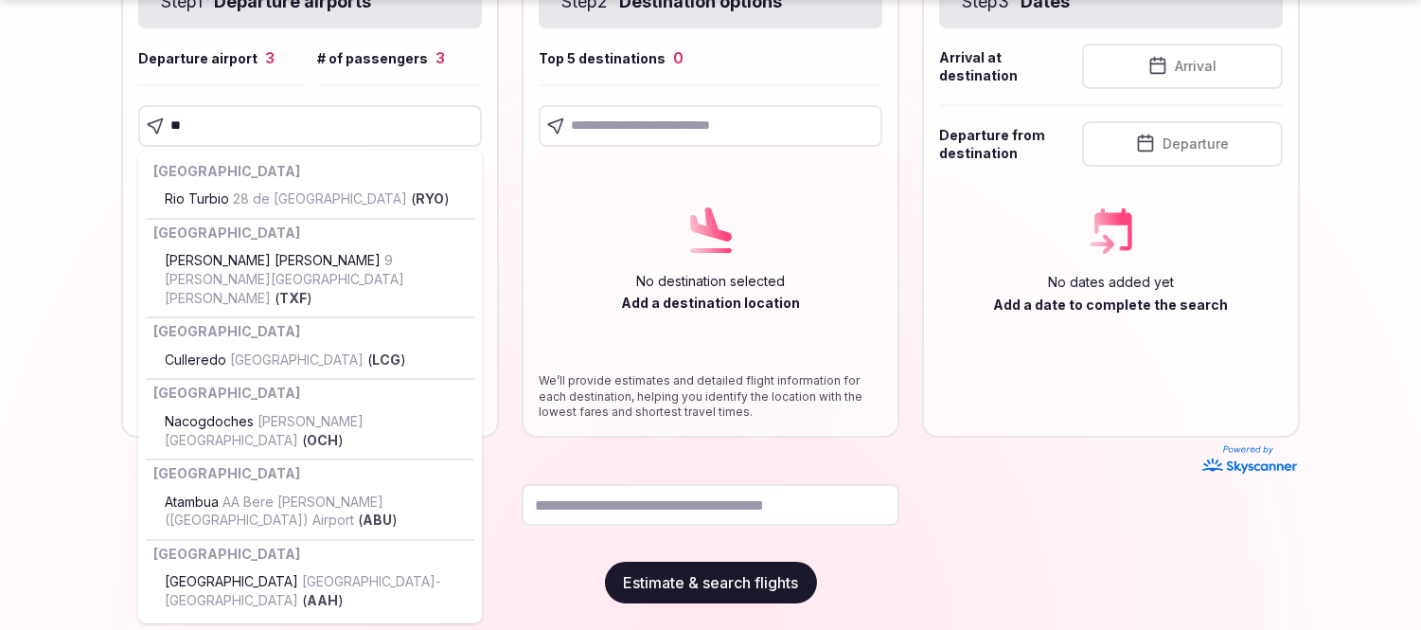
type input "***"
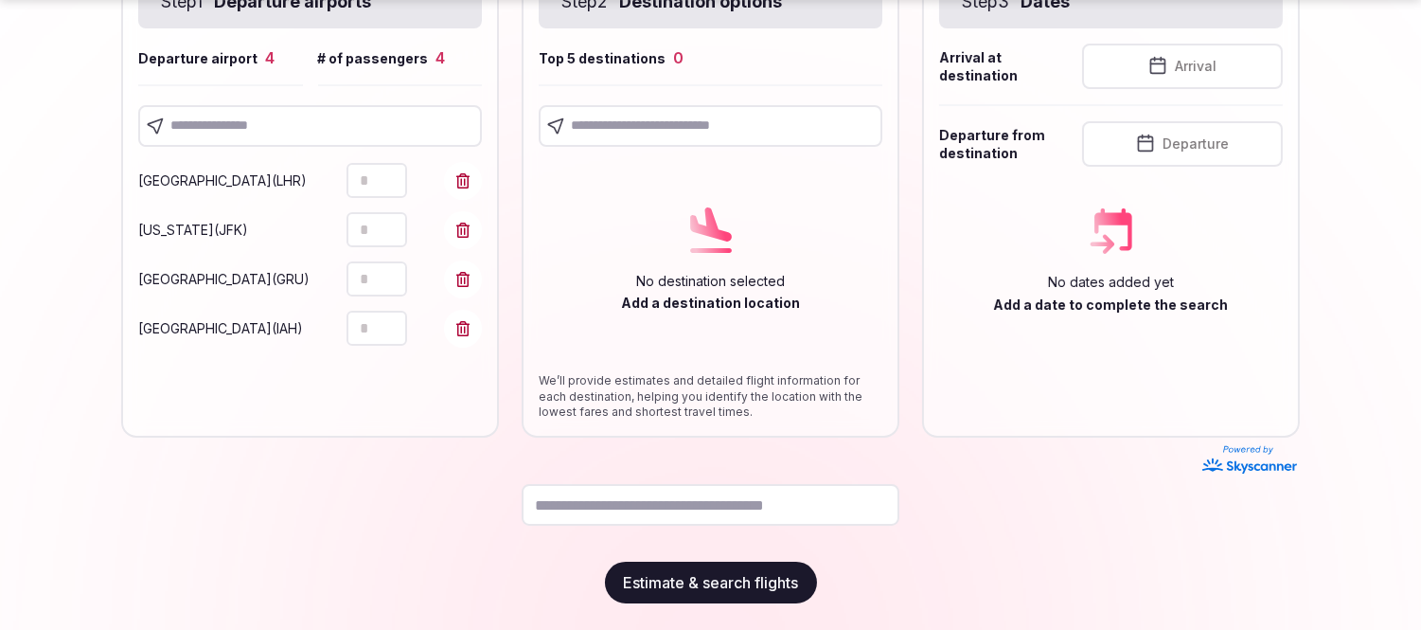
click at [219, 131] on input "text" at bounding box center [310, 126] width 344 height 42
click at [748, 116] on input "text" at bounding box center [711, 126] width 344 height 42
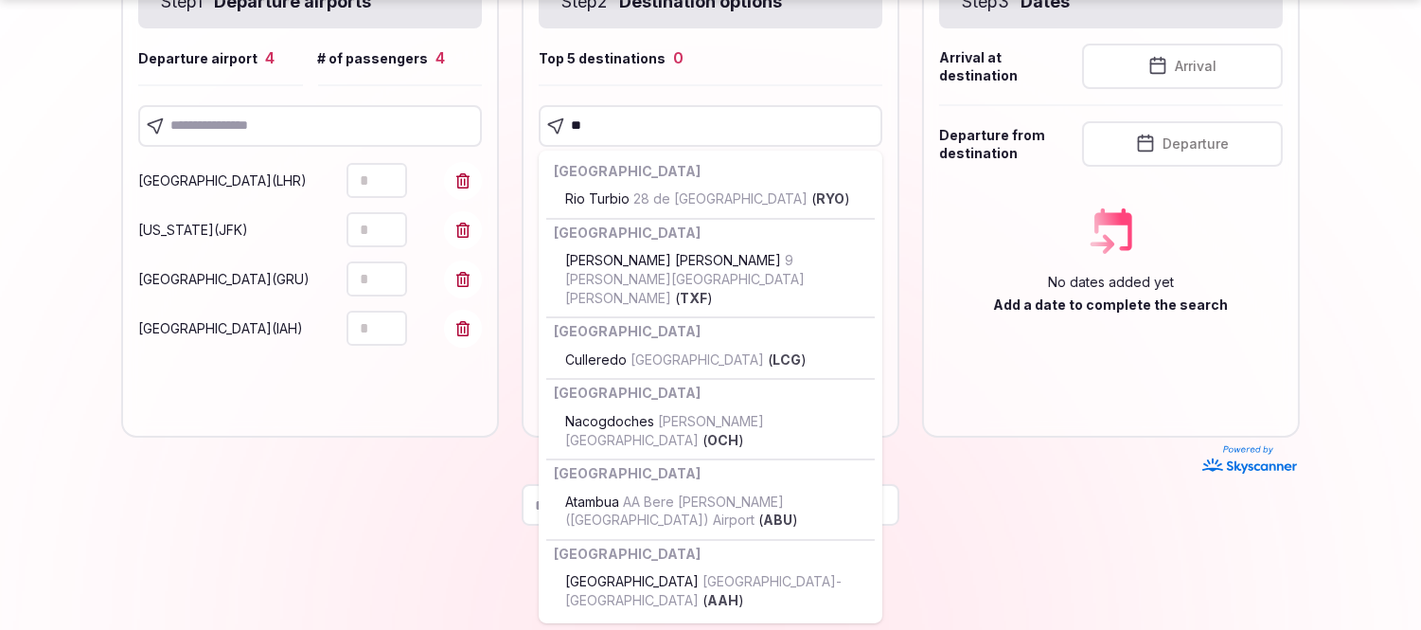
type input "***"
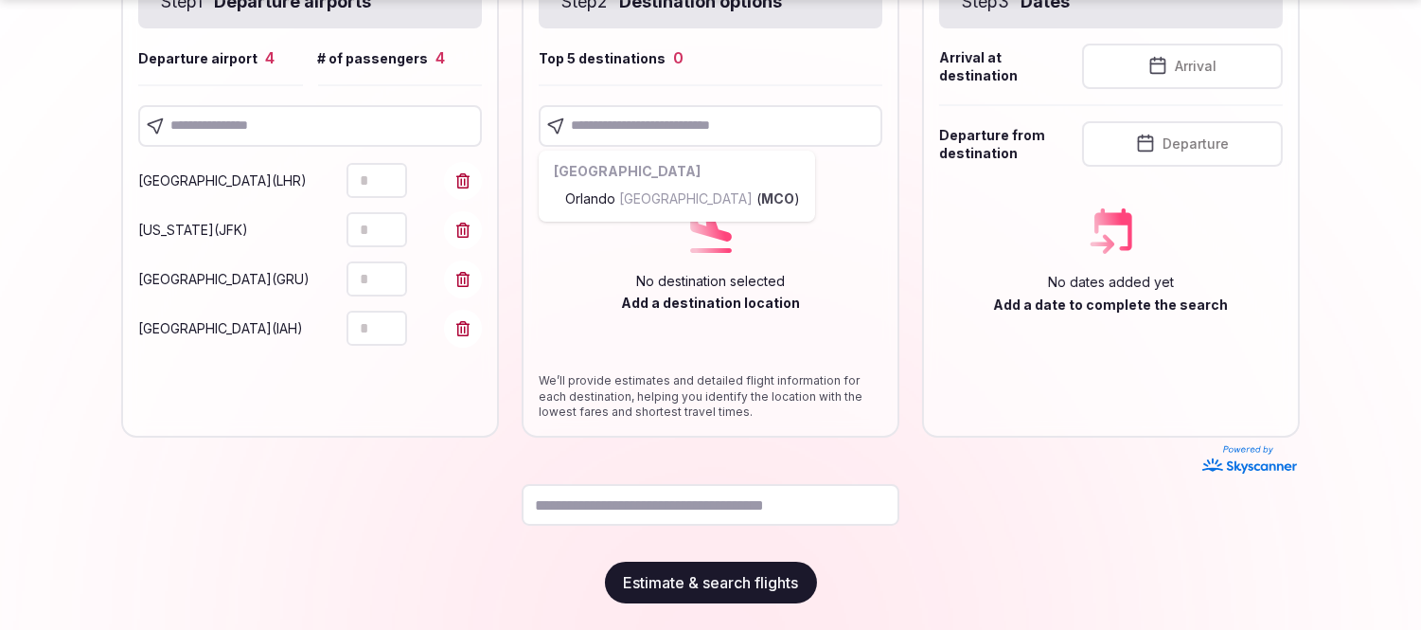
scroll to position [193, 0]
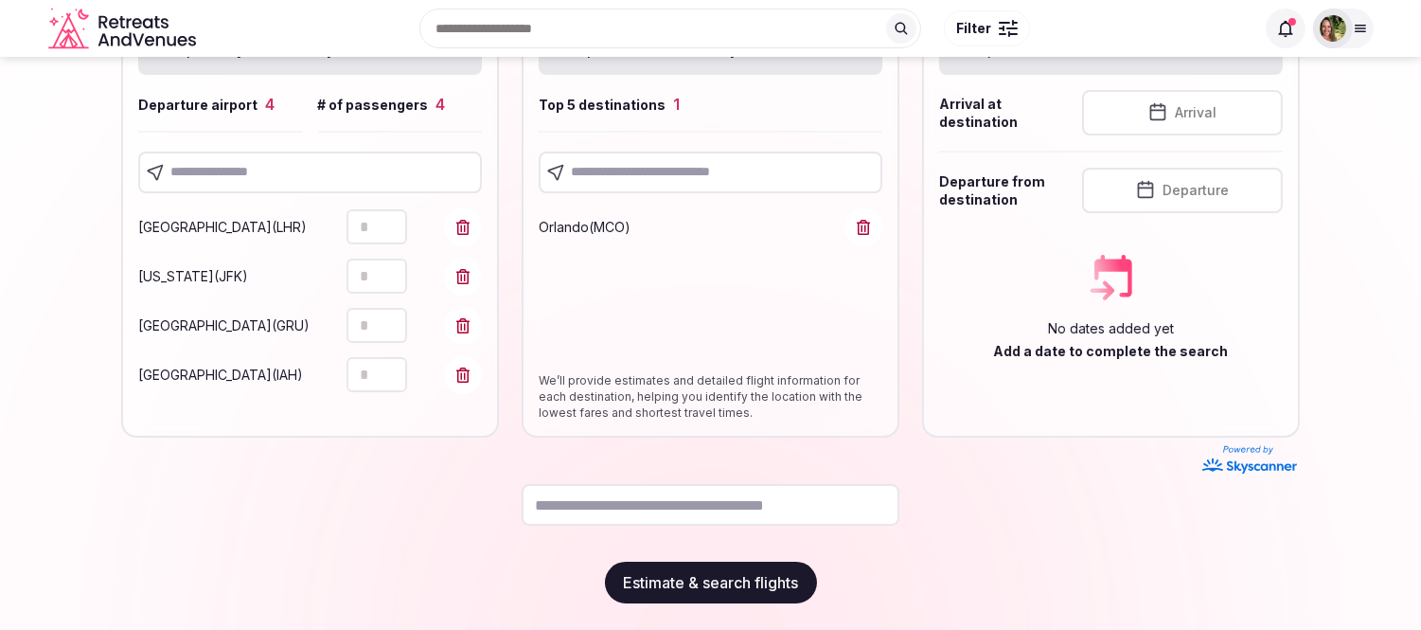
click at [694, 166] on input "text" at bounding box center [711, 173] width 344 height 42
type input "***"
click at [638, 173] on input "text" at bounding box center [711, 173] width 344 height 42
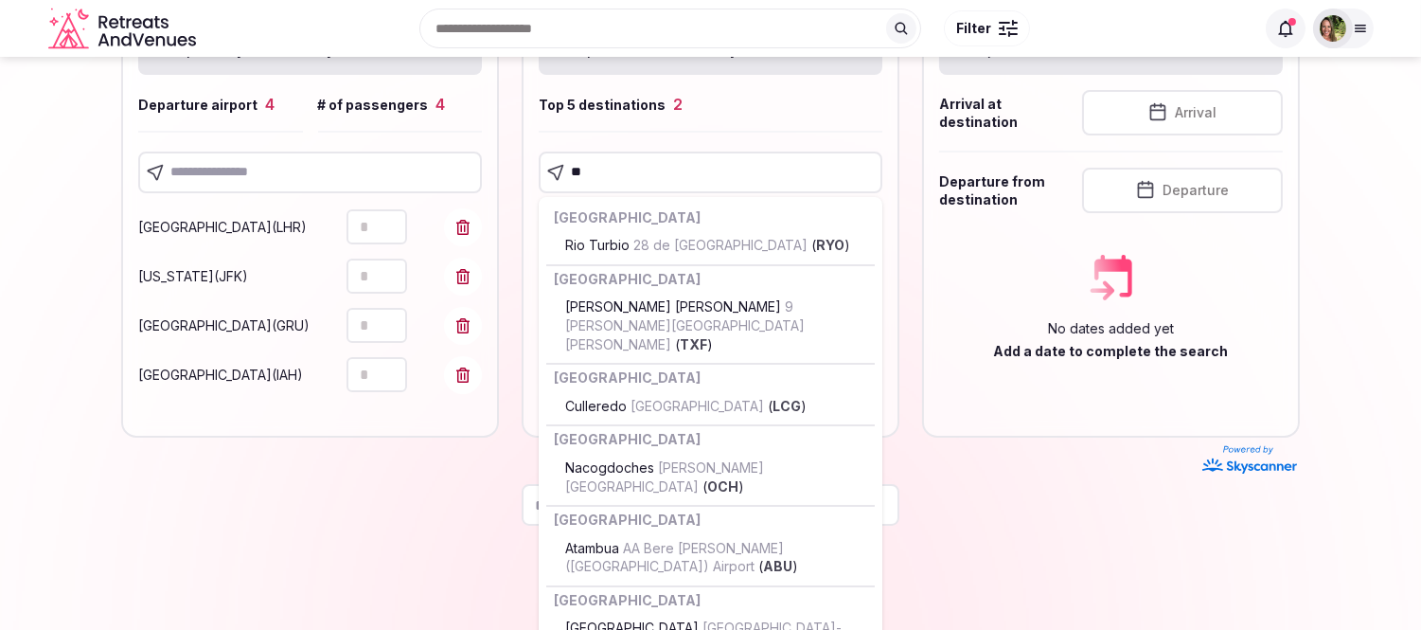
type input "***"
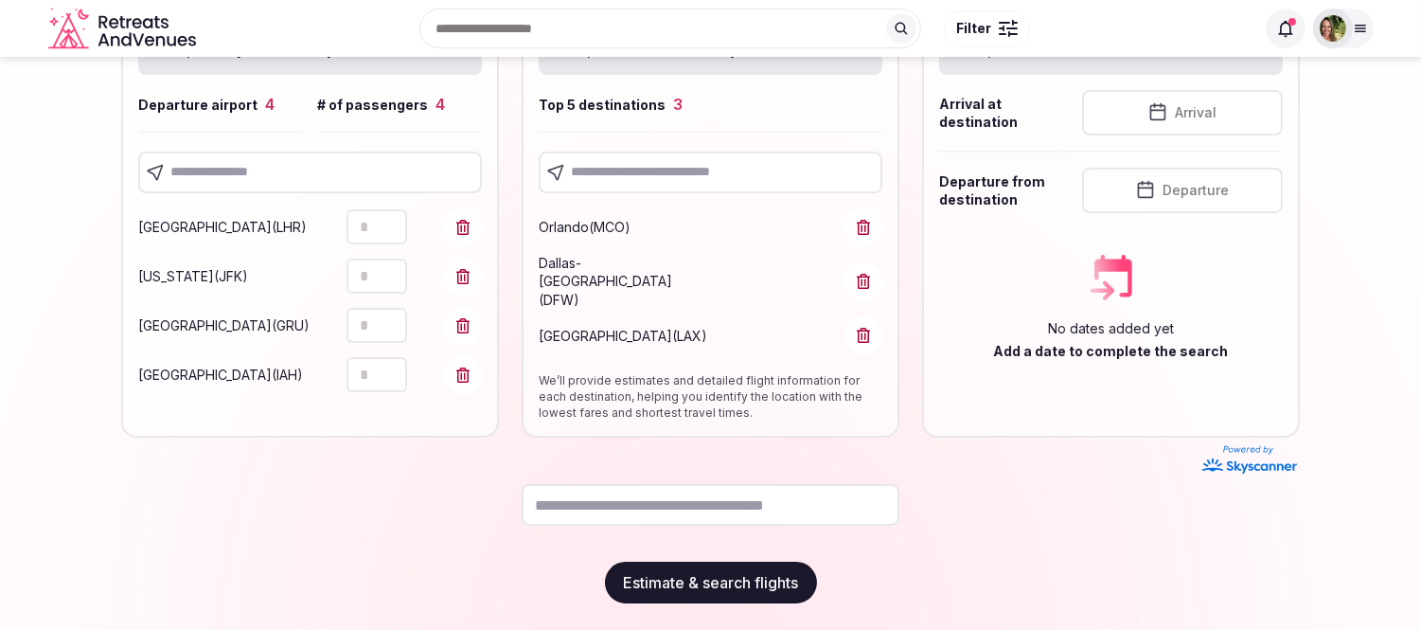
click at [641, 162] on input "text" at bounding box center [711, 173] width 344 height 42
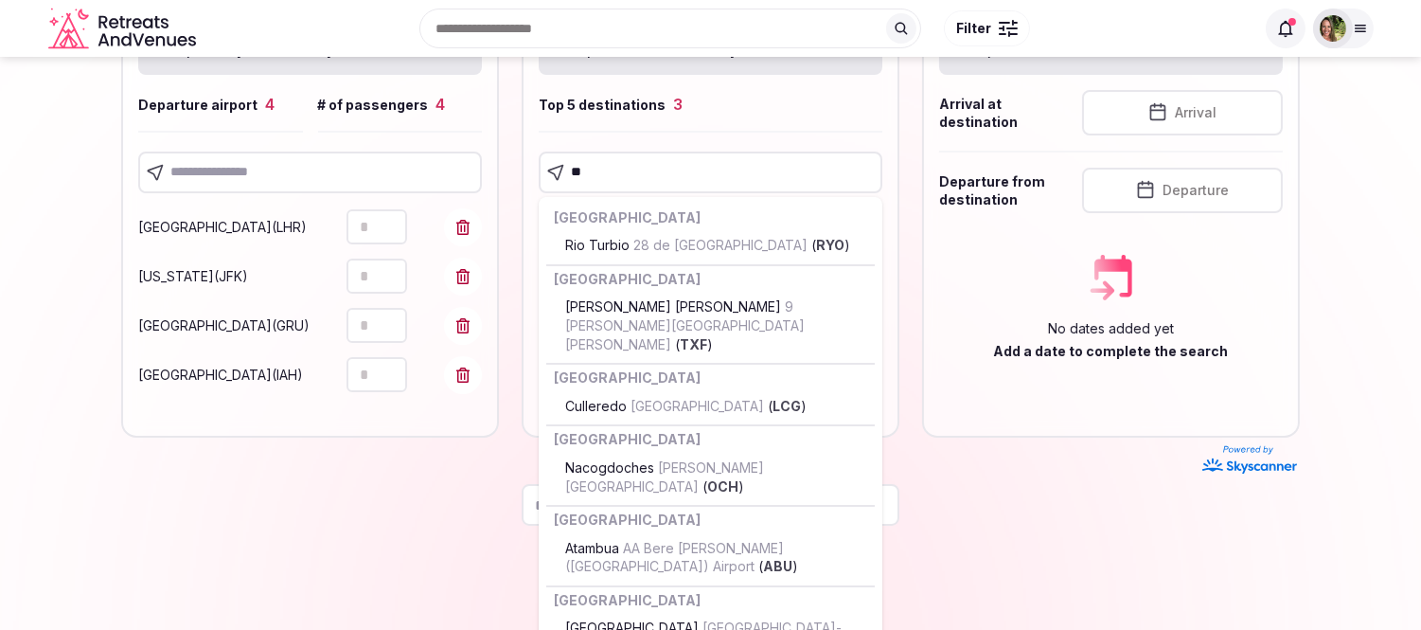
type input "***"
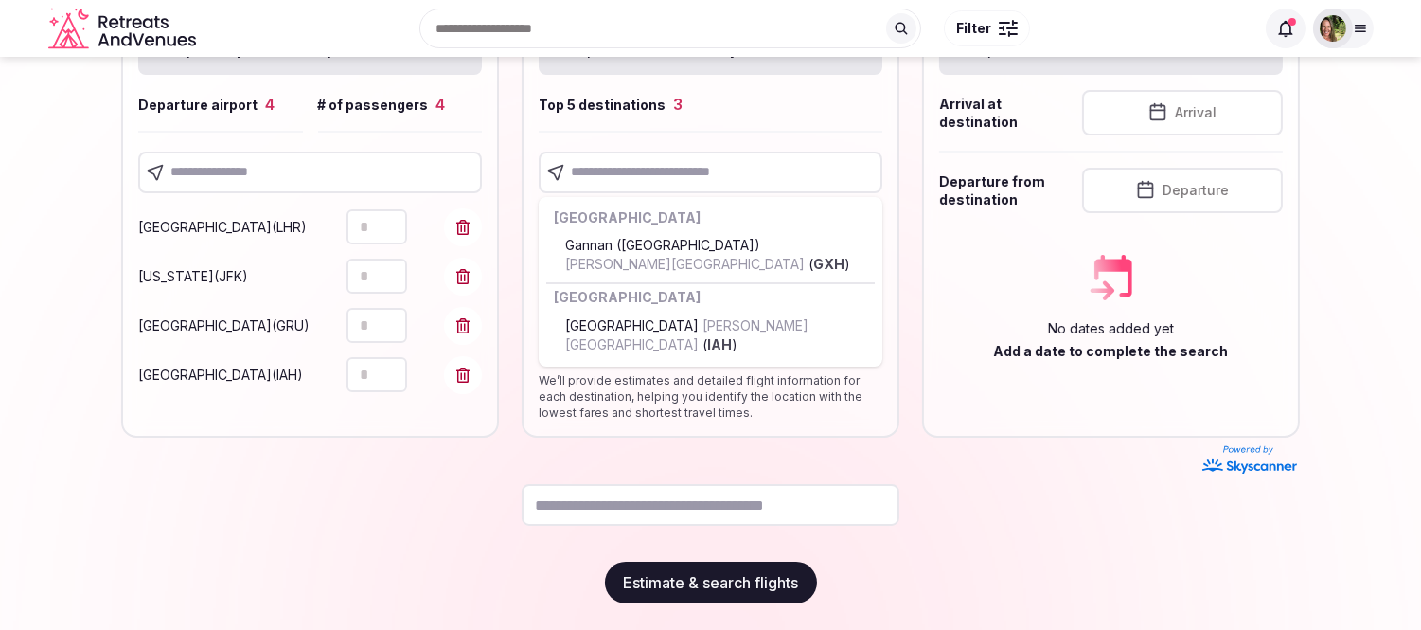
scroll to position [218, 0]
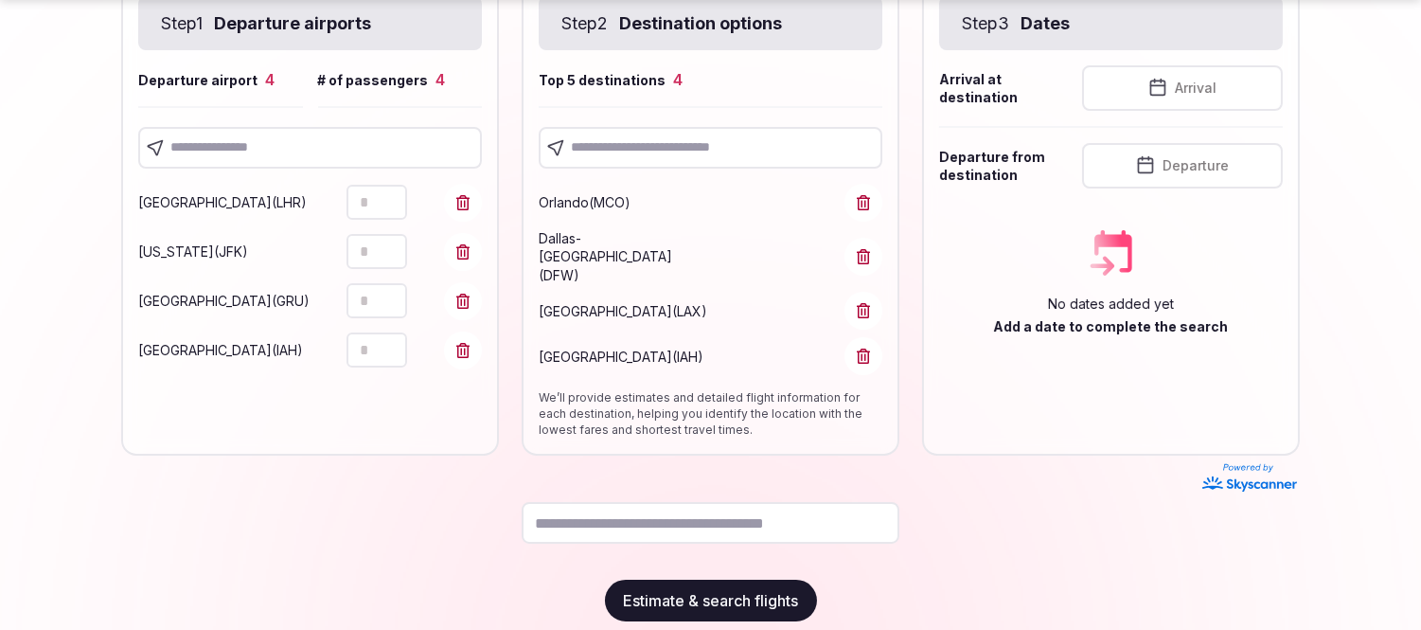
drag, startPoint x: 630, startPoint y: 93, endPoint x: 644, endPoint y: 152, distance: 60.4
click at [630, 114] on div "Top 5 destinations 4" at bounding box center [711, 86] width 344 height 64
click at [645, 154] on input "text" at bounding box center [711, 148] width 344 height 42
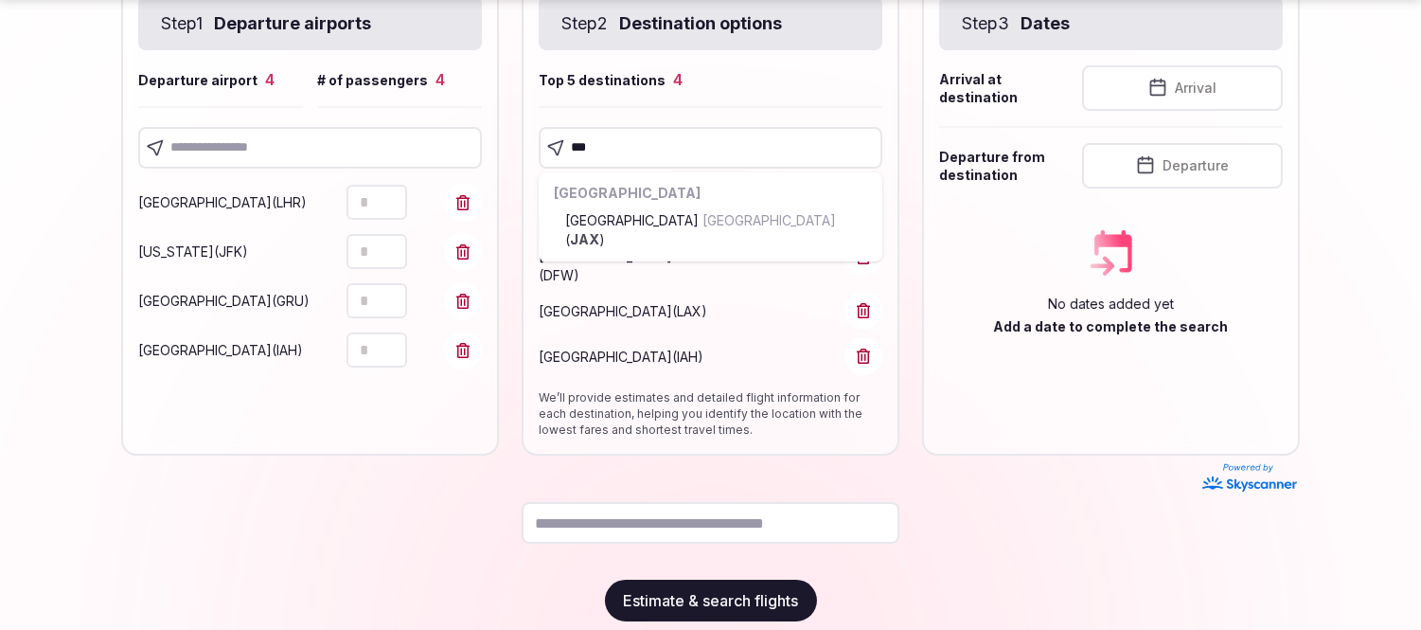
type input "***"
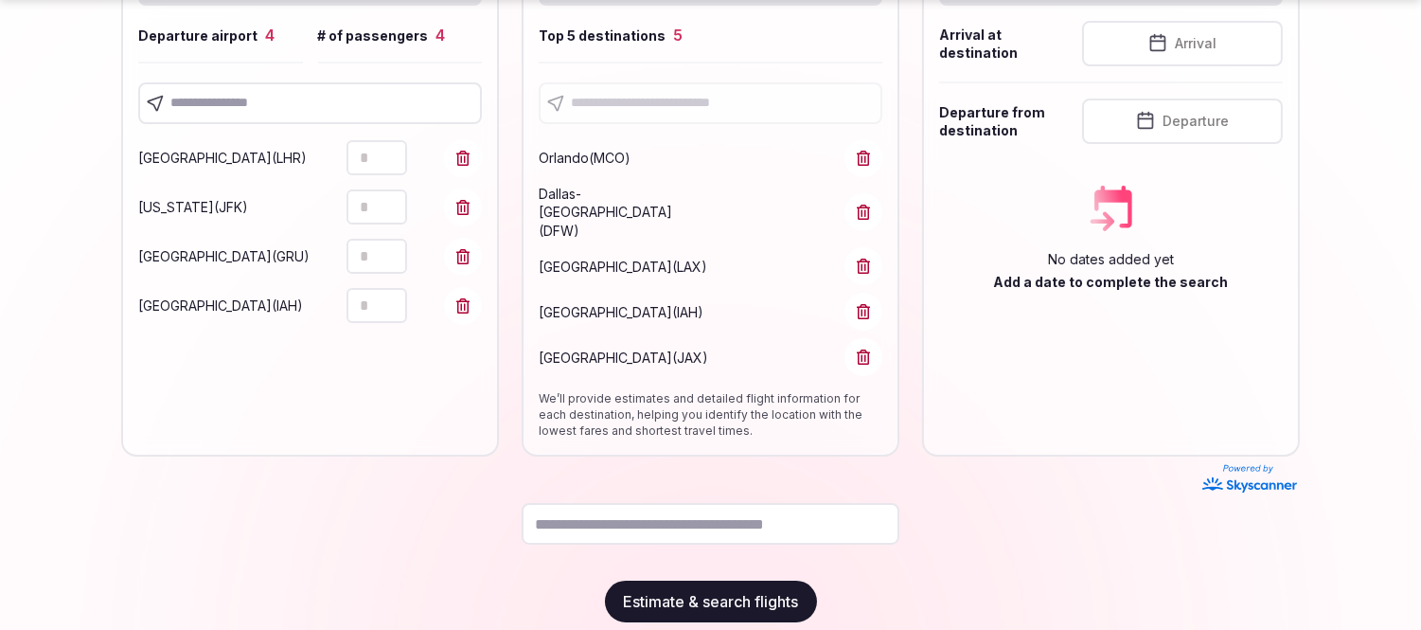
click at [1044, 110] on label "Departure from destination" at bounding box center [1005, 121] width 132 height 37
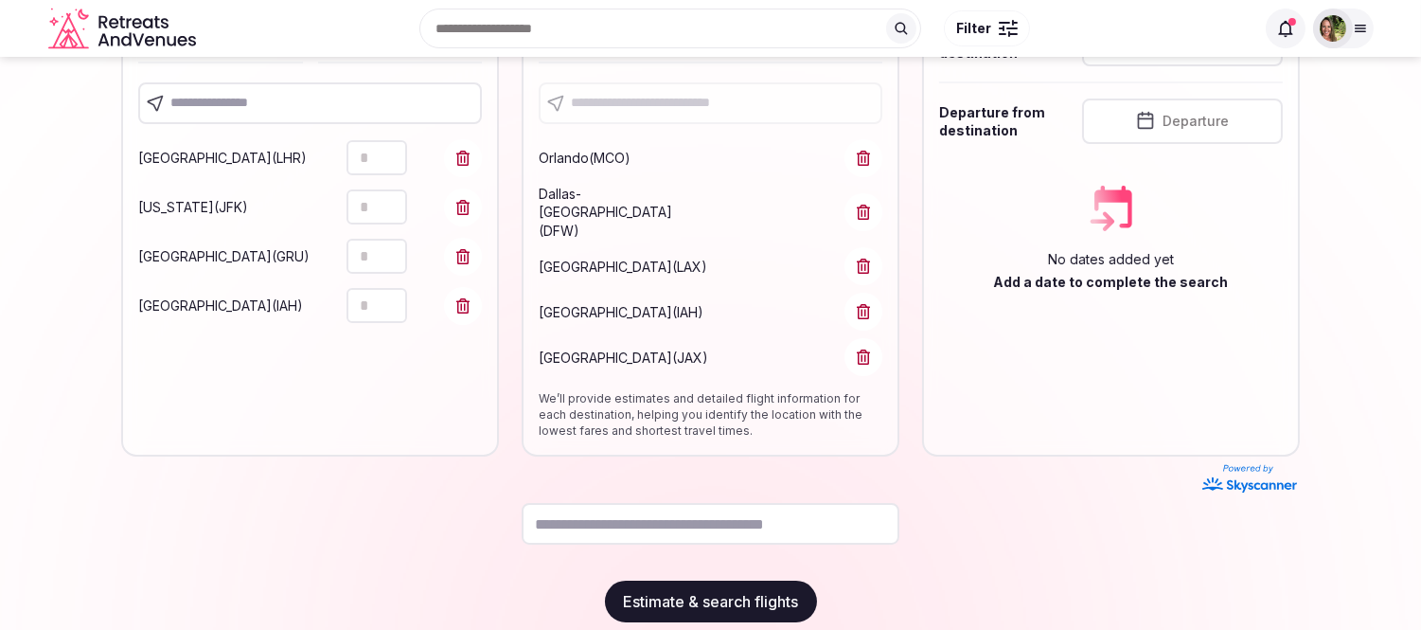
scroll to position [157, 0]
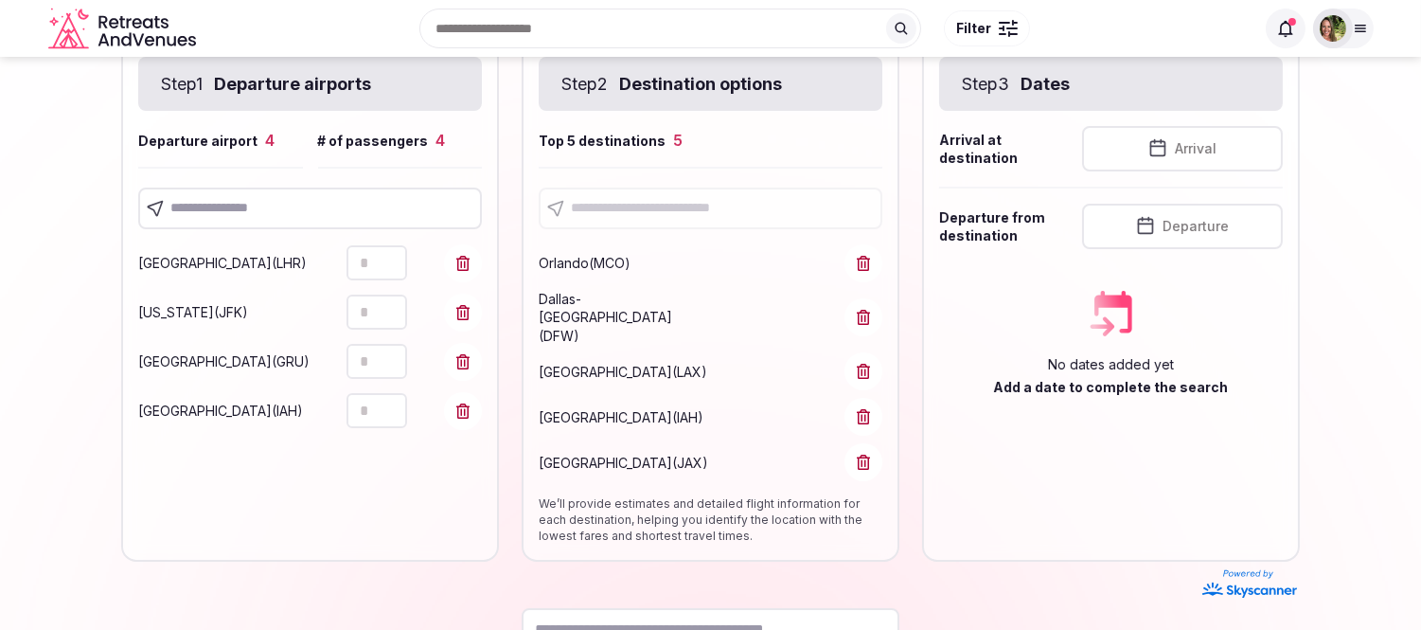
click at [1215, 121] on div "Arrival at destination Arrival Departure from destination Departure" at bounding box center [1111, 182] width 344 height 134
click at [1224, 152] on button "Arrival" at bounding box center [1182, 148] width 201 height 45
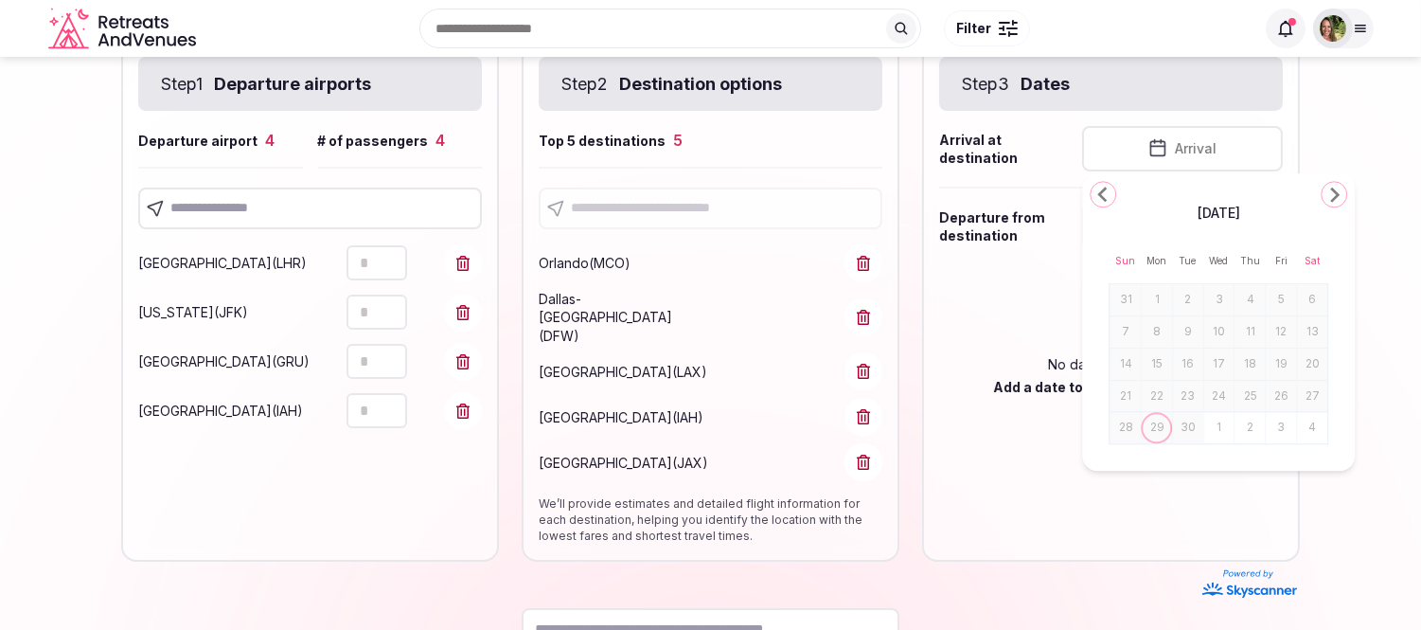
click at [1331, 203] on icon "Go to the Next Month" at bounding box center [1334, 194] width 23 height 23
click at [1153, 401] on button "20" at bounding box center [1157, 396] width 27 height 27
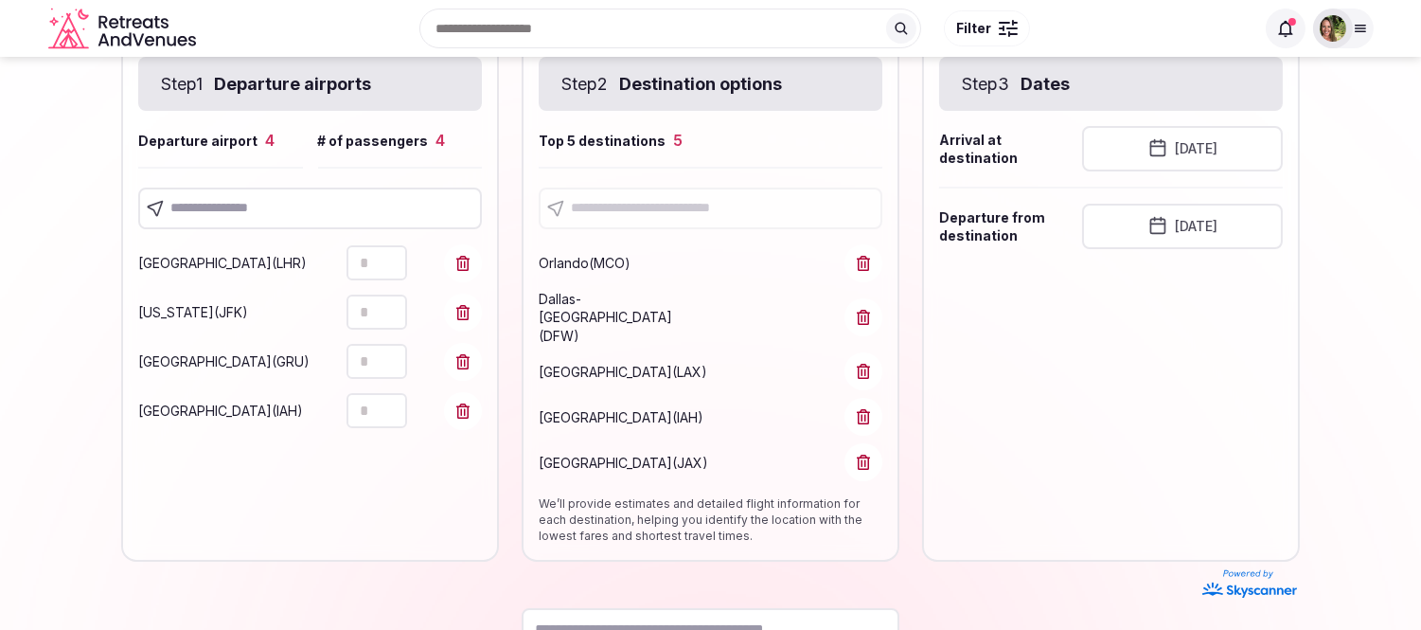
click at [1212, 221] on button "[DATE]" at bounding box center [1182, 226] width 201 height 45
click at [1253, 475] on button "23" at bounding box center [1251, 472] width 27 height 27
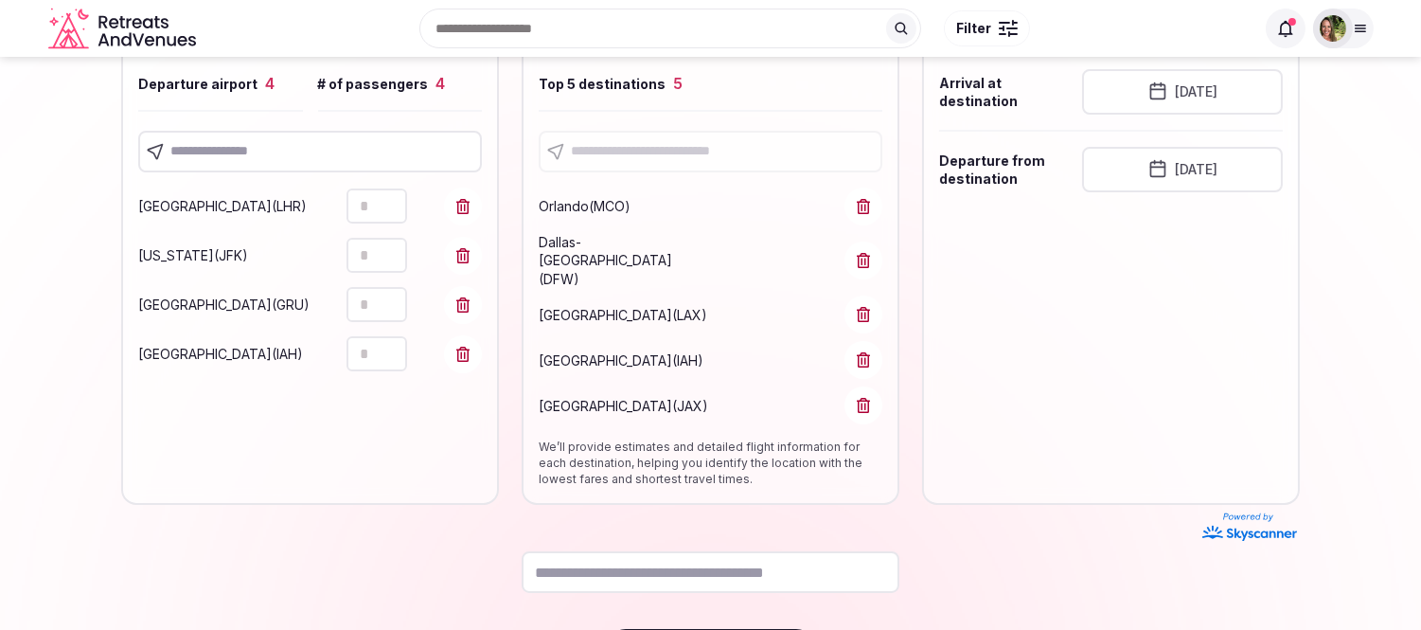
scroll to position [263, 0]
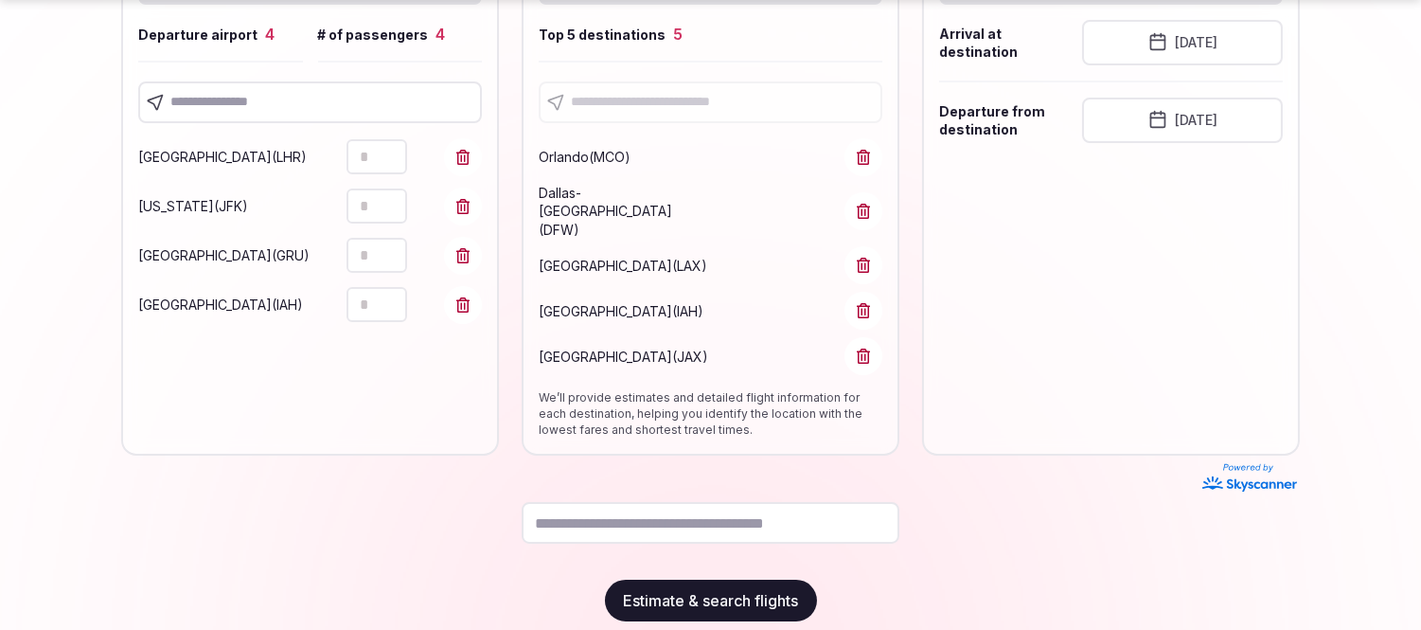
click at [733, 580] on button "Estimate & search flights" at bounding box center [711, 601] width 212 height 42
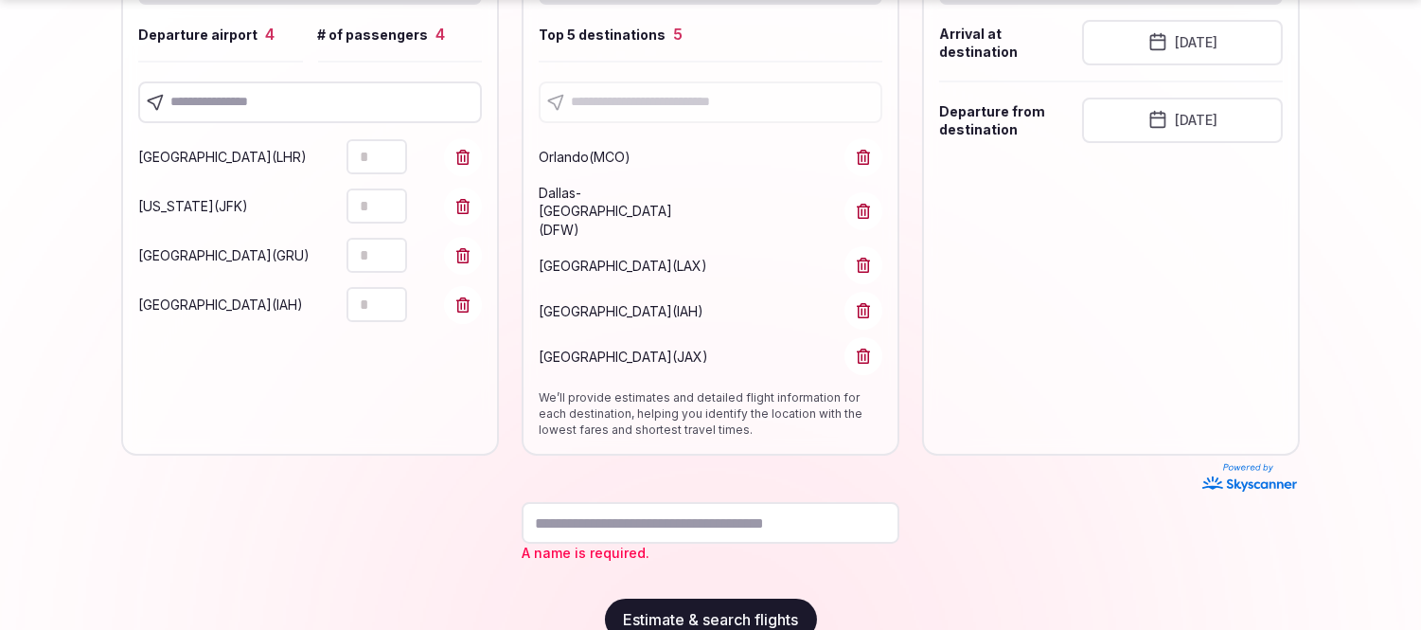
scroll to position [282, 0]
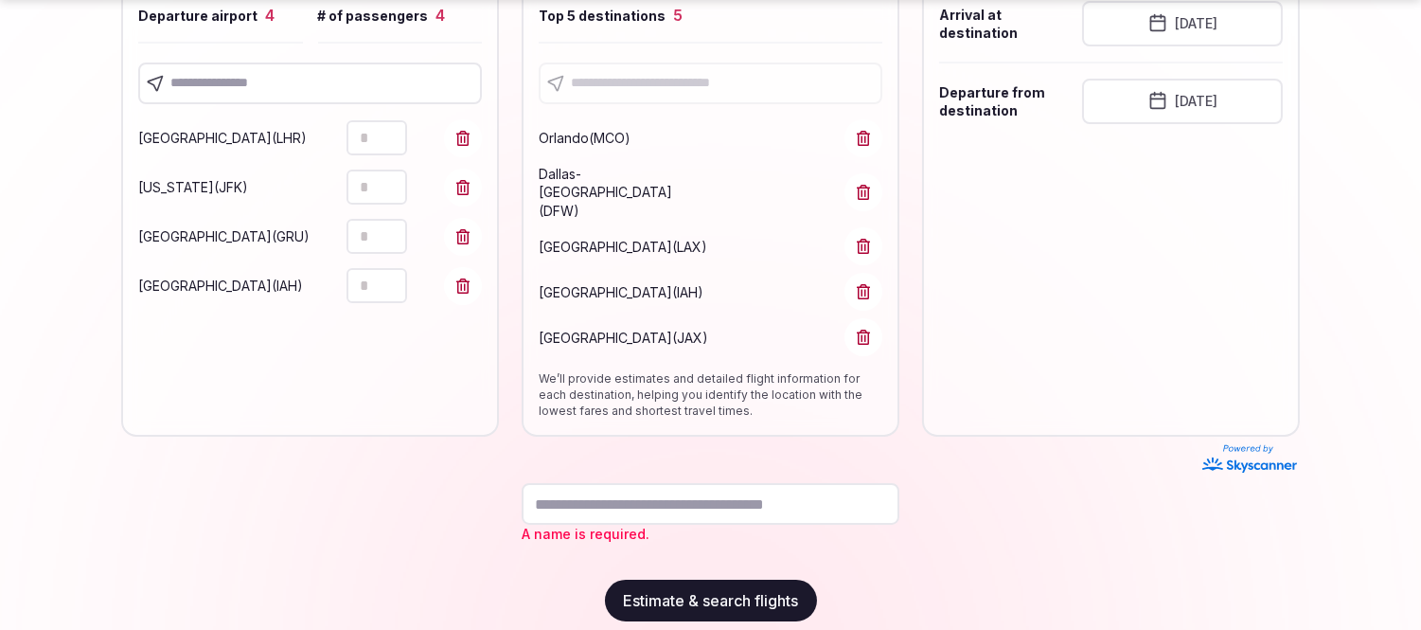
click at [705, 483] on input "text" at bounding box center [711, 504] width 378 height 42
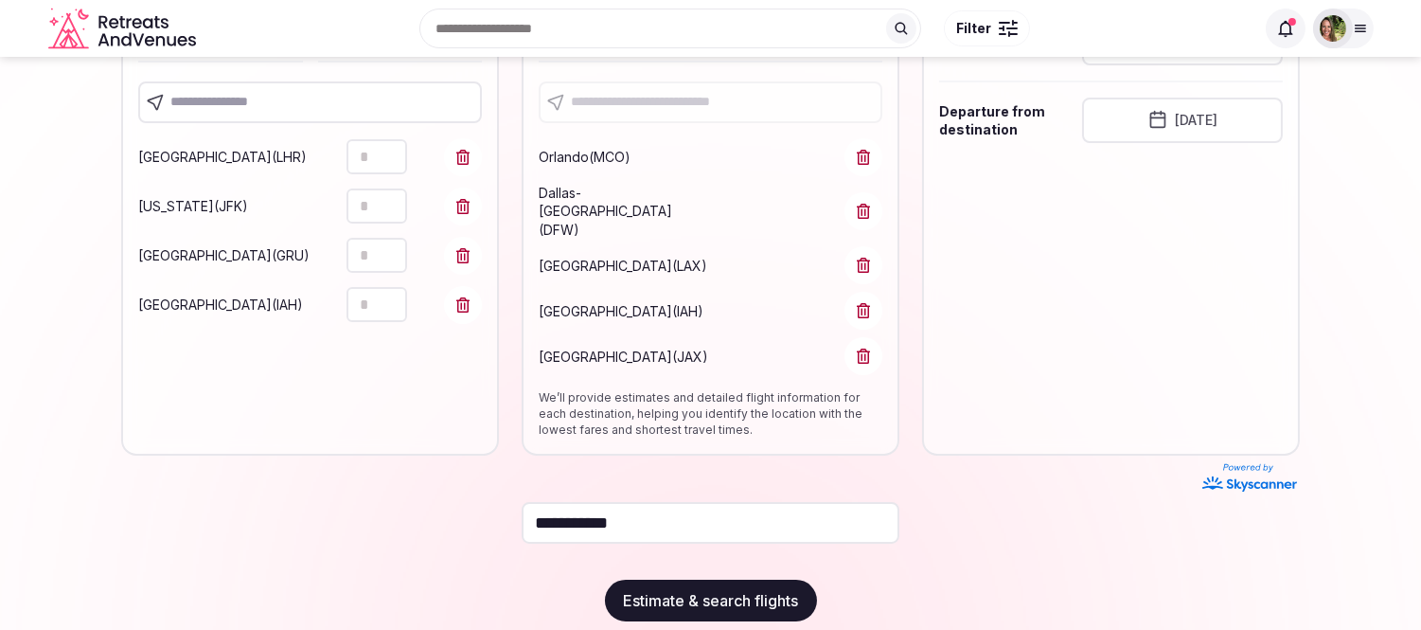
type input "**********"
click at [724, 580] on button "Estimate & search flights" at bounding box center [711, 601] width 212 height 42
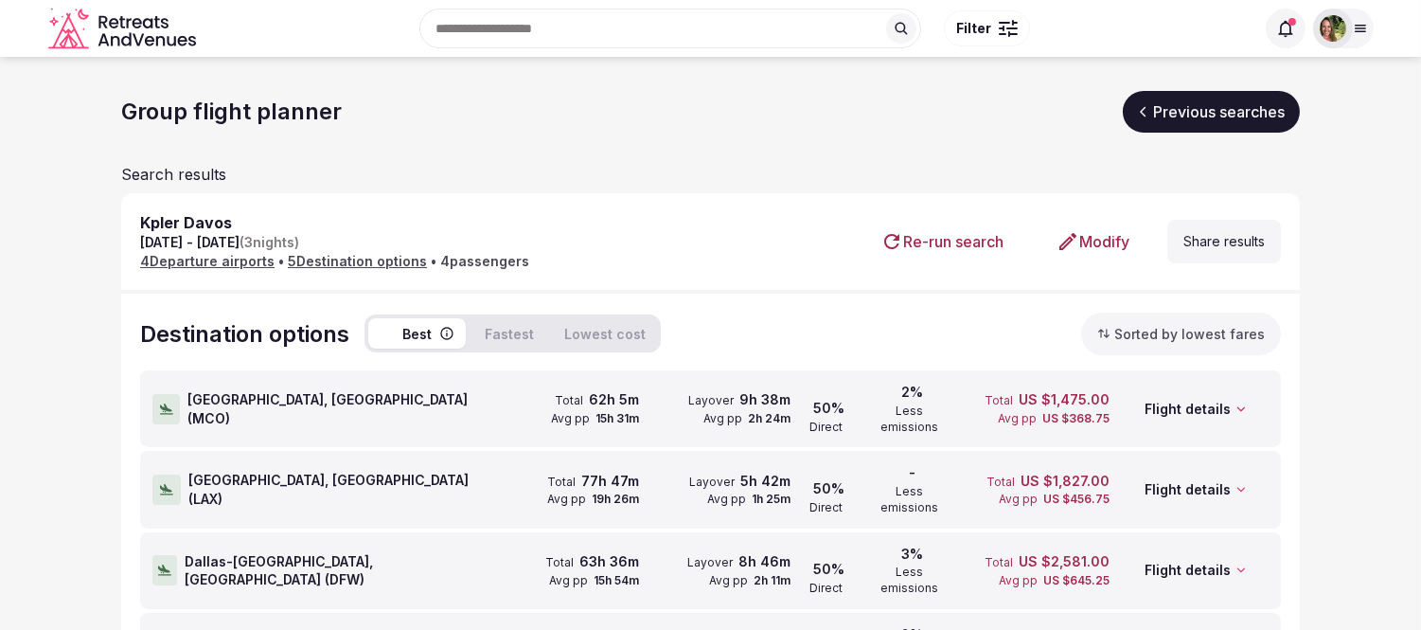
click at [233, 393] on span "Orlando, [GEOGRAPHIC_DATA] ( MCO )" at bounding box center [336, 408] width 299 height 37
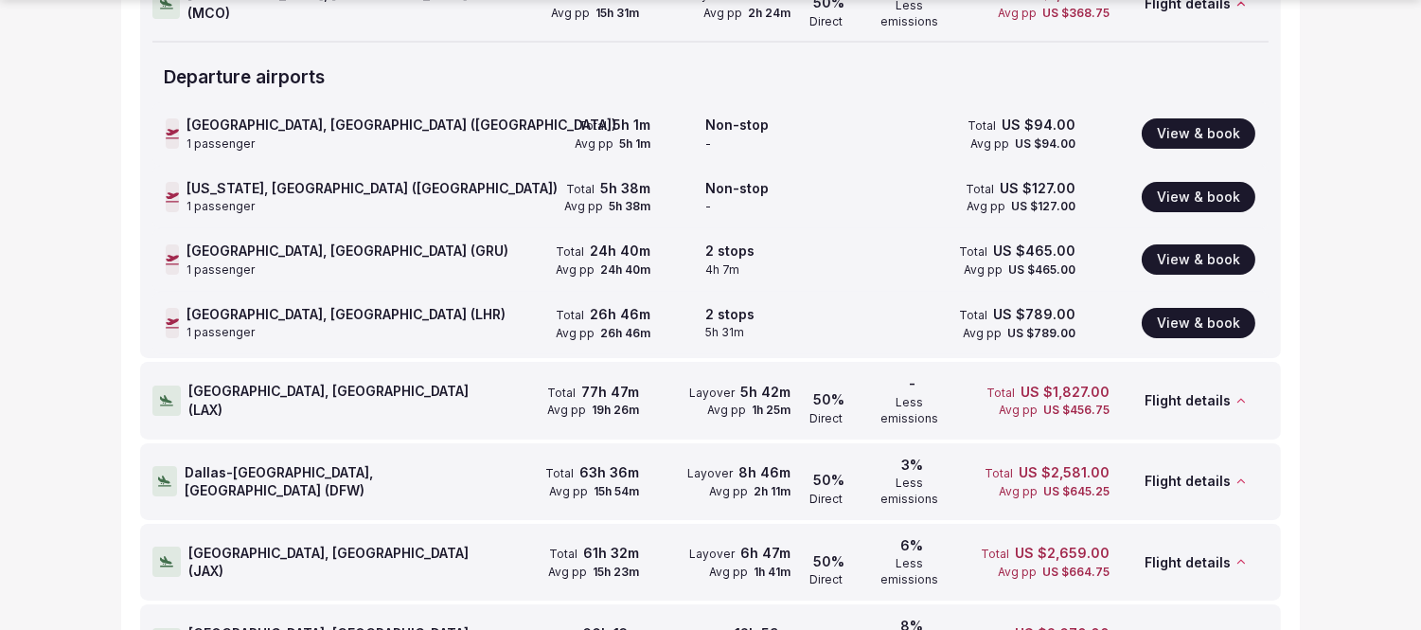
scroll to position [420, 0]
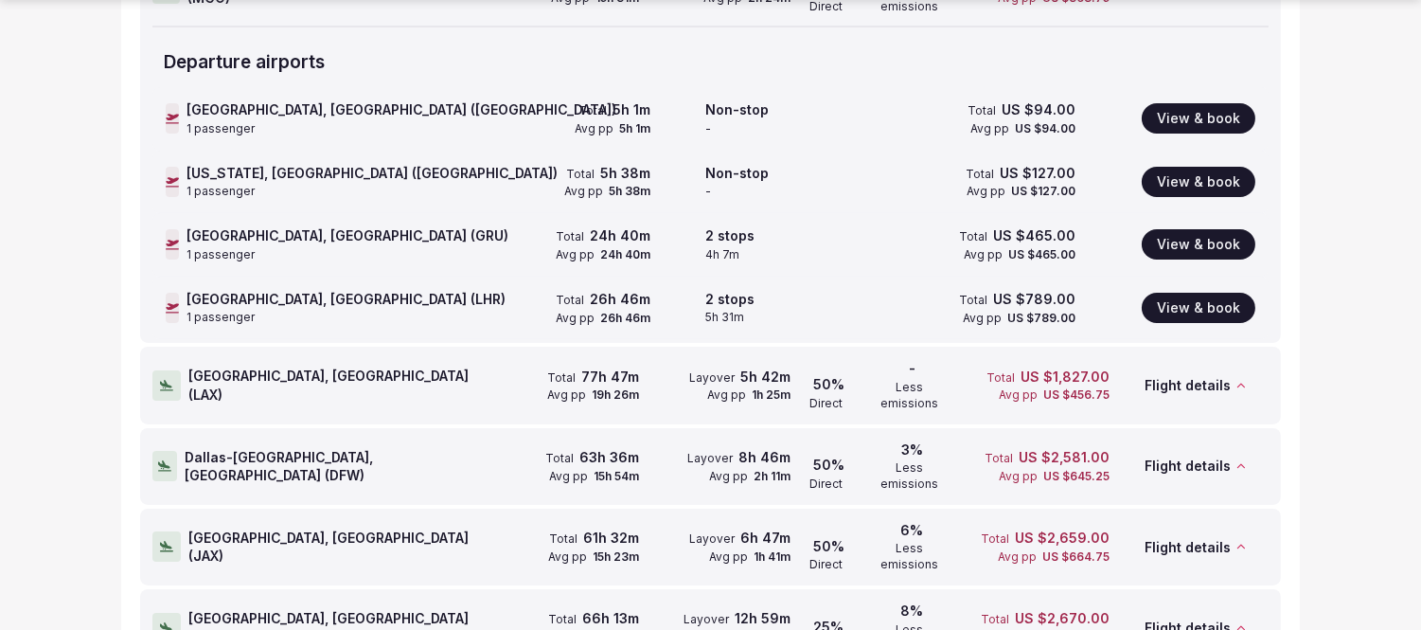
click at [307, 366] on span "[GEOGRAPHIC_DATA], [GEOGRAPHIC_DATA] ( LAX )" at bounding box center [337, 384] width 299 height 37
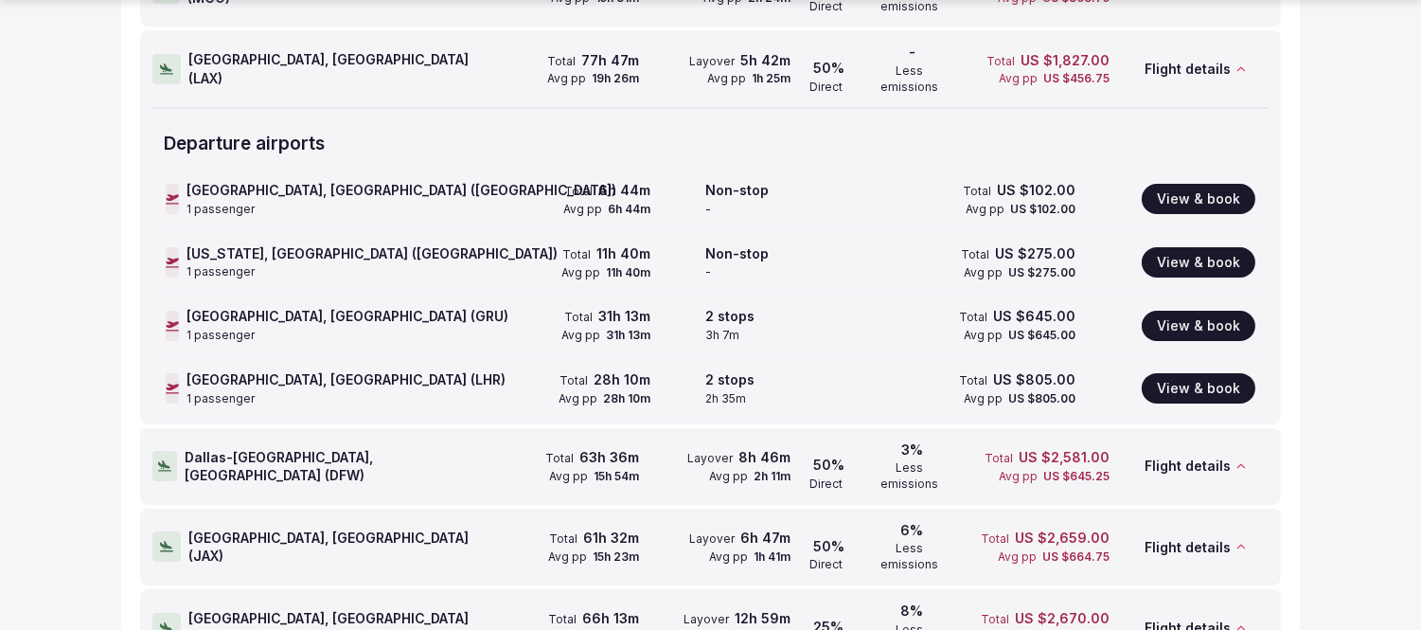
click at [312, 448] on span "Dallas-[GEOGRAPHIC_DATA], [GEOGRAPHIC_DATA] ( DFW )" at bounding box center [336, 466] width 303 height 37
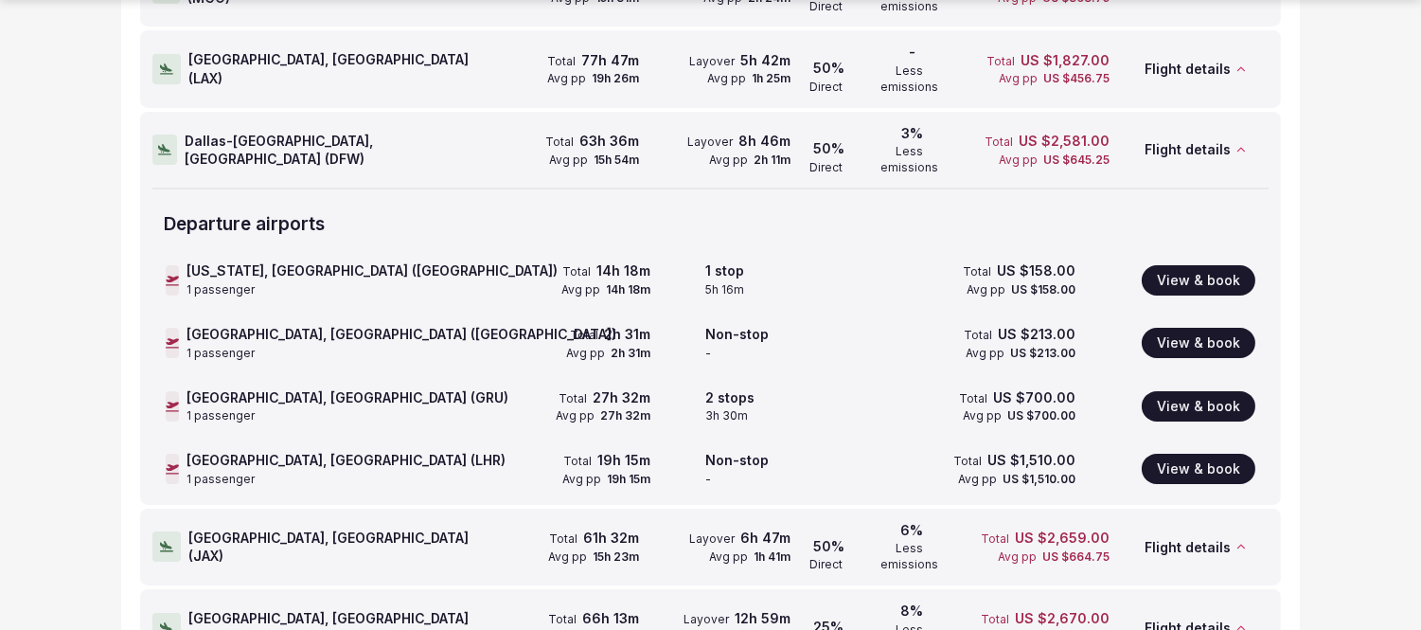
click at [269, 528] on span "[GEOGRAPHIC_DATA], [GEOGRAPHIC_DATA] ( JAX )" at bounding box center [337, 546] width 299 height 37
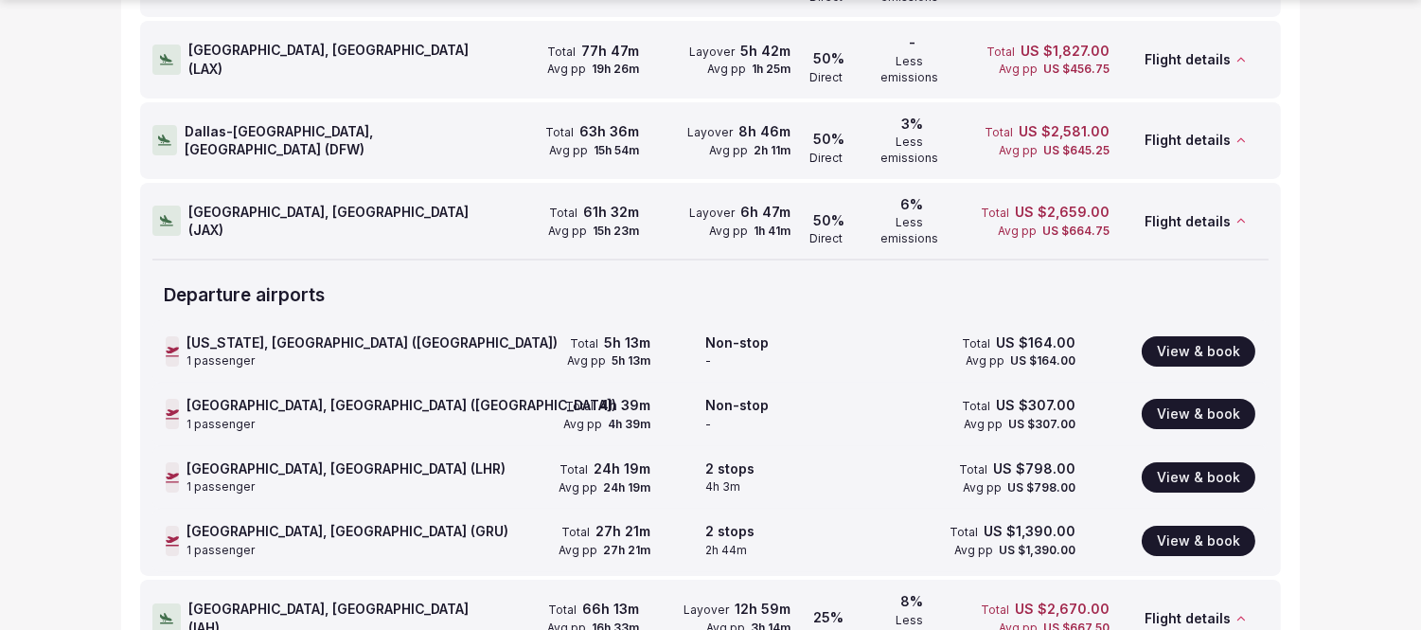
click at [315, 599] on span "[GEOGRAPHIC_DATA], [GEOGRAPHIC_DATA] ( [GEOGRAPHIC_DATA] )" at bounding box center [337, 617] width 298 height 37
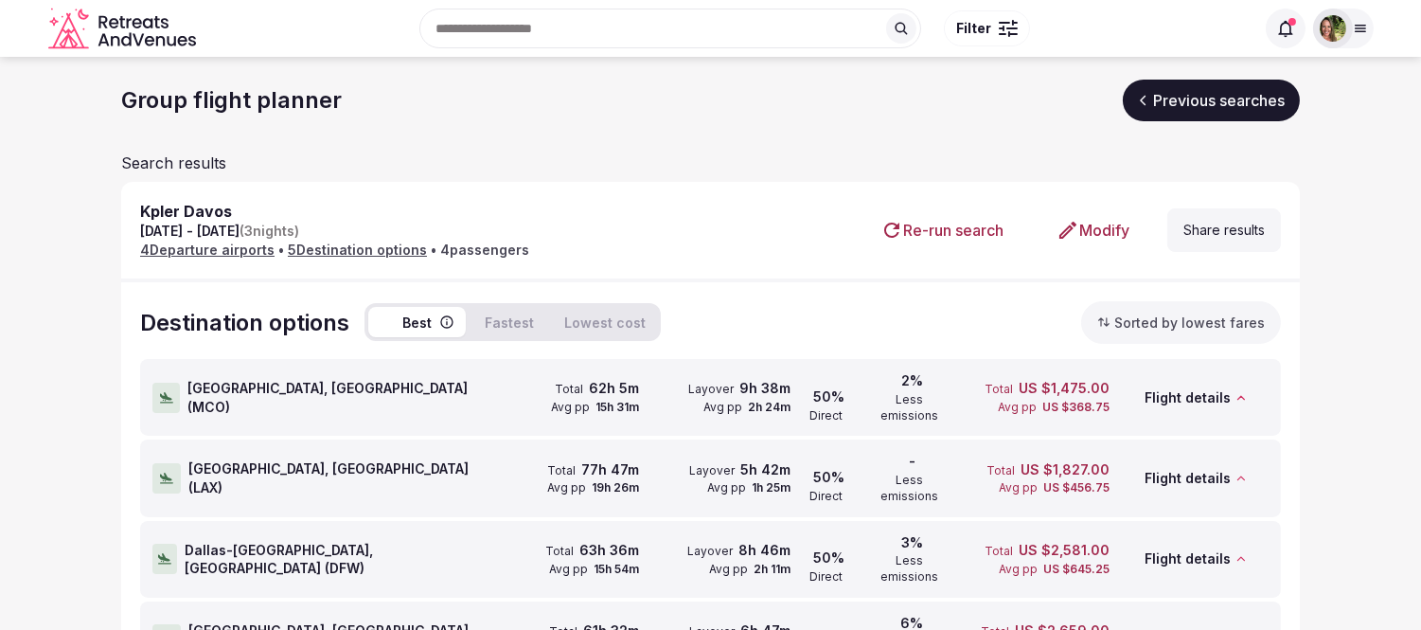
scroll to position [0, 0]
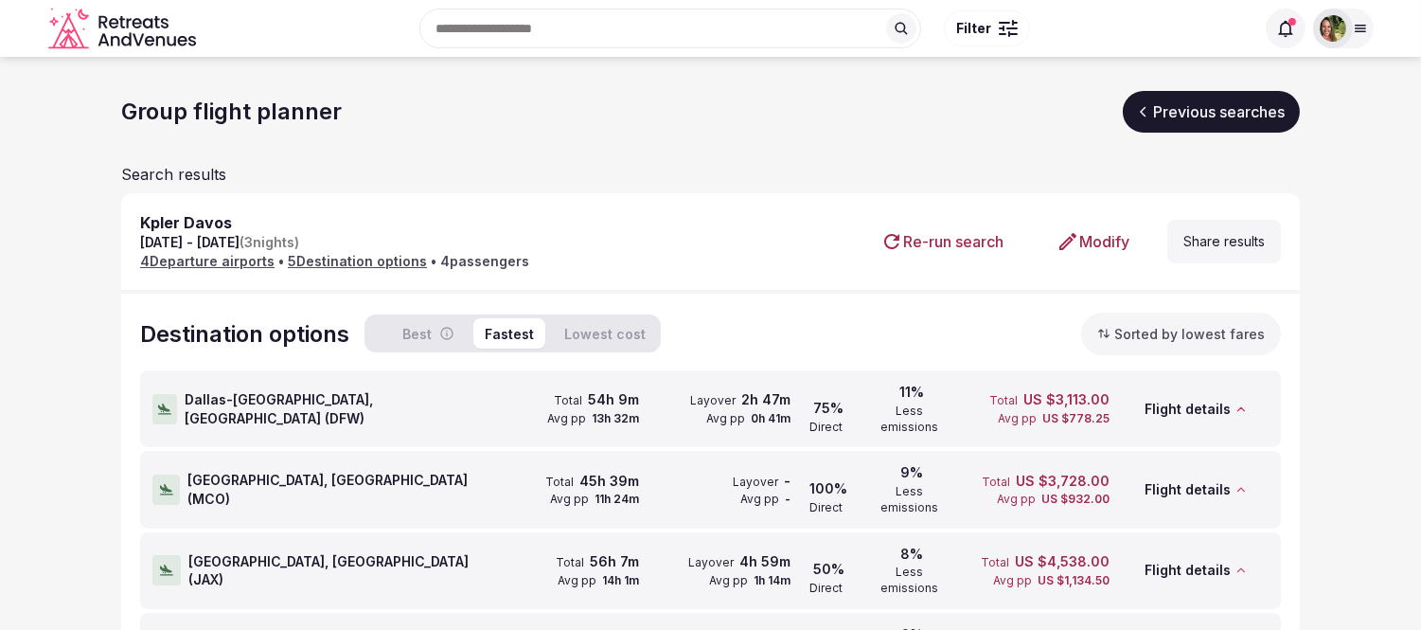
click at [525, 334] on button "Fastest" at bounding box center [509, 333] width 72 height 30
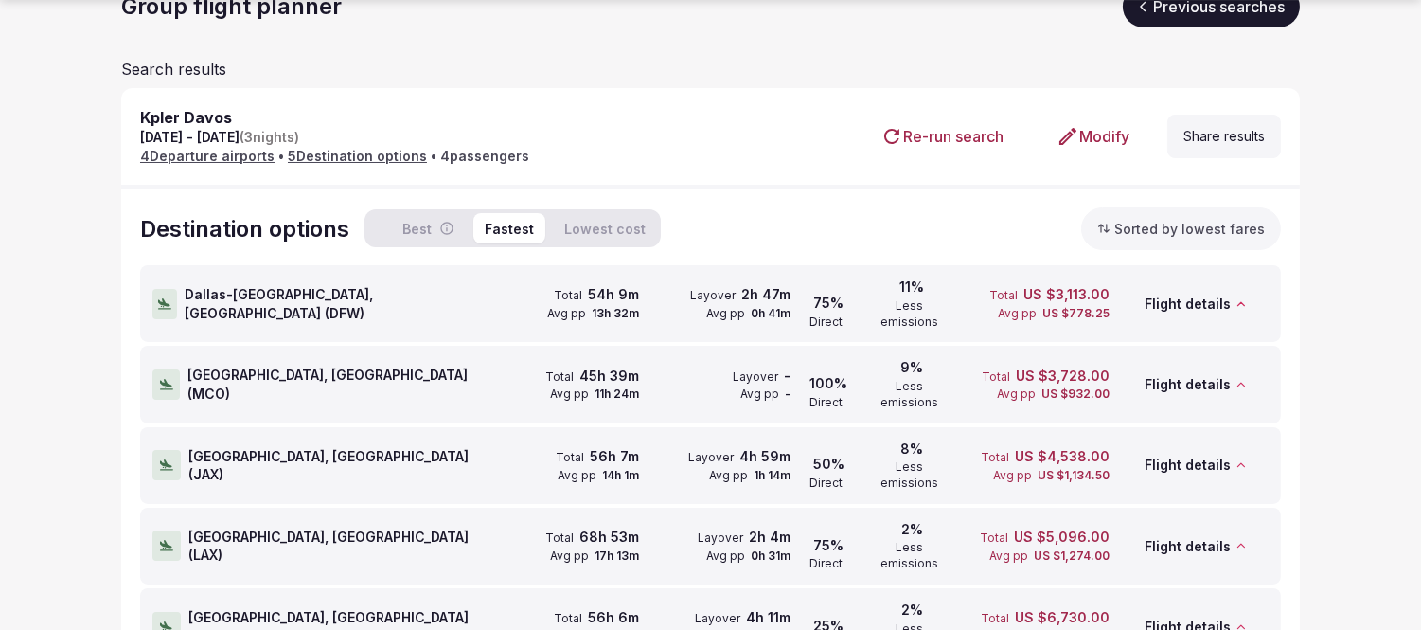
click at [319, 294] on span "Dallas-[GEOGRAPHIC_DATA], [GEOGRAPHIC_DATA] ( DFW )" at bounding box center [336, 303] width 303 height 37
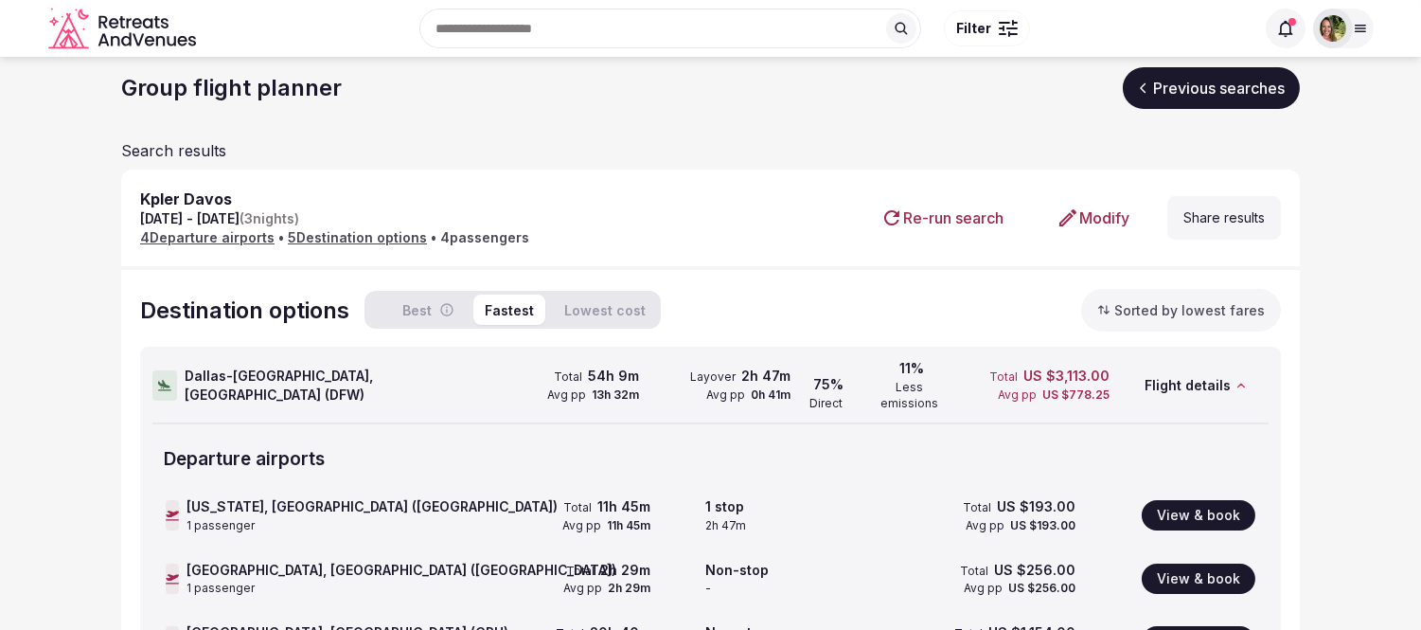
scroll to position [0, 0]
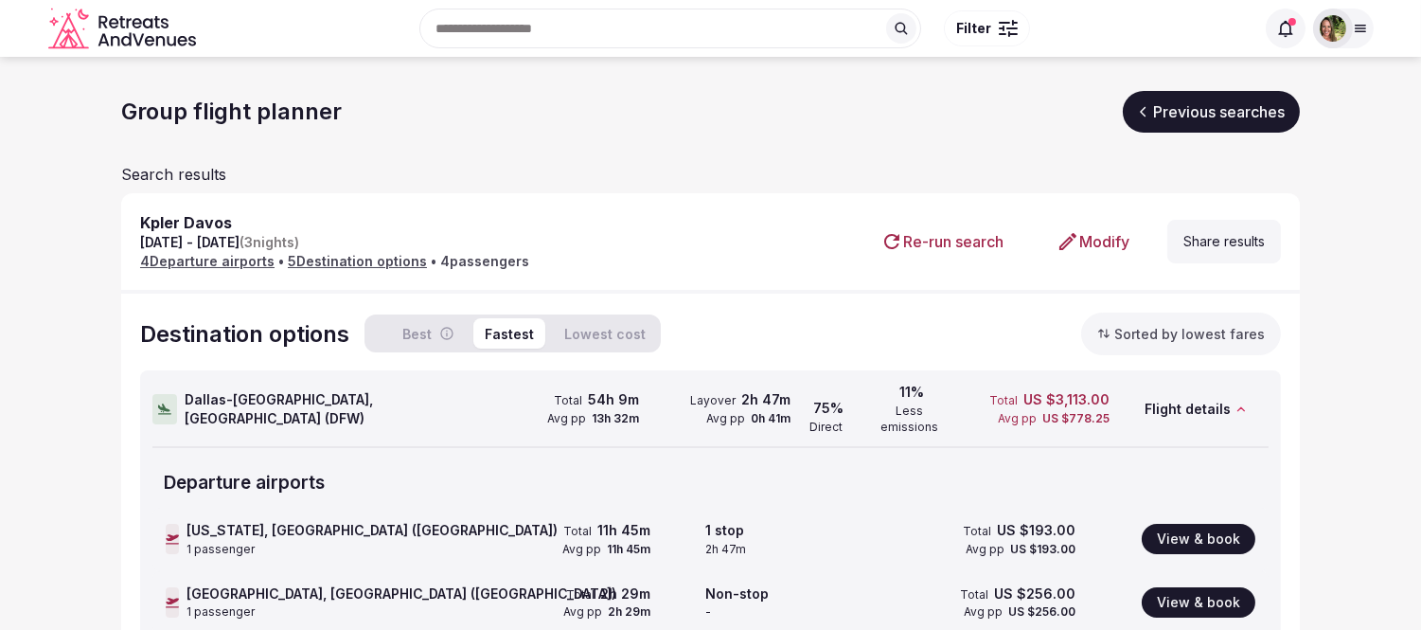
click at [222, 404] on span "Dallas-[GEOGRAPHIC_DATA], [GEOGRAPHIC_DATA] ( DFW )" at bounding box center [336, 408] width 303 height 37
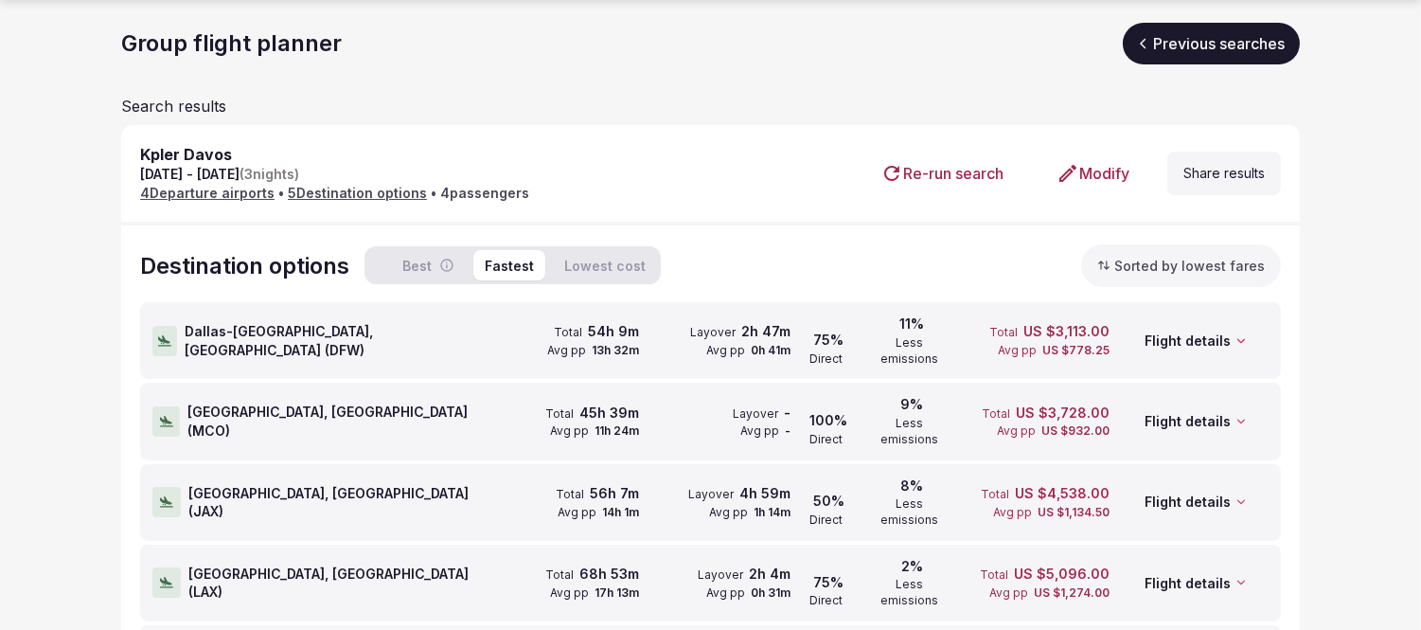
scroll to position [114, 0]
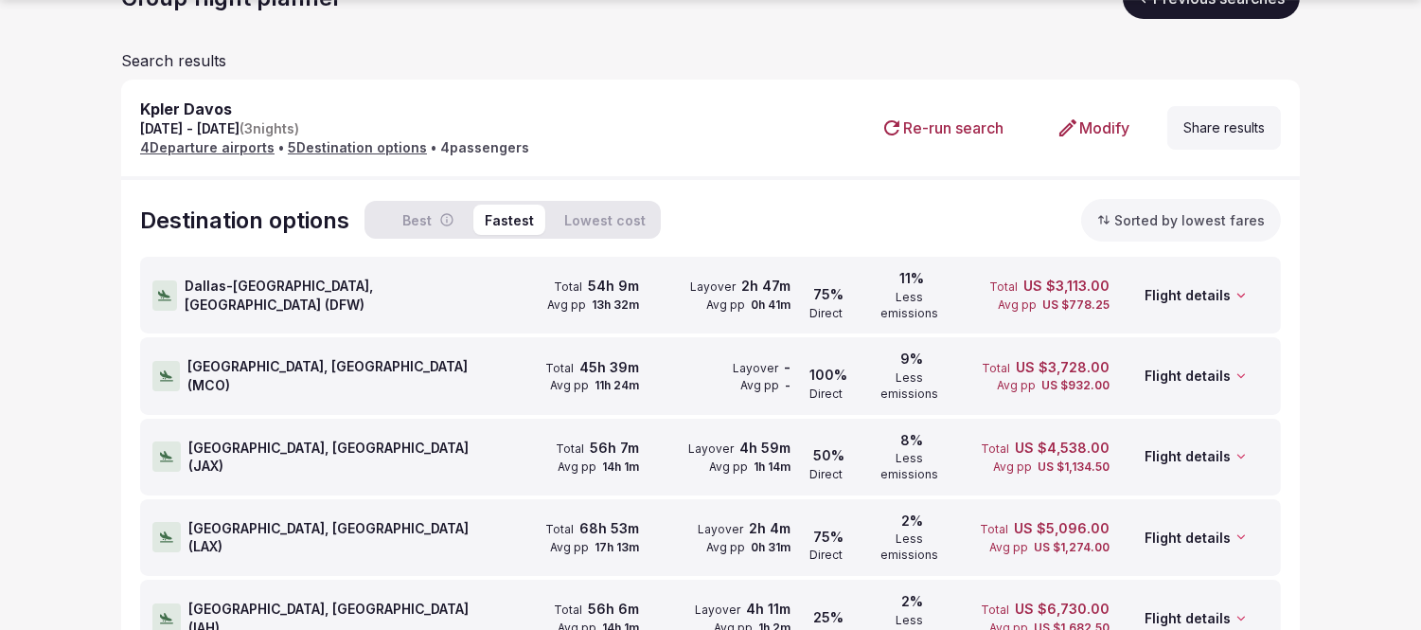
click at [377, 286] on span "Dallas-[GEOGRAPHIC_DATA], [GEOGRAPHIC_DATA] ( DFW )" at bounding box center [336, 295] width 303 height 37
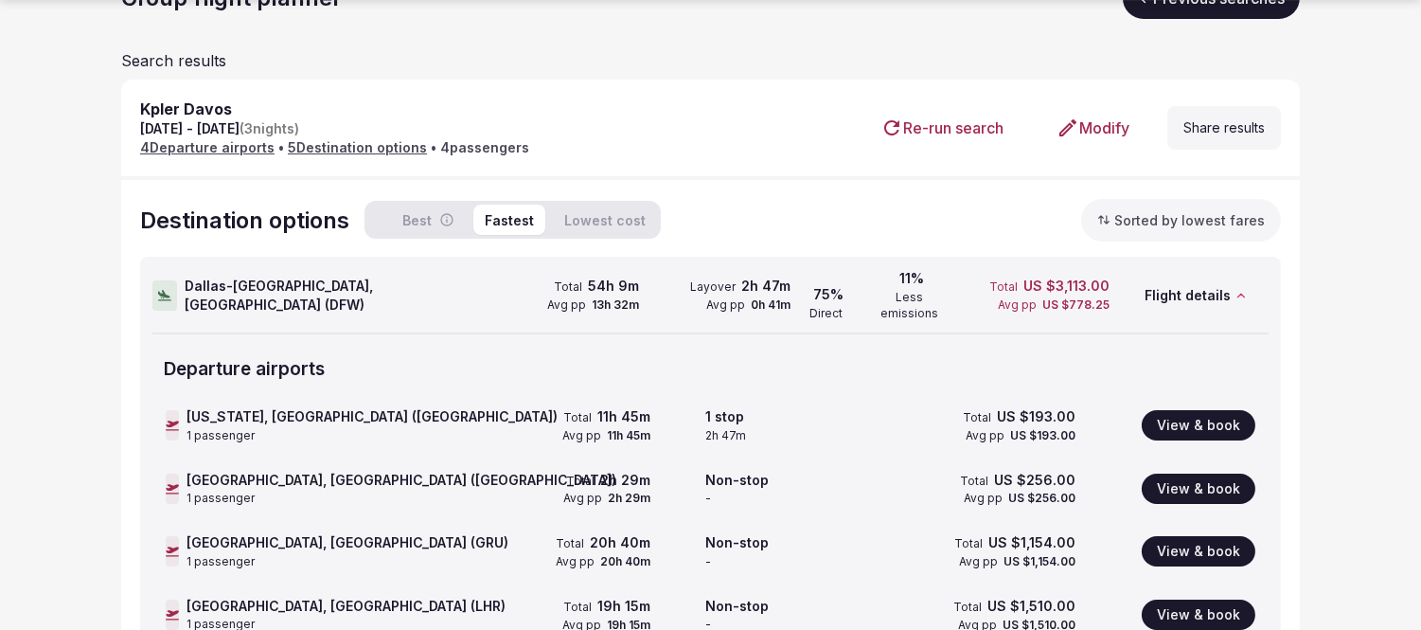
scroll to position [219, 0]
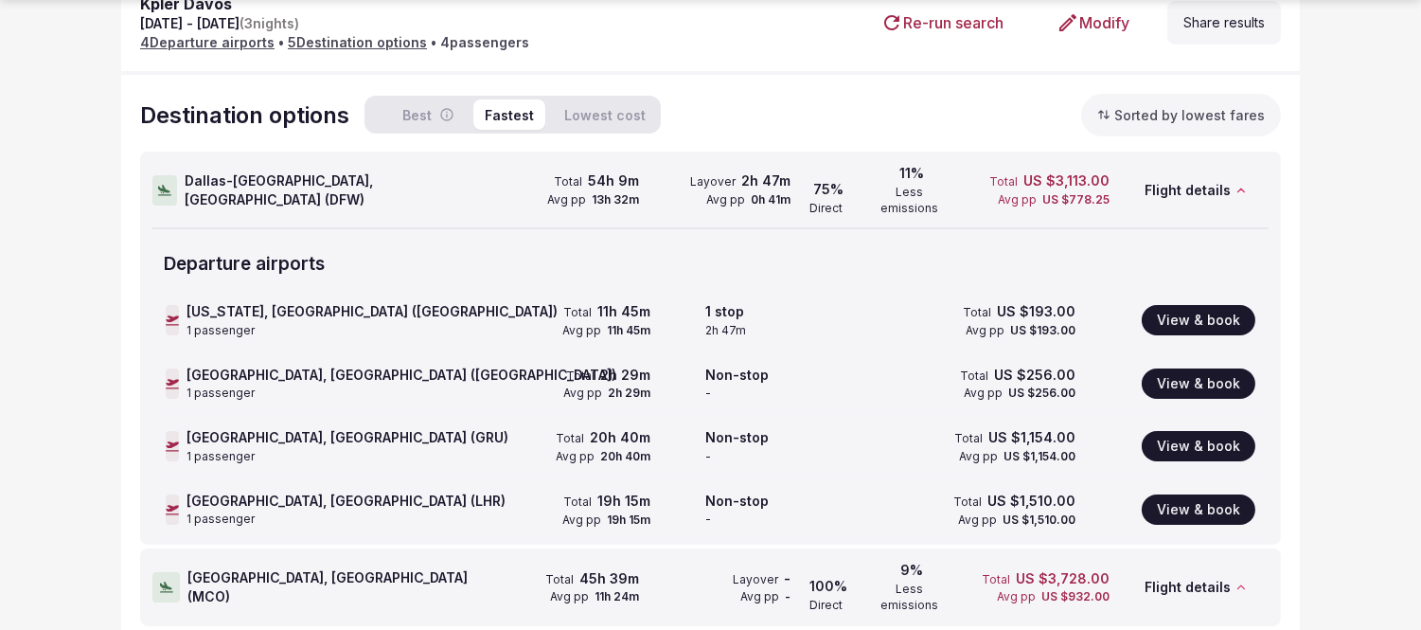
click at [167, 183] on icon at bounding box center [164, 190] width 13 height 15
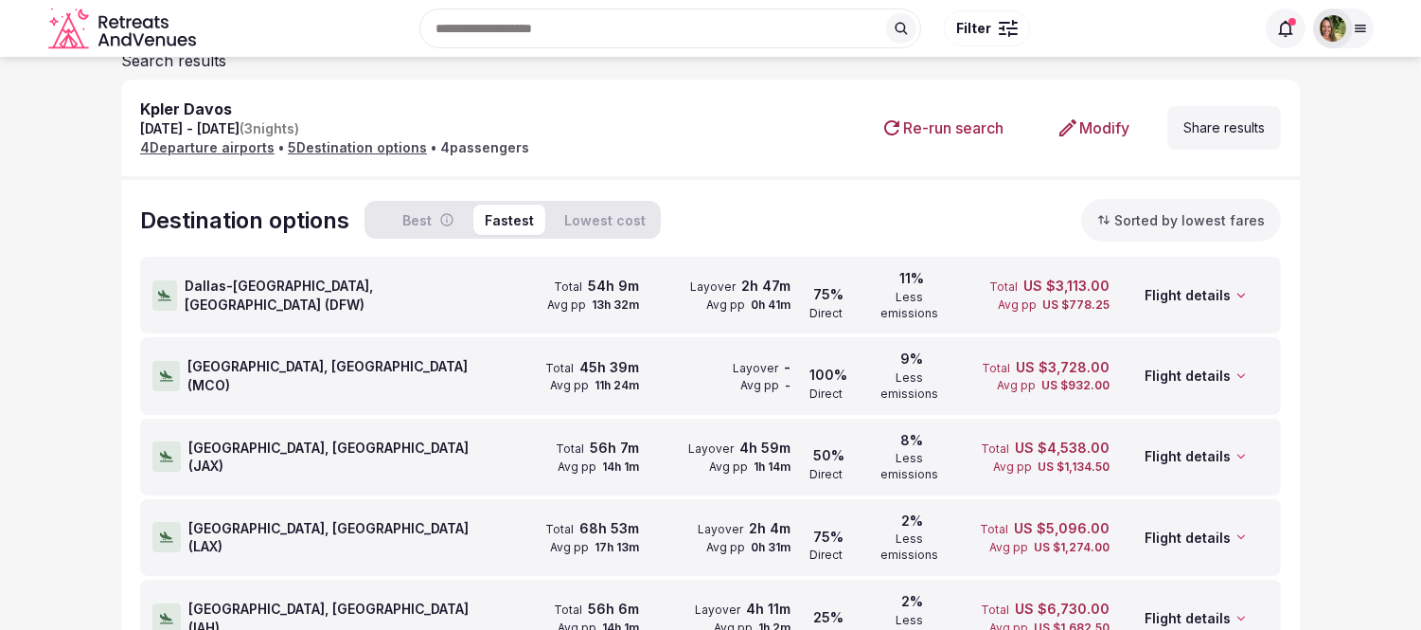
click at [172, 368] on icon at bounding box center [166, 375] width 13 height 15
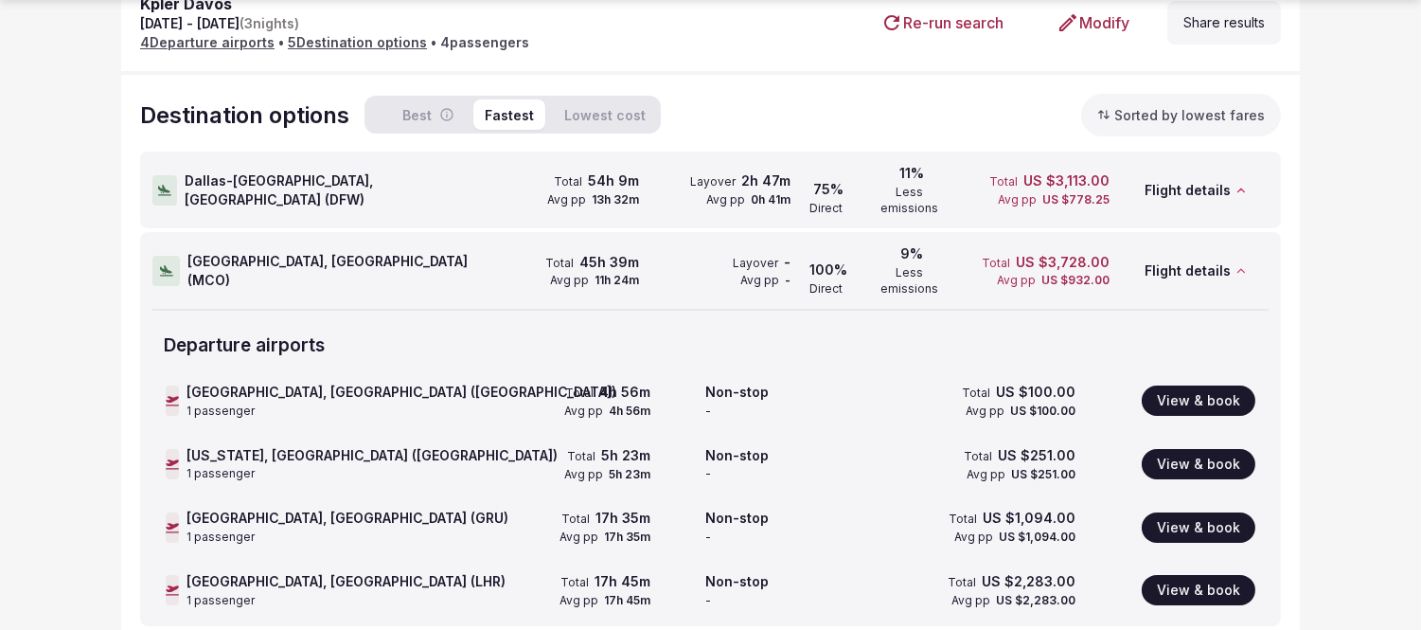
click at [169, 265] on icon at bounding box center [166, 270] width 13 height 10
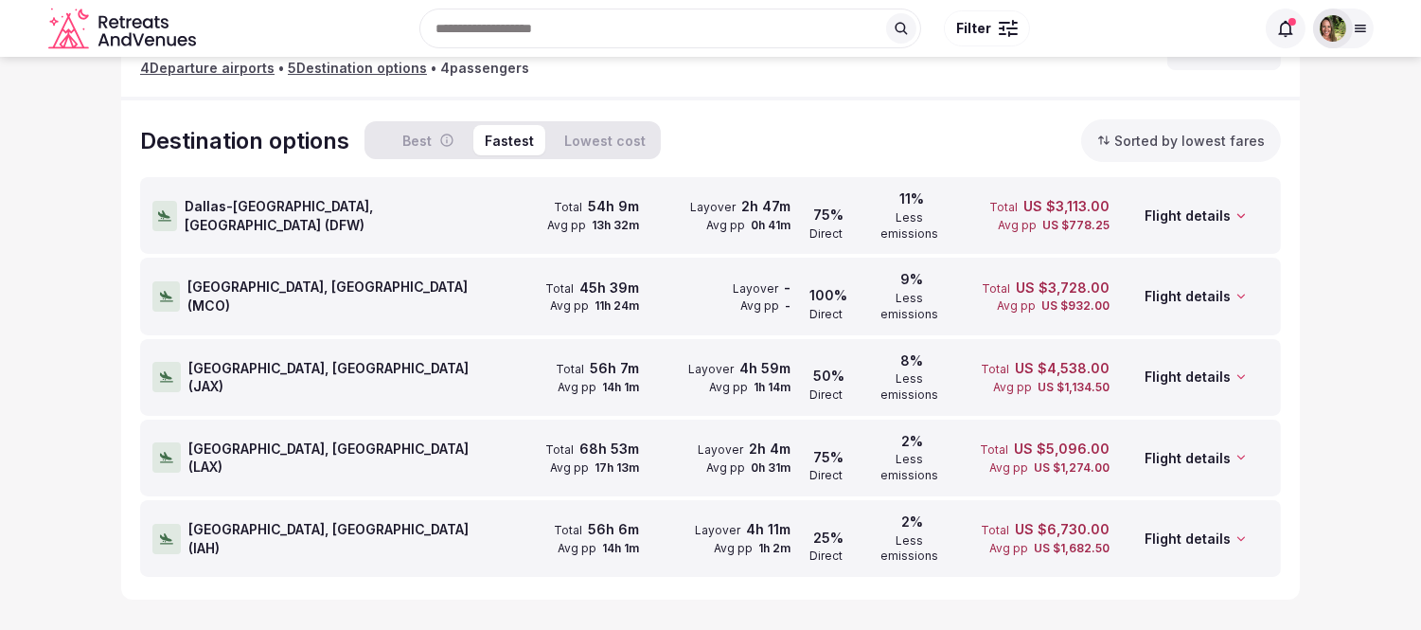
scroll to position [114, 0]
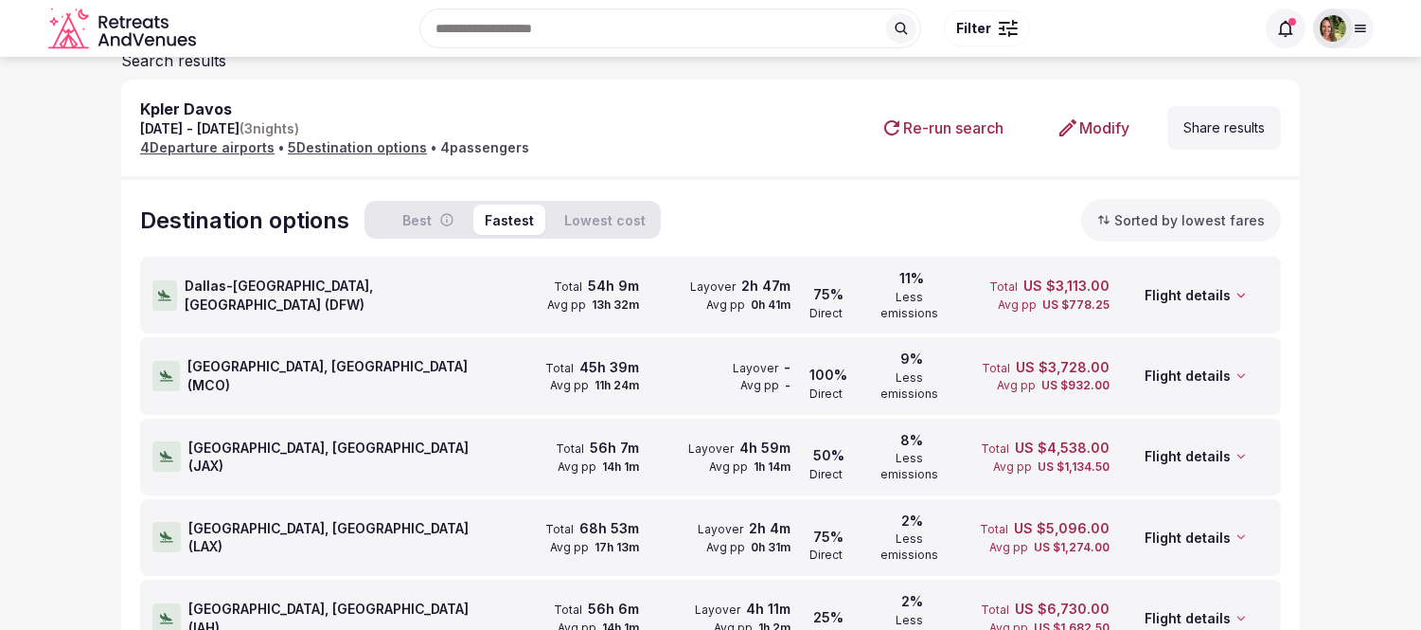
click at [265, 357] on span "Orlando, [GEOGRAPHIC_DATA] ( MCO )" at bounding box center [336, 375] width 299 height 37
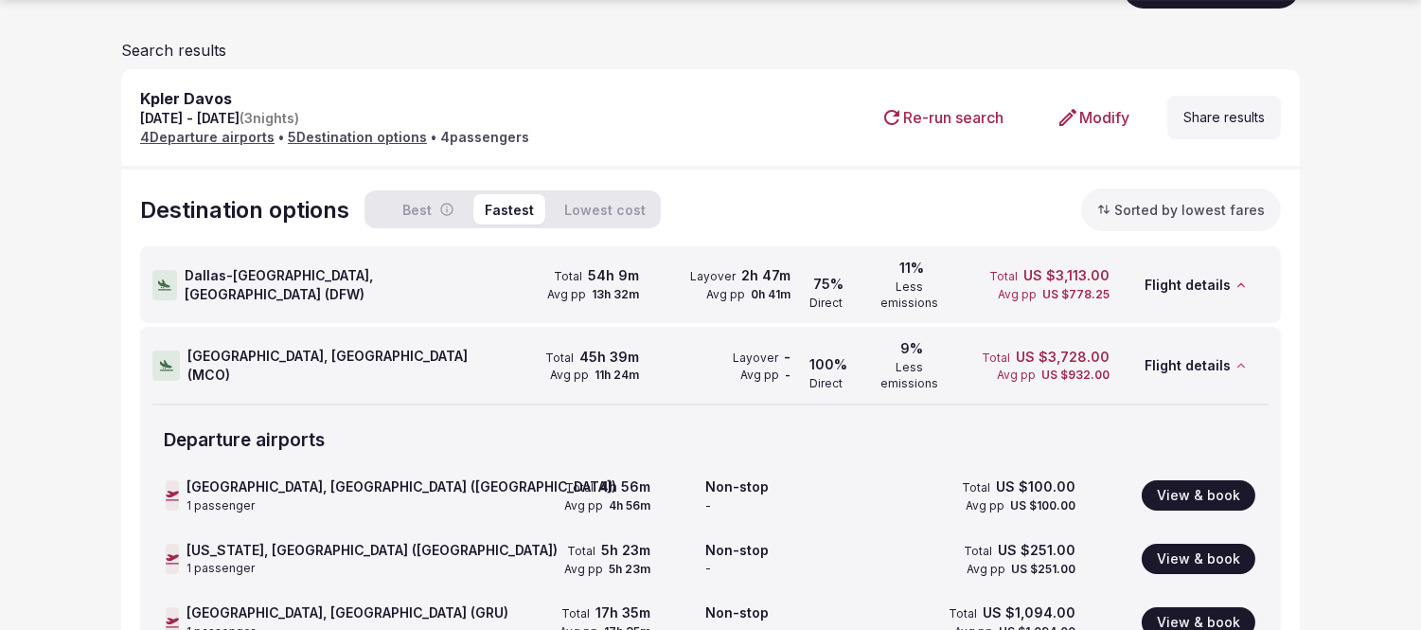
scroll to position [219, 0]
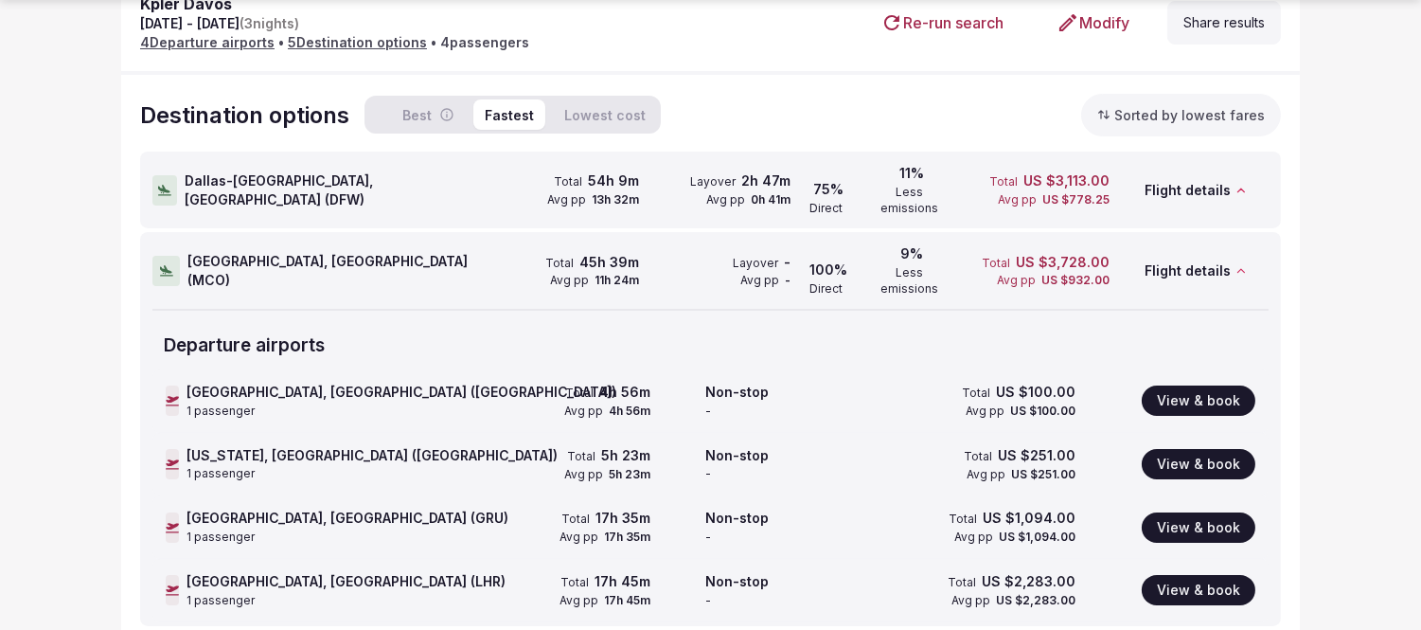
click at [162, 263] on icon at bounding box center [166, 270] width 13 height 15
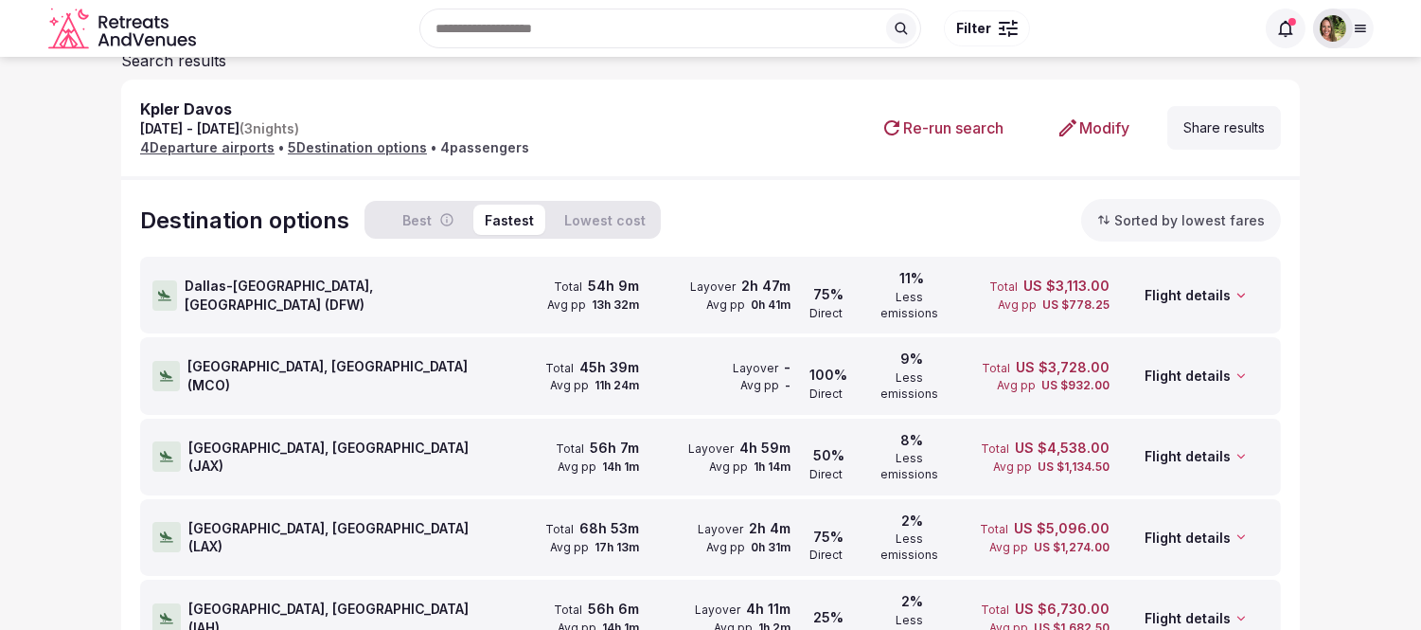
click at [286, 438] on span "[GEOGRAPHIC_DATA], [GEOGRAPHIC_DATA] ( JAX )" at bounding box center [337, 456] width 299 height 37
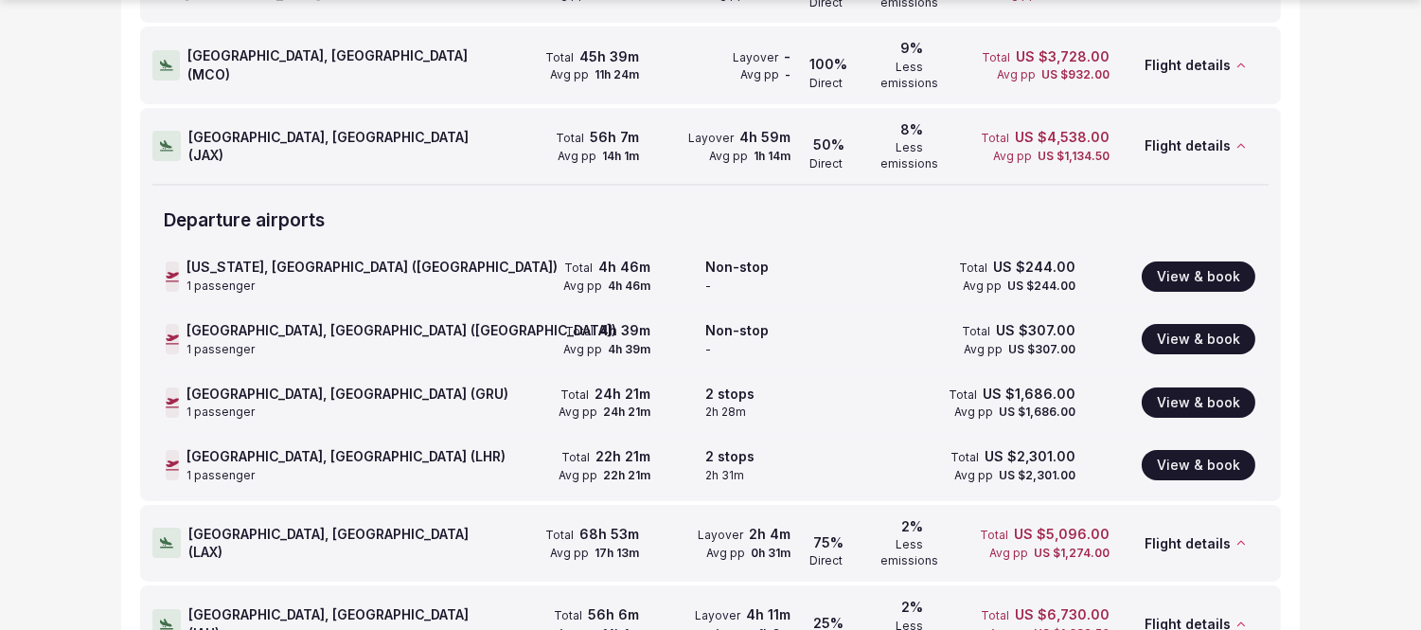
scroll to position [429, 0]
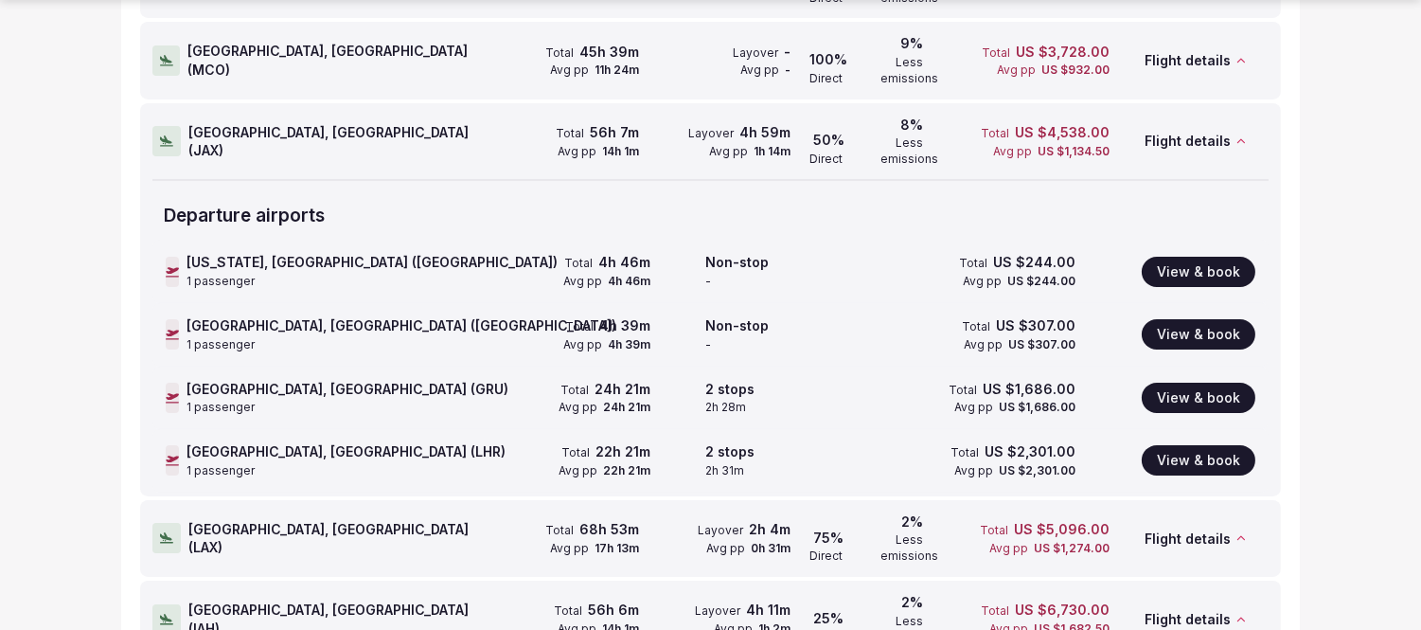
click at [156, 126] on div at bounding box center [166, 141] width 28 height 30
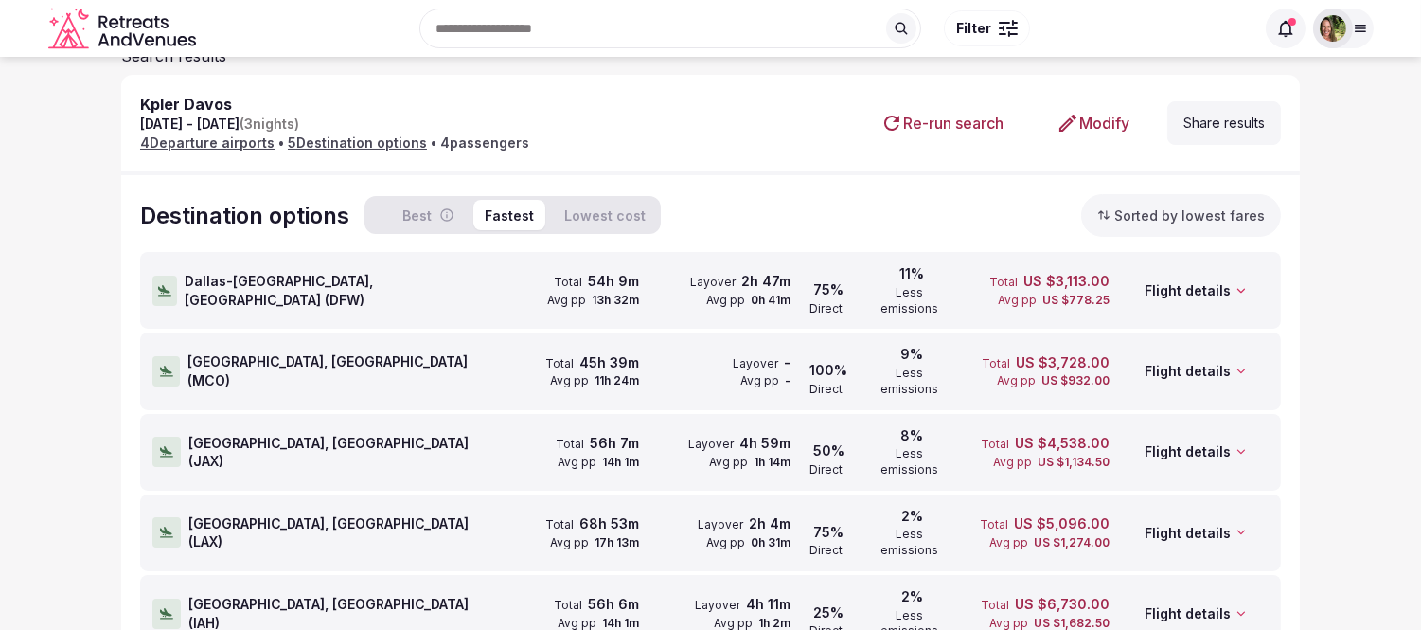
scroll to position [114, 0]
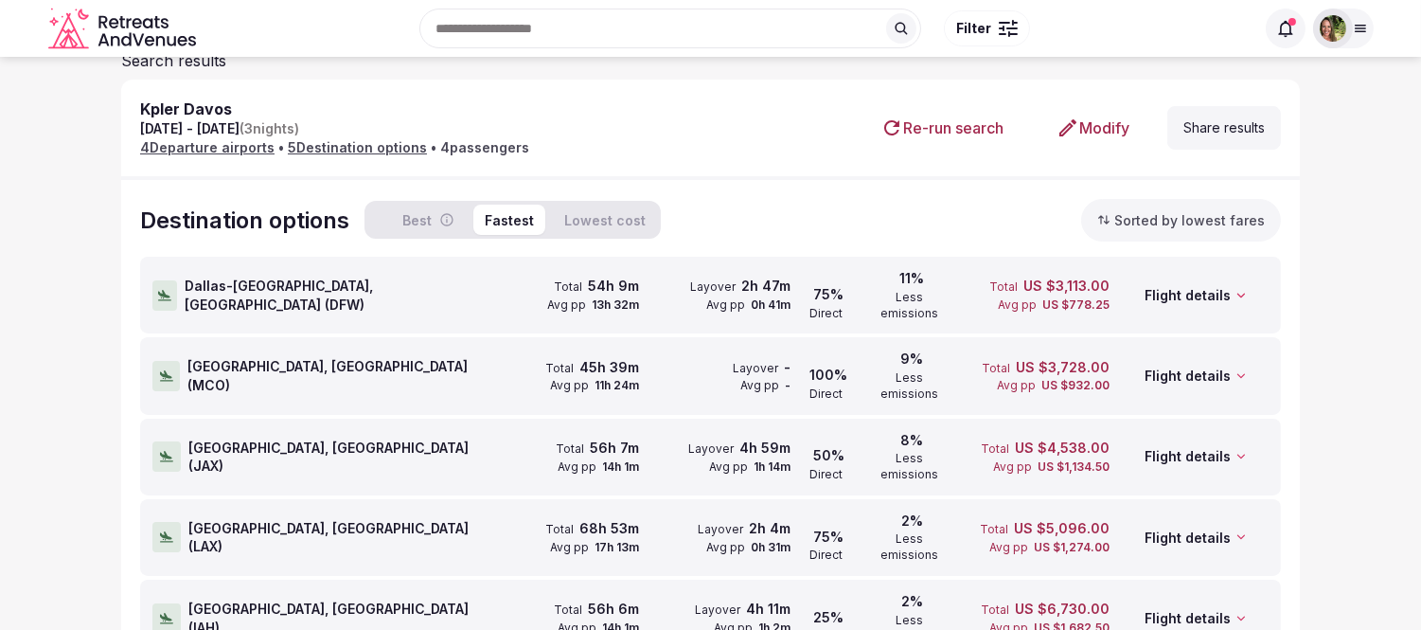
click at [164, 529] on icon at bounding box center [166, 536] width 13 height 15
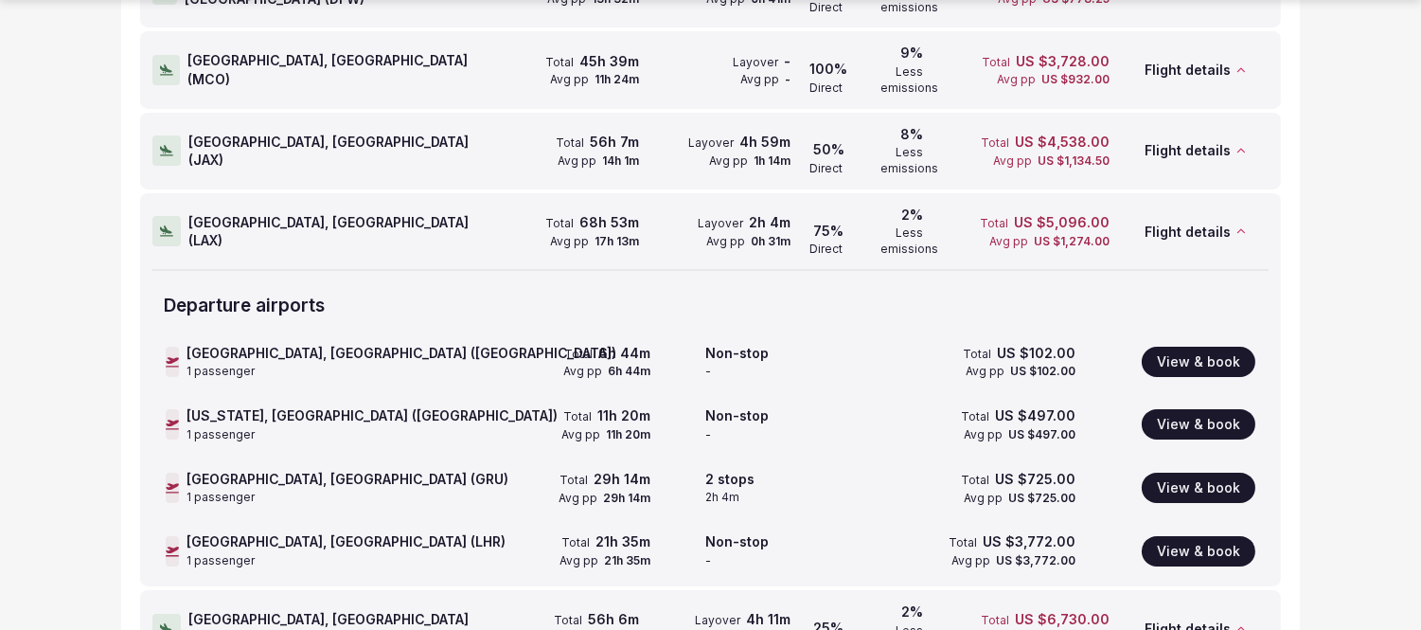
scroll to position [429, 0]
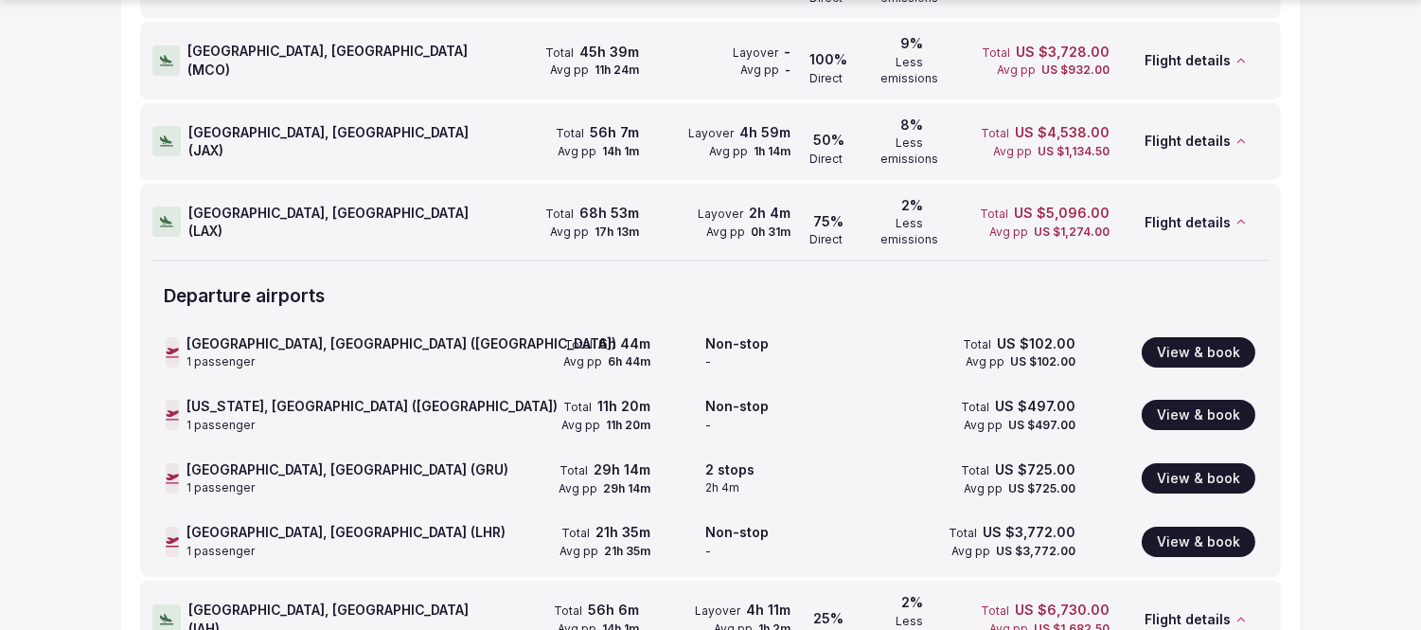
click at [167, 217] on icon at bounding box center [166, 222] width 13 height 10
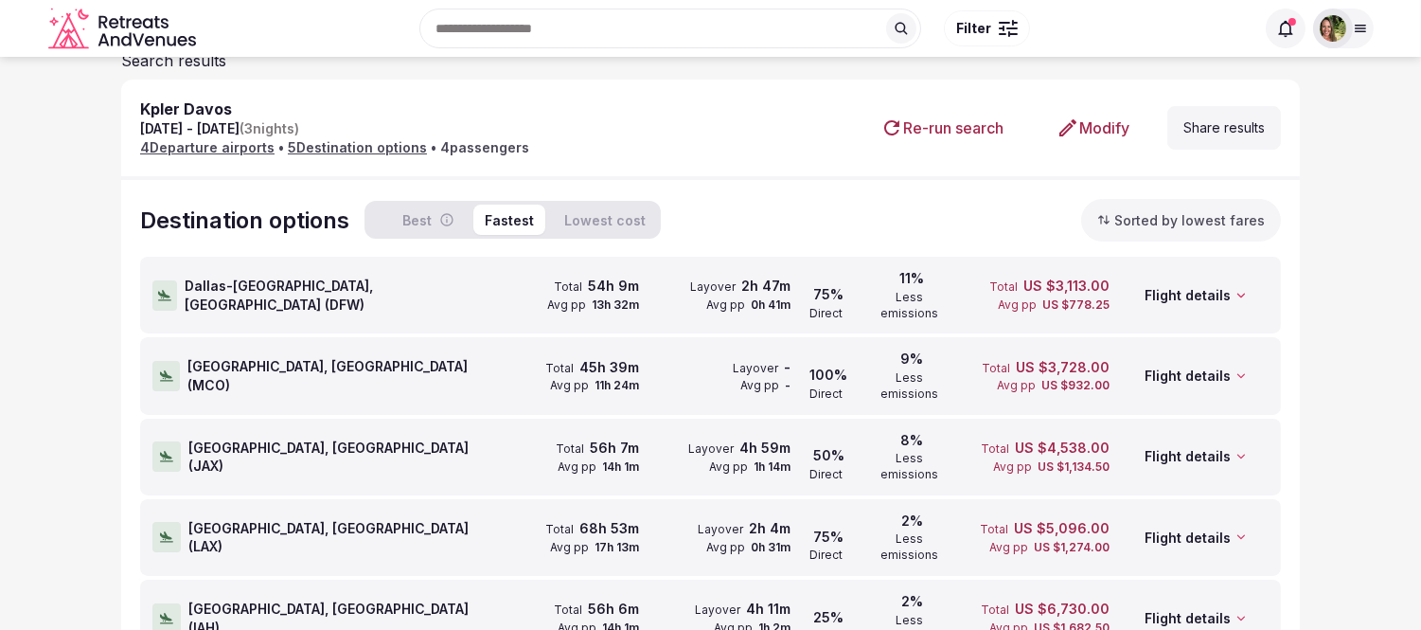
click at [168, 370] on icon at bounding box center [166, 375] width 13 height 10
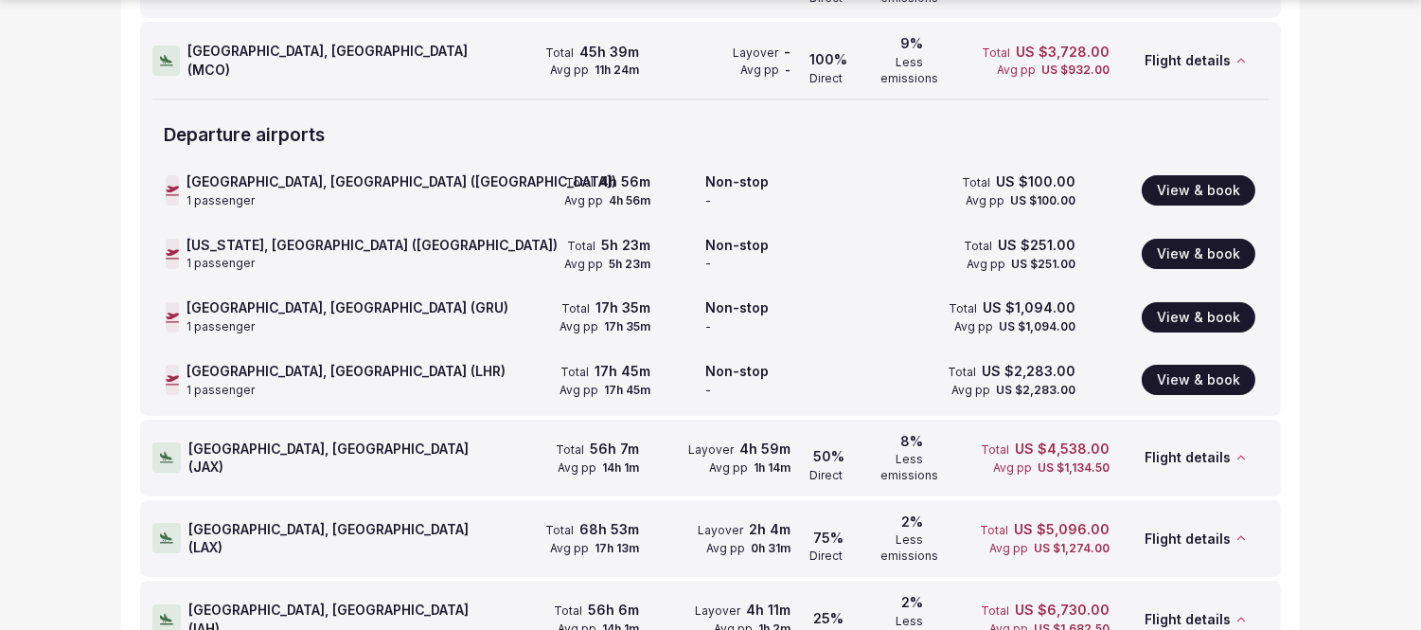
click at [171, 53] on icon at bounding box center [166, 60] width 13 height 15
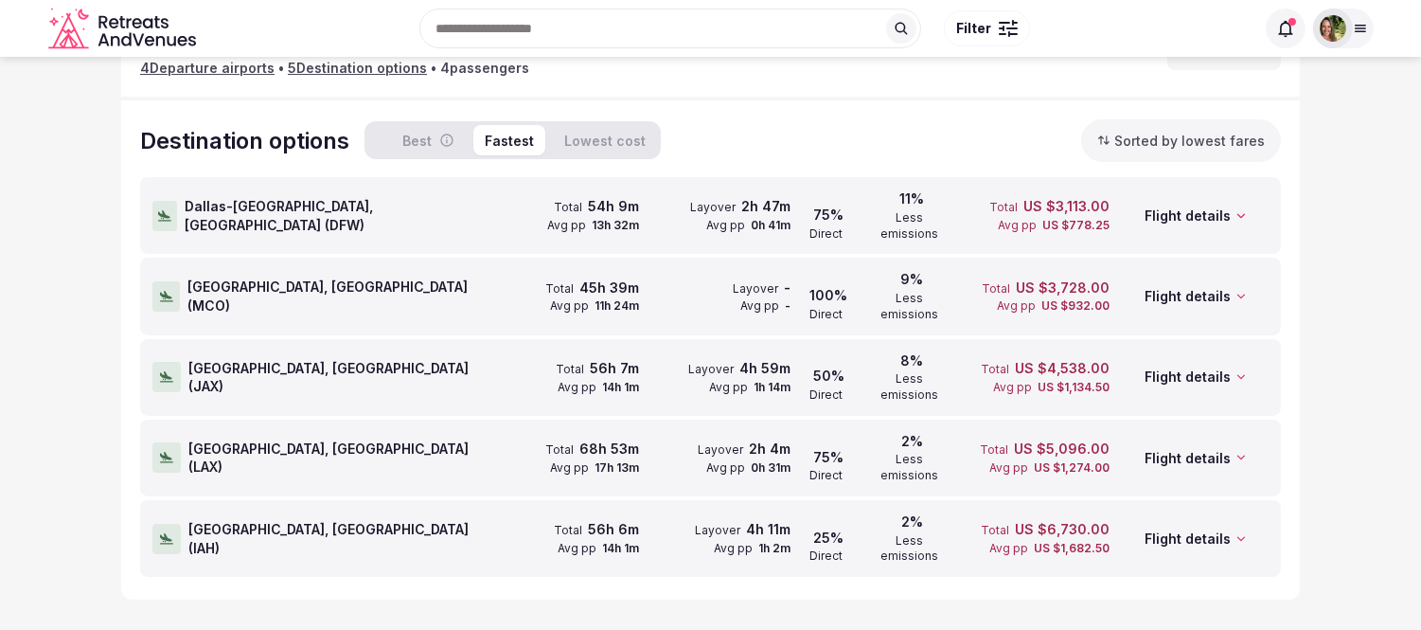
scroll to position [114, 0]
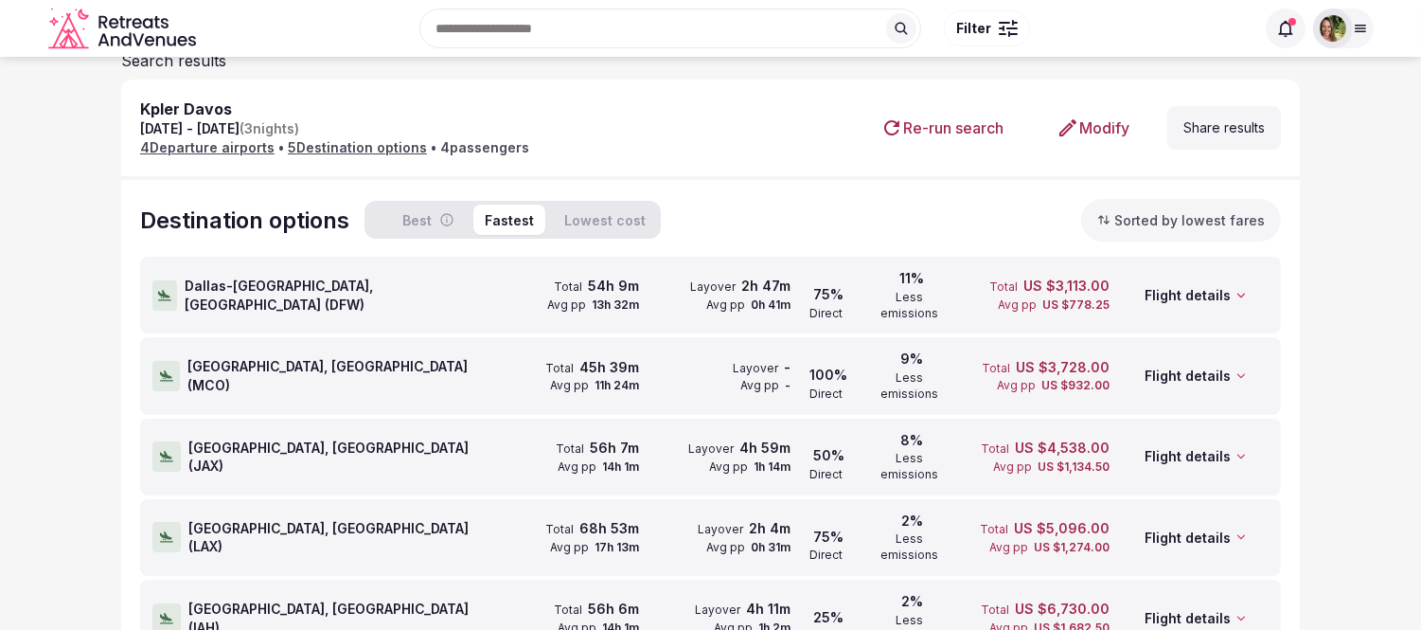
click at [152, 294] on div at bounding box center [164, 295] width 25 height 30
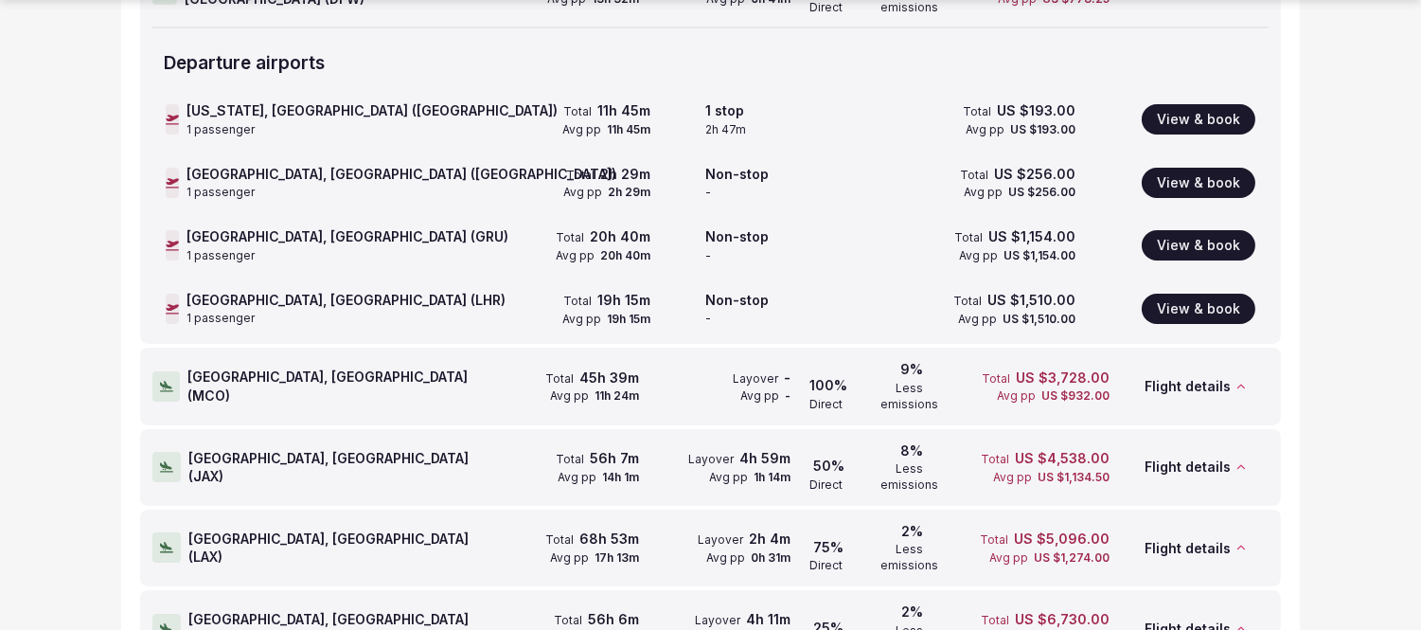
scroll to position [429, 0]
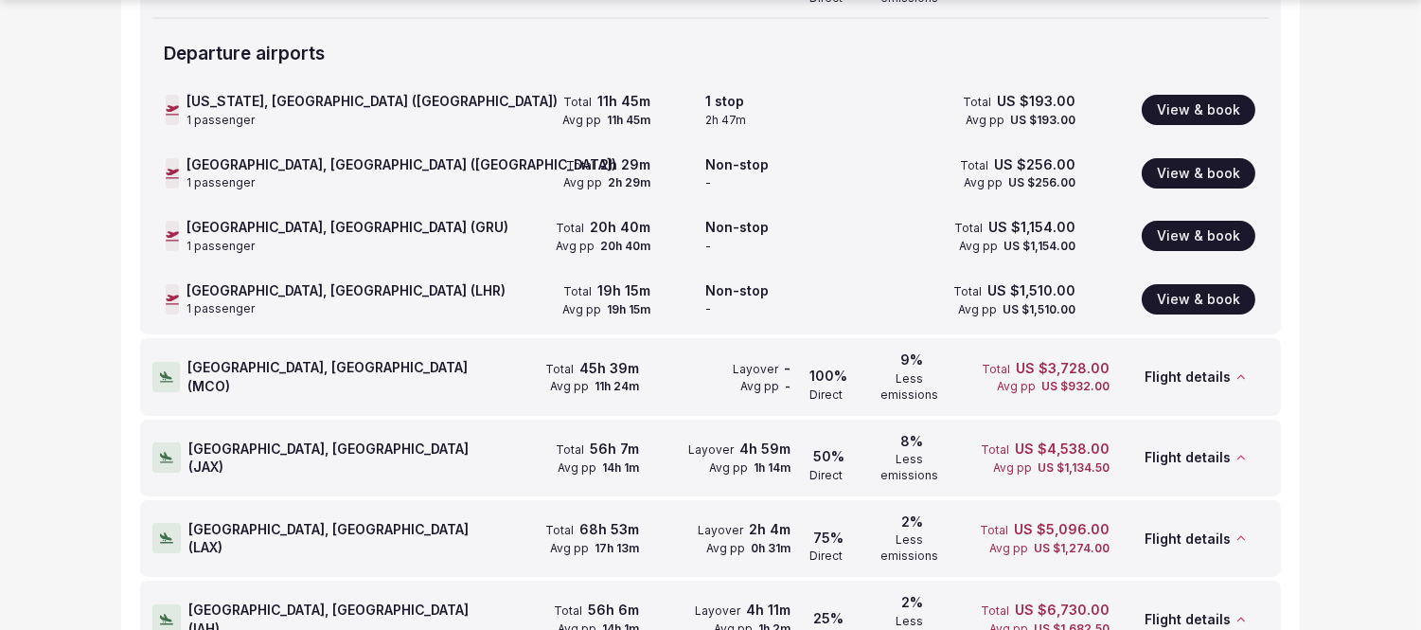
click at [159, 442] on div at bounding box center [166, 457] width 28 height 30
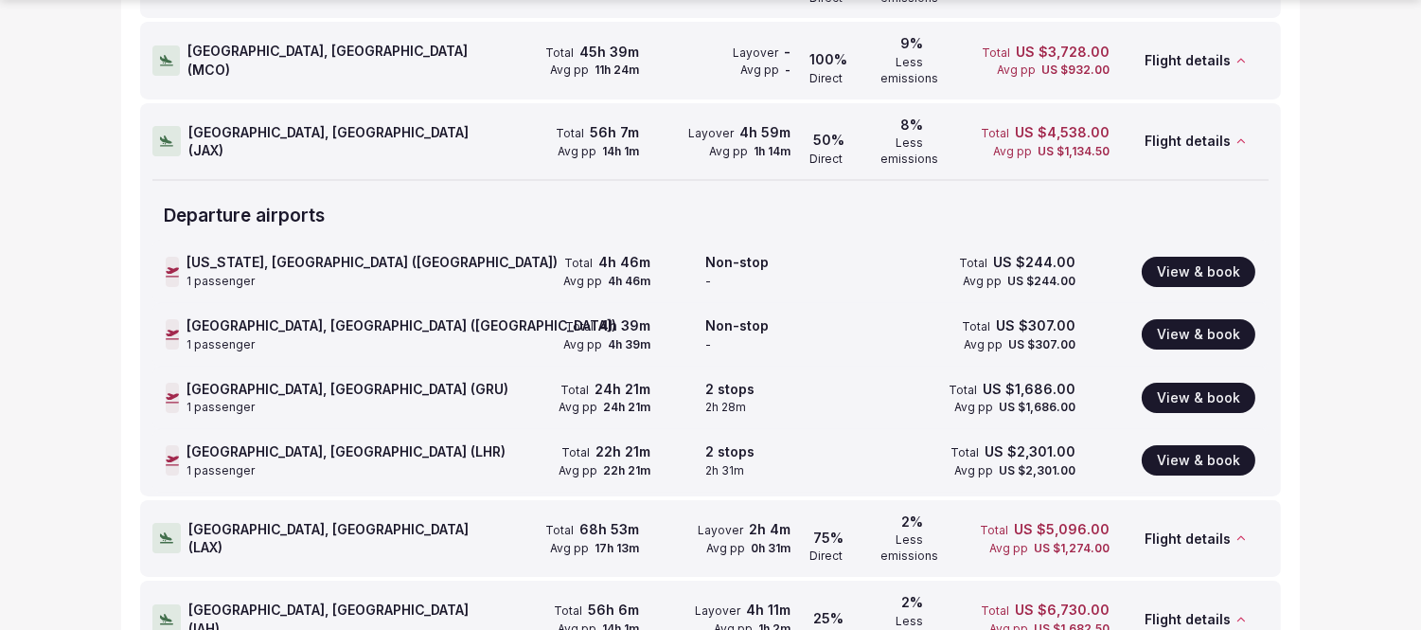
click at [166, 136] on icon at bounding box center [166, 141] width 13 height 10
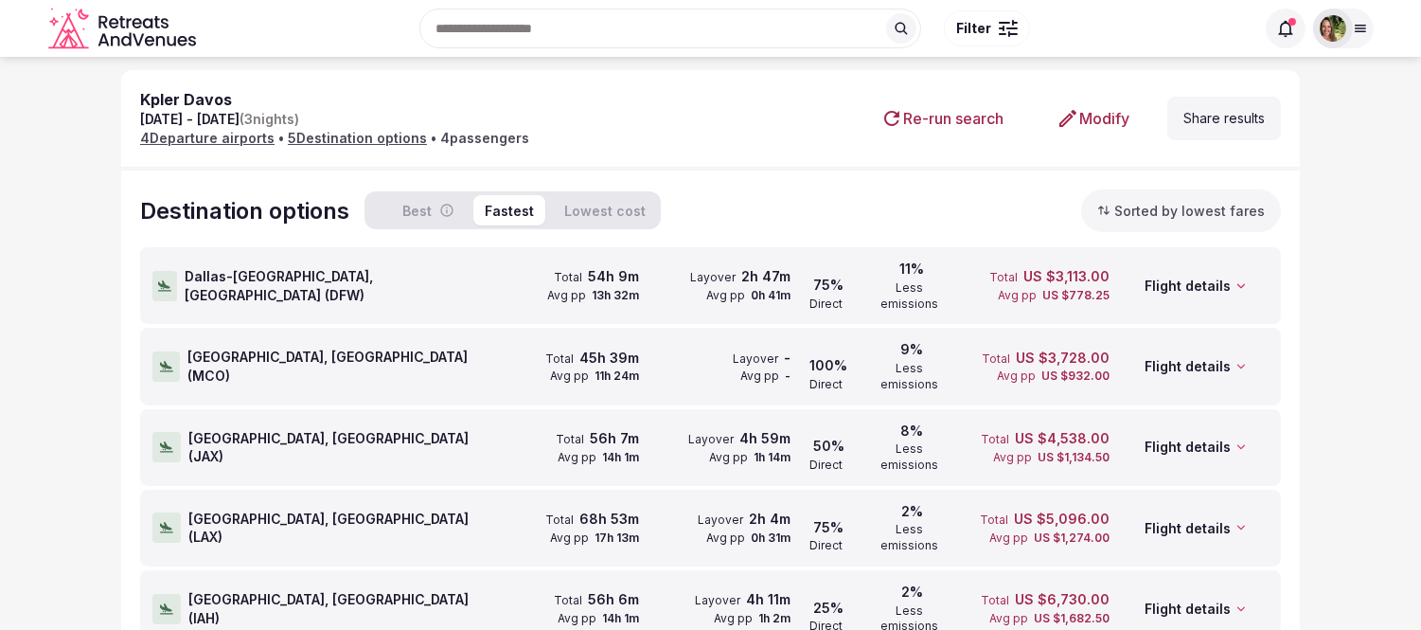
scroll to position [114, 0]
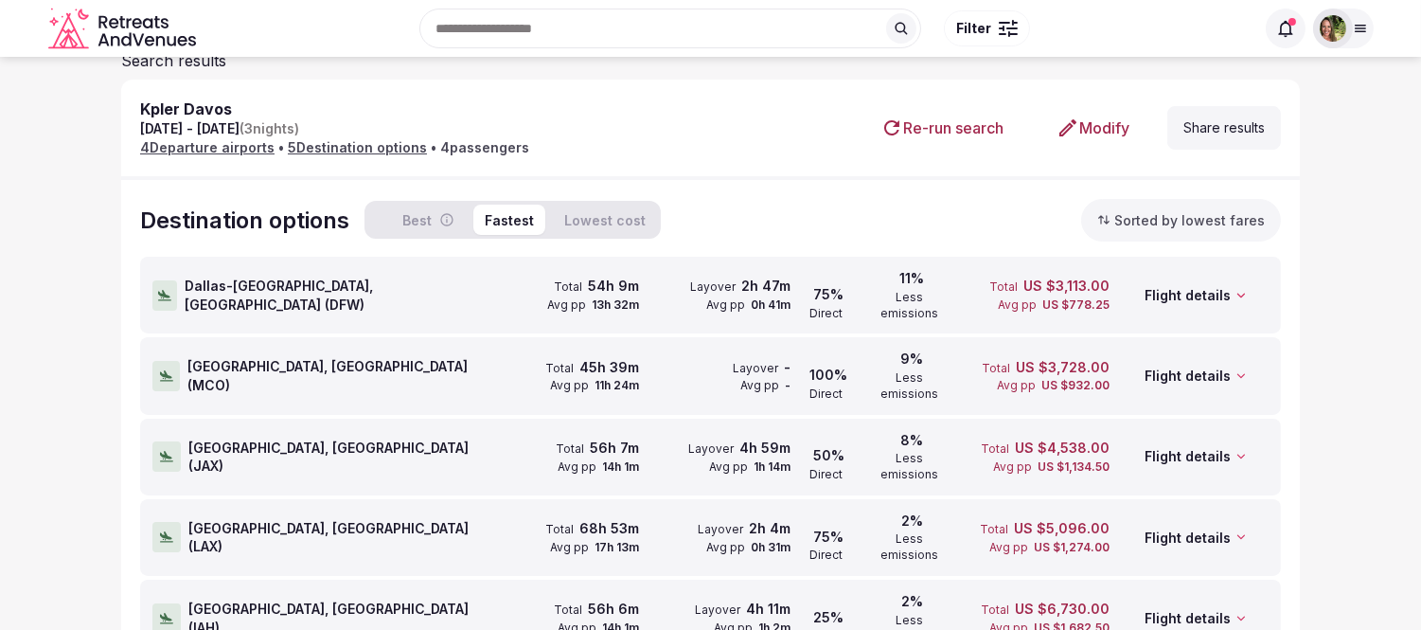
click at [161, 611] on icon at bounding box center [166, 618] width 13 height 15
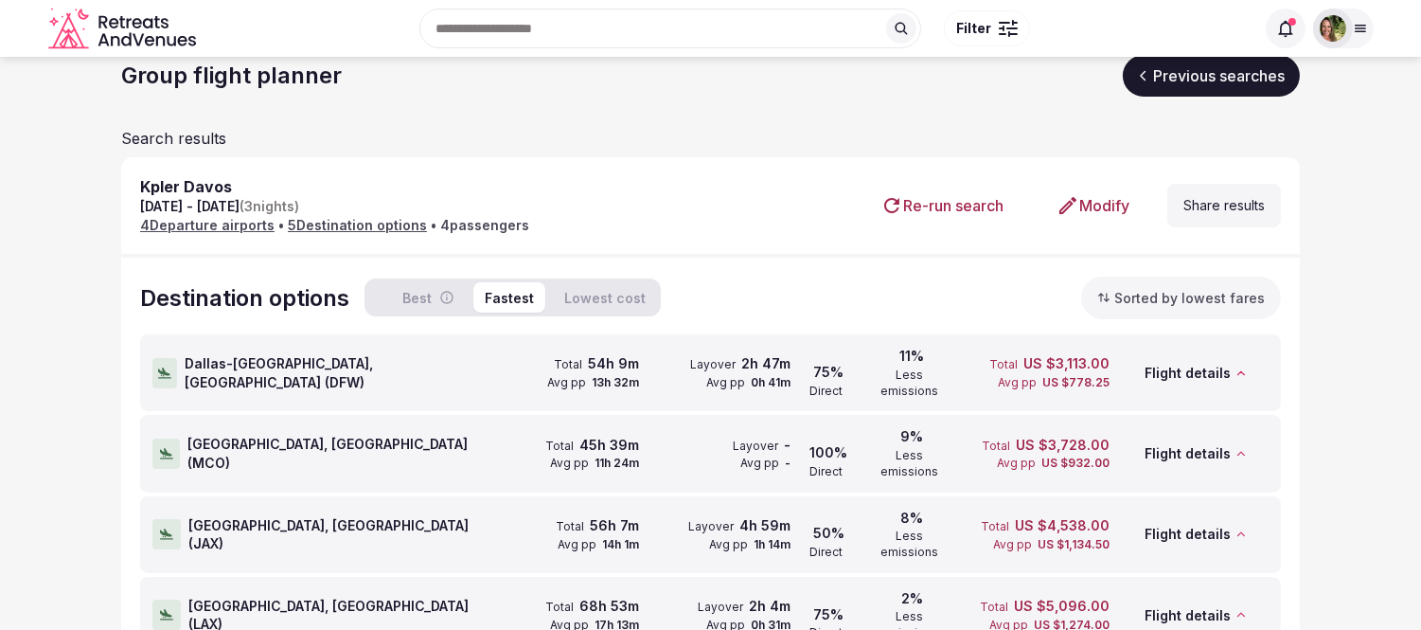
scroll to position [0, 0]
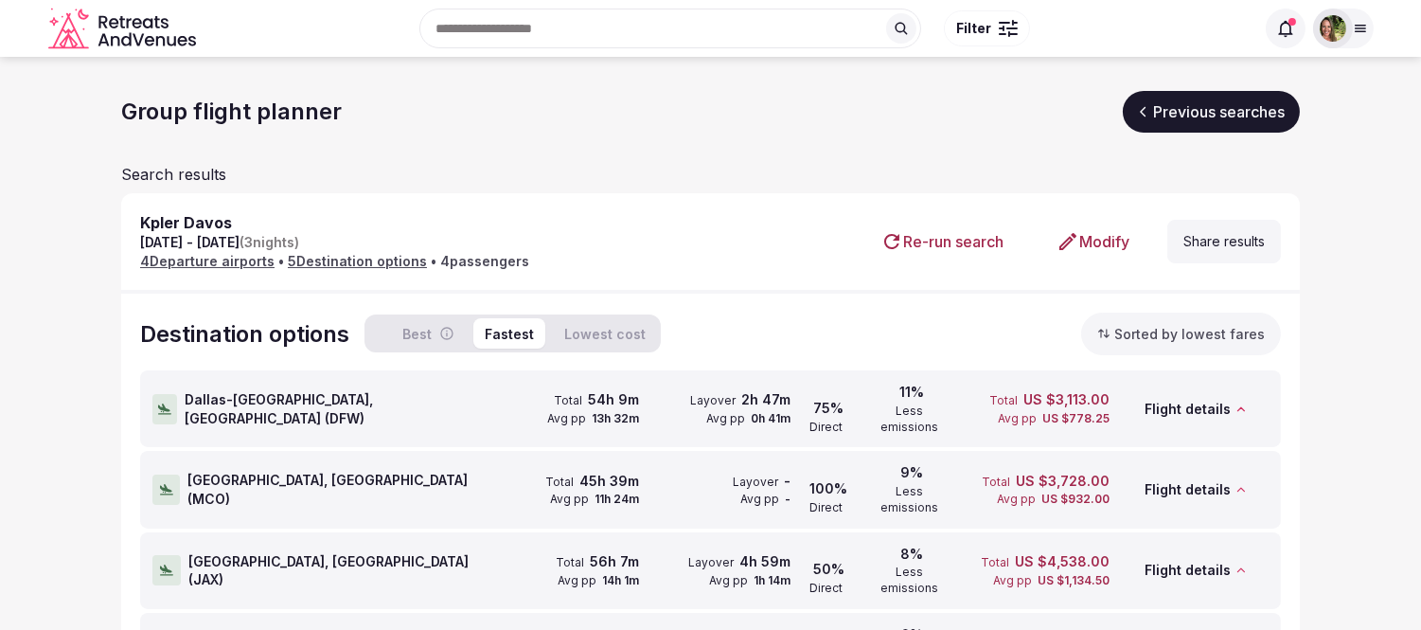
click at [1197, 105] on link "Previous searches" at bounding box center [1211, 112] width 177 height 42
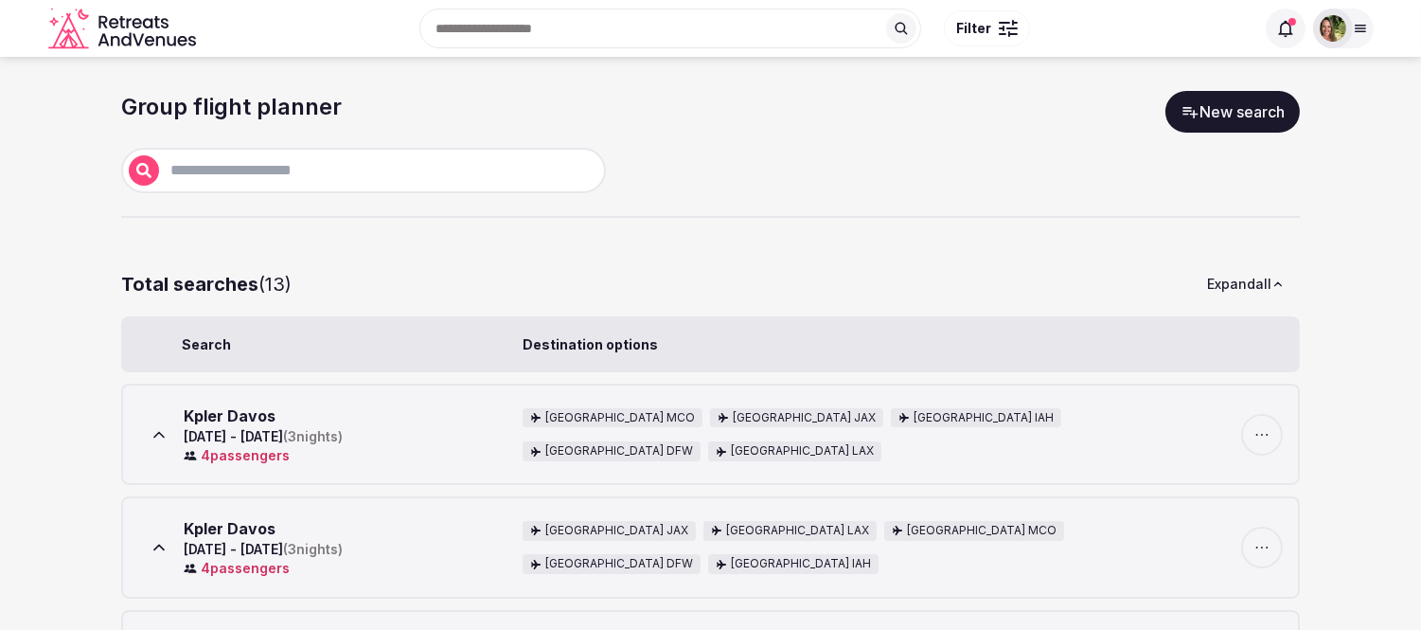
click at [1188, 112] on icon at bounding box center [1190, 111] width 19 height 19
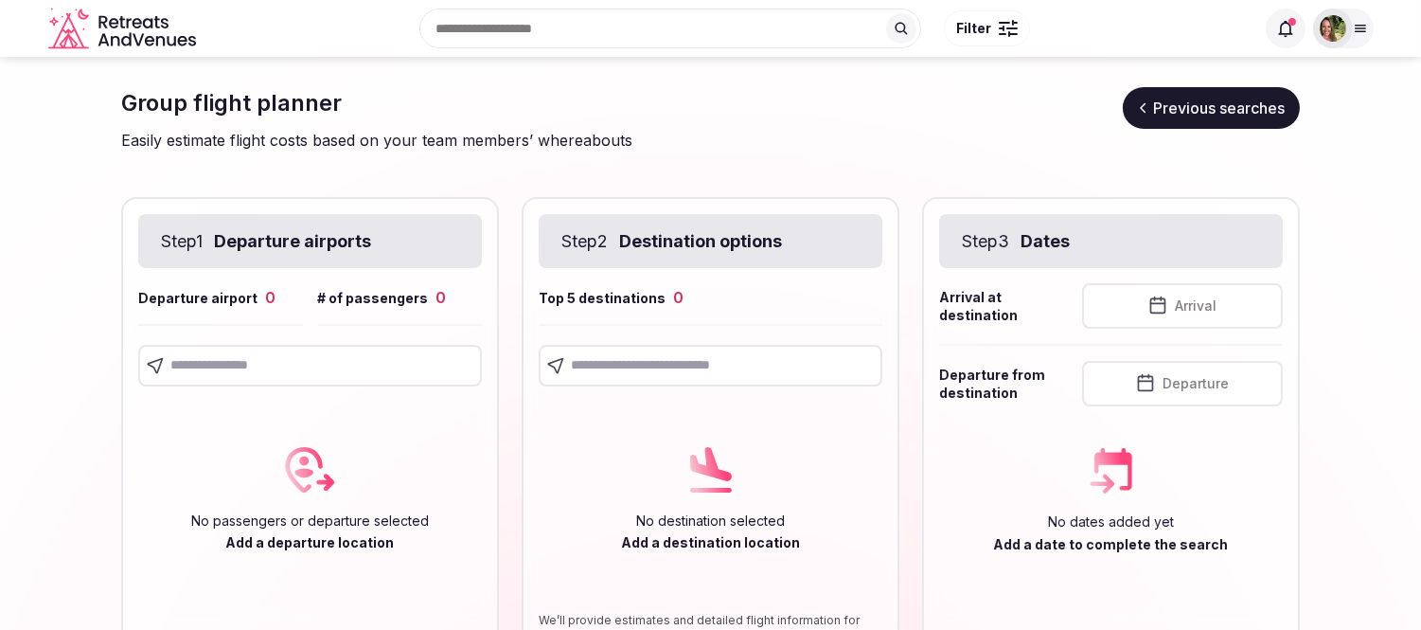
click at [311, 372] on input "text" at bounding box center [310, 366] width 344 height 42
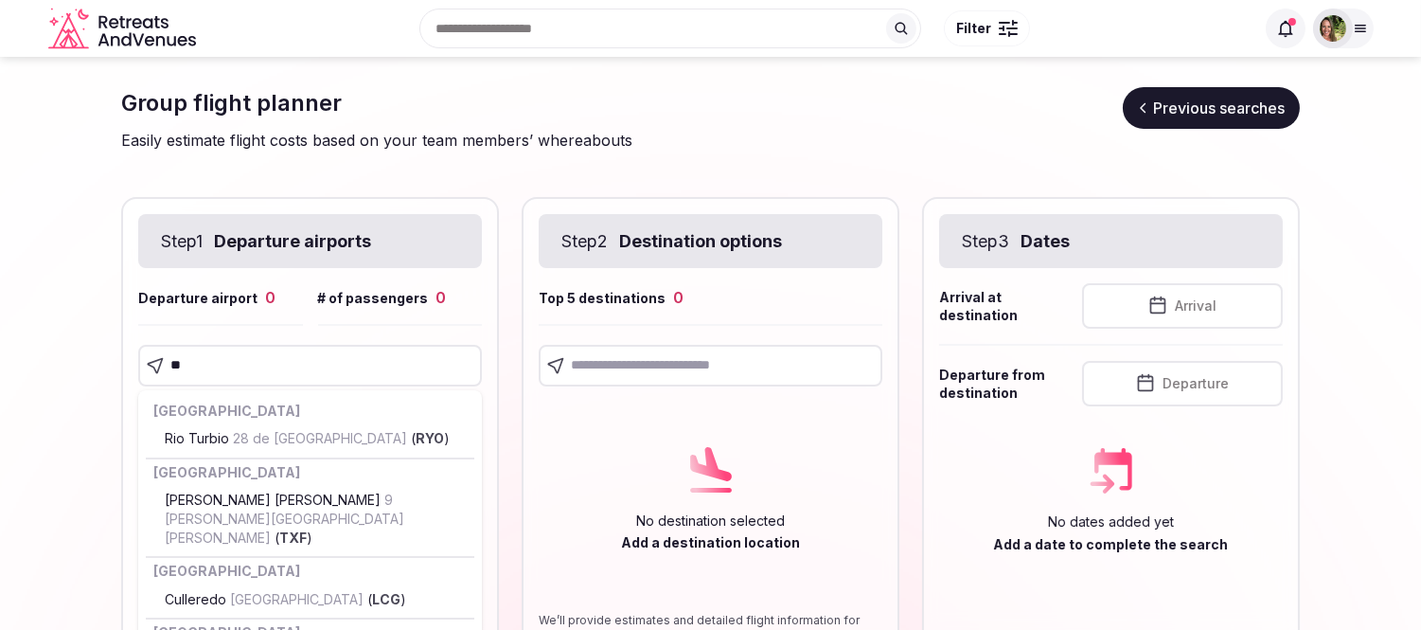
type input "***"
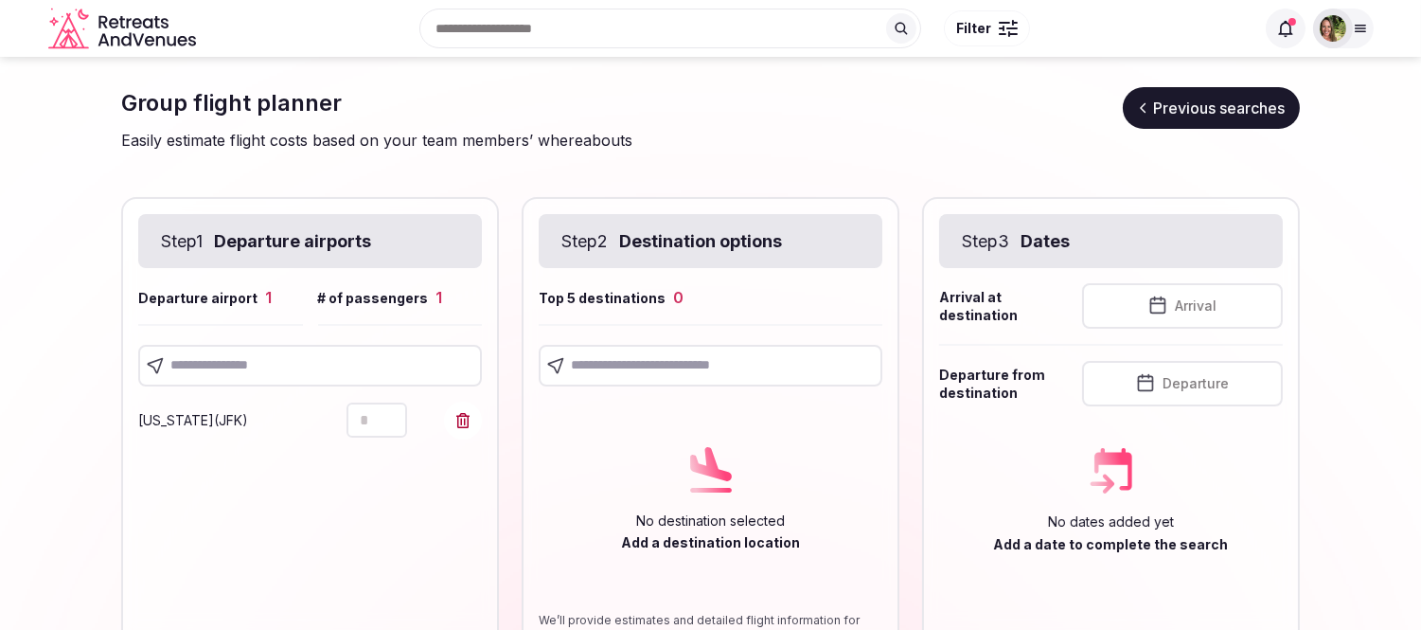
click at [234, 355] on input "text" at bounding box center [310, 366] width 344 height 42
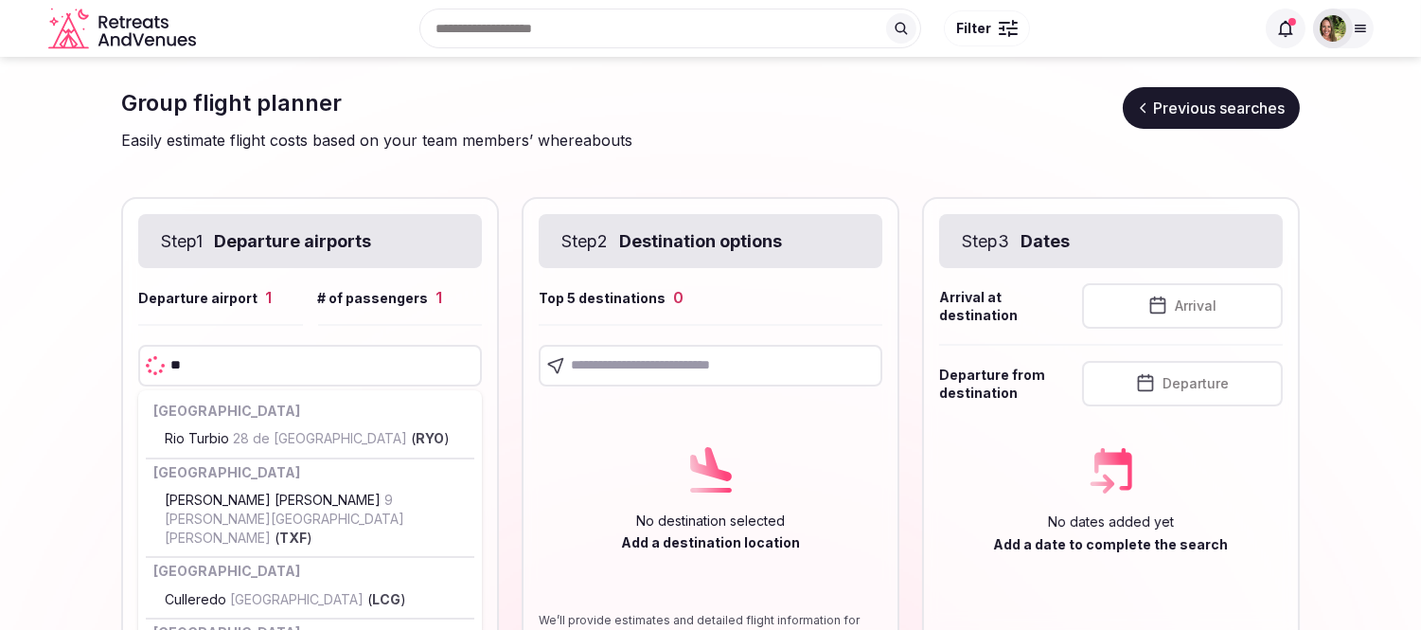
type input "***"
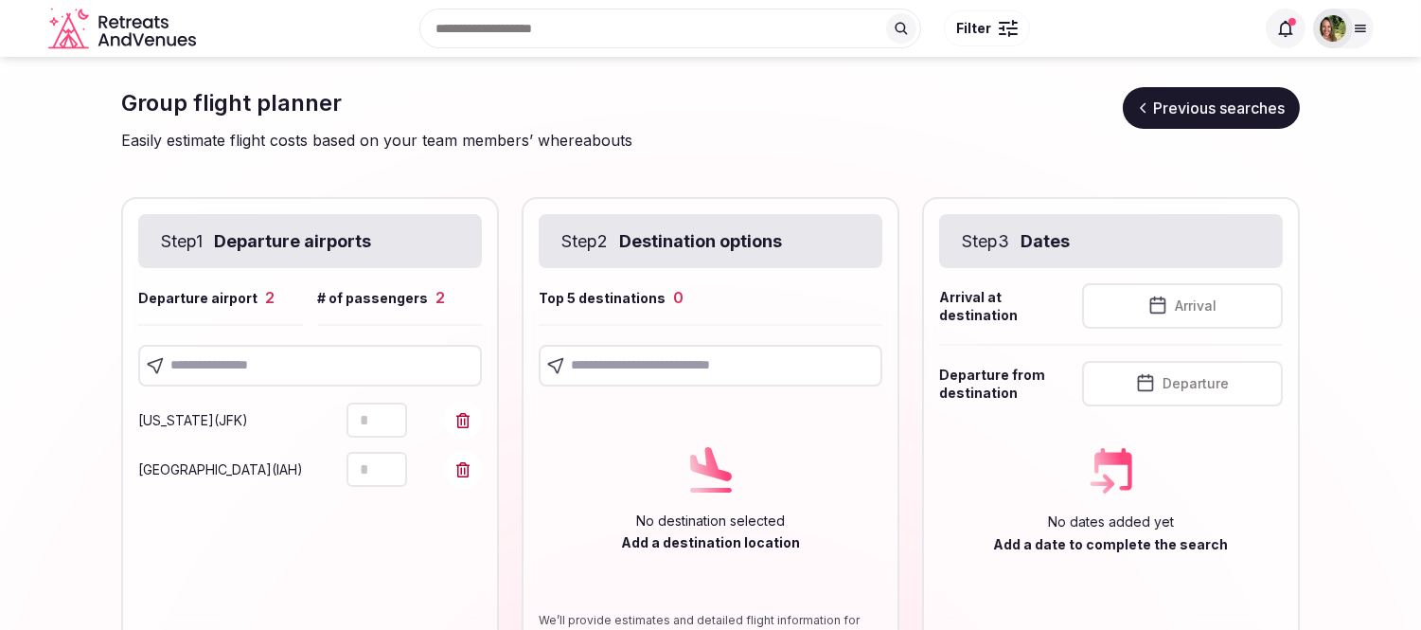
click at [254, 362] on input "text" at bounding box center [310, 366] width 344 height 42
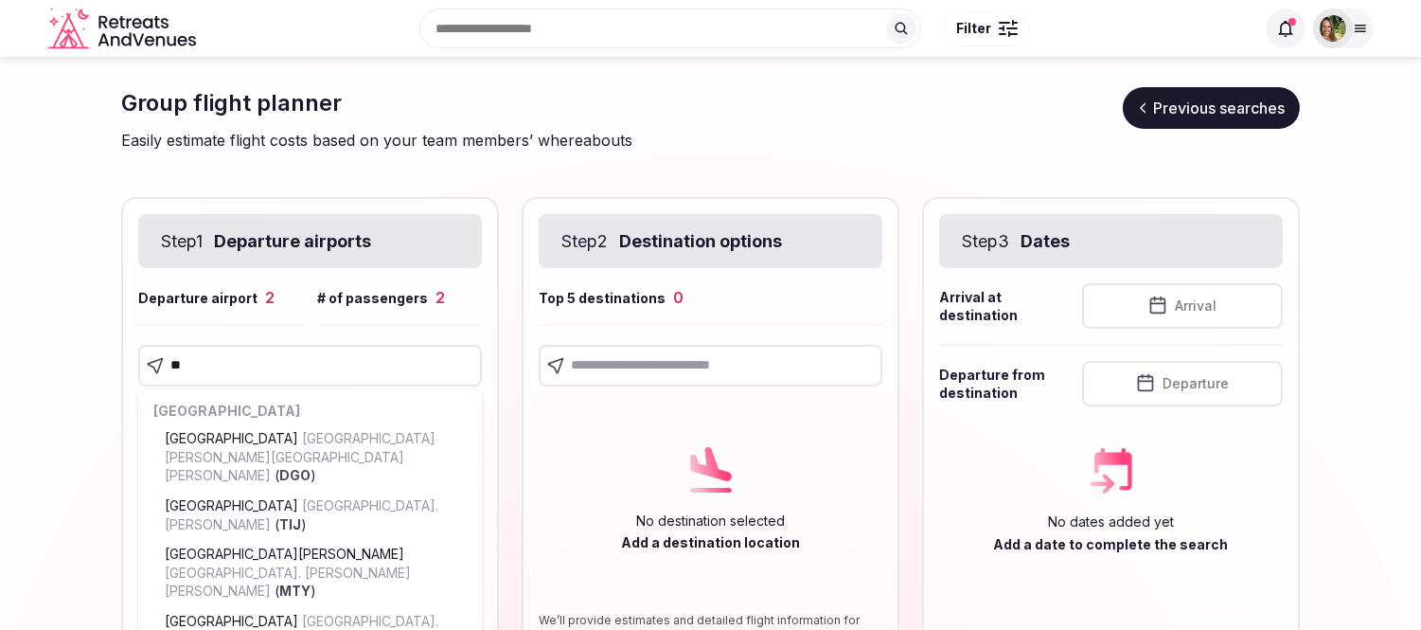
type input "***"
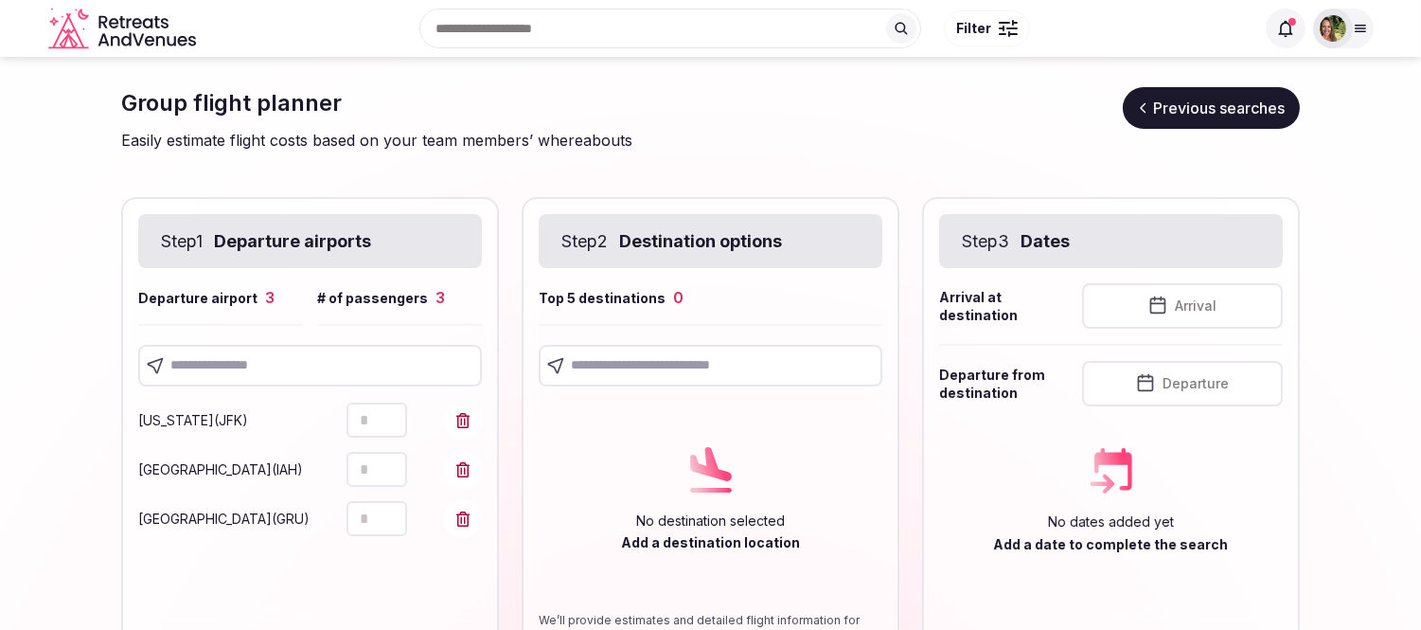
click at [281, 371] on input "text" at bounding box center [310, 366] width 344 height 42
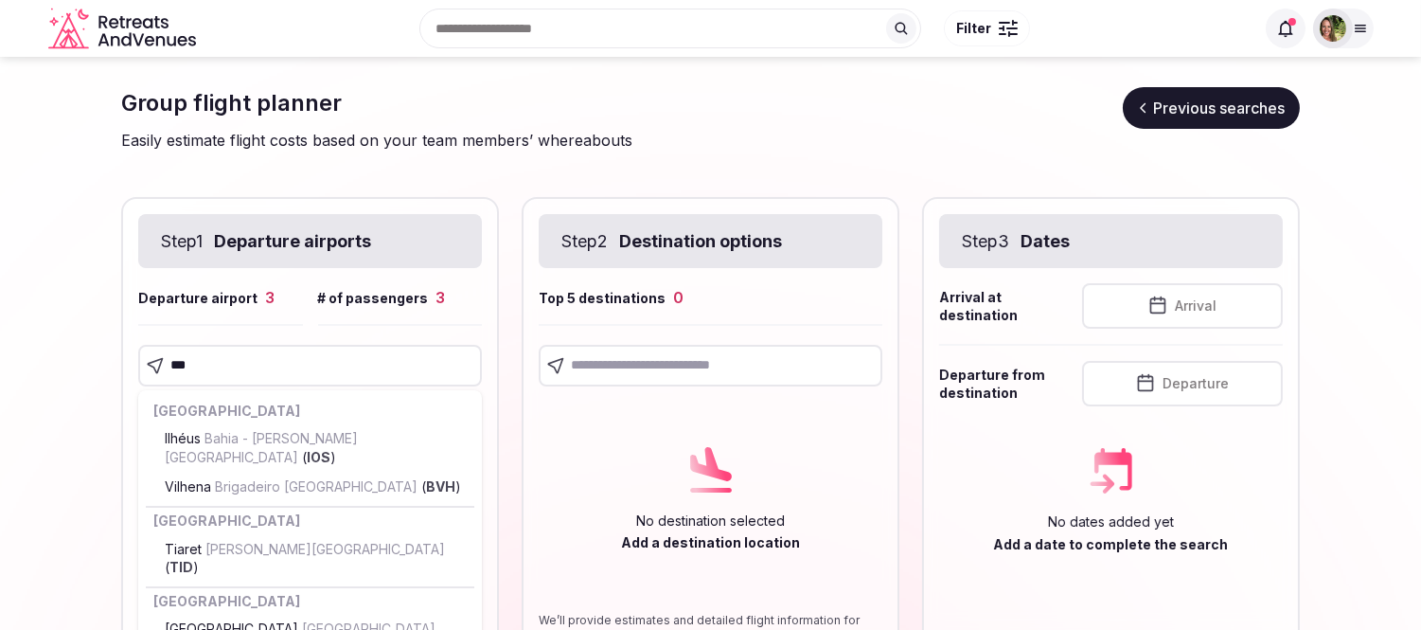
drag, startPoint x: 215, startPoint y: 376, endPoint x: 101, endPoint y: 384, distance: 114.0
click at [108, 384] on section "Group flight planner Previous searches Easily estimate flight costs based on yo…" at bounding box center [710, 465] width 1421 height 816
type input "******"
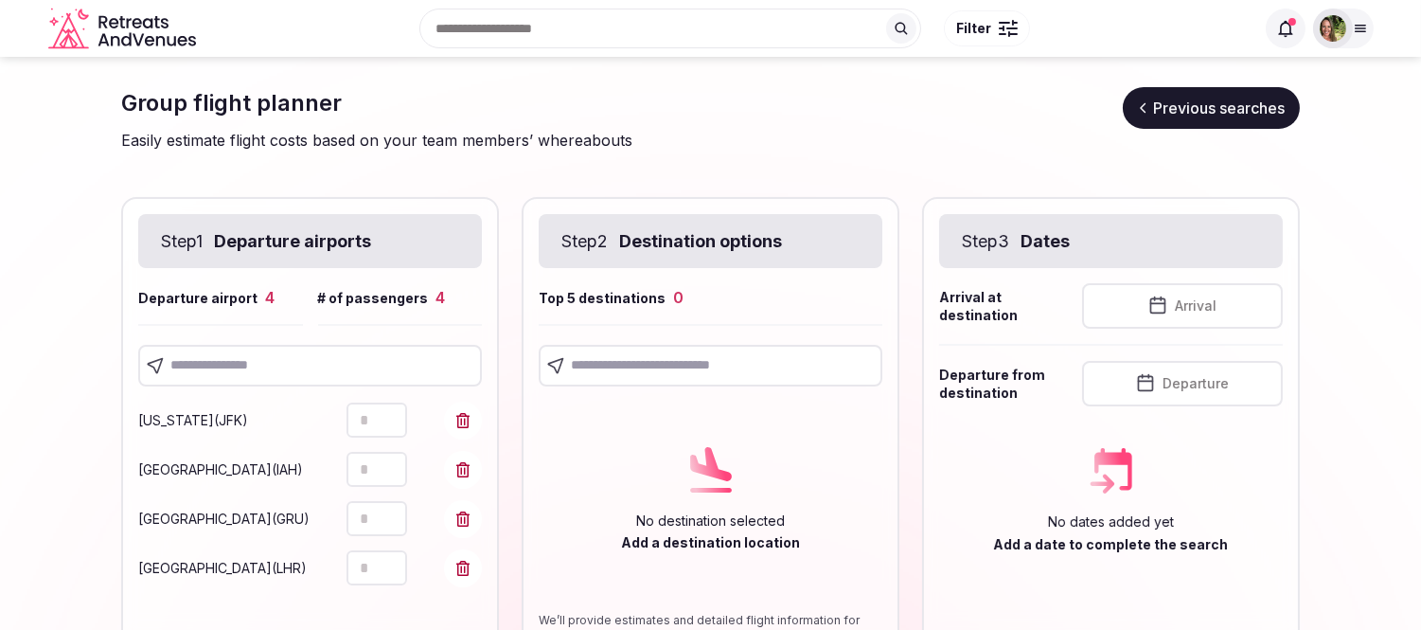
click at [611, 363] on input "text" at bounding box center [711, 366] width 344 height 42
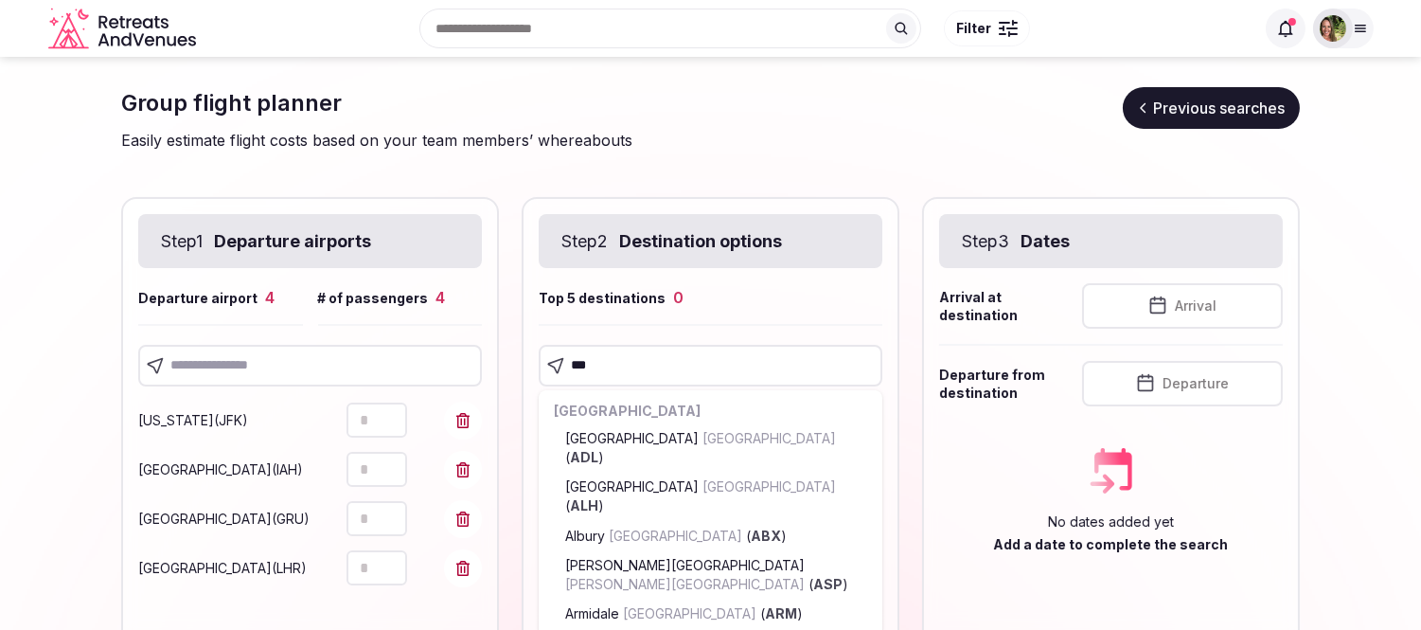
drag, startPoint x: 611, startPoint y: 370, endPoint x: 578, endPoint y: 360, distance: 34.7
click at [578, 360] on input "***" at bounding box center [711, 366] width 344 height 42
type input "******"
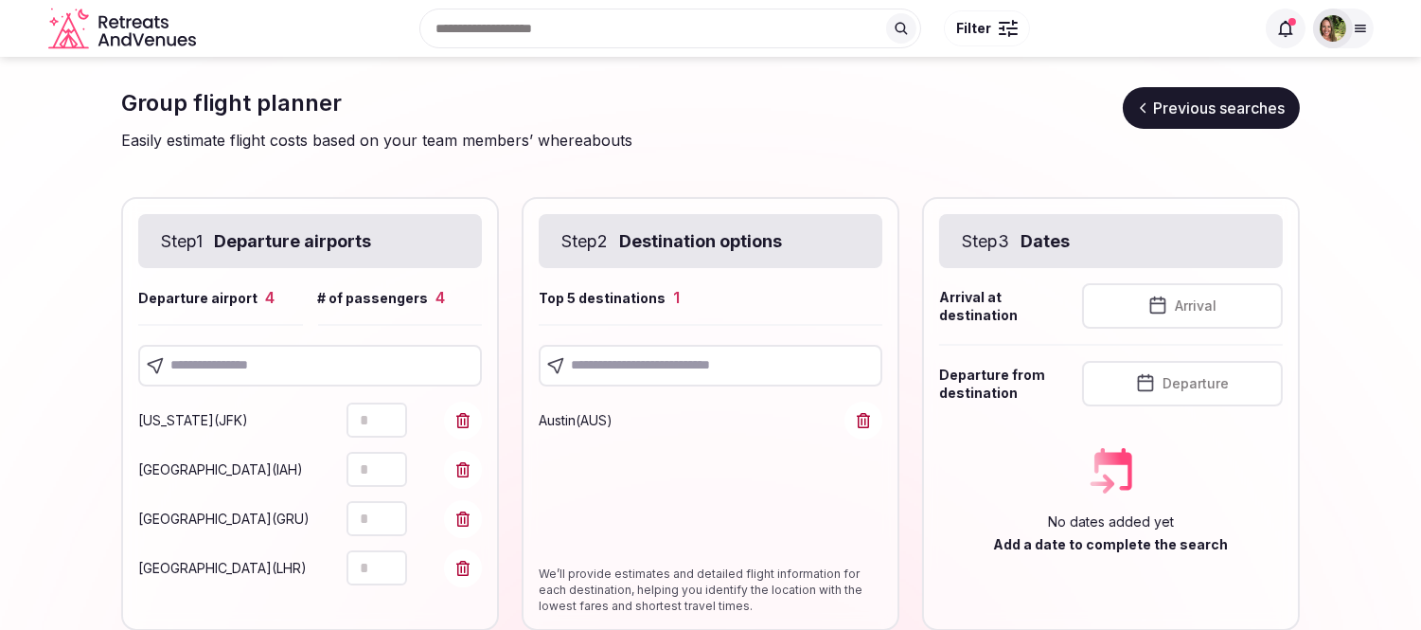
click at [679, 357] on input "text" at bounding box center [711, 366] width 344 height 42
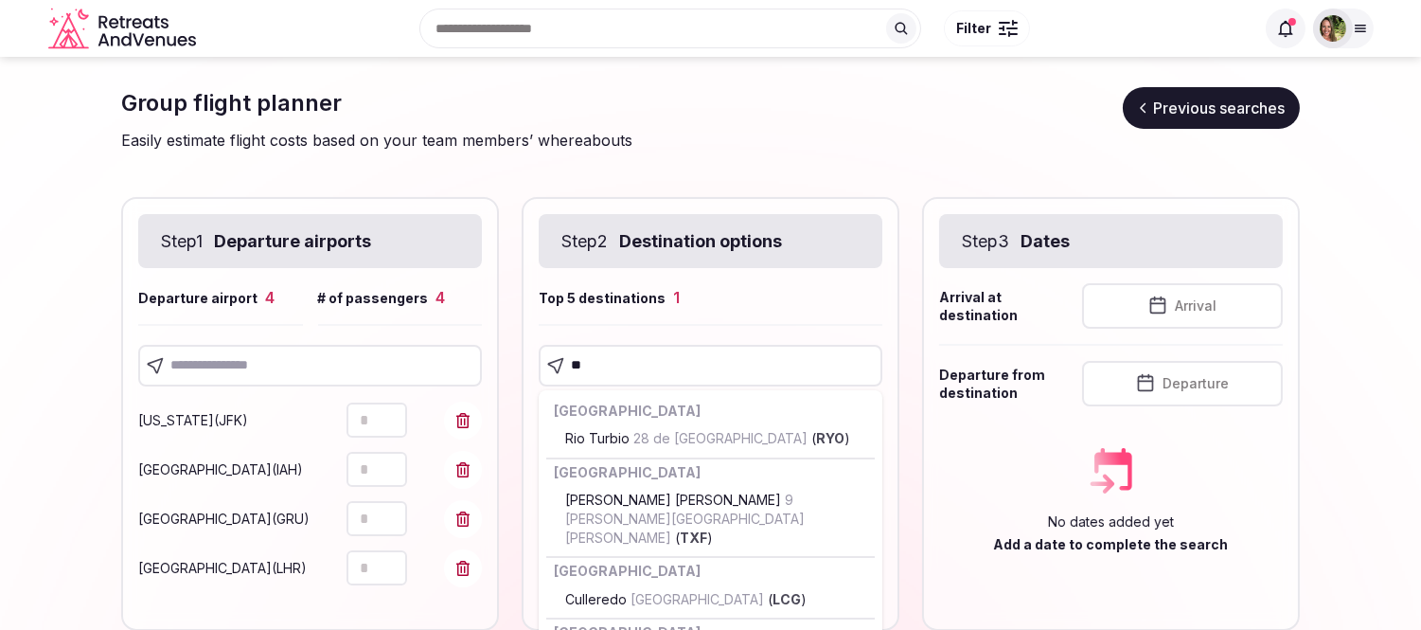
type input "***"
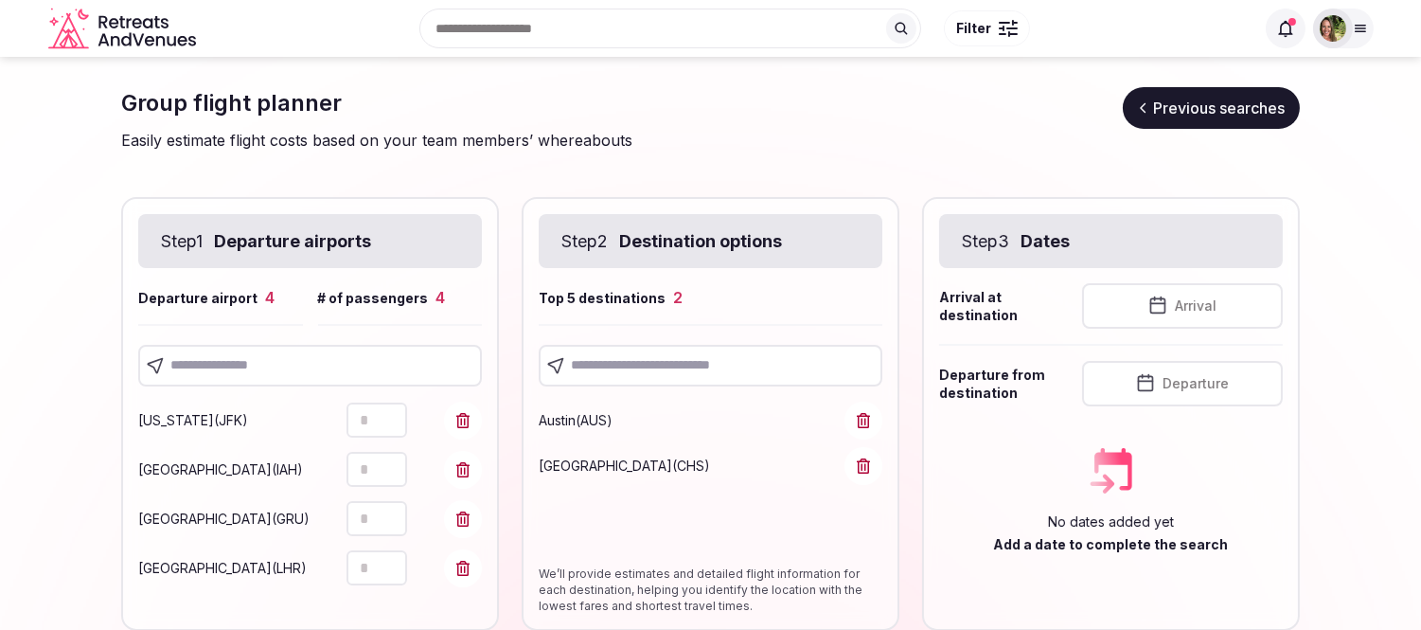
click at [687, 366] on input "text" at bounding box center [711, 366] width 344 height 42
type input "*"
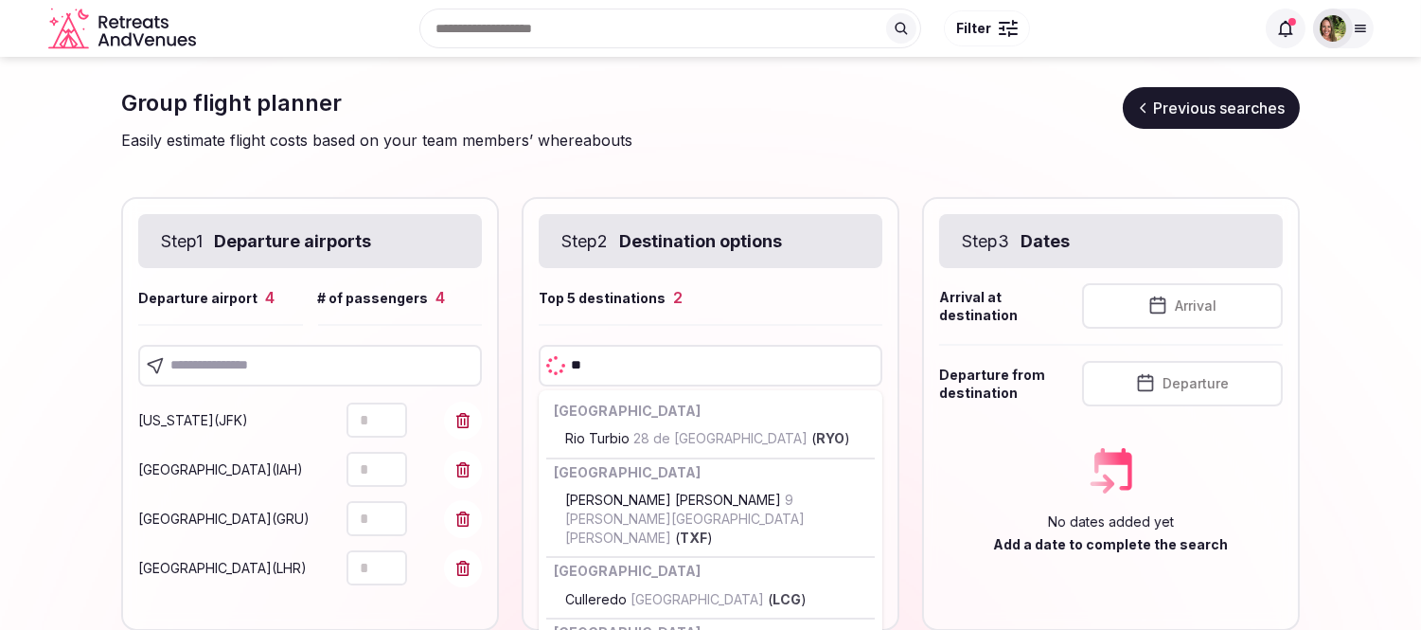
type input "***"
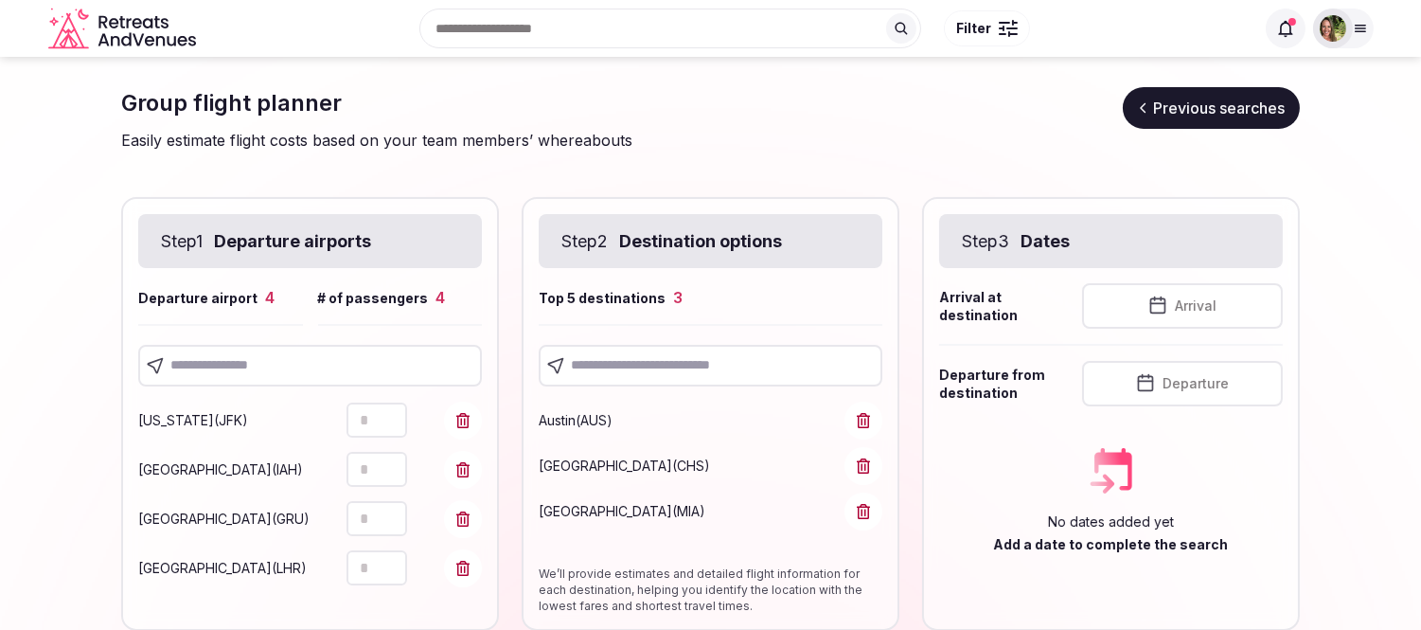
click at [1206, 303] on span "Arrival" at bounding box center [1196, 305] width 42 height 19
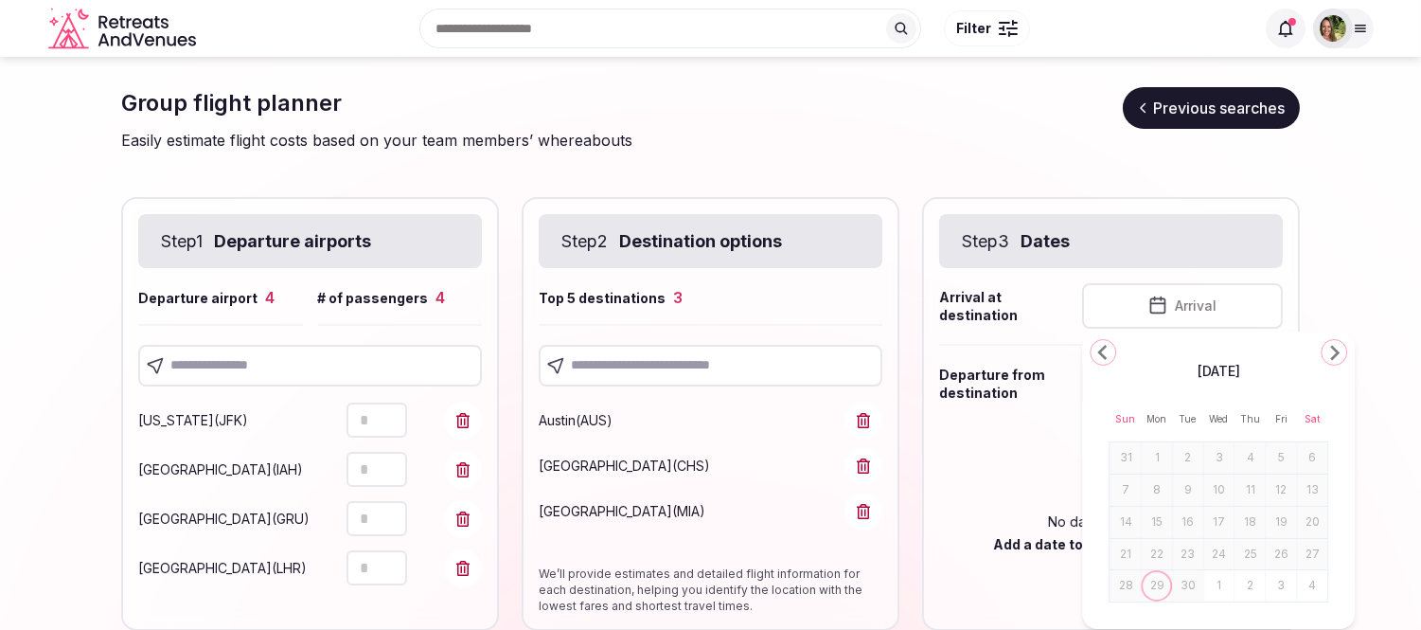
click at [1338, 354] on polygon "Go to the Next Month" at bounding box center [1334, 353] width 9 height 15
click at [1155, 518] on button "13" at bounding box center [1157, 522] width 27 height 27
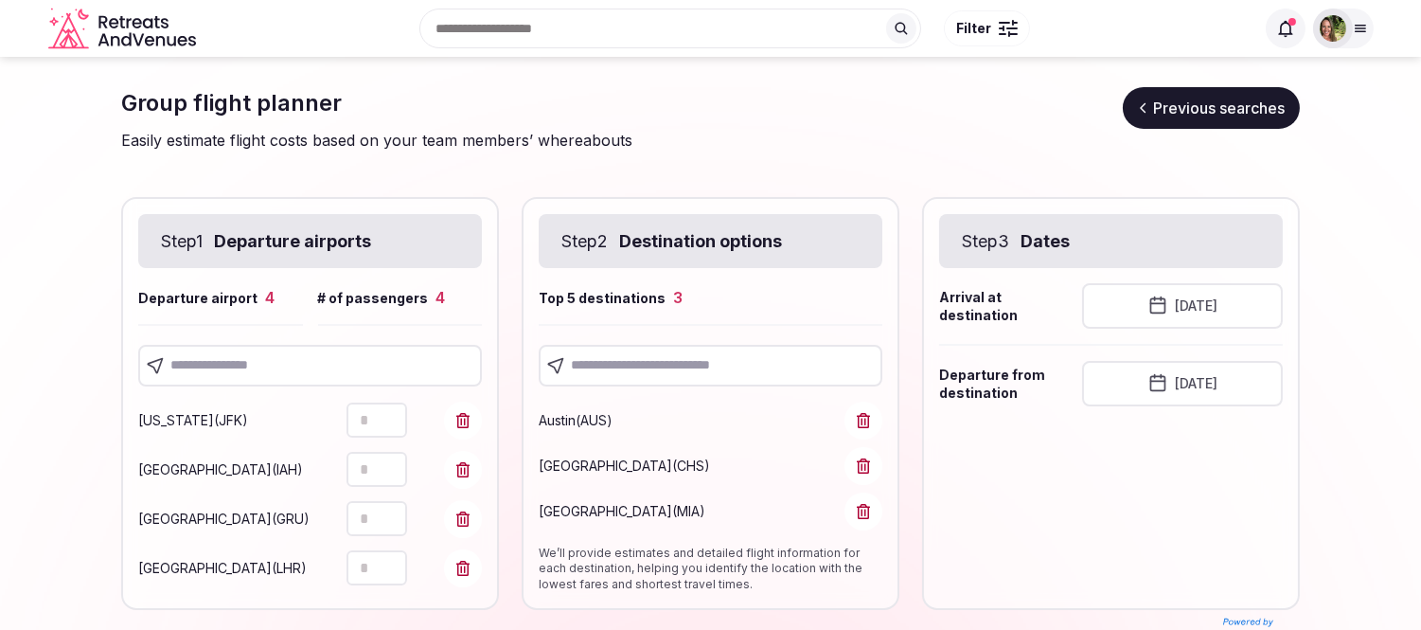
click at [1251, 394] on button "October 13th, 2025" at bounding box center [1182, 383] width 201 height 45
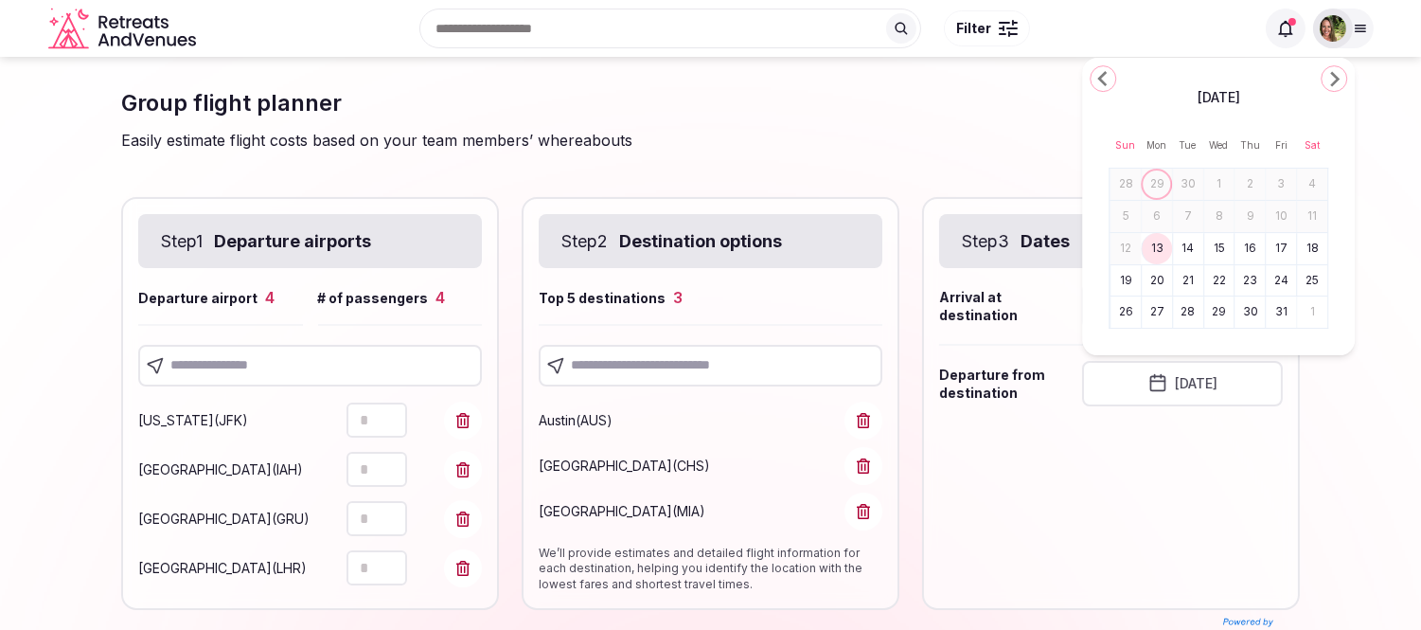
click at [1254, 242] on button "16" at bounding box center [1251, 248] width 27 height 27
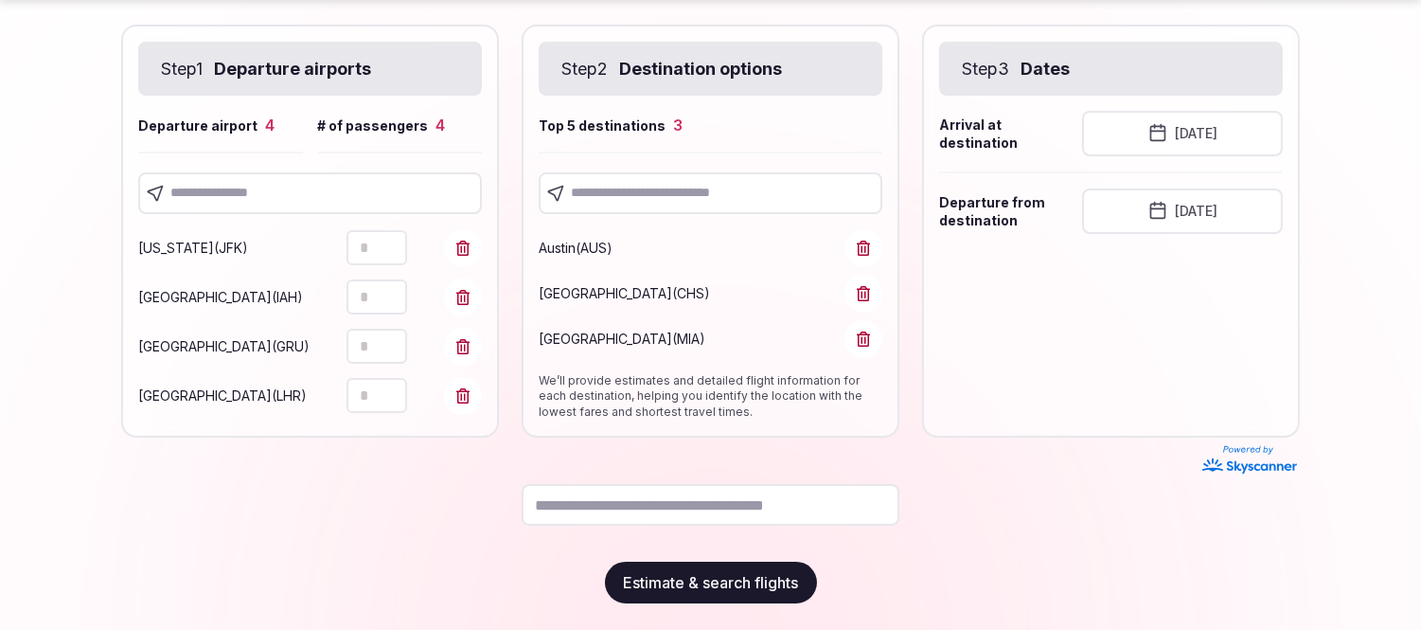
click at [695, 576] on button "Estimate & search flights" at bounding box center [711, 583] width 212 height 42
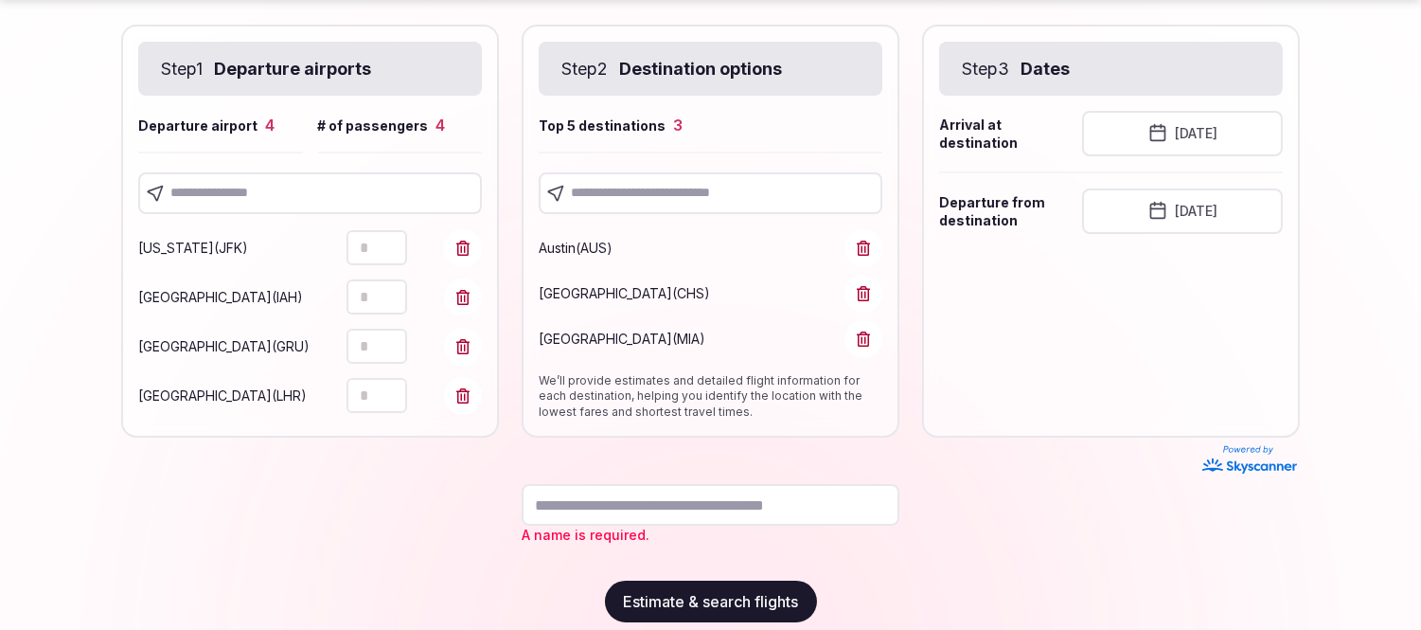
scroll to position [191, 0]
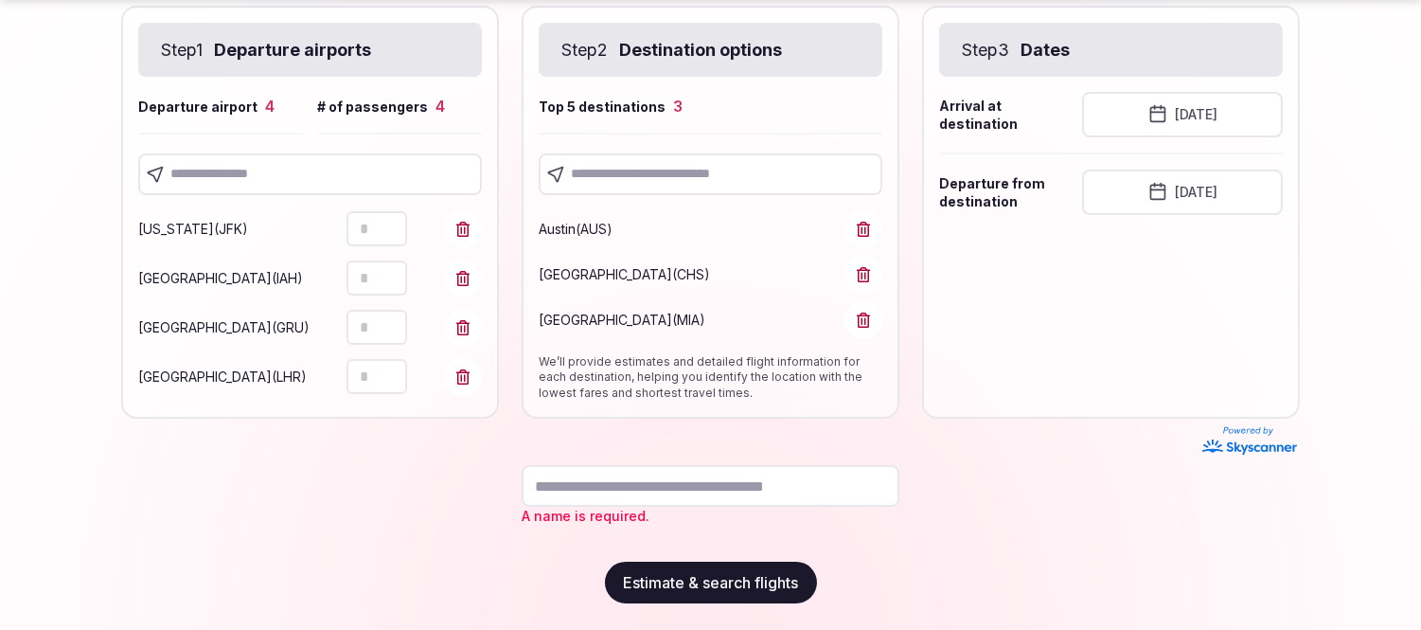
click at [628, 479] on input "text" at bounding box center [711, 486] width 378 height 42
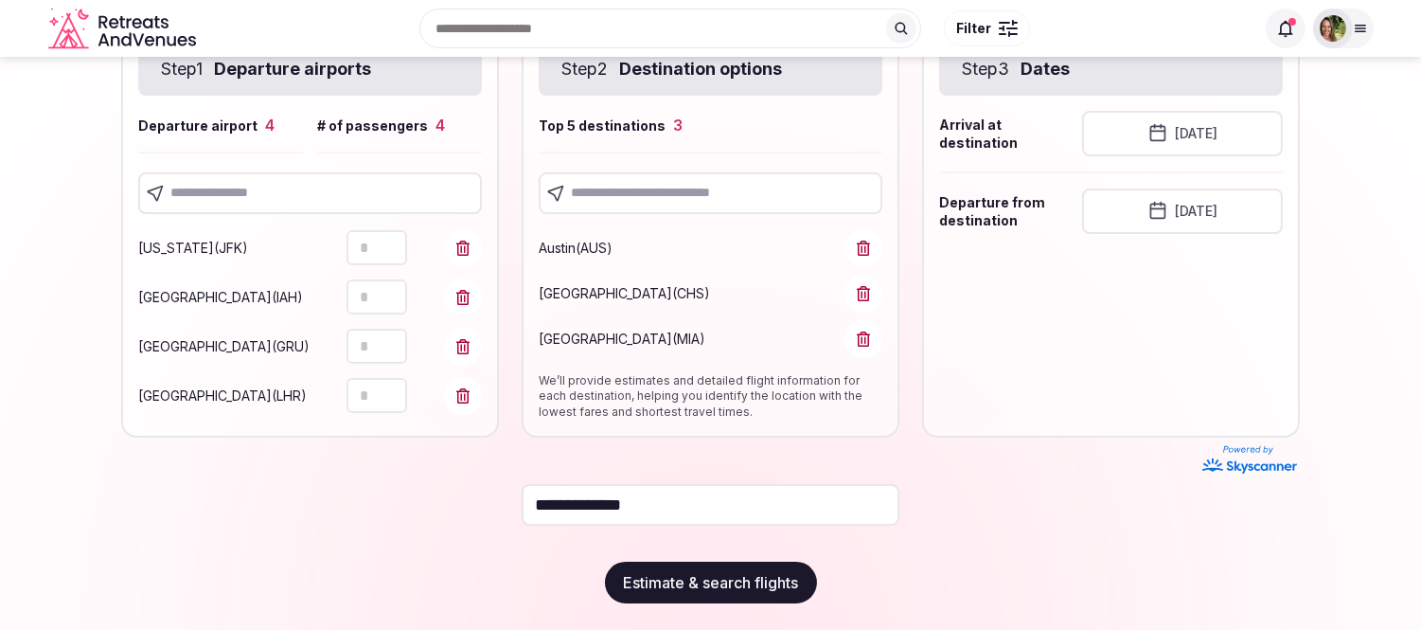
type input "**********"
click at [702, 580] on button "Estimate & search flights" at bounding box center [711, 583] width 212 height 42
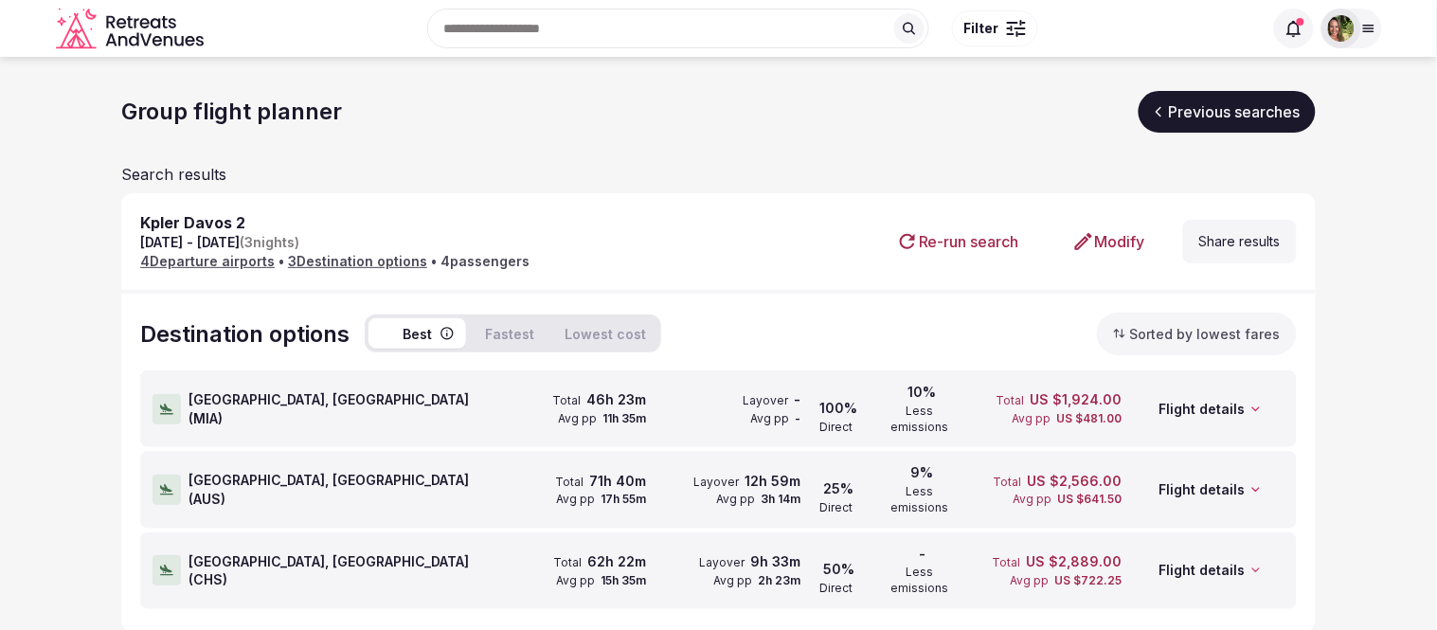
click at [505, 329] on button "Fastest" at bounding box center [509, 333] width 72 height 30
click at [292, 404] on span "Miami, United States ( MIA )" at bounding box center [339, 408] width 303 height 37
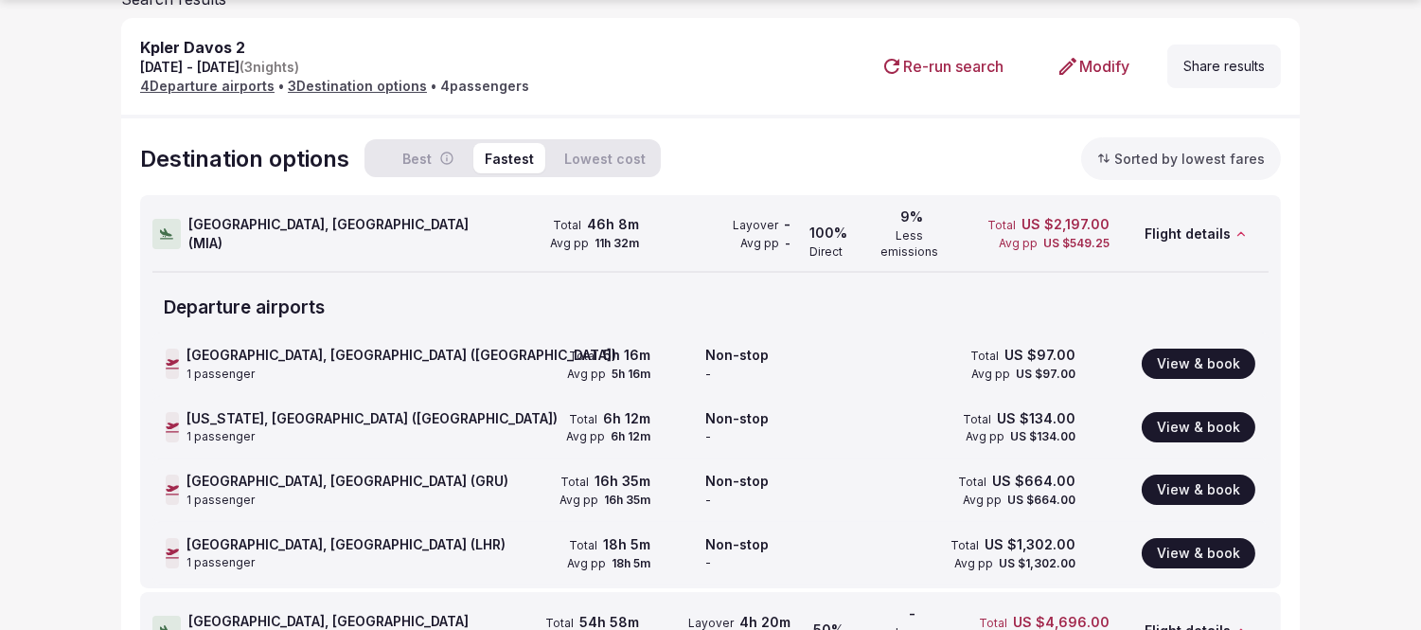
scroll to position [210, 0]
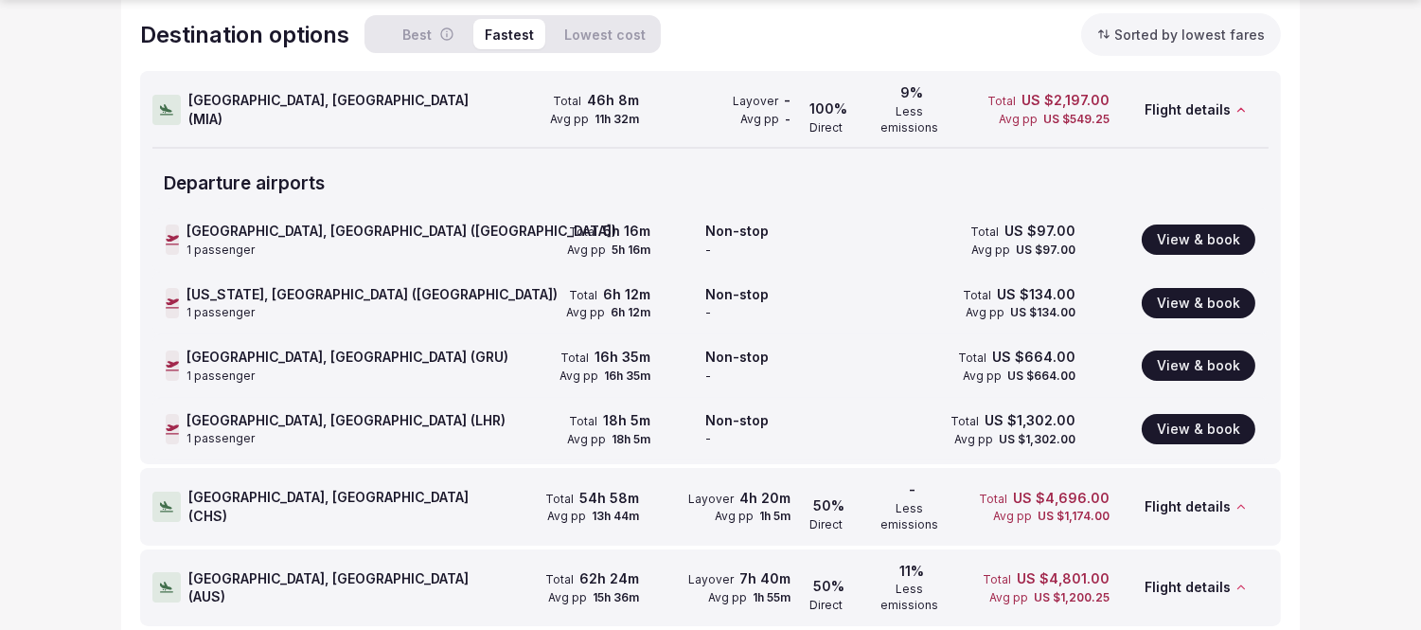
click at [299, 488] on span "Charleston, United States ( CHS )" at bounding box center [337, 506] width 299 height 37
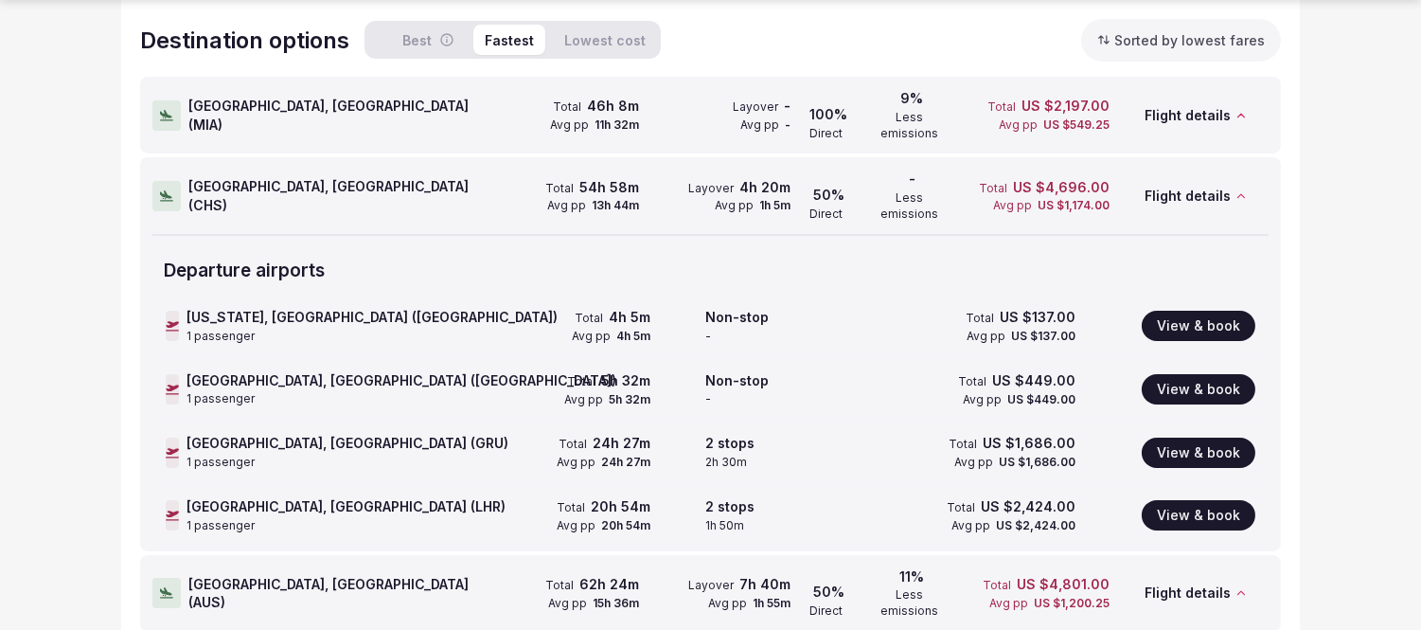
scroll to position [299, 0]
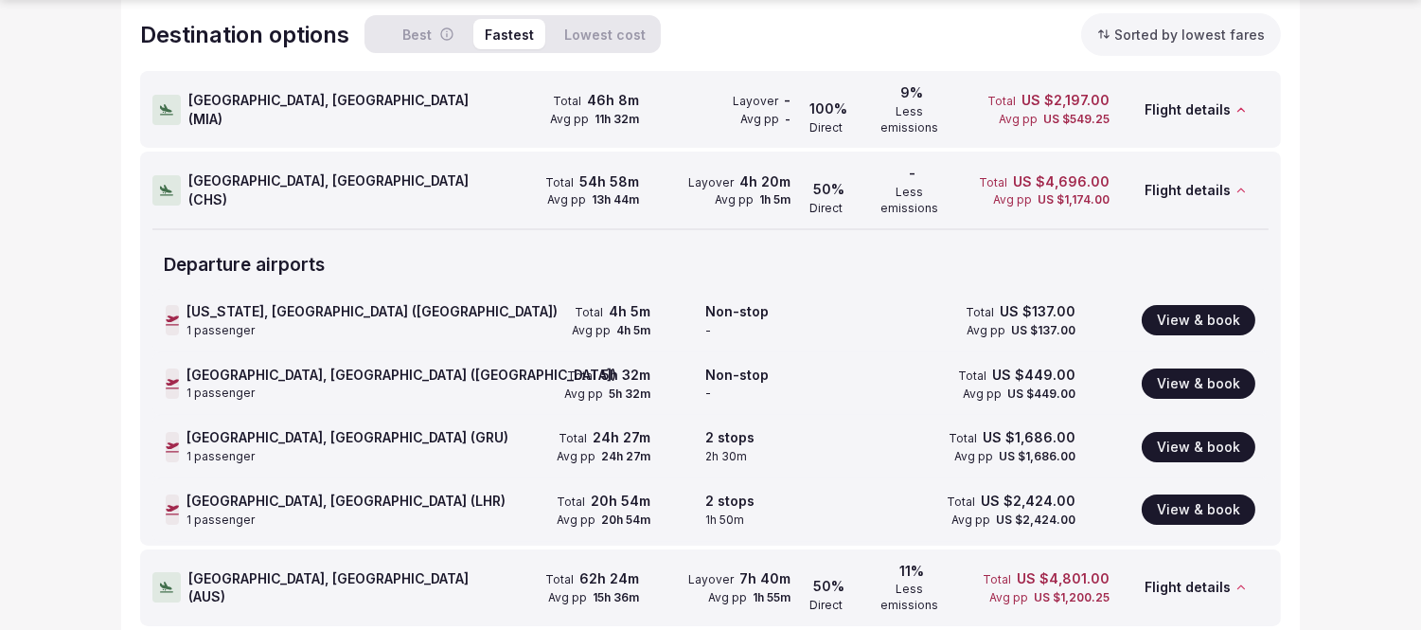
click at [232, 569] on span "Austin, United States ( AUS )" at bounding box center [337, 587] width 299 height 37
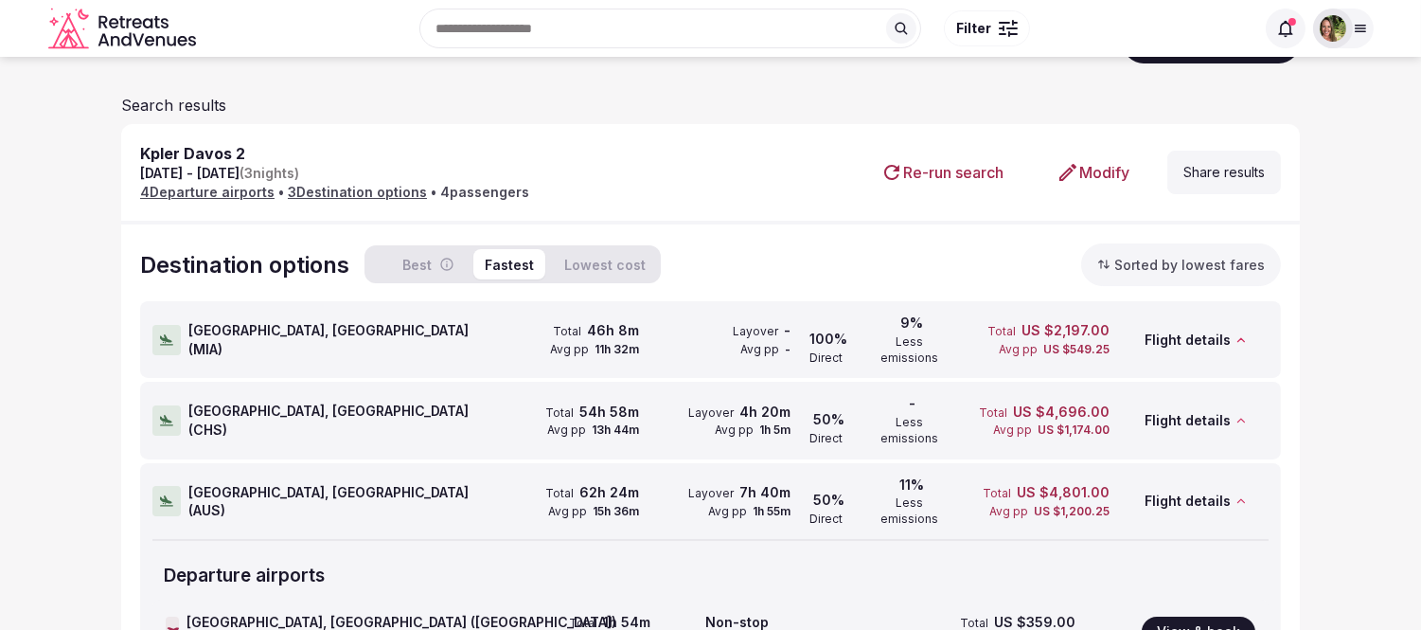
scroll to position [0, 0]
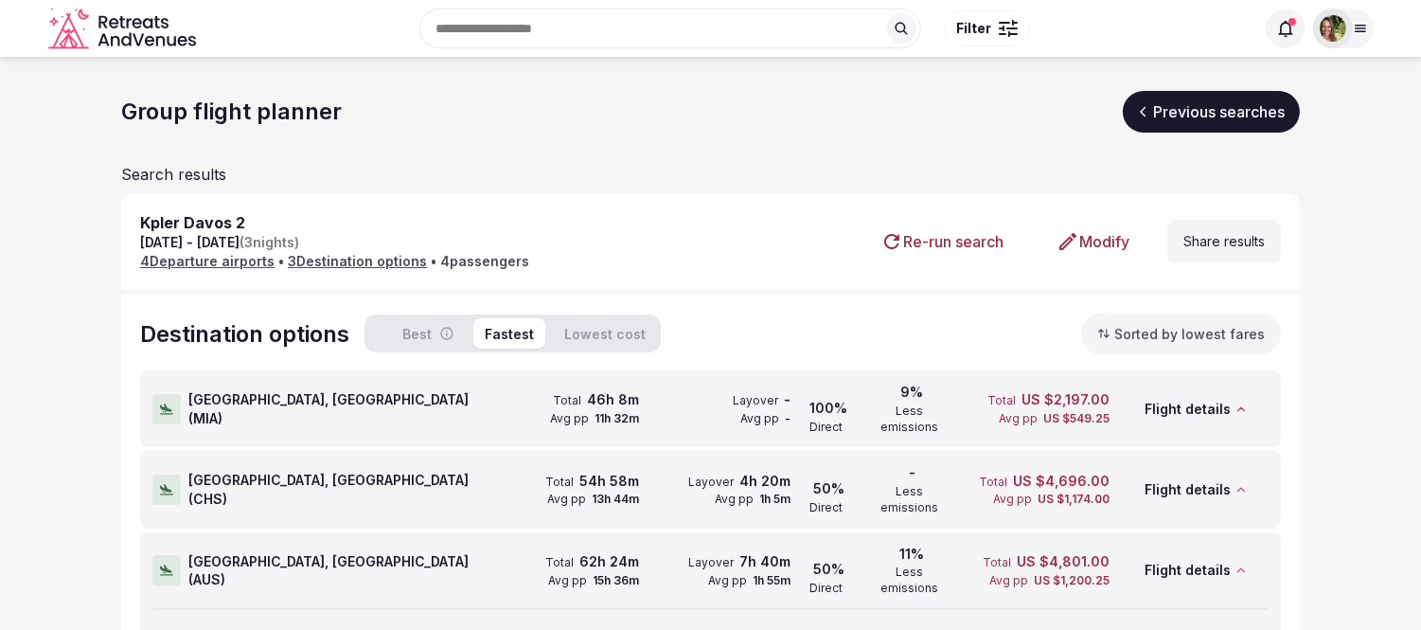
click at [1348, 22] on div at bounding box center [1333, 29] width 40 height 40
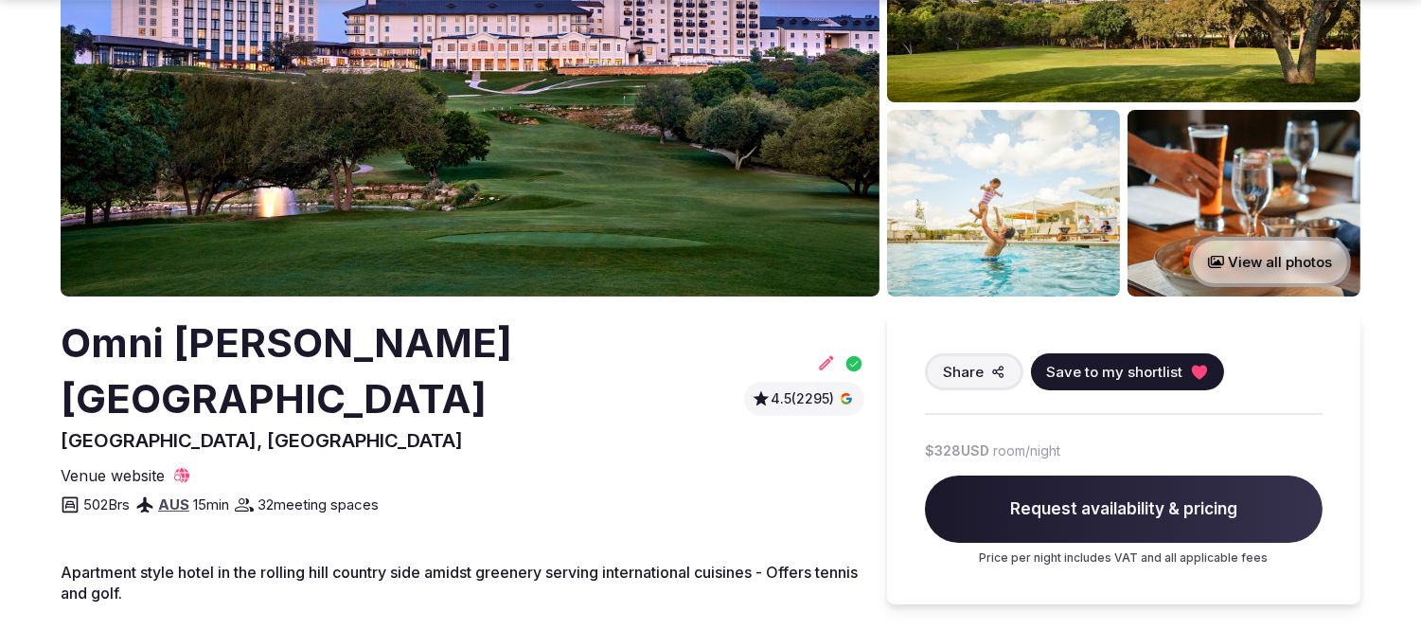
scroll to position [420, 0]
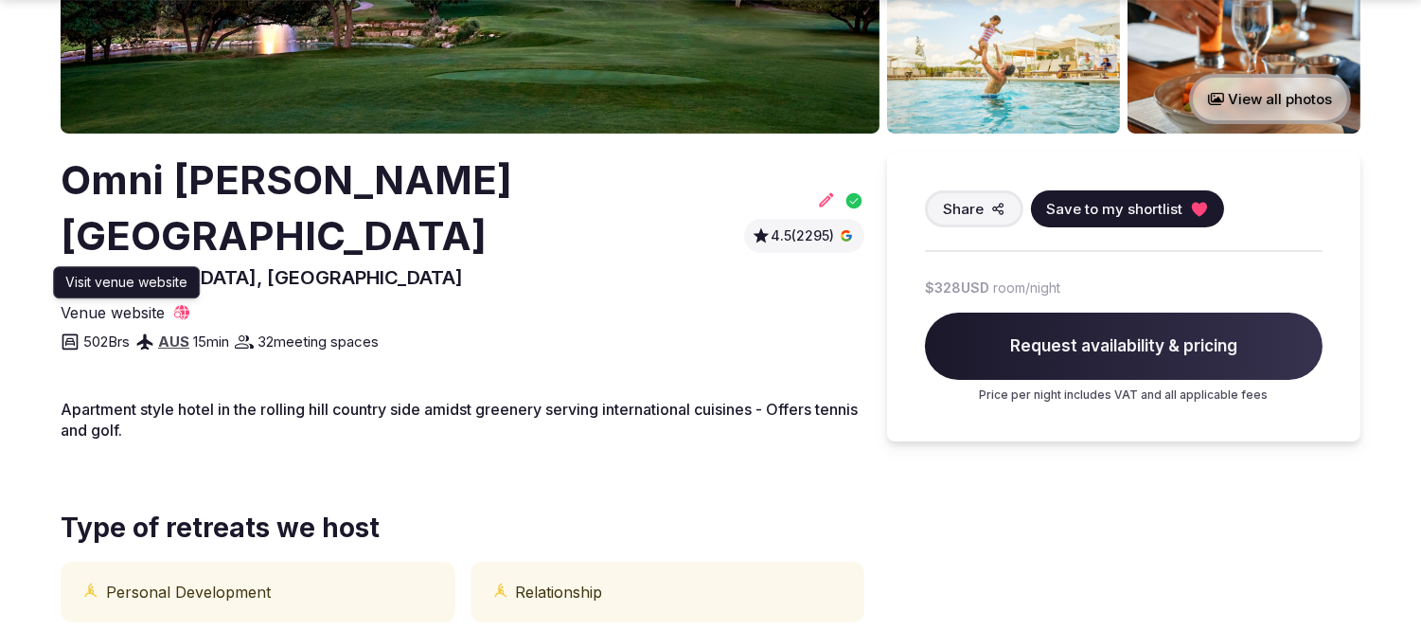
click at [184, 307] on icon at bounding box center [181, 312] width 15 height 15
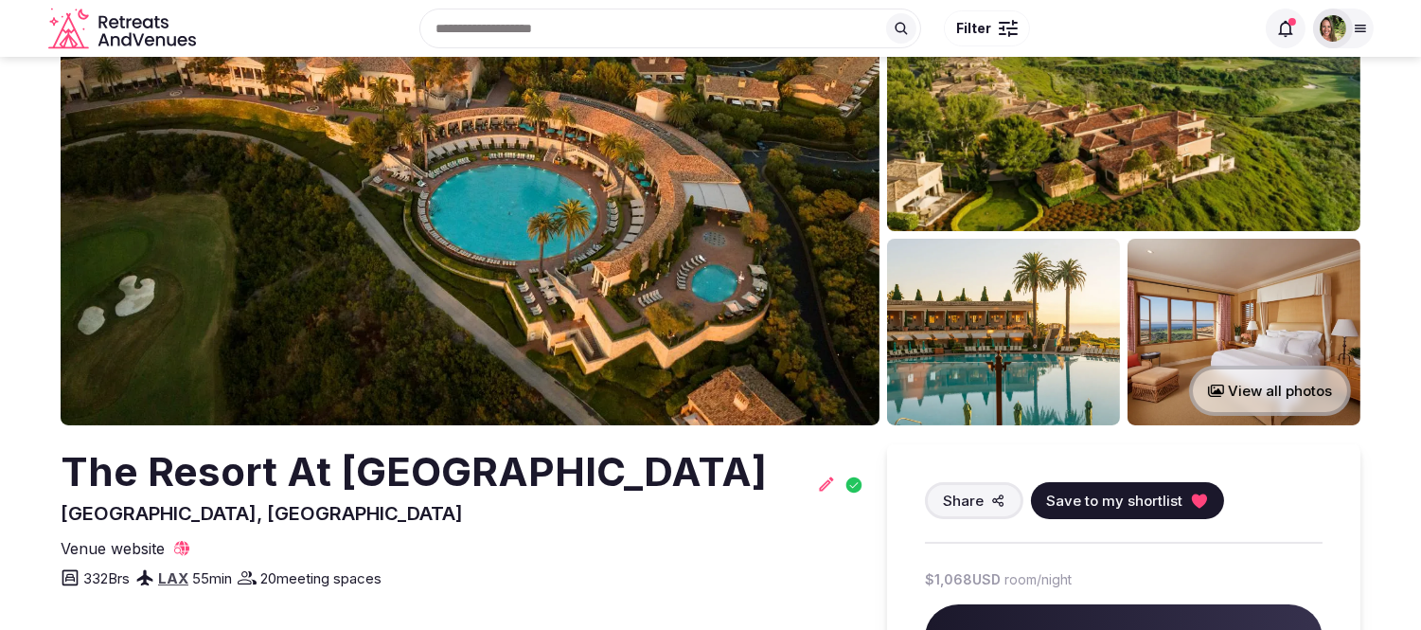
scroll to position [210, 0]
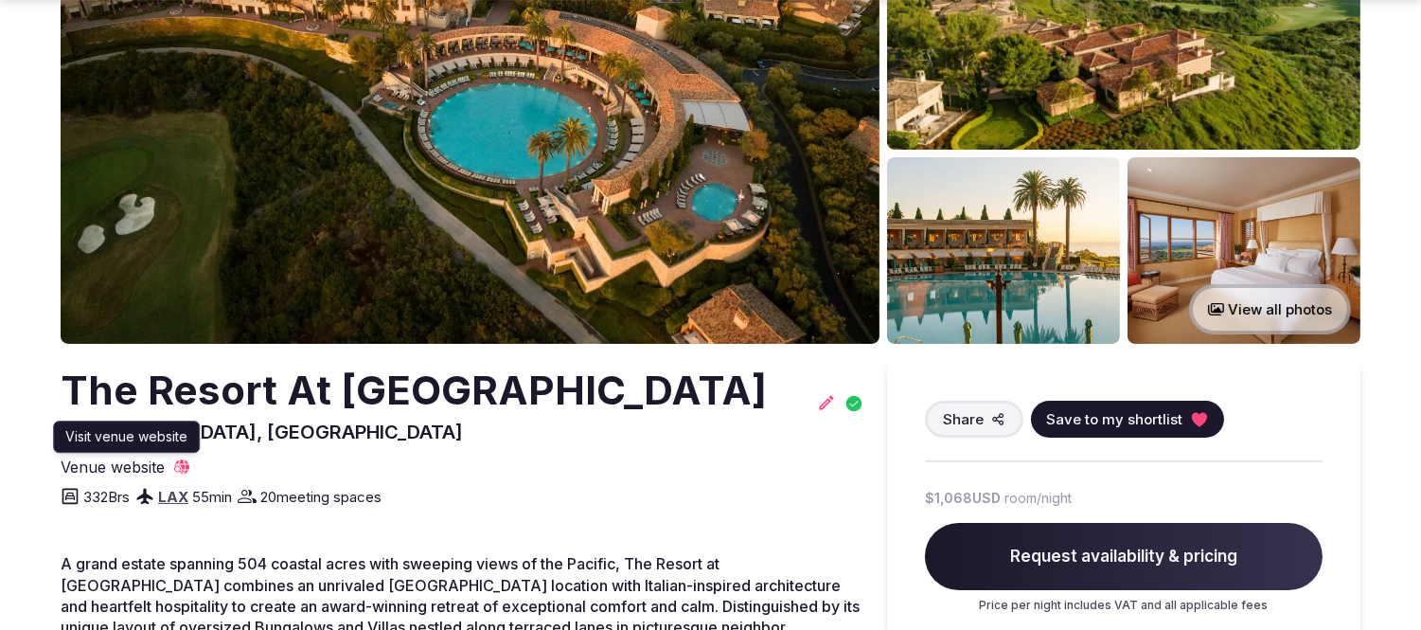
click at [184, 468] on icon at bounding box center [181, 466] width 15 height 15
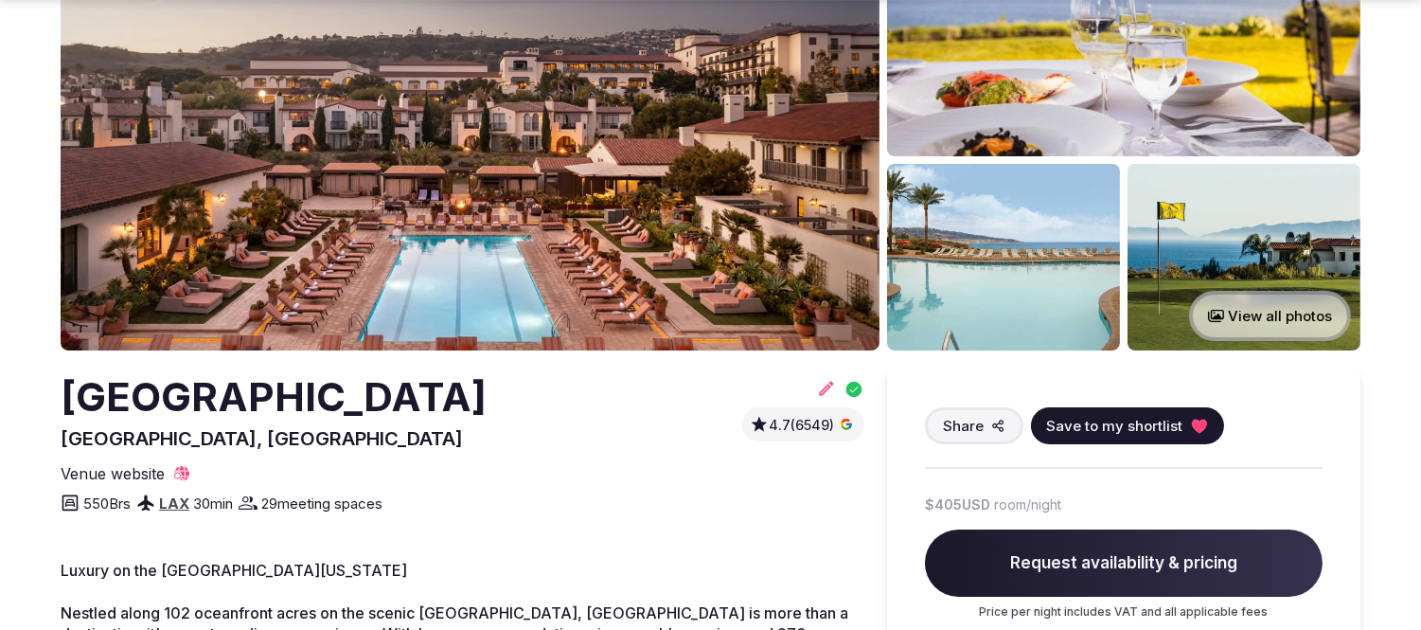
scroll to position [210, 0]
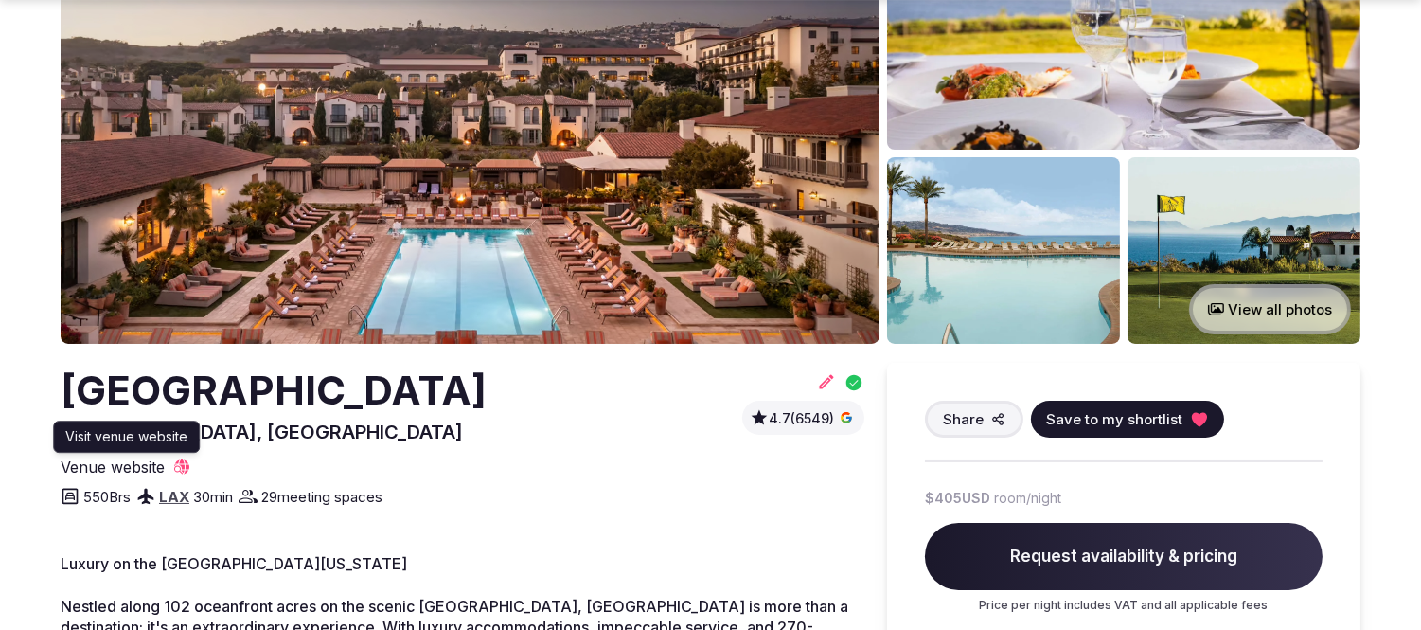
click at [176, 457] on icon at bounding box center [181, 466] width 19 height 19
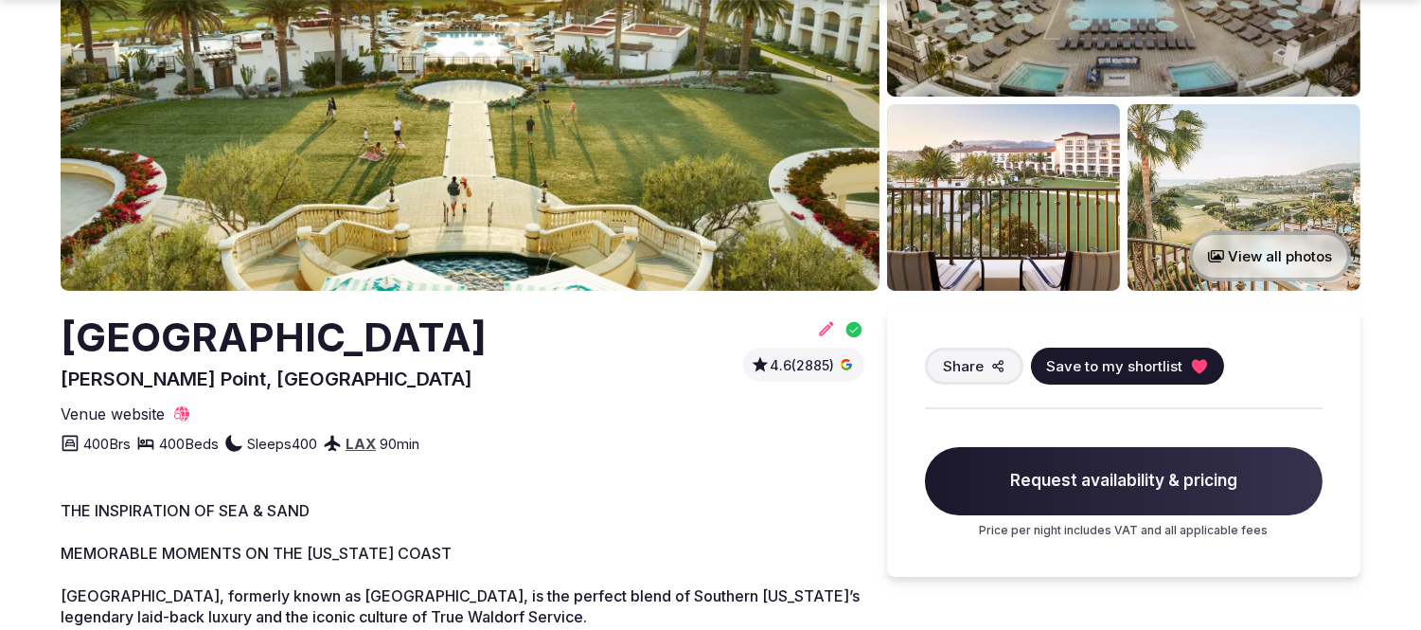
scroll to position [315, 0]
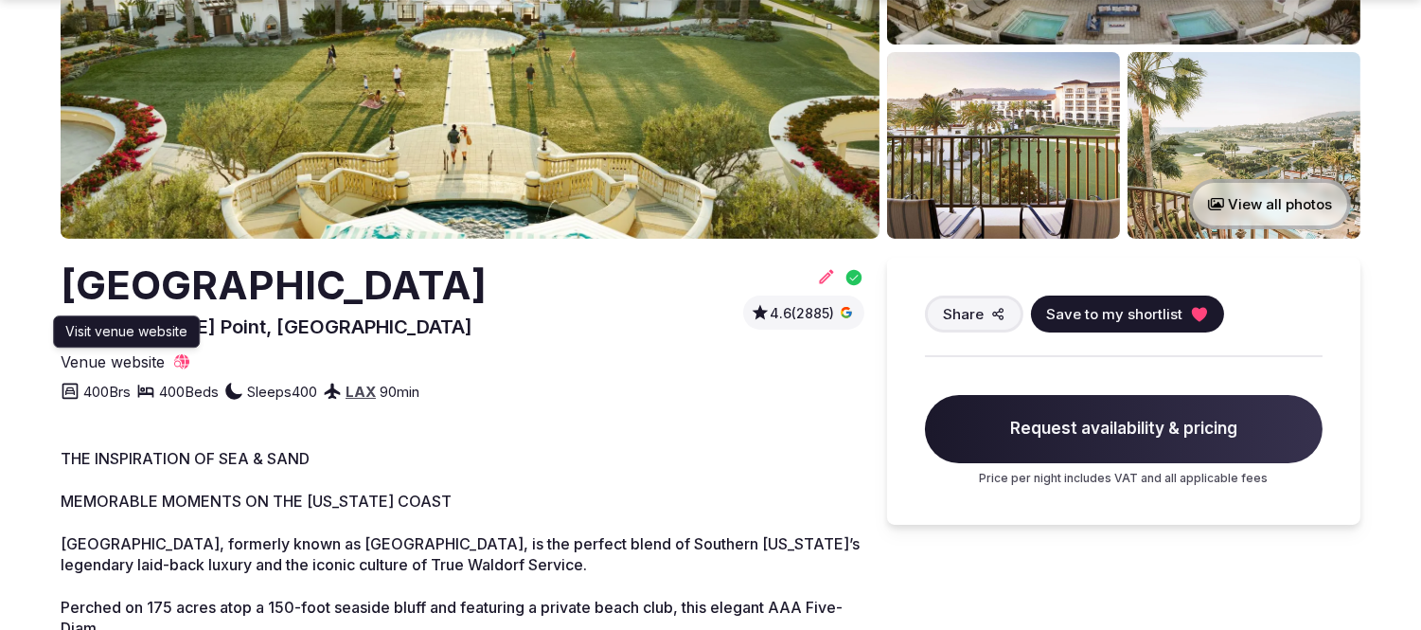
click at [186, 371] on icon at bounding box center [181, 361] width 19 height 19
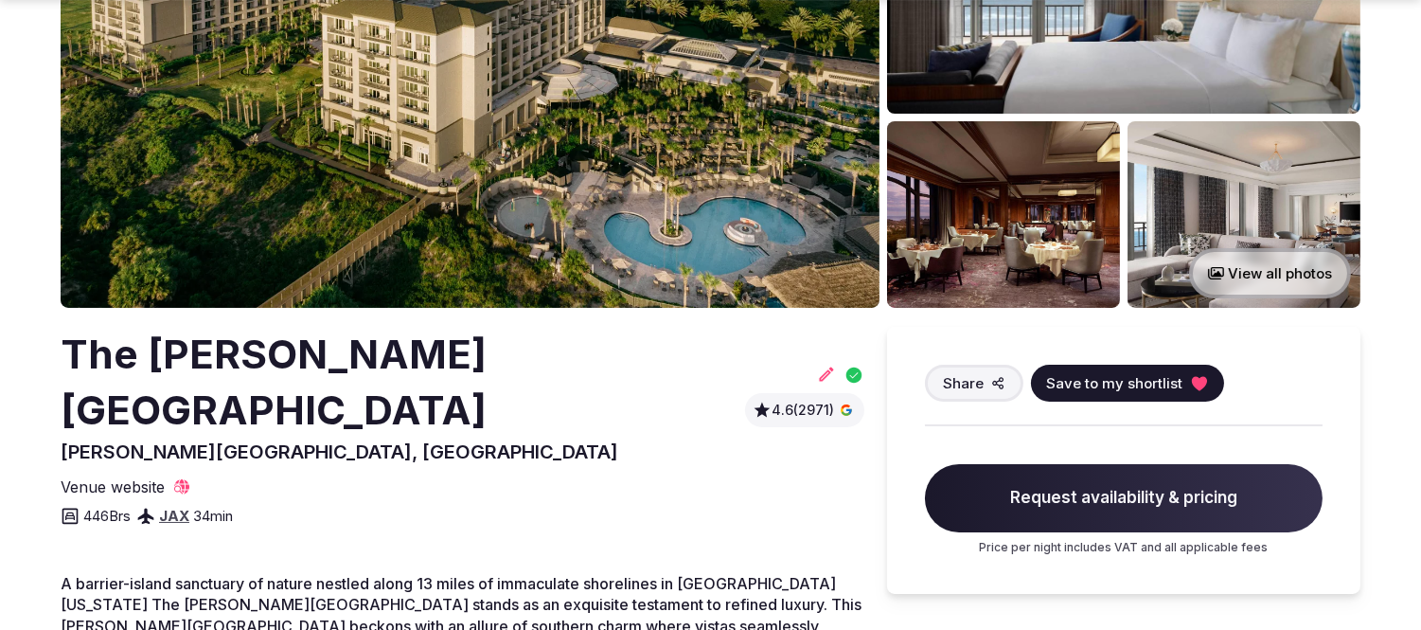
scroll to position [420, 0]
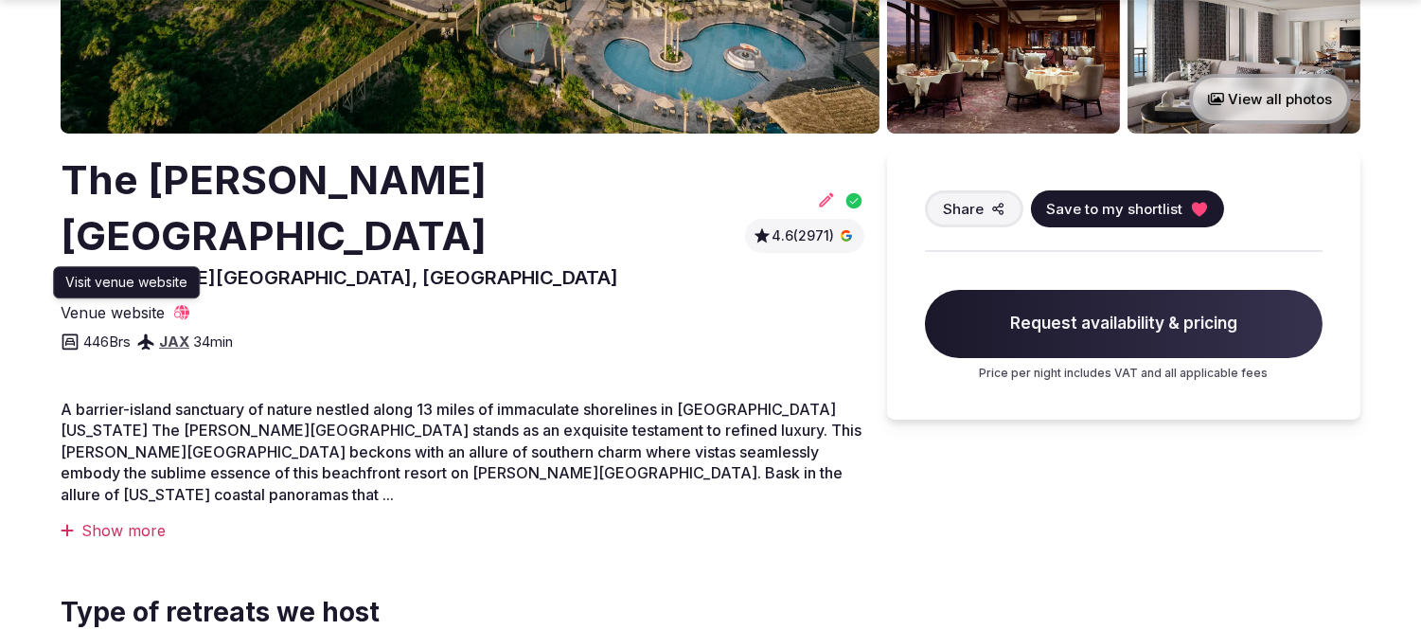
click at [187, 305] on icon at bounding box center [181, 312] width 15 height 15
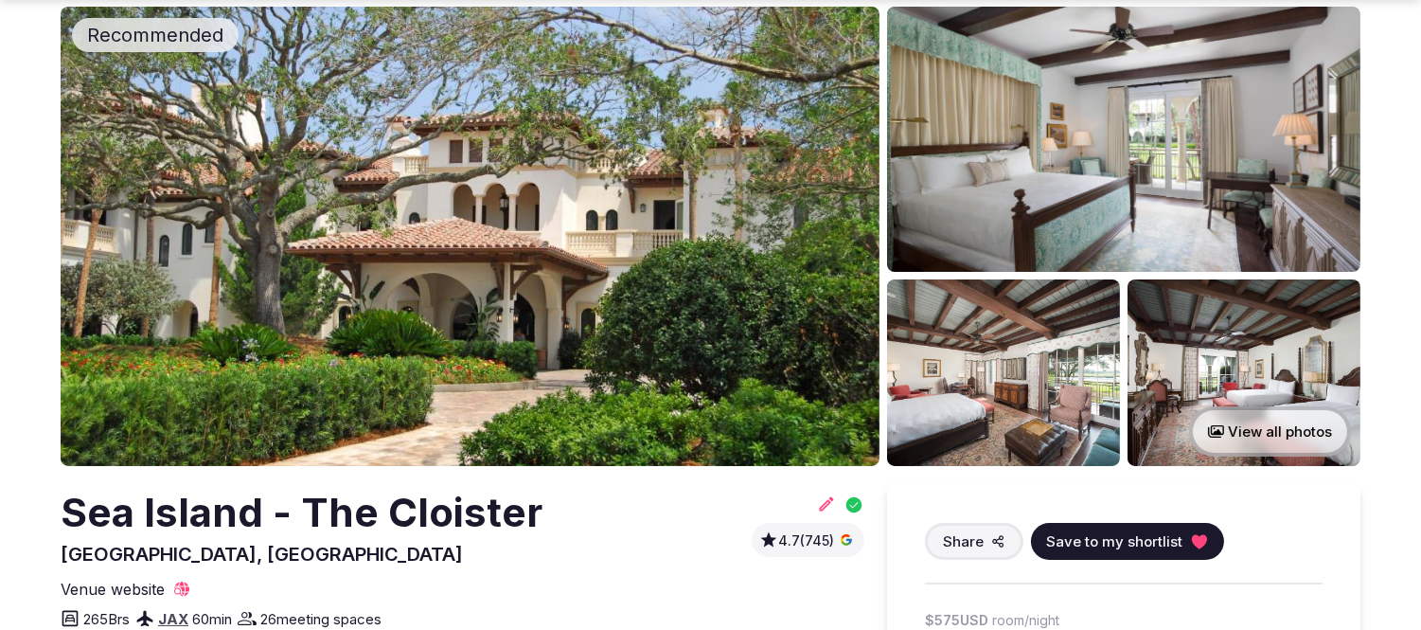
scroll to position [210, 0]
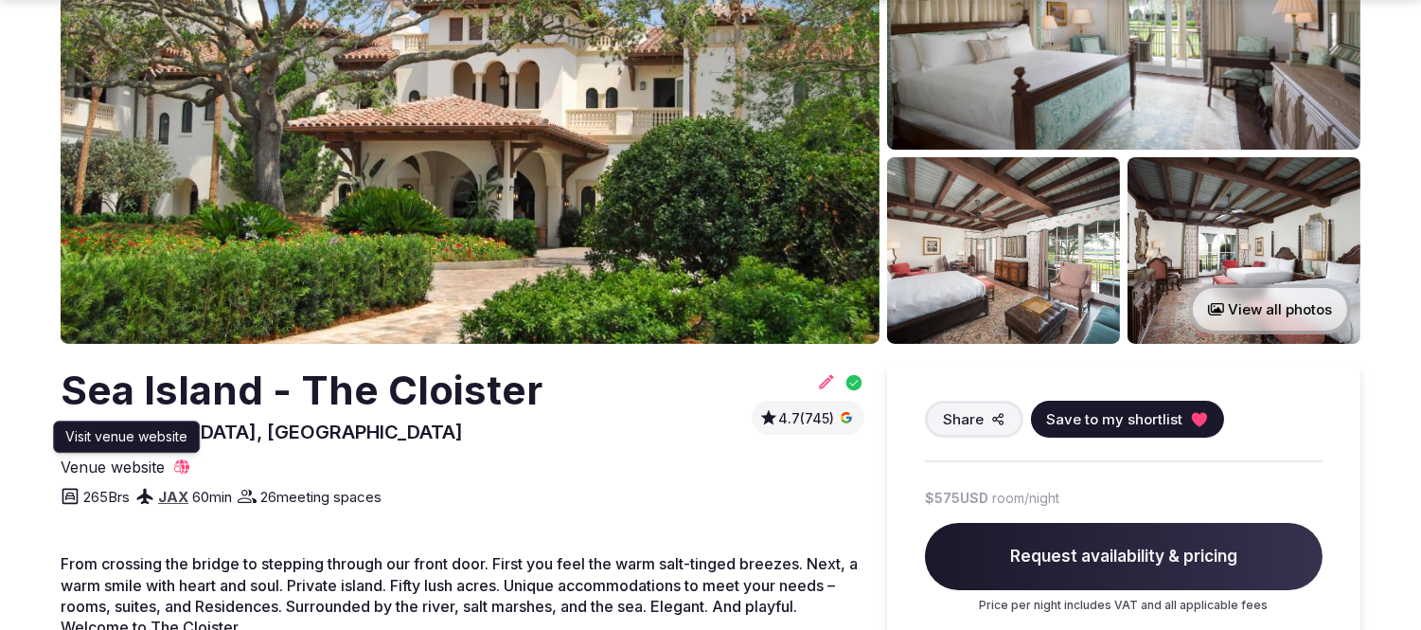
click at [182, 465] on icon at bounding box center [181, 466] width 15 height 15
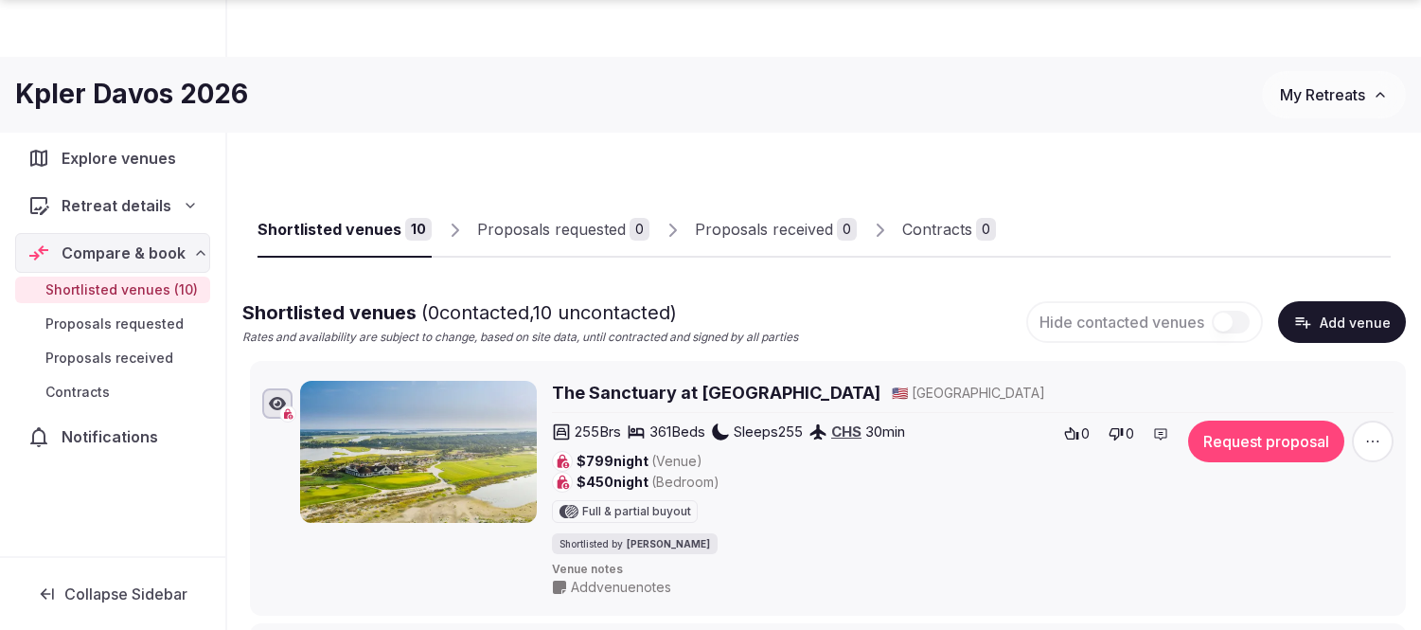
scroll to position [2209, 0]
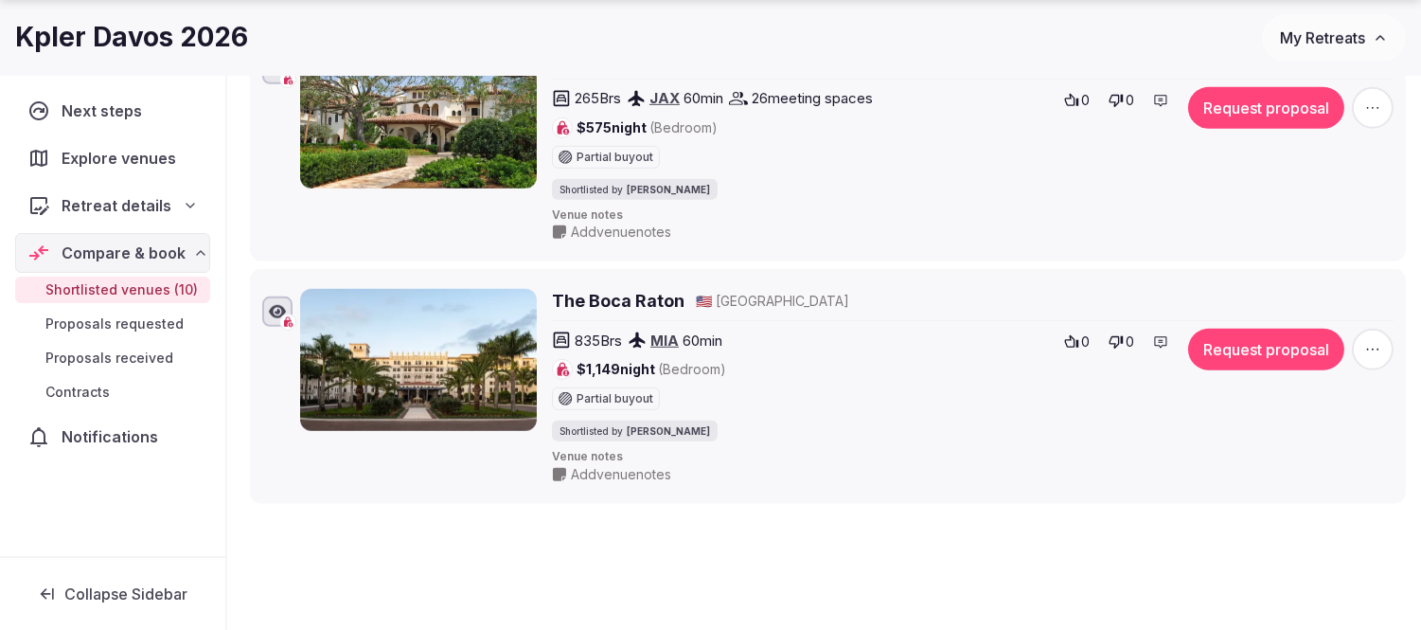
click at [126, 284] on span "Shortlisted venues (10)" at bounding box center [121, 289] width 152 height 19
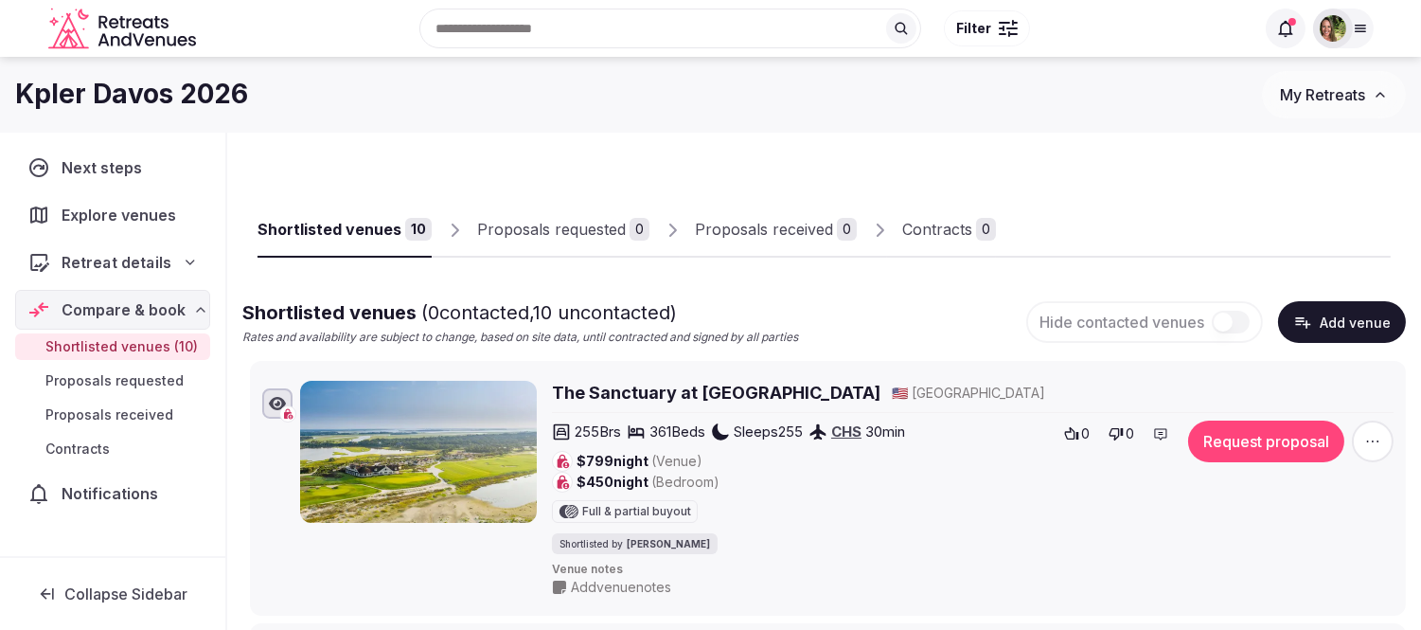
click at [124, 254] on span "Retreat details" at bounding box center [117, 262] width 110 height 23
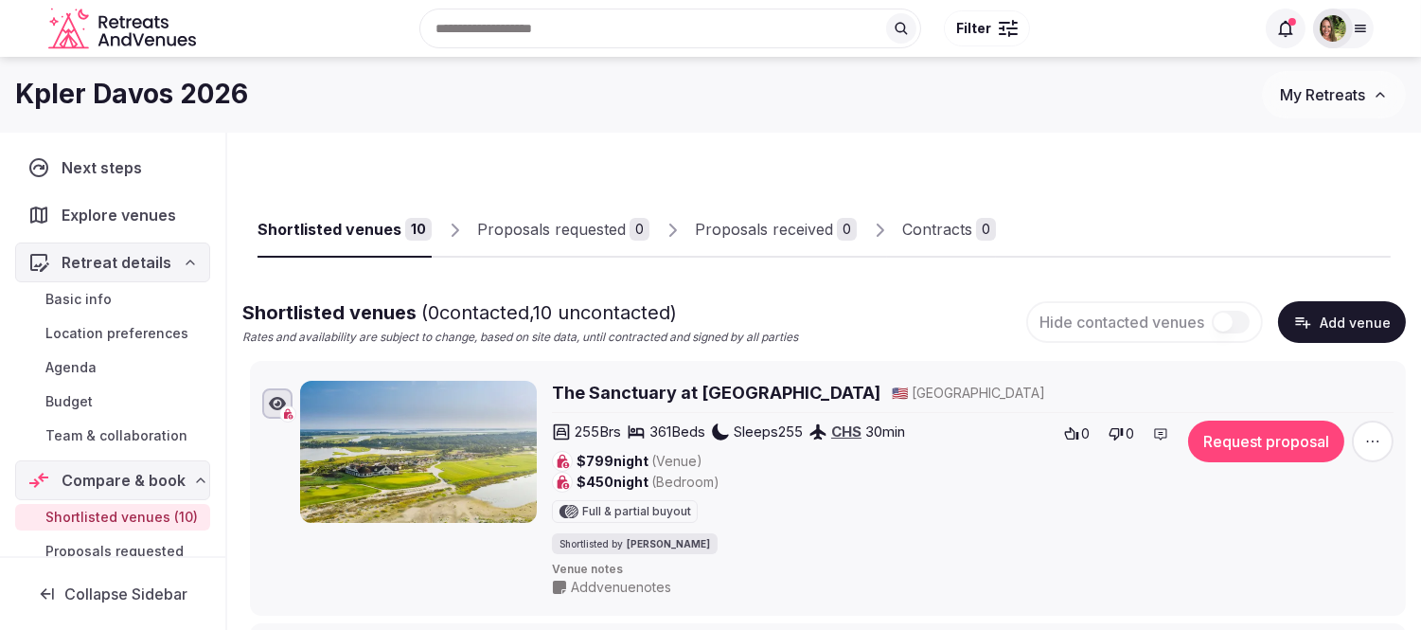
click at [116, 423] on link "Team & collaboration" at bounding box center [112, 435] width 195 height 27
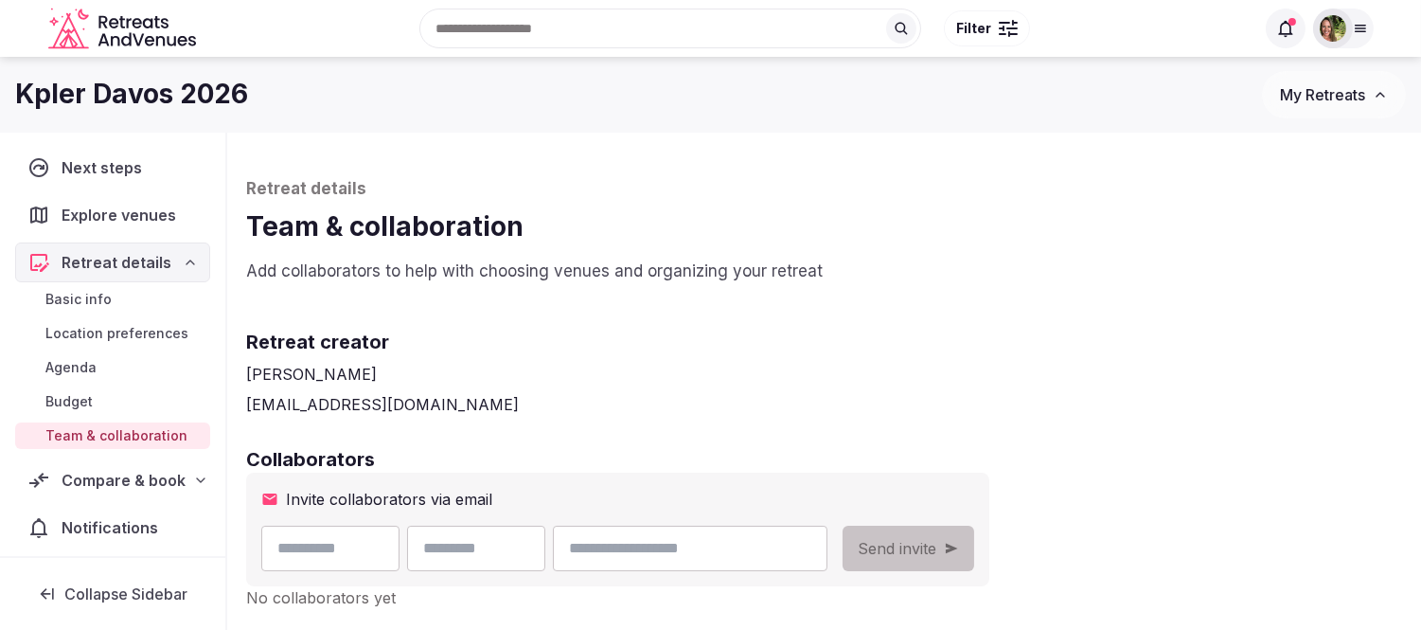
click at [400, 545] on input "text" at bounding box center [330, 548] width 138 height 45
type input "*****"
click at [474, 540] on input "text" at bounding box center [476, 548] width 138 height 45
type input "******"
click at [679, 538] on input "email" at bounding box center [690, 548] width 275 height 45
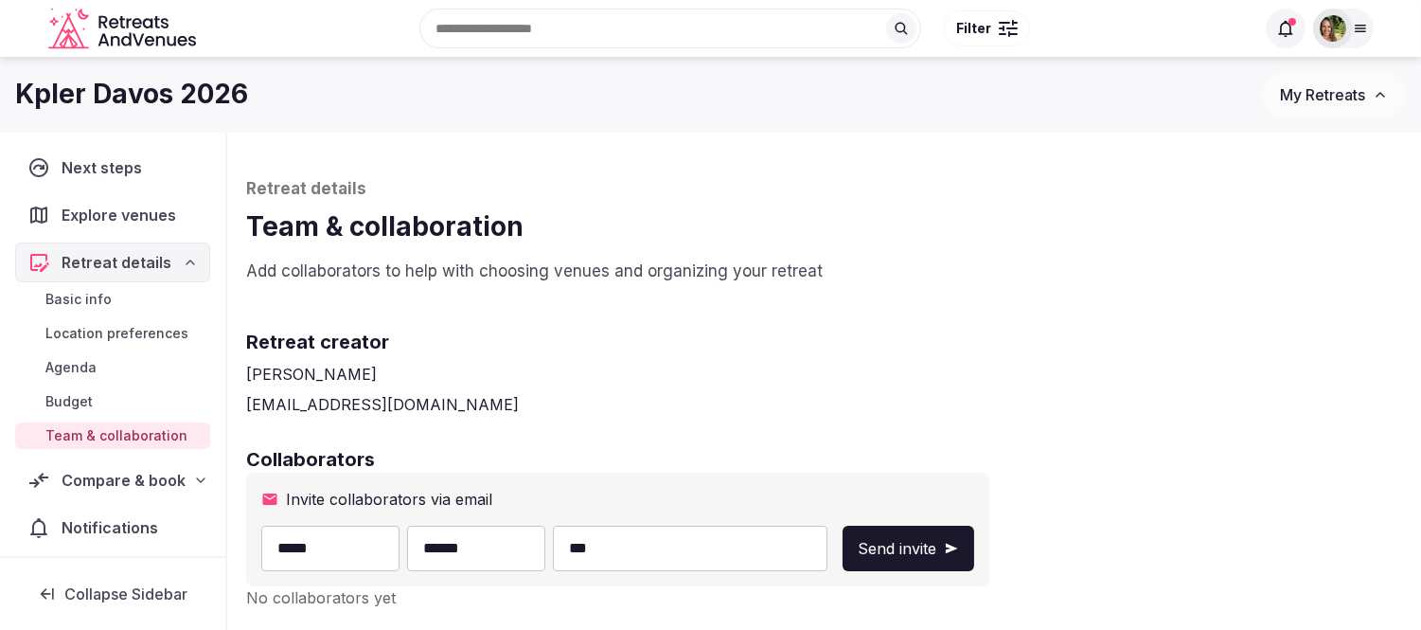
type input "**********"
click at [937, 553] on span "Send invite" at bounding box center [897, 548] width 79 height 23
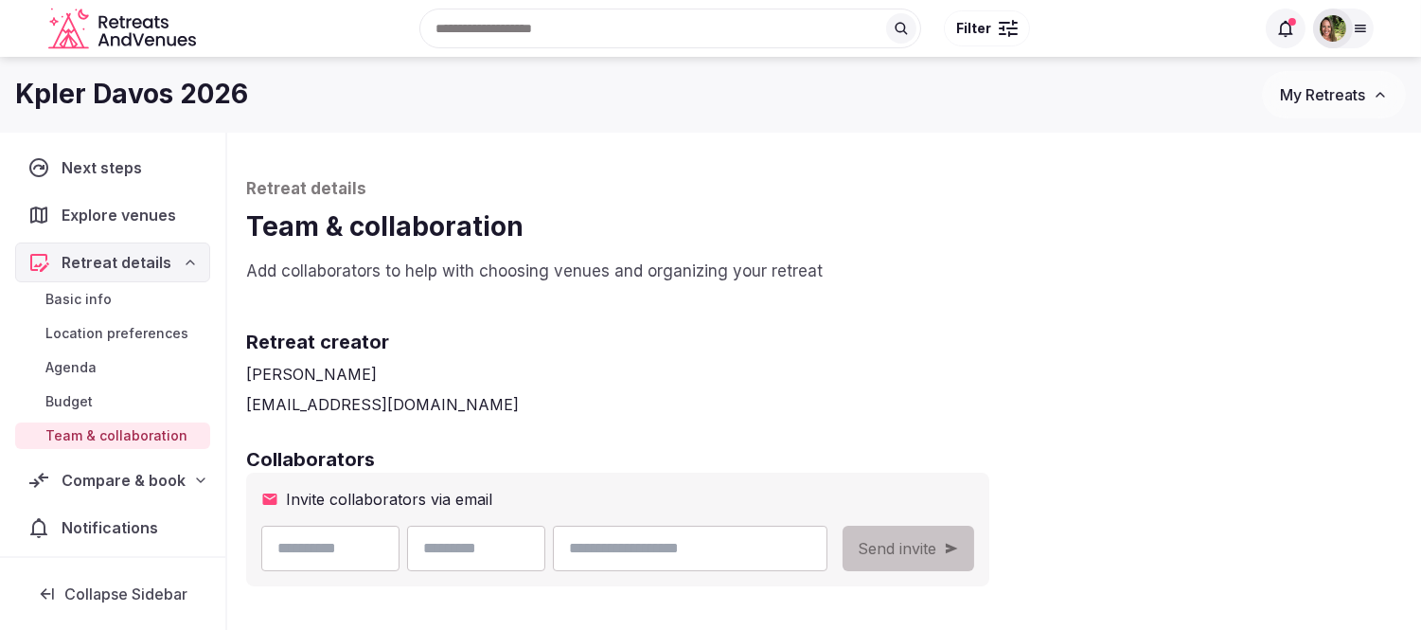
click at [318, 559] on input "text" at bounding box center [330, 548] width 138 height 45
type input "********"
type input "******"
paste input "**********"
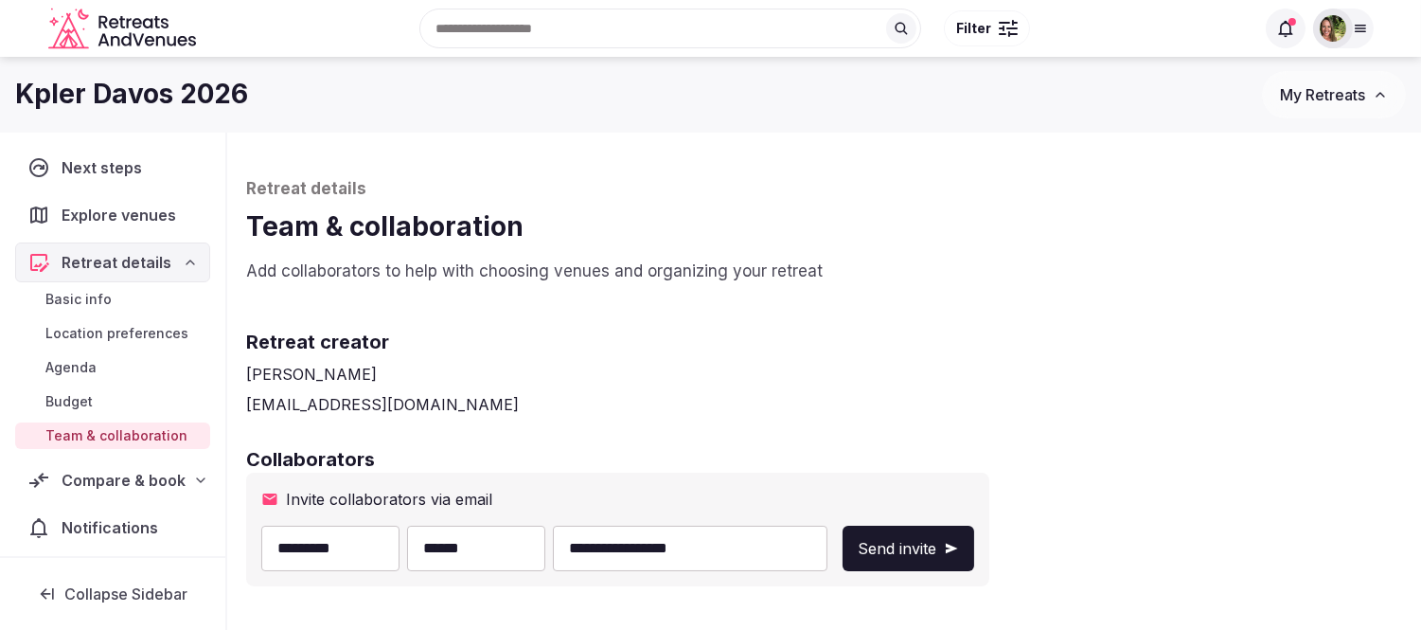
type input "**********"
click at [937, 543] on span "Send invite" at bounding box center [897, 548] width 79 height 23
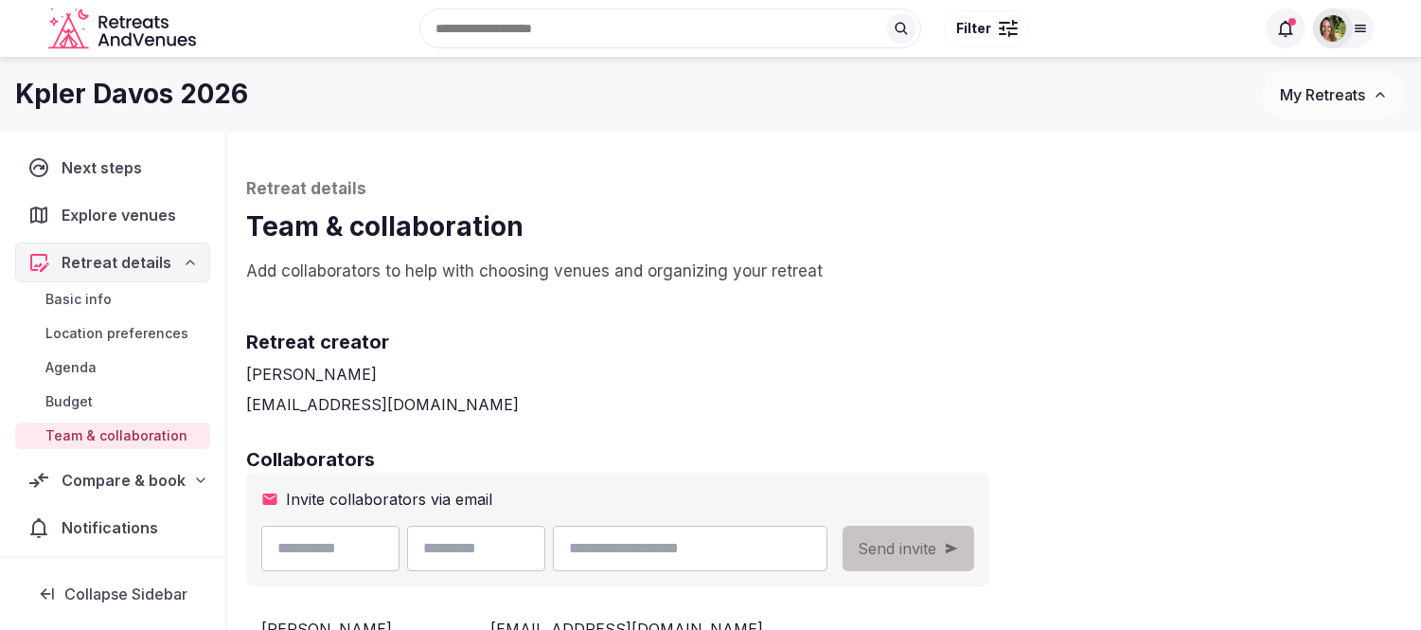
click at [60, 304] on span "Basic info" at bounding box center [78, 299] width 66 height 19
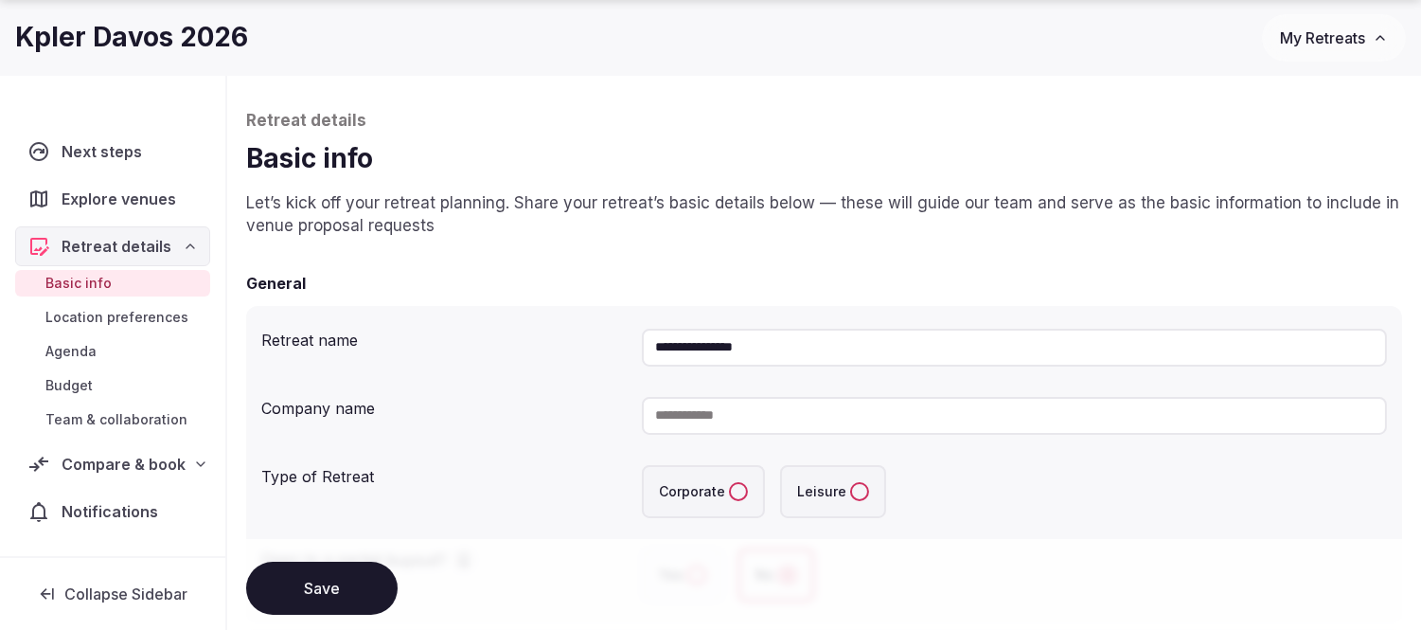
scroll to position [105, 0]
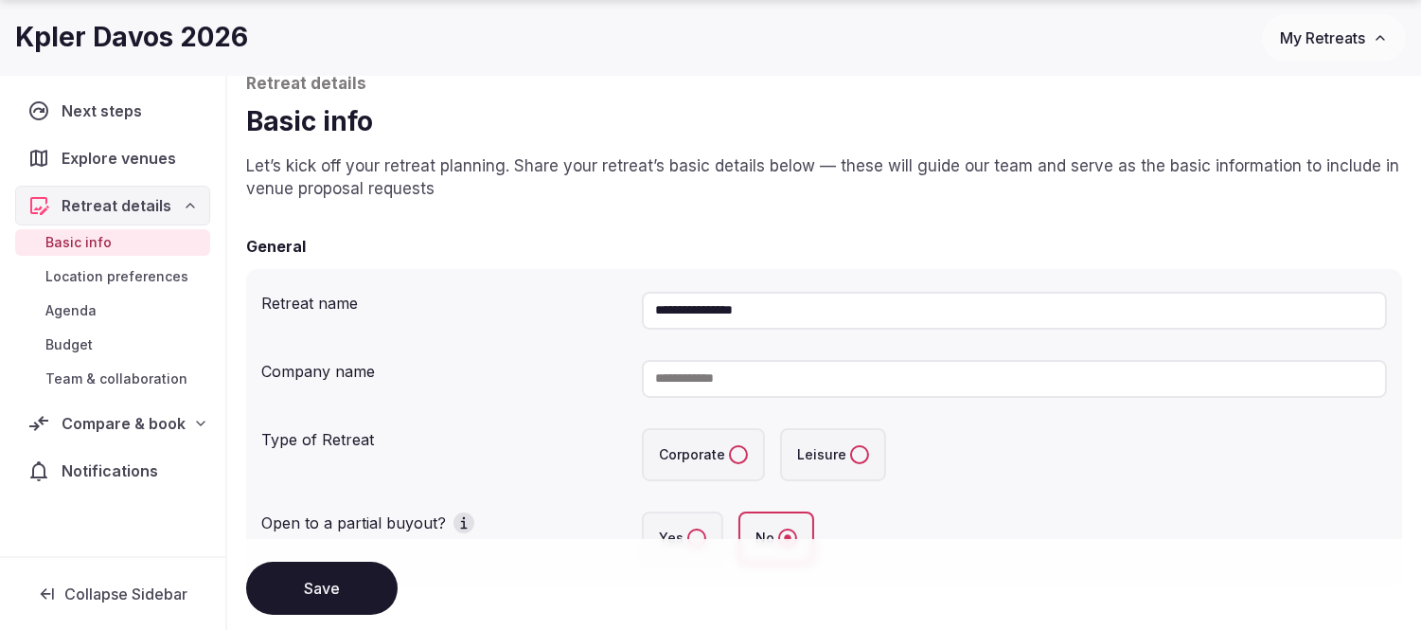
click at [739, 366] on input at bounding box center [1014, 379] width 745 height 38
type input "*****"
click at [739, 448] on button "Corporate" at bounding box center [738, 454] width 19 height 19
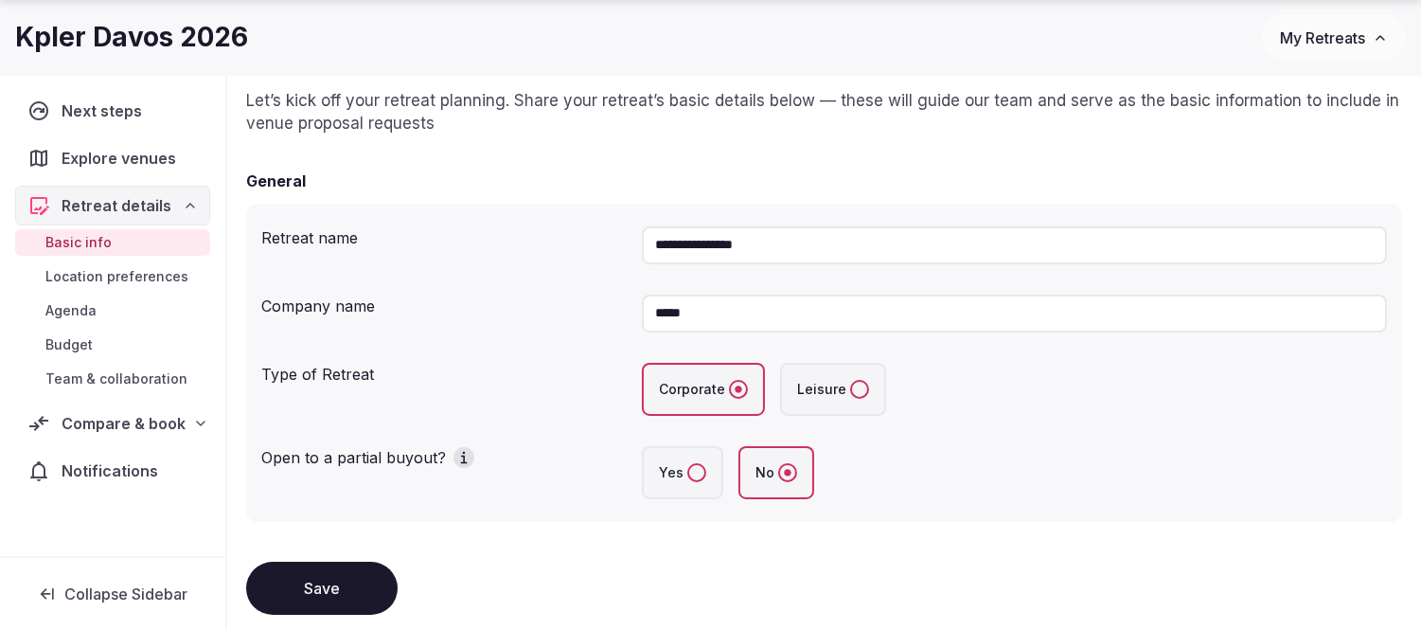
scroll to position [315, 0]
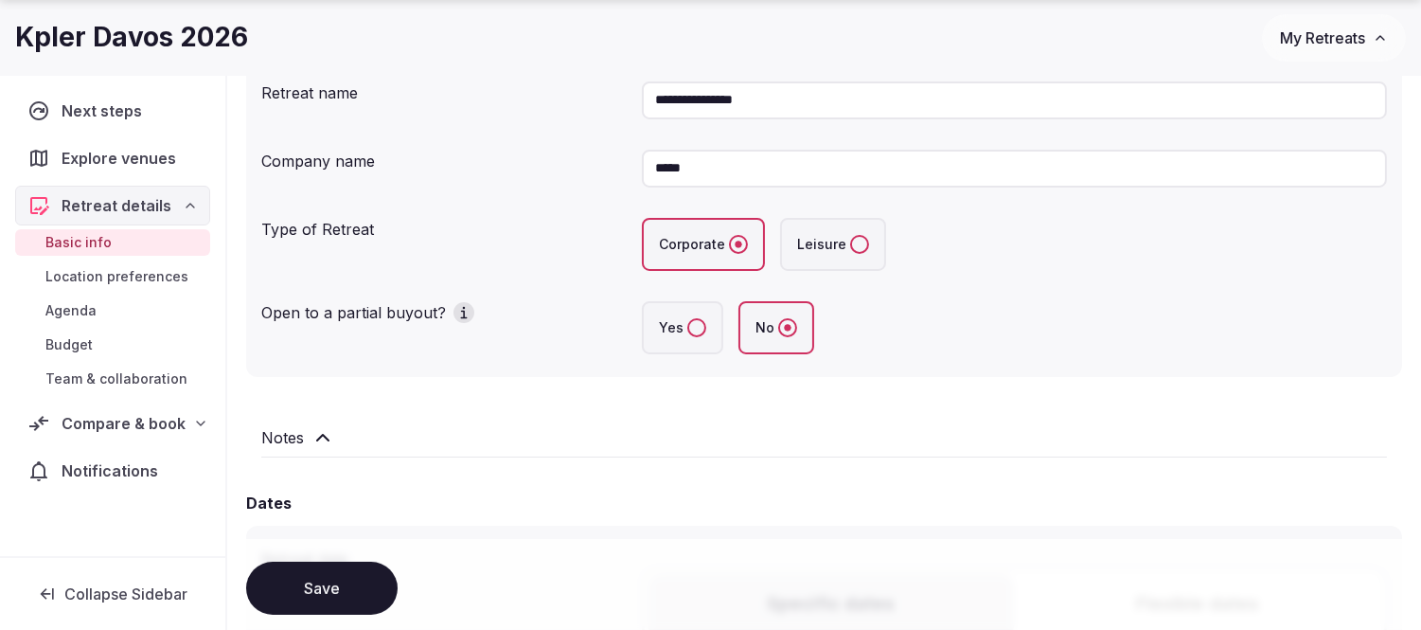
click at [687, 330] on button "Yes" at bounding box center [696, 327] width 19 height 19
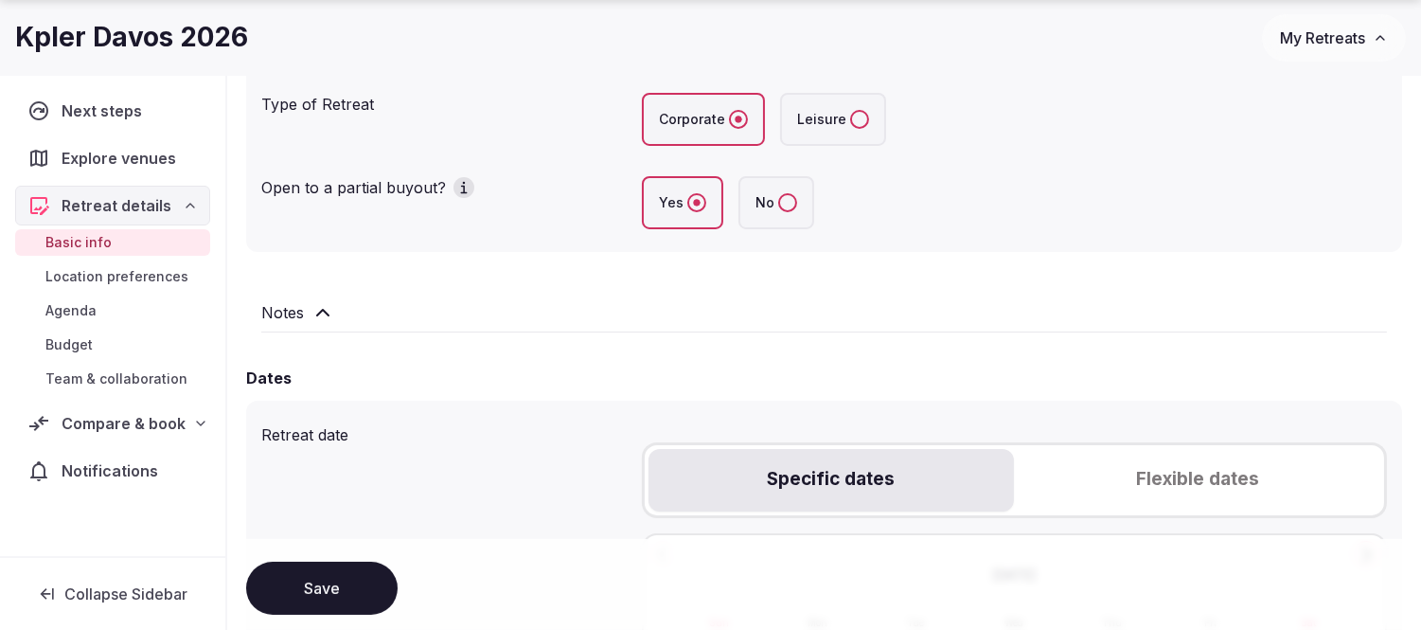
scroll to position [631, 0]
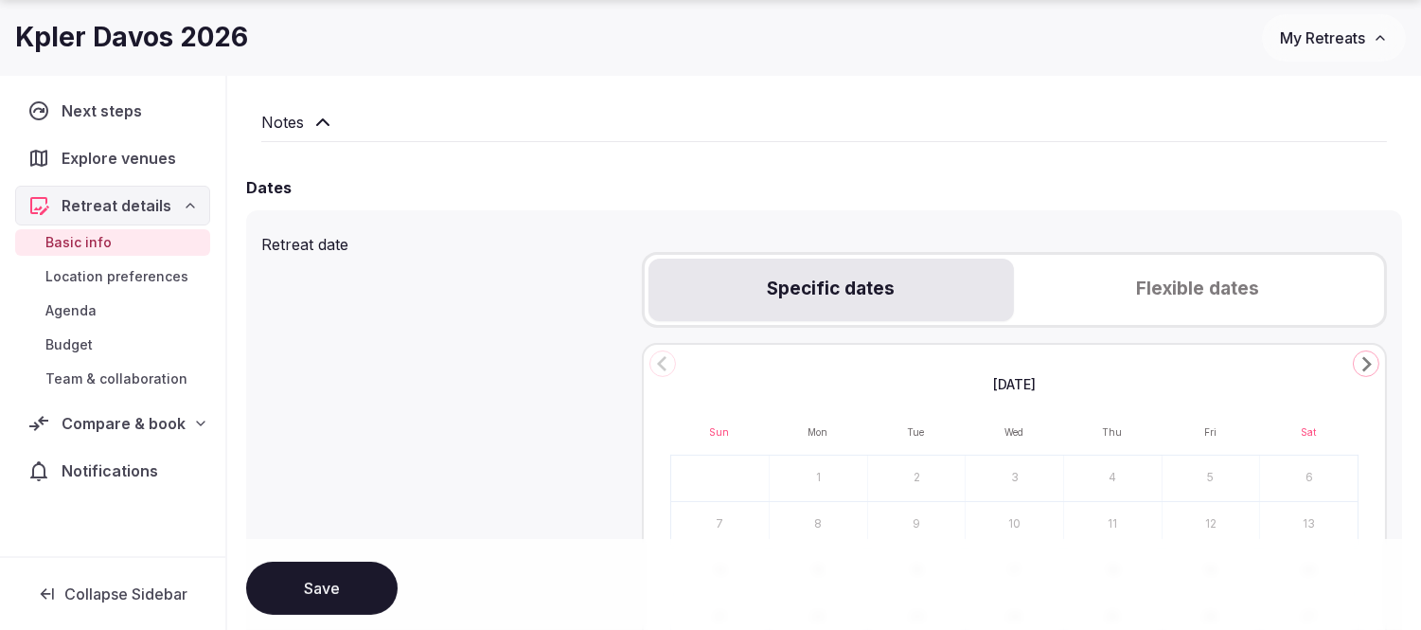
click at [1169, 265] on button "Flexible dates" at bounding box center [1197, 290] width 366 height 62
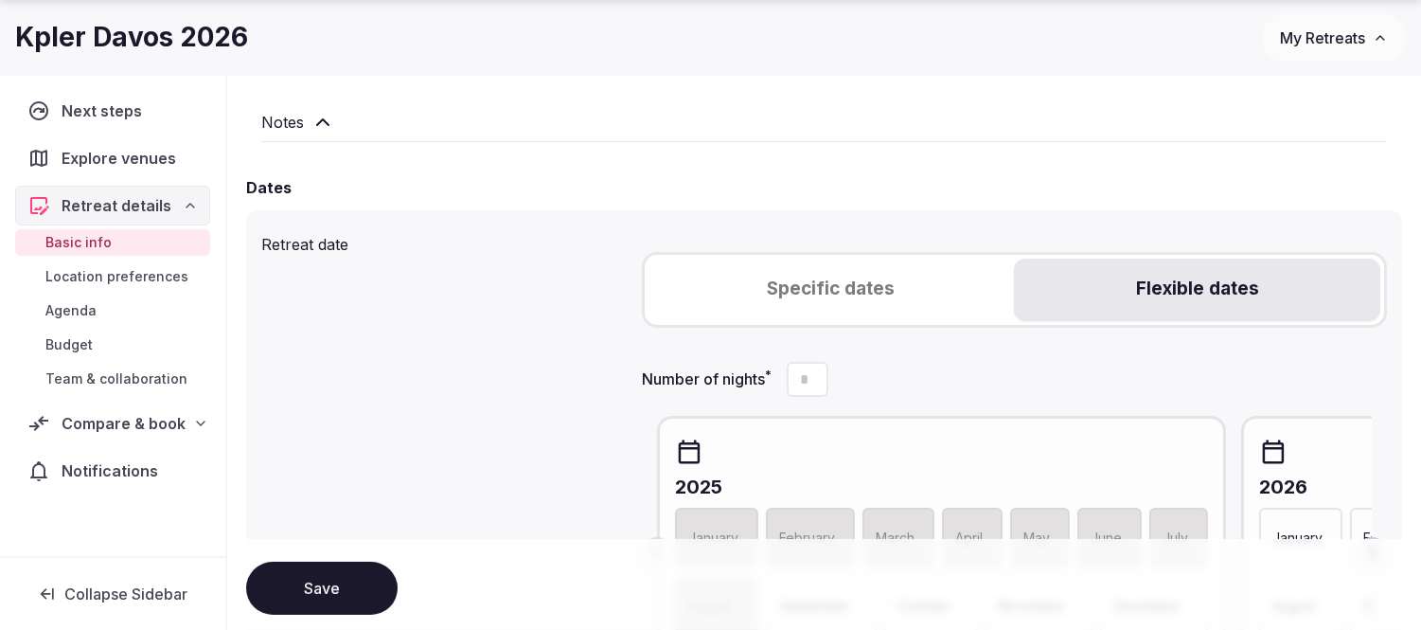
drag, startPoint x: 815, startPoint y: 369, endPoint x: 786, endPoint y: 371, distance: 29.4
click at [786, 371] on label "Number of nights *" at bounding box center [735, 379] width 187 height 35
click at [787, 371] on input "Number of nights *" at bounding box center [808, 379] width 42 height 35
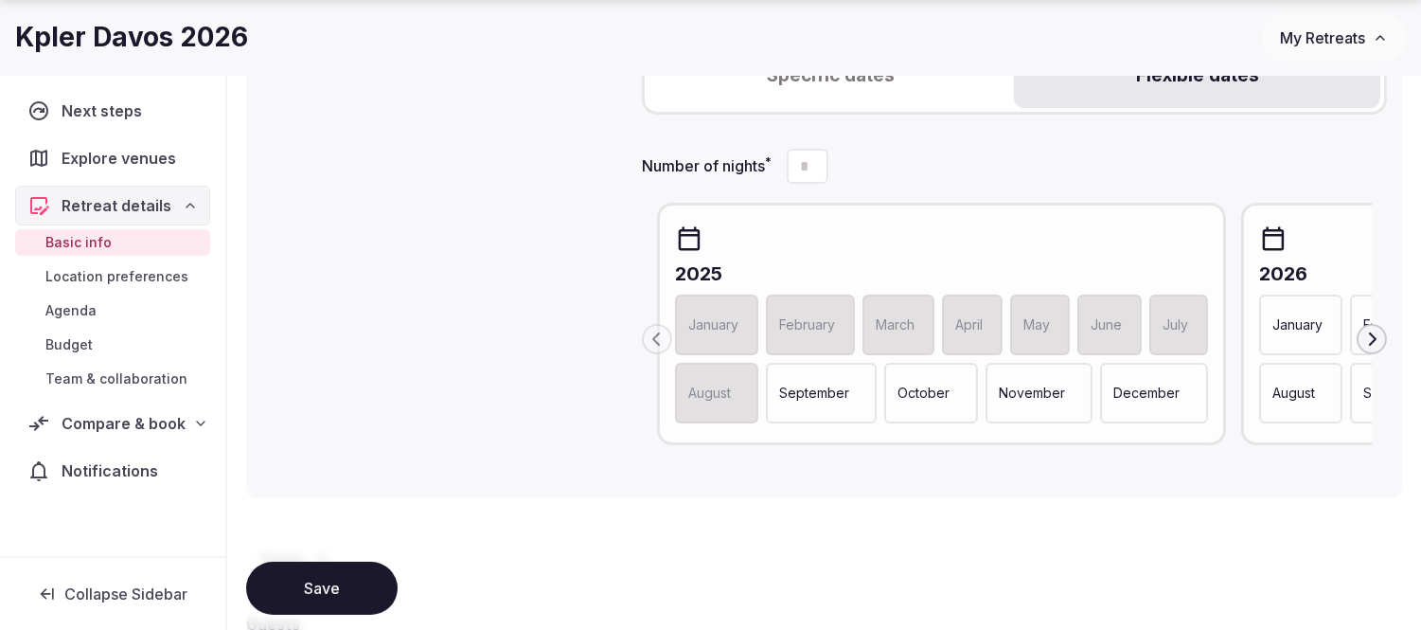
scroll to position [947, 0]
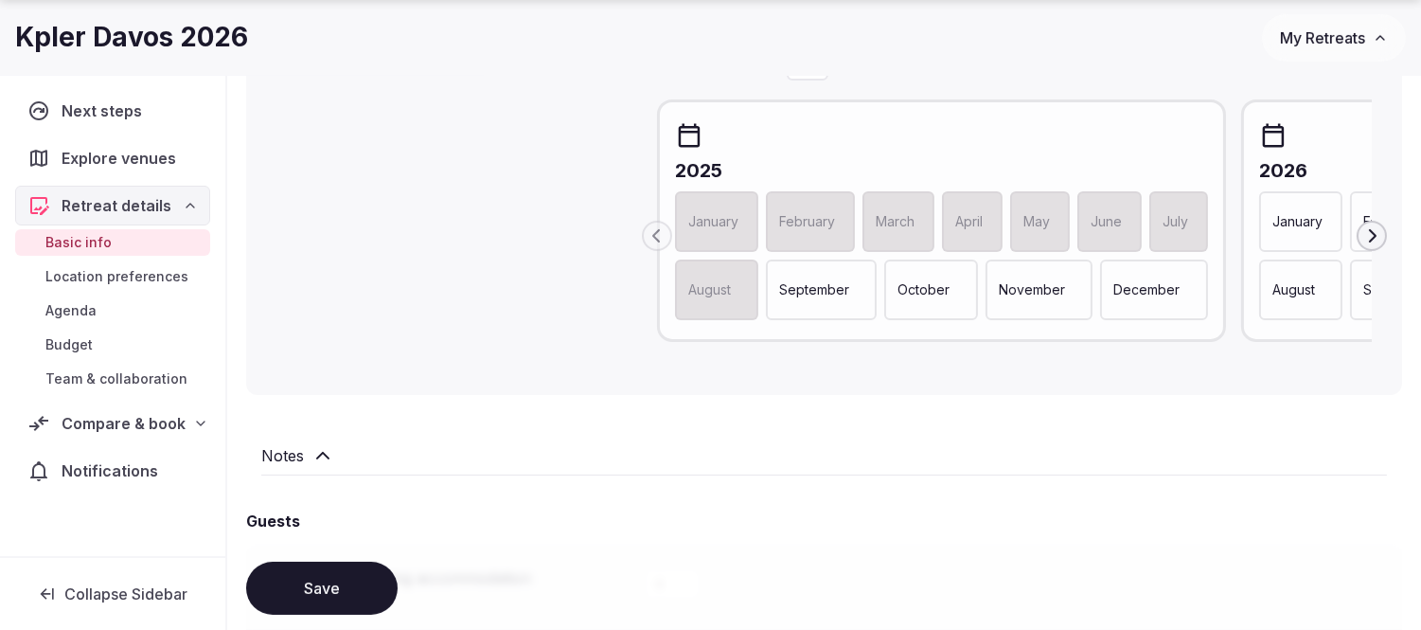
type input "*"
click at [1368, 228] on icon "button" at bounding box center [1372, 235] width 15 height 15
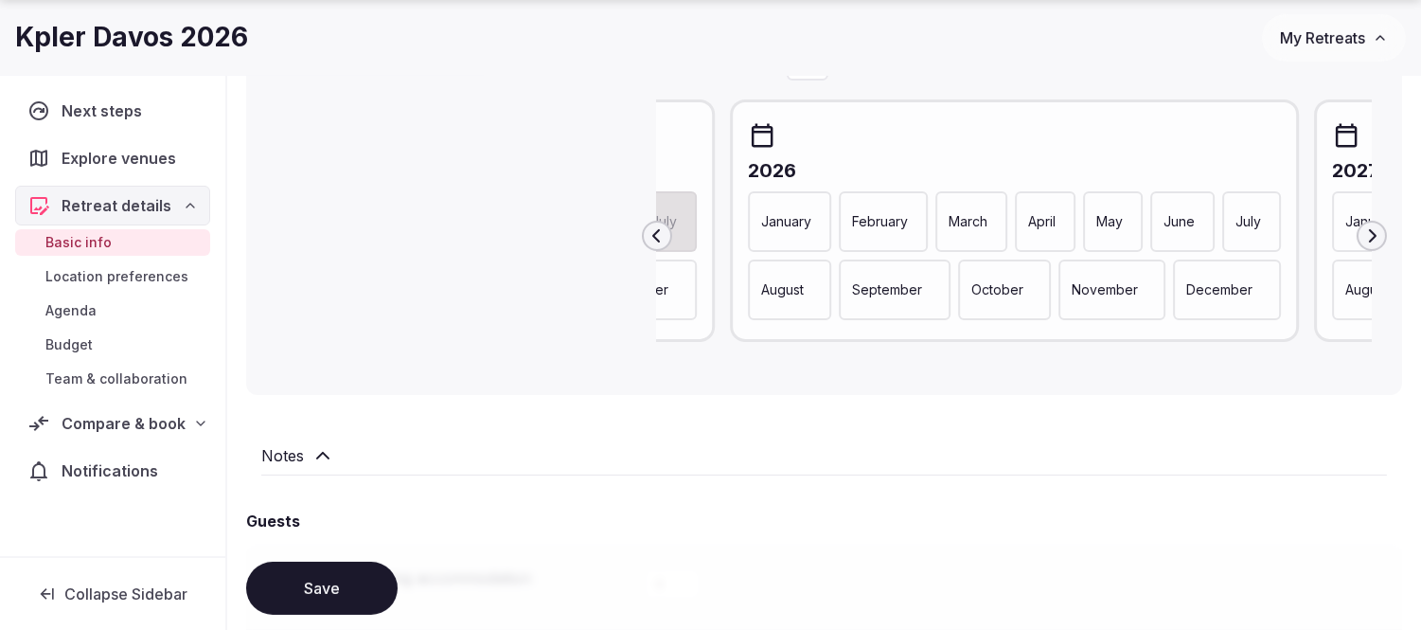
click at [868, 280] on p "September" at bounding box center [887, 289] width 70 height 19
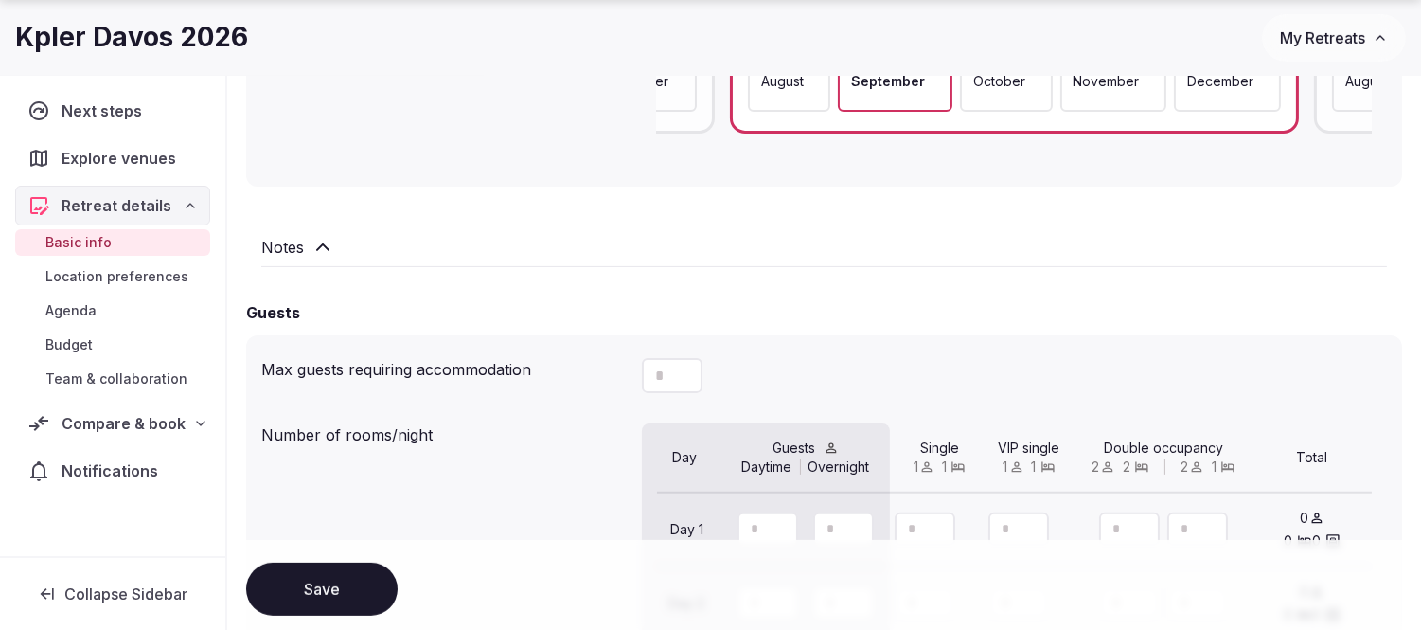
scroll to position [1157, 0]
click at [313, 234] on icon at bounding box center [323, 245] width 23 height 23
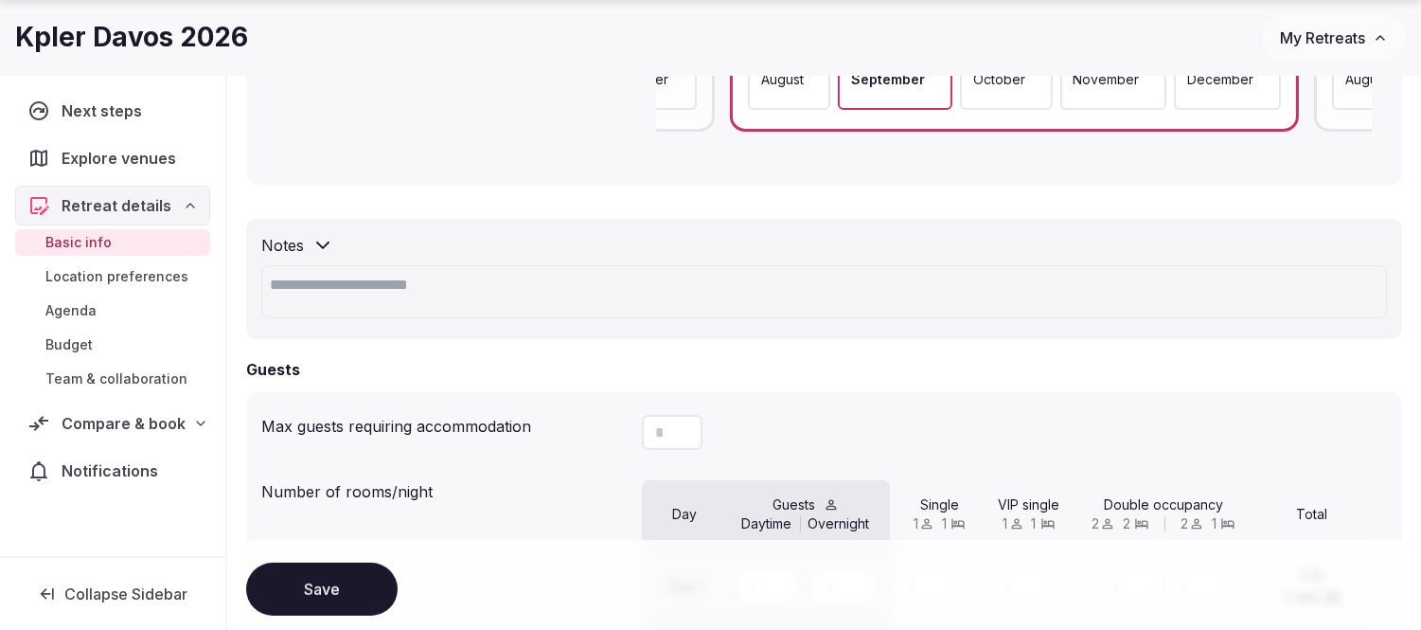
click at [429, 291] on textarea at bounding box center [824, 291] width 1126 height 53
paste textarea "**********"
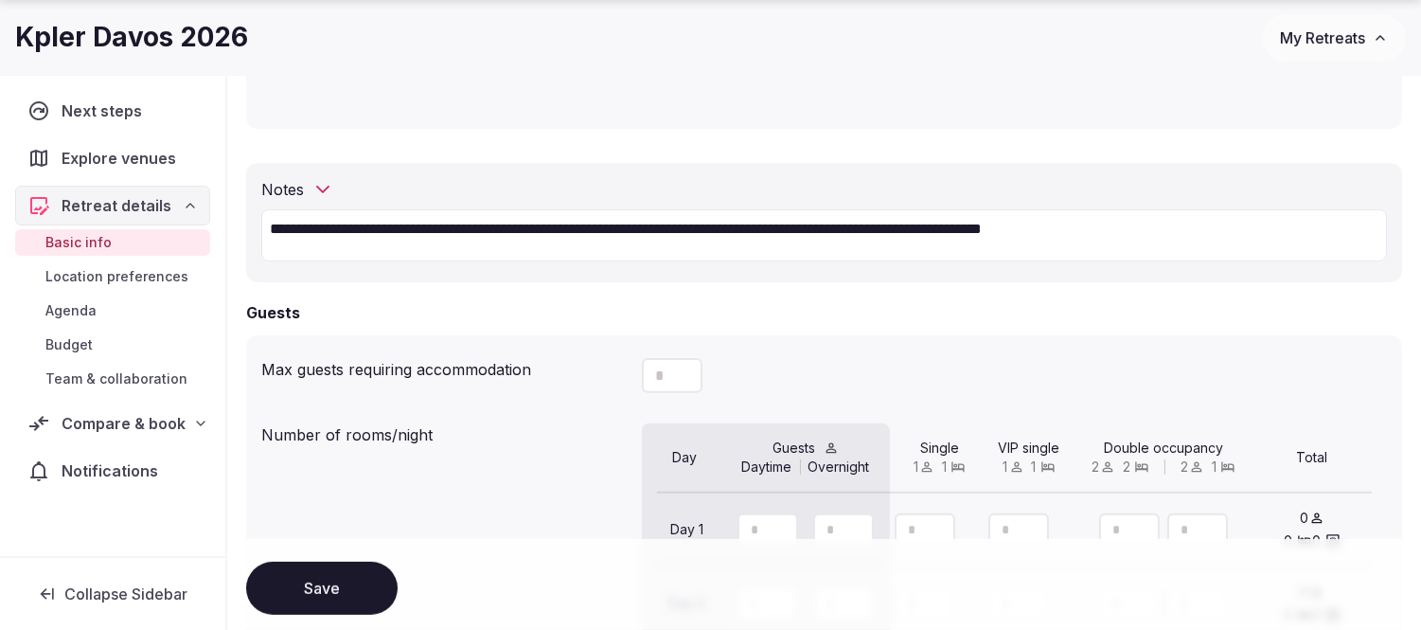
scroll to position [1262, 0]
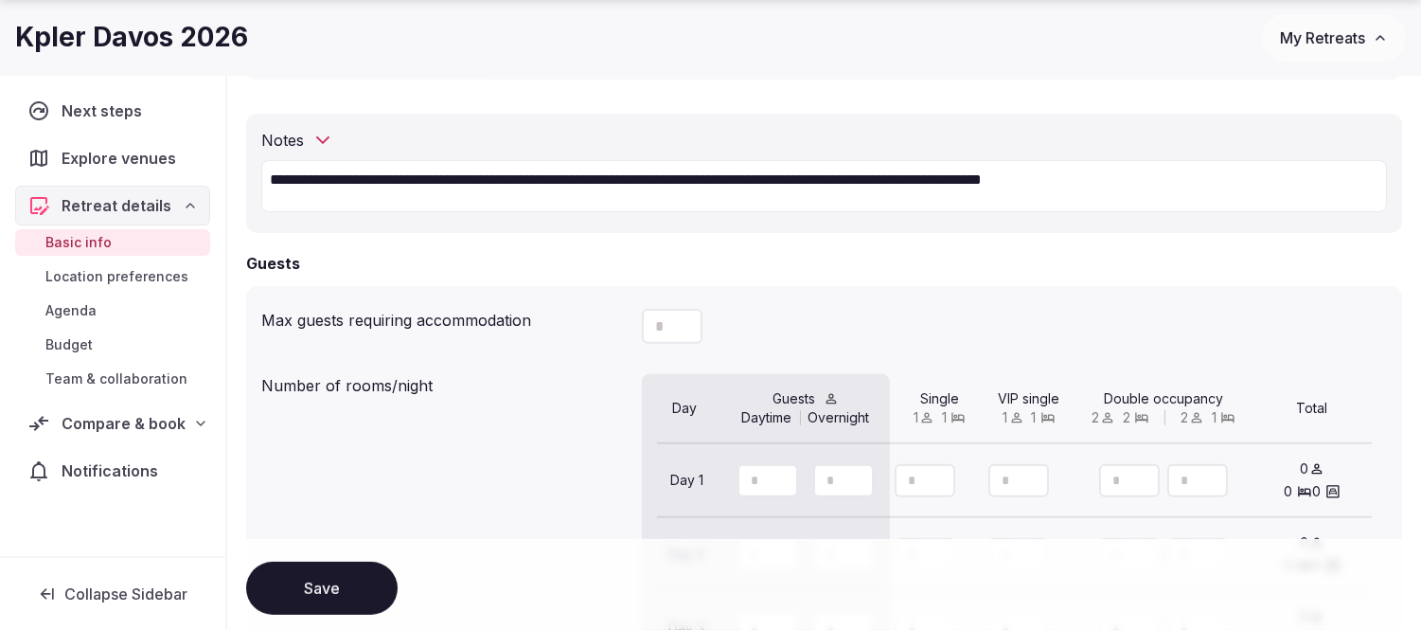
type textarea "**********"
click at [675, 311] on button "Increment" at bounding box center [687, 318] width 30 height 18
drag, startPoint x: 669, startPoint y: 322, endPoint x: 645, endPoint y: 324, distance: 23.7
click at [645, 324] on input "*" at bounding box center [672, 326] width 61 height 35
type input "**"
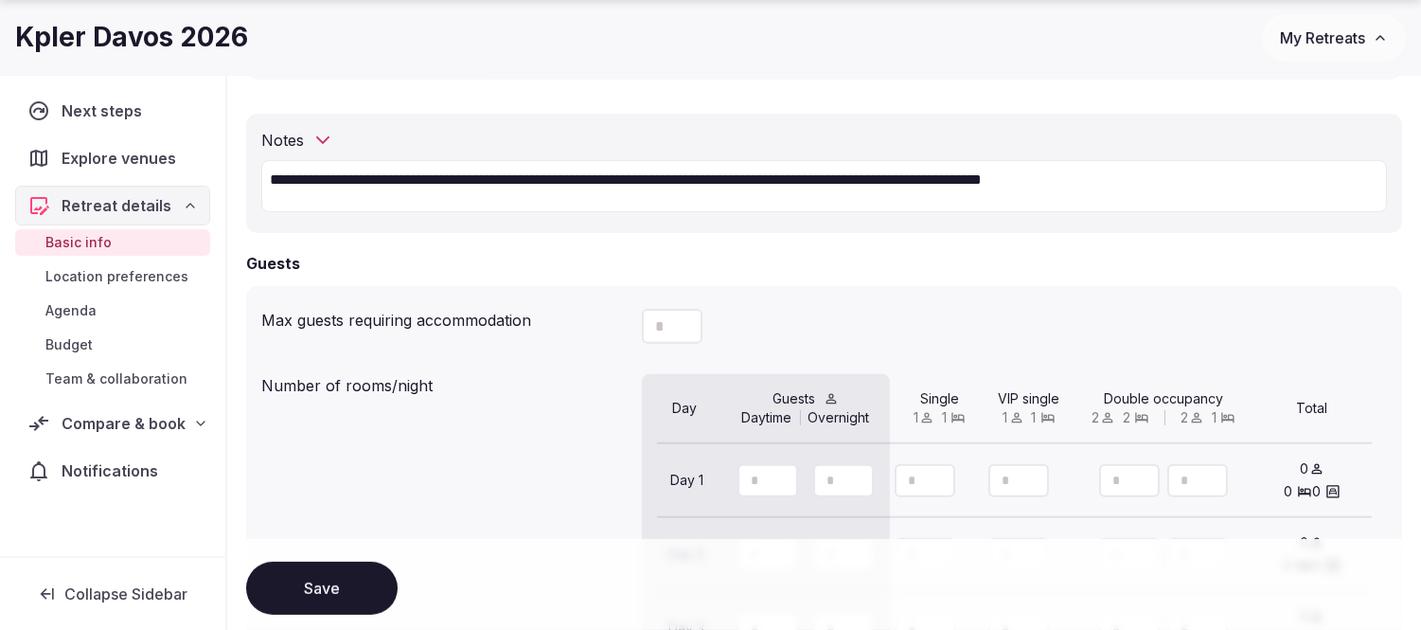
drag, startPoint x: 764, startPoint y: 471, endPoint x: 740, endPoint y: 473, distance: 24.8
click at [740, 473] on input "number" at bounding box center [768, 480] width 61 height 33
type input "**"
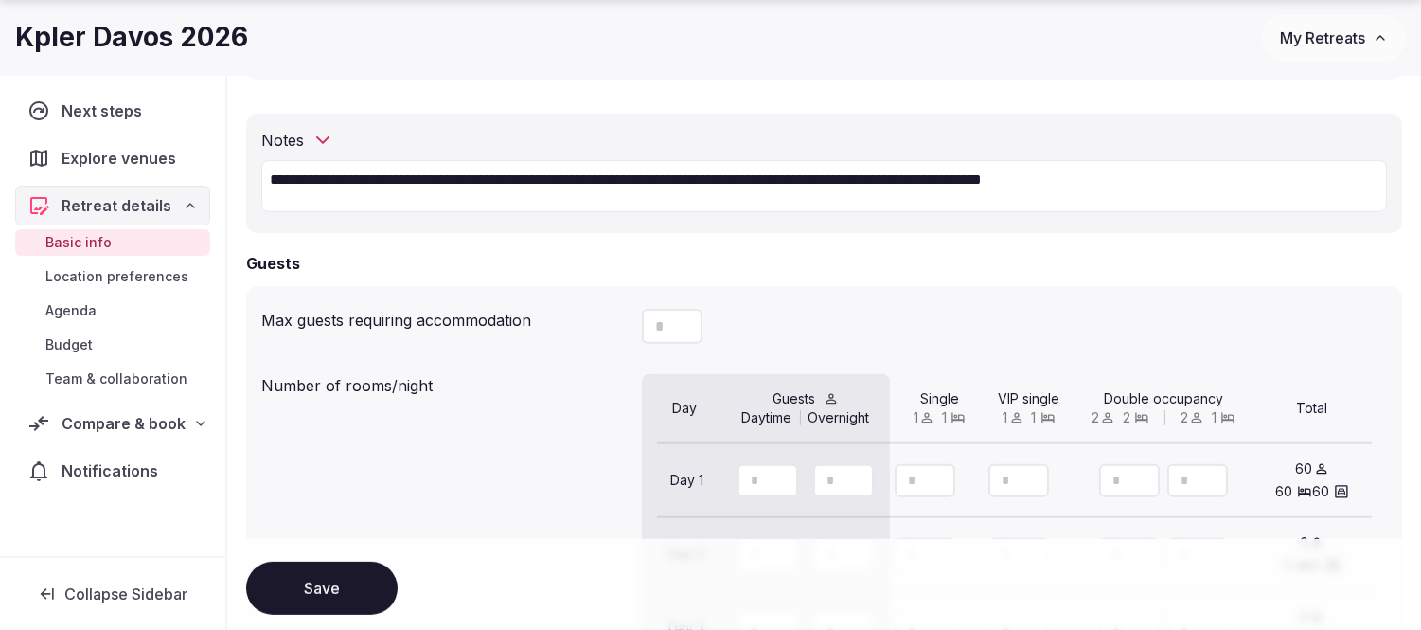
click at [688, 491] on icon "button" at bounding box center [686, 499] width 17 height 17
type input "**"
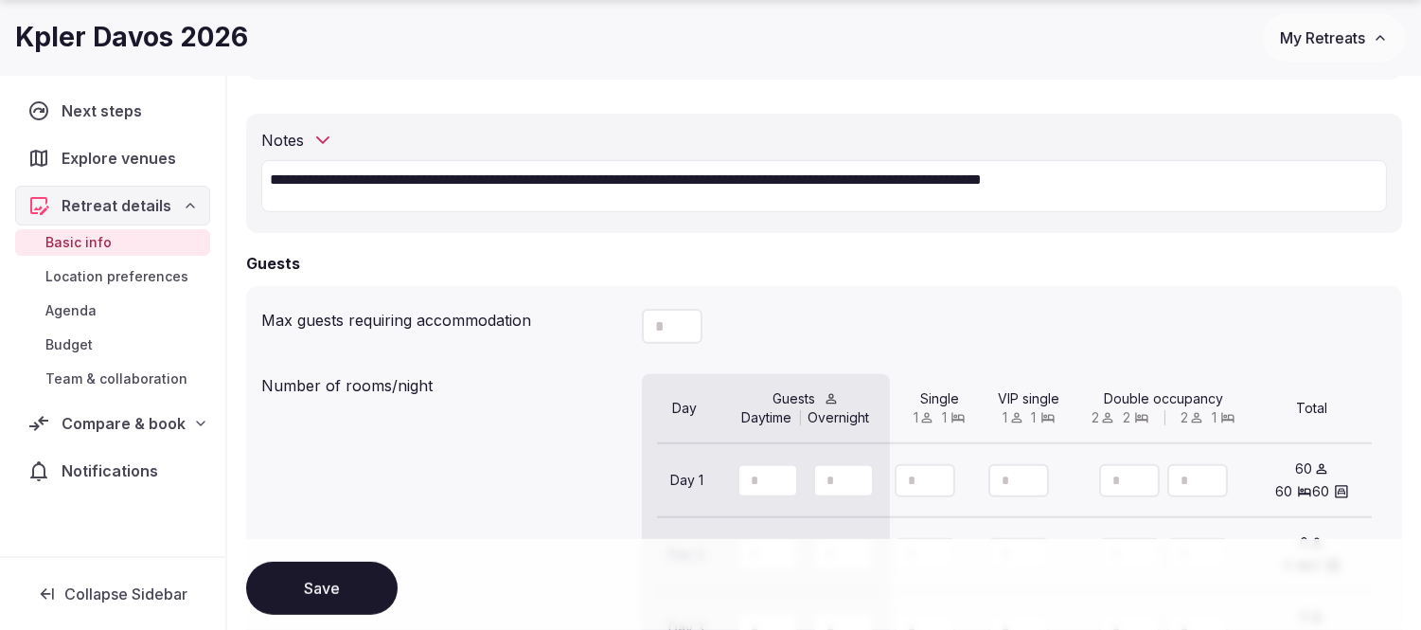
type input "**"
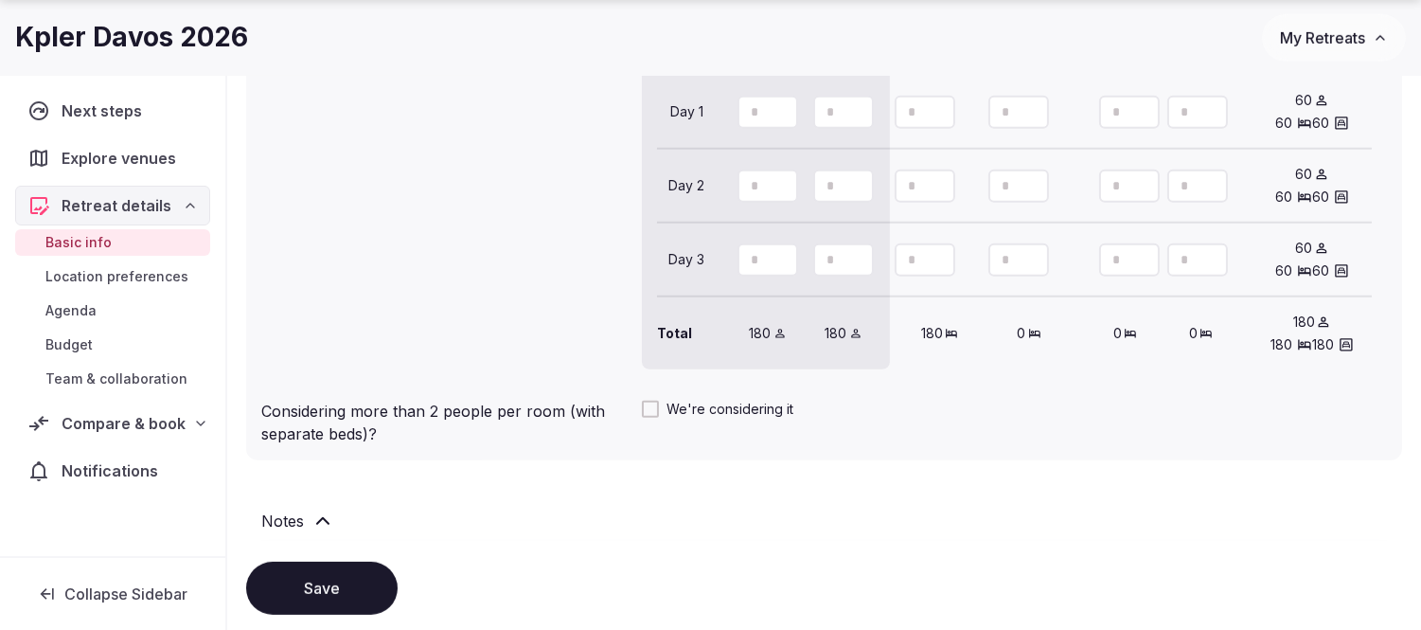
scroll to position [1683, 0]
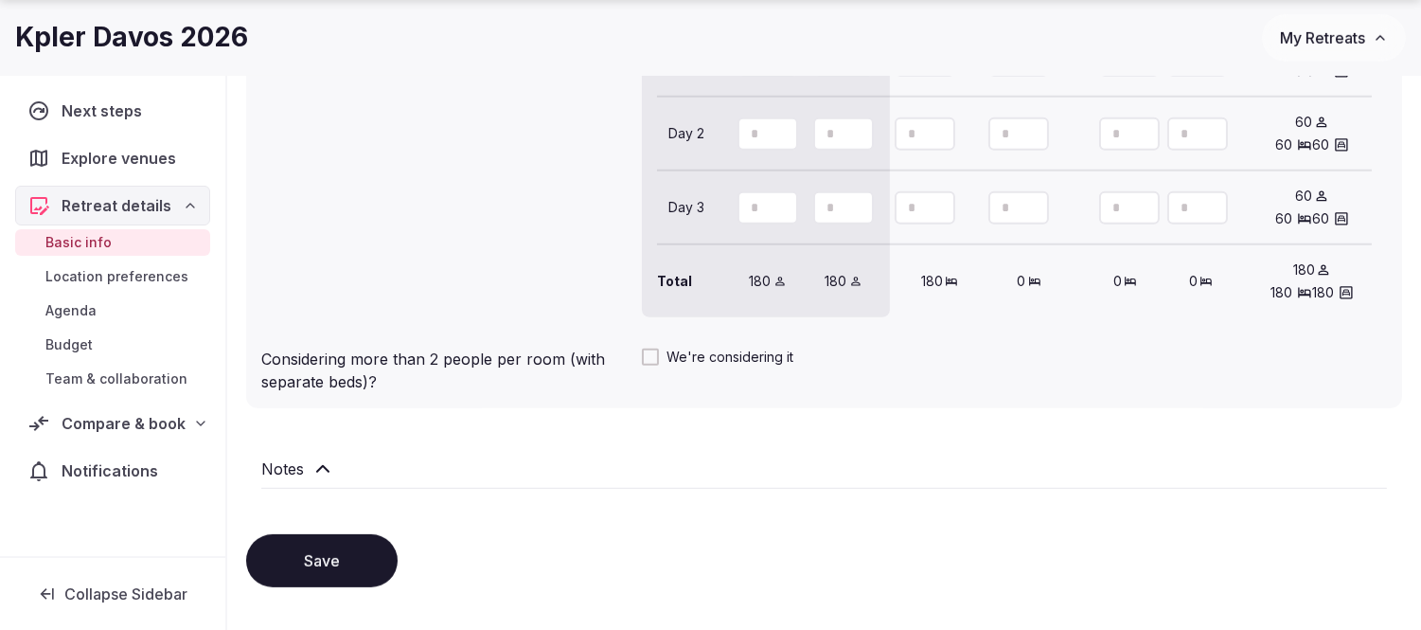
click at [299, 569] on button "Save" at bounding box center [322, 560] width 152 height 53
click at [76, 309] on span "Agenda" at bounding box center [70, 310] width 51 height 19
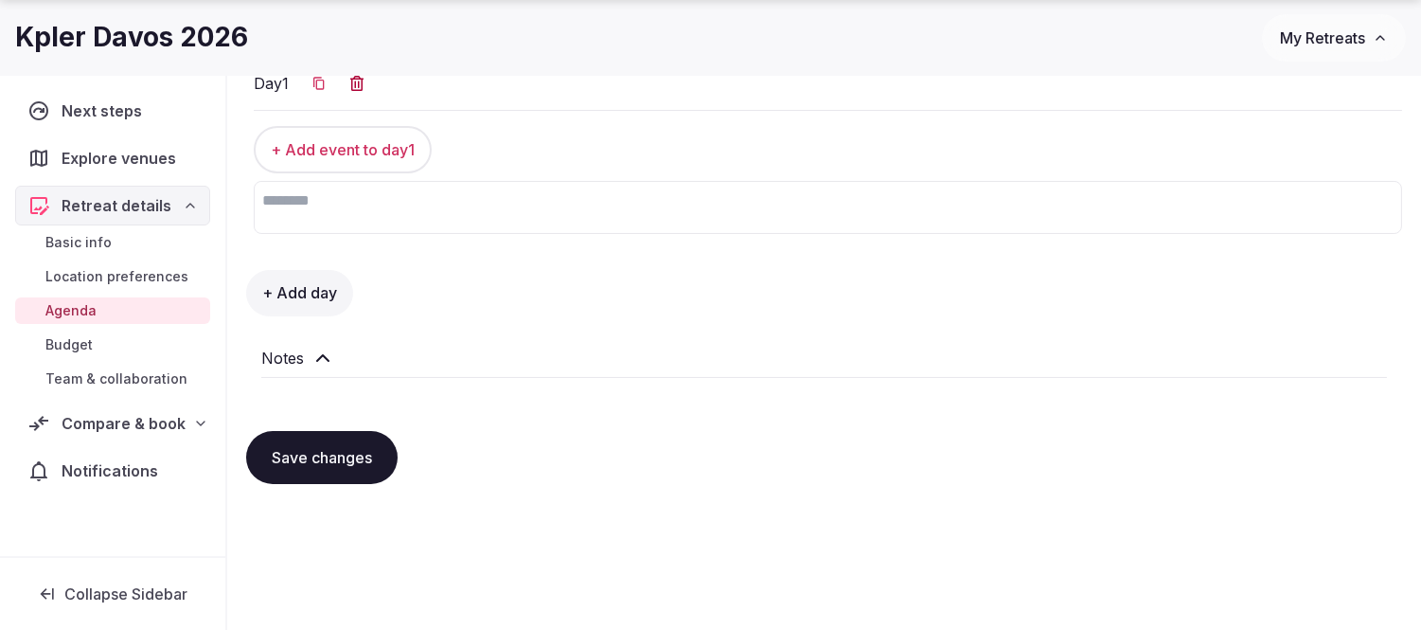
scroll to position [331, 0]
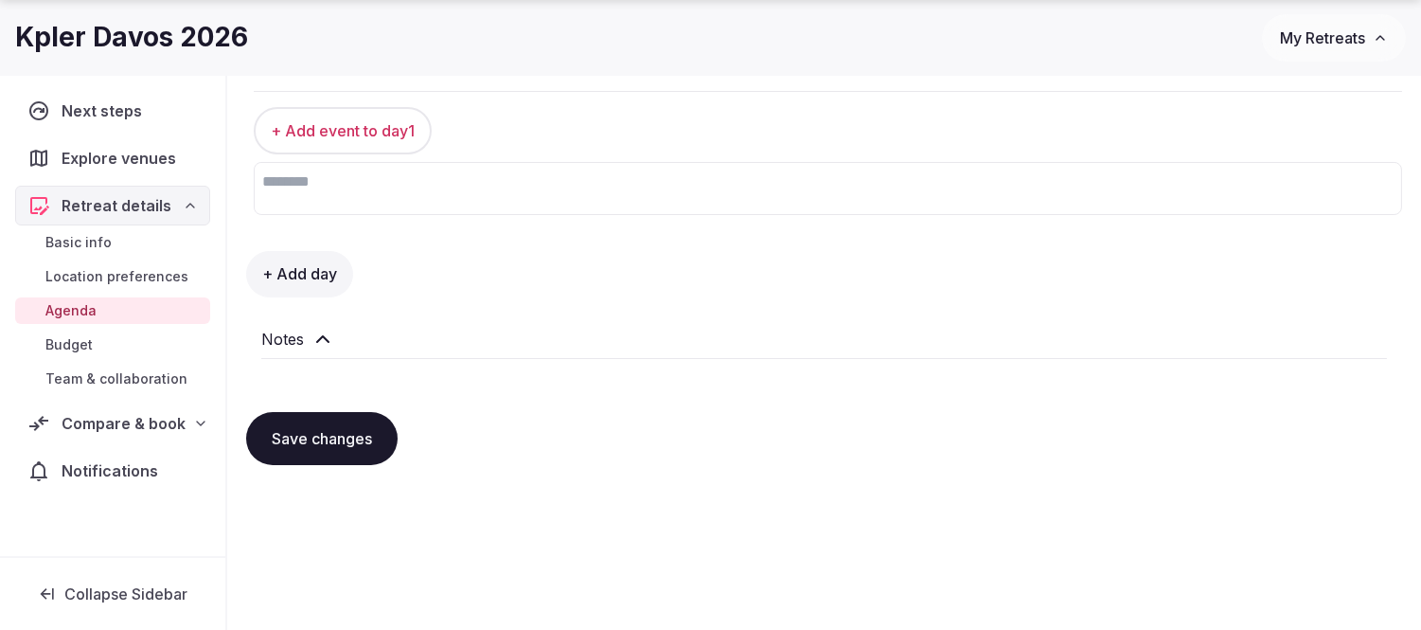
click at [284, 332] on h2 "Notes" at bounding box center [282, 339] width 43 height 23
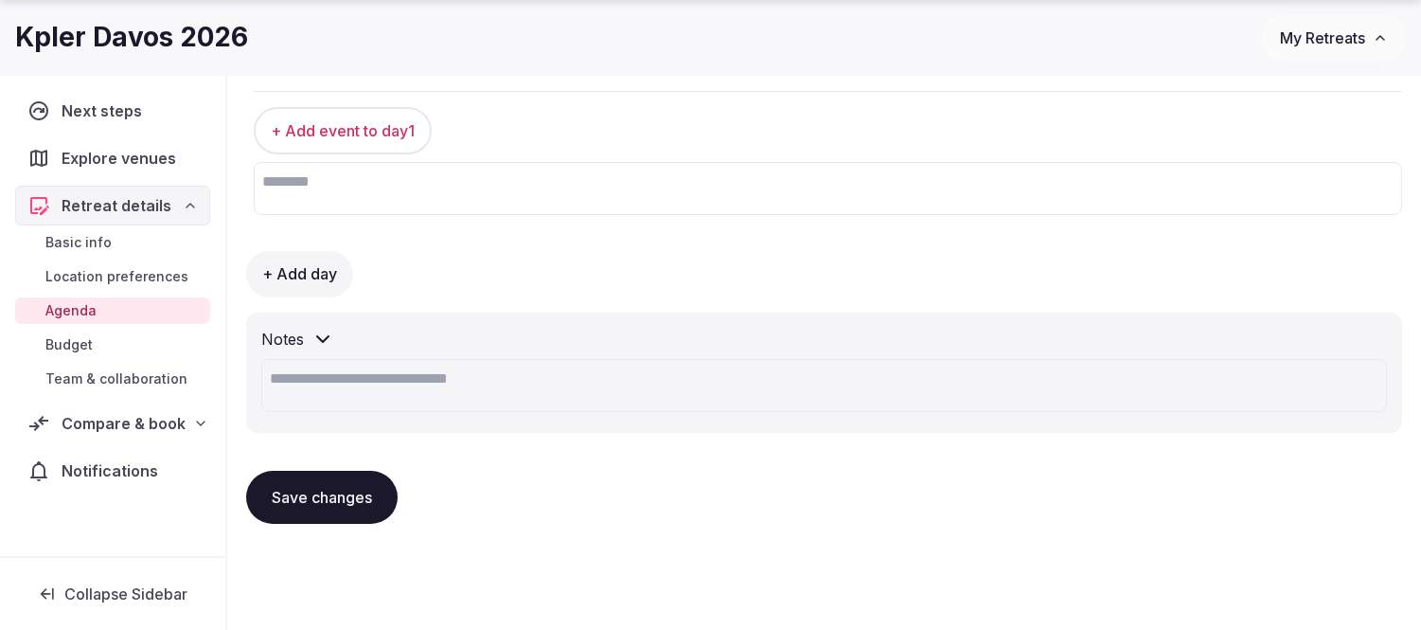
click at [356, 373] on textarea at bounding box center [824, 385] width 1126 height 53
paste textarea "**********"
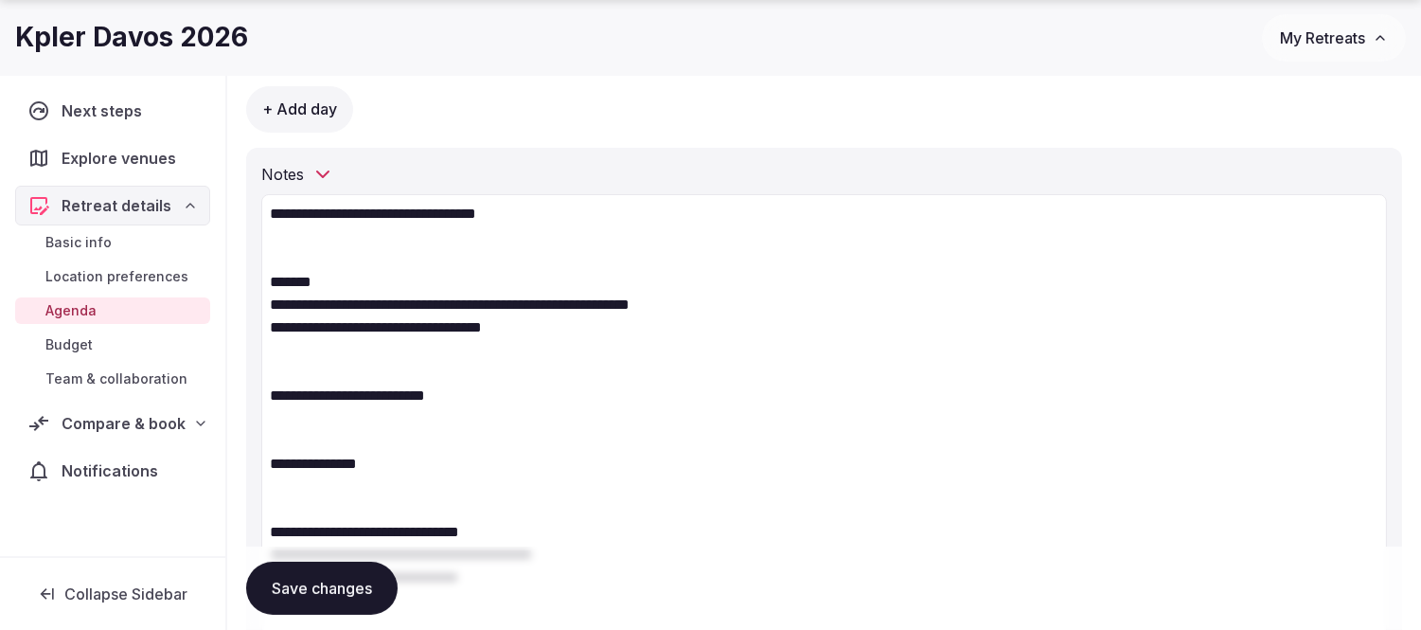
type textarea "**********"
click at [304, 592] on button "Save changes" at bounding box center [322, 588] width 152 height 53
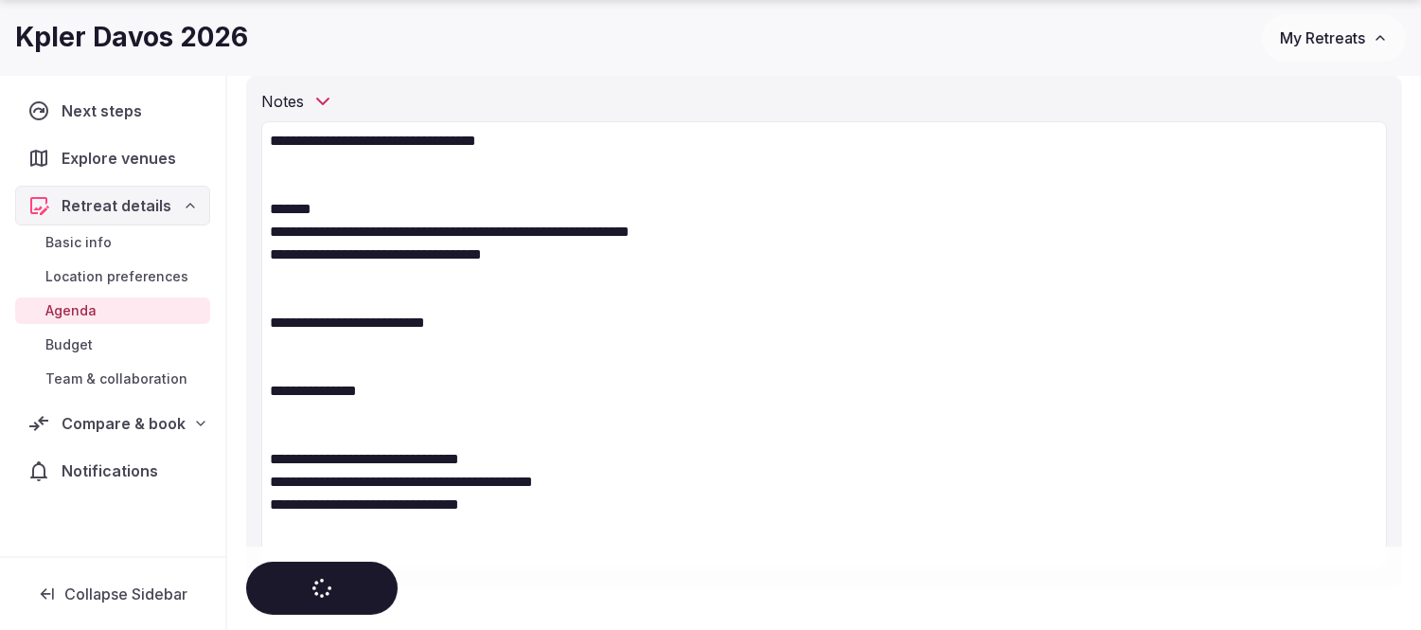
scroll to position [706, 0]
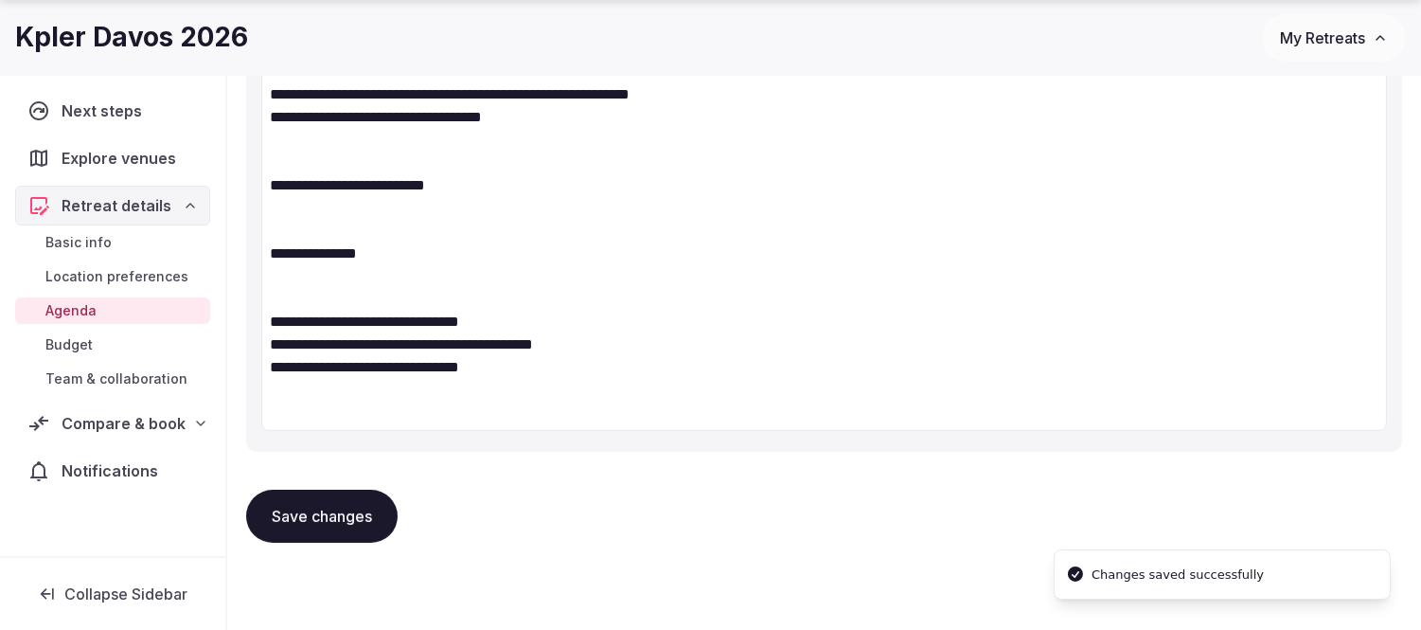
click at [70, 345] on span "Budget" at bounding box center [68, 344] width 47 height 19
